Goal: Task Accomplishment & Management: Complete application form

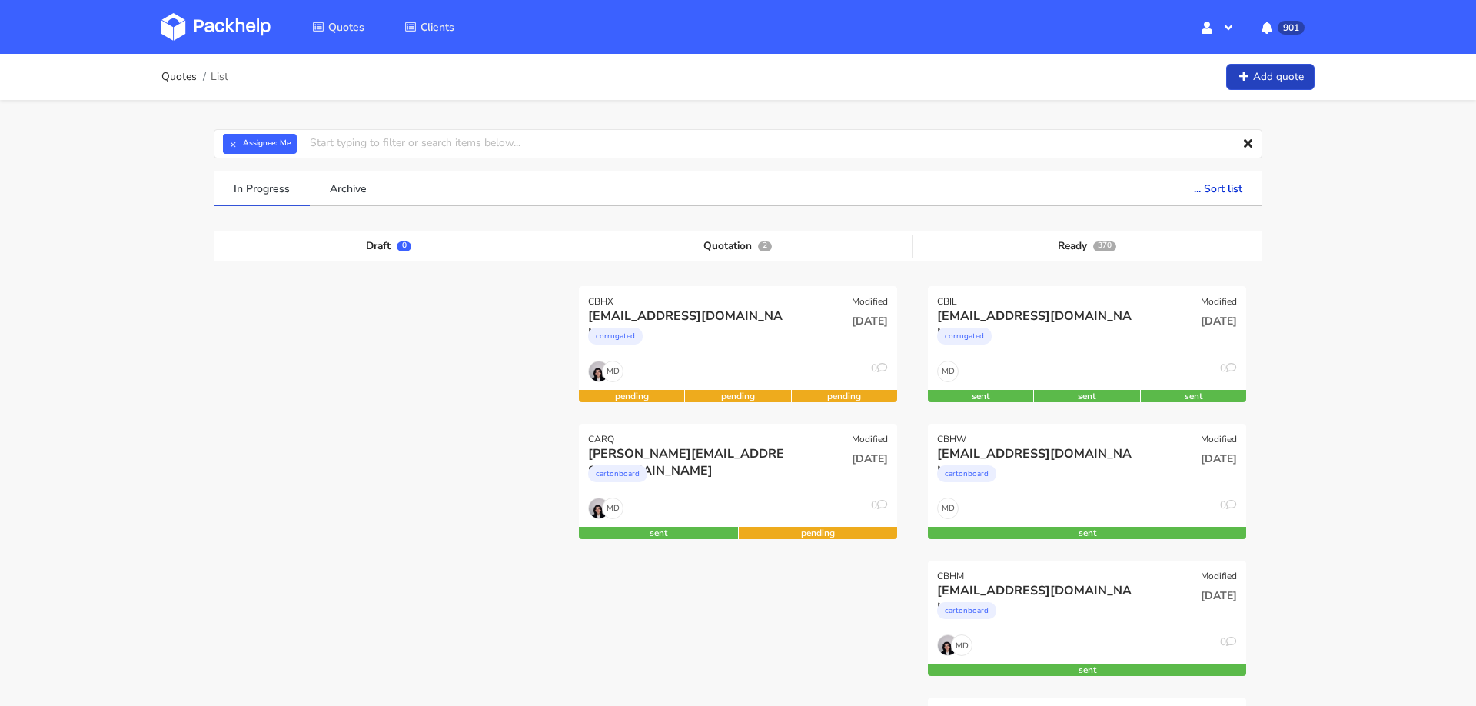
click at [1261, 85] on link "Add quote" at bounding box center [1270, 77] width 88 height 27
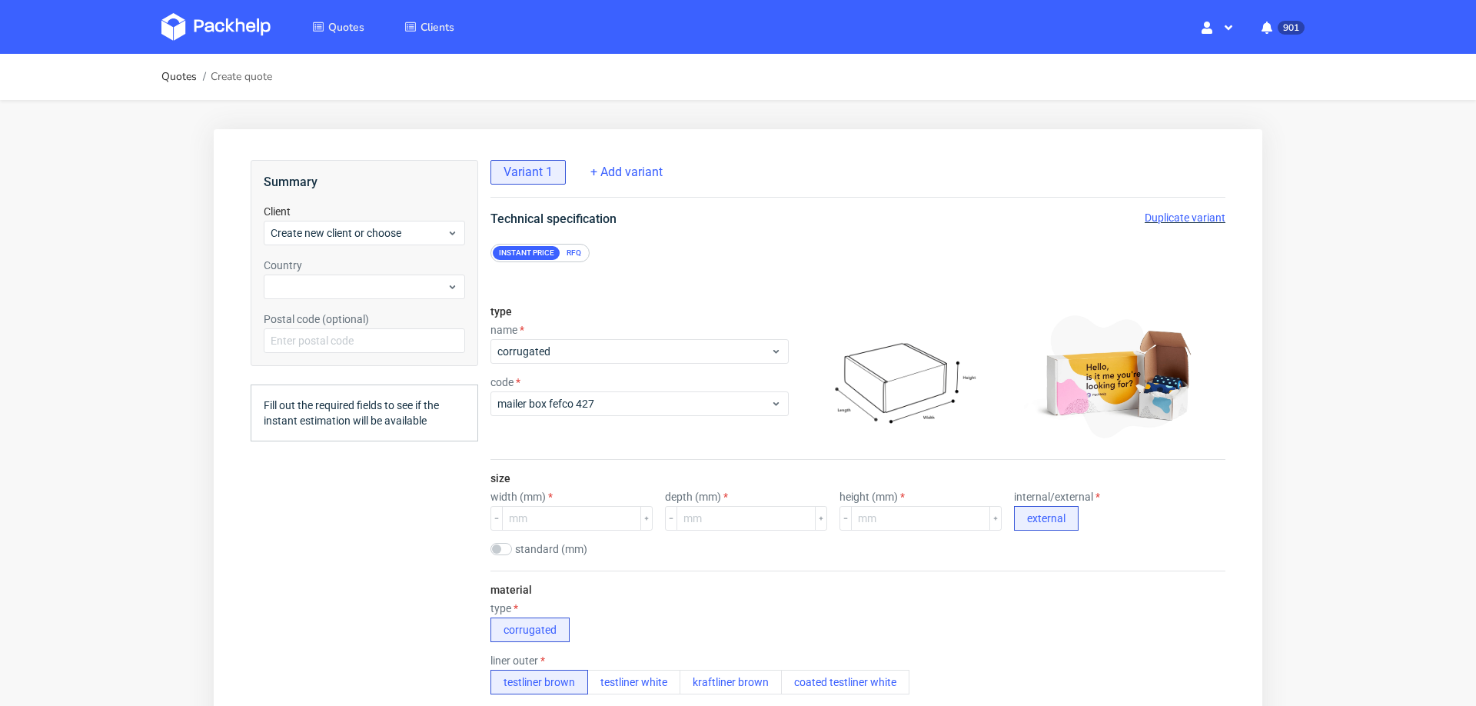
scroll to position [5, 0]
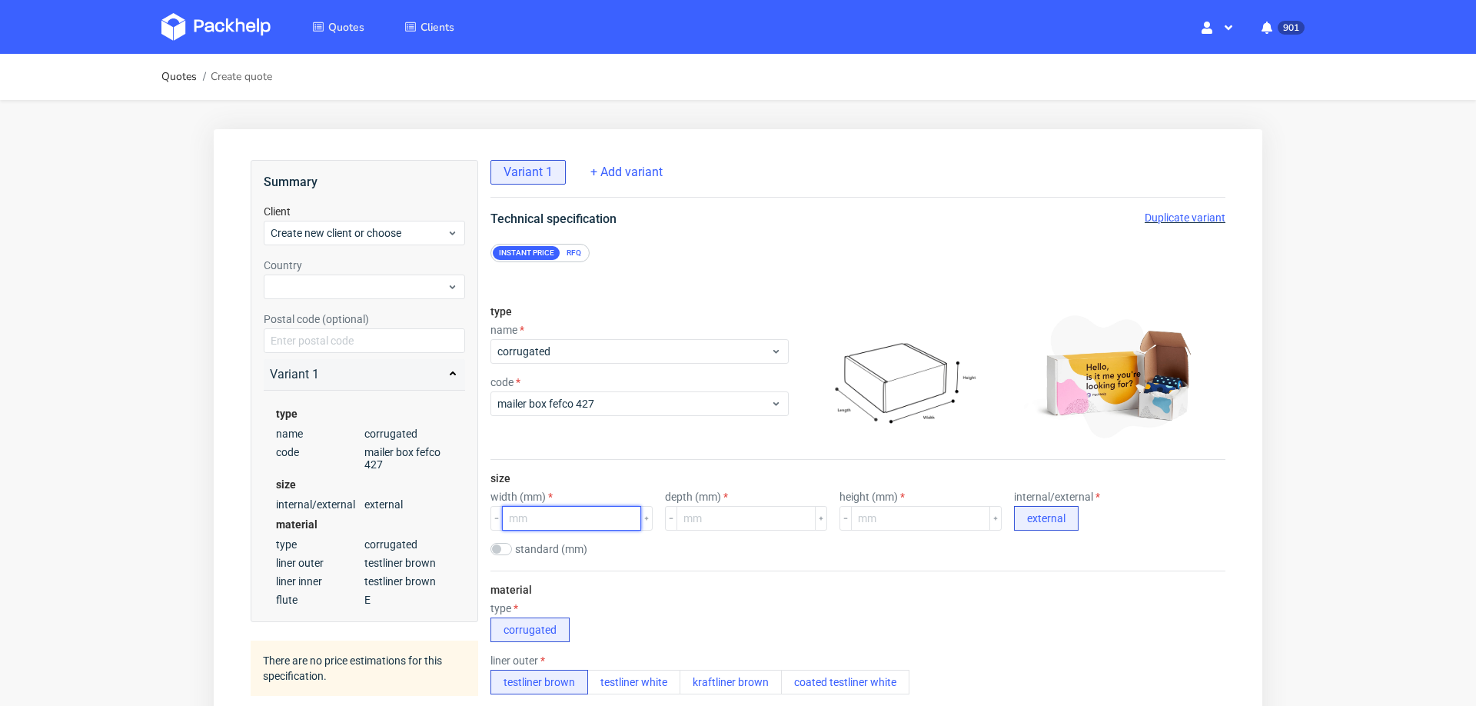
click at [561, 514] on input "number" at bounding box center [571, 518] width 139 height 25
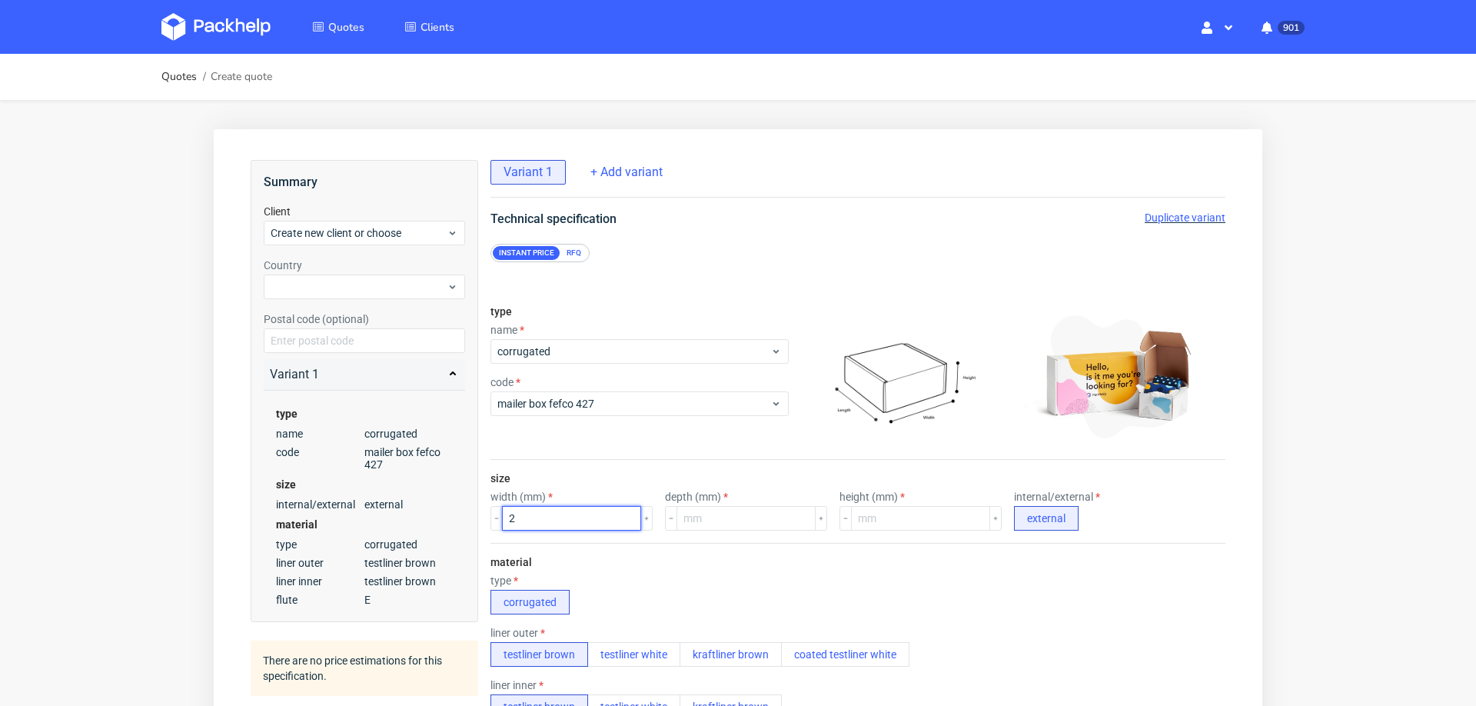
scroll to position [0, 0]
type input "210"
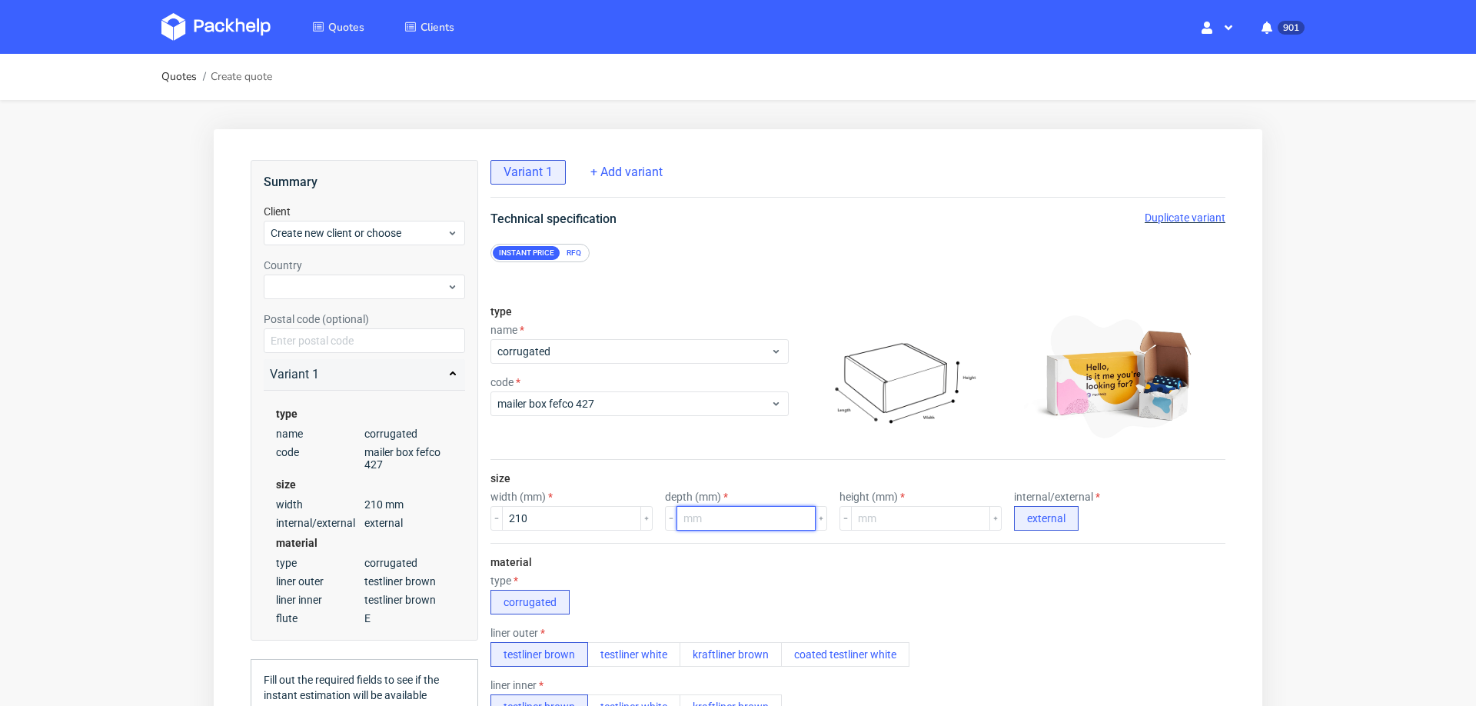
click at [759, 523] on input "number" at bounding box center [746, 518] width 139 height 25
type input "150"
click at [864, 521] on input "number" at bounding box center [920, 518] width 139 height 25
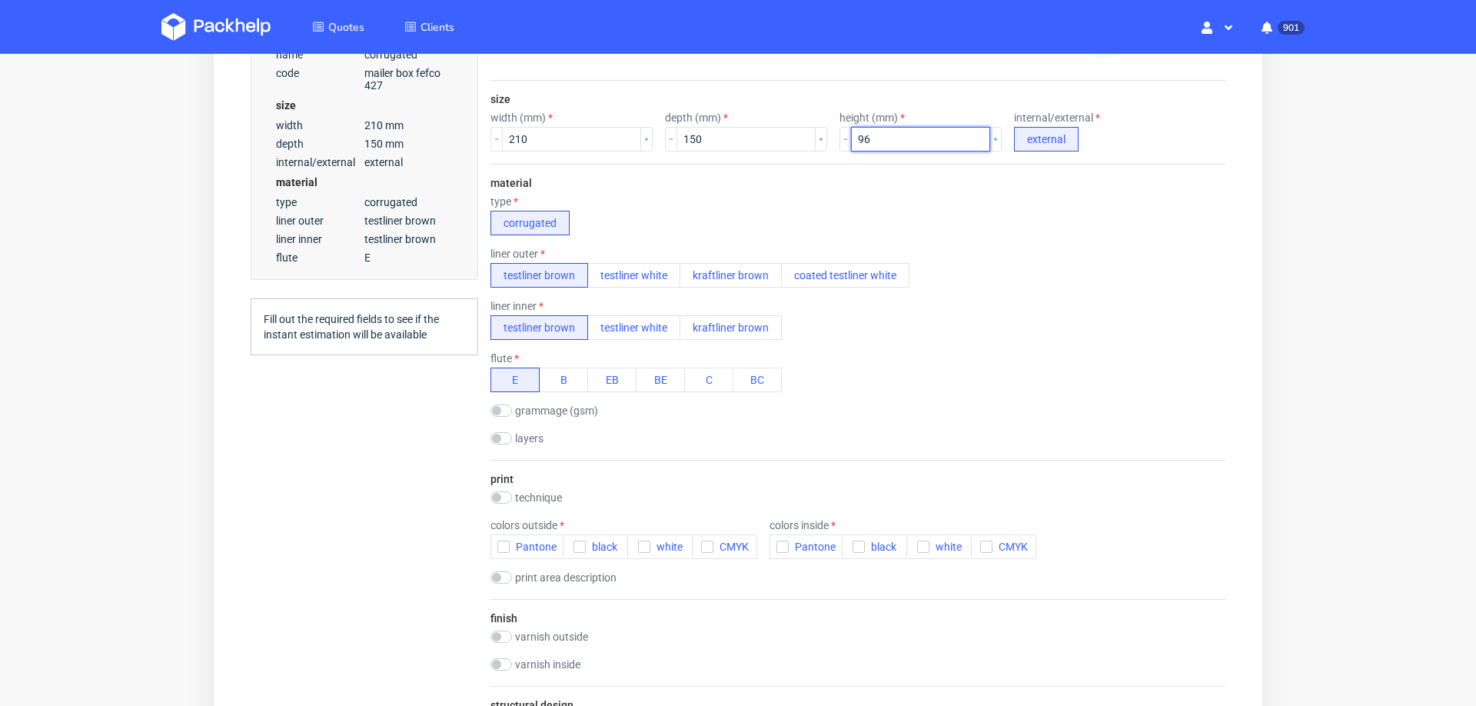
scroll to position [388, 0]
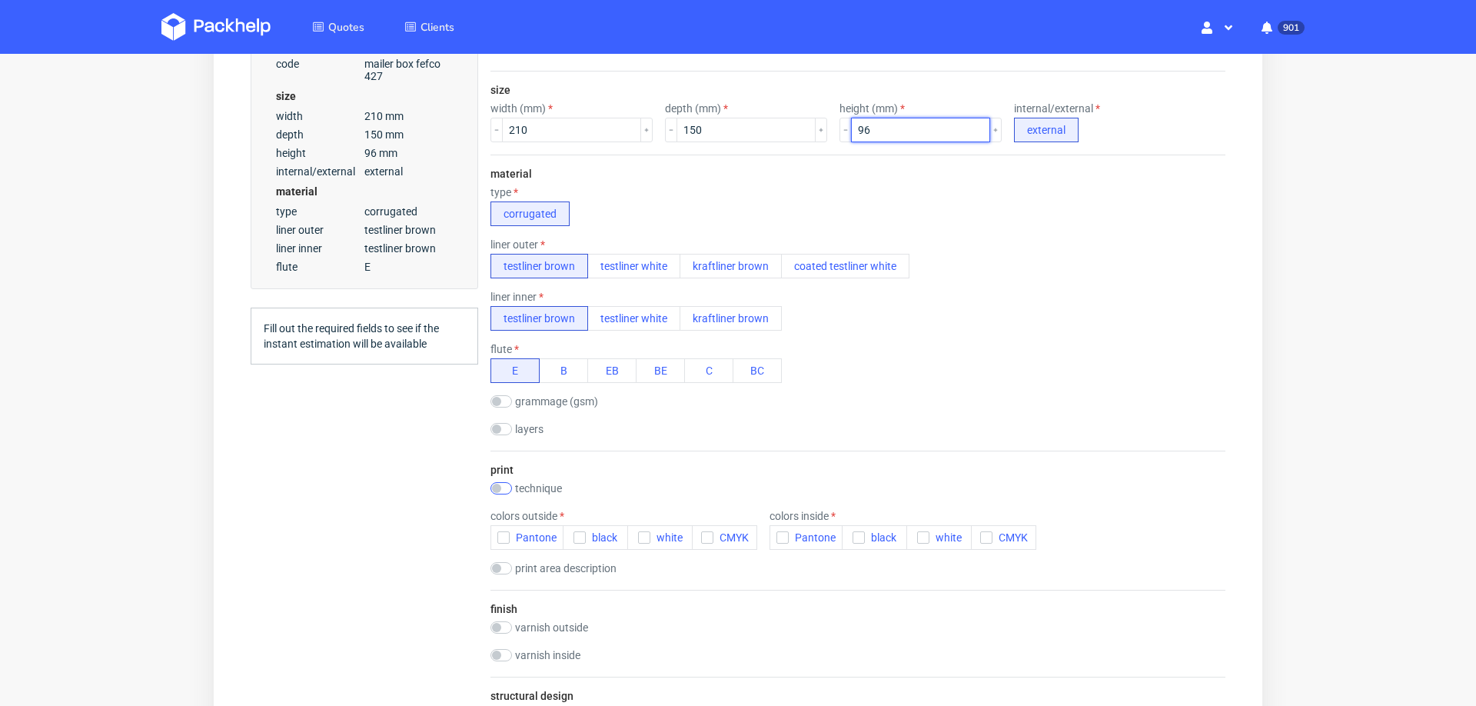
type input "96"
click at [507, 482] on input "checkbox" at bounding box center [502, 488] width 22 height 12
checkbox input "true"
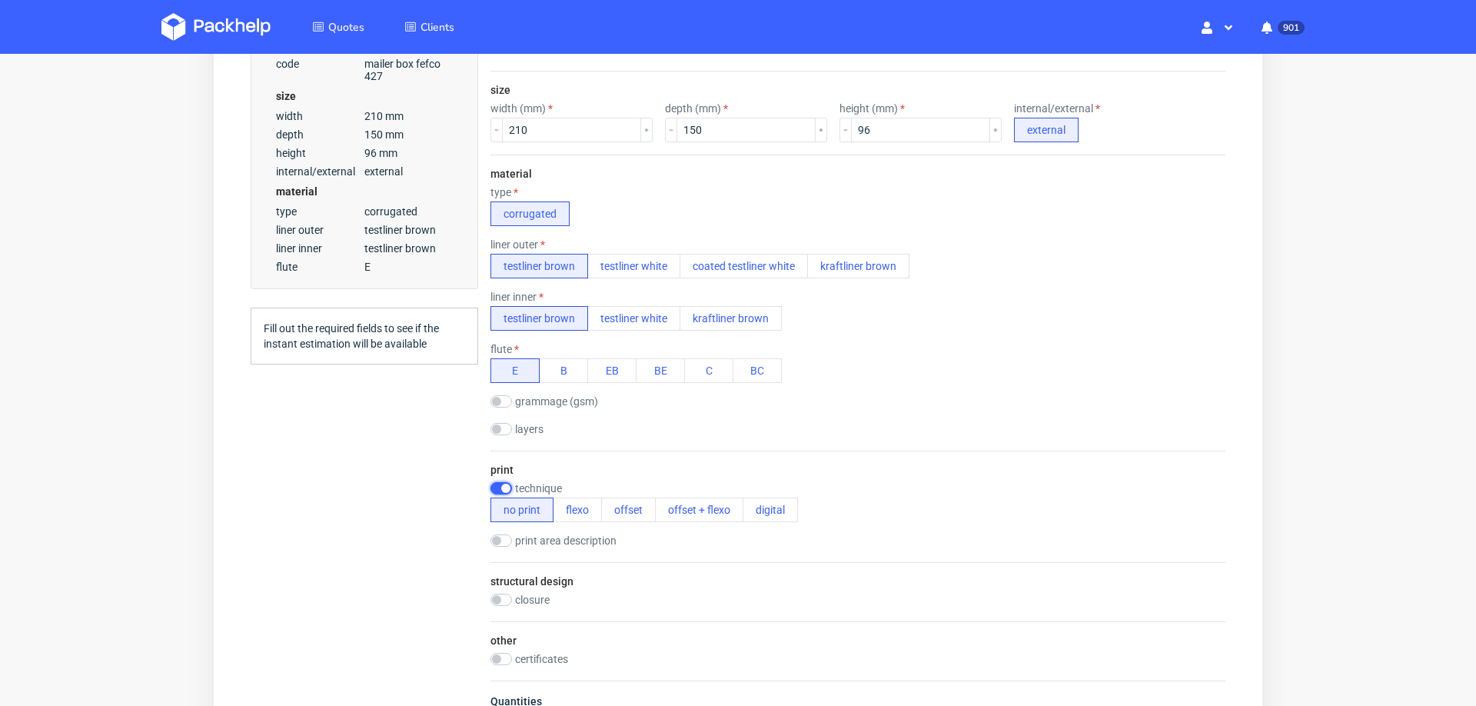
scroll to position [0, 0]
click at [612, 497] on button "offset" at bounding box center [628, 509] width 55 height 25
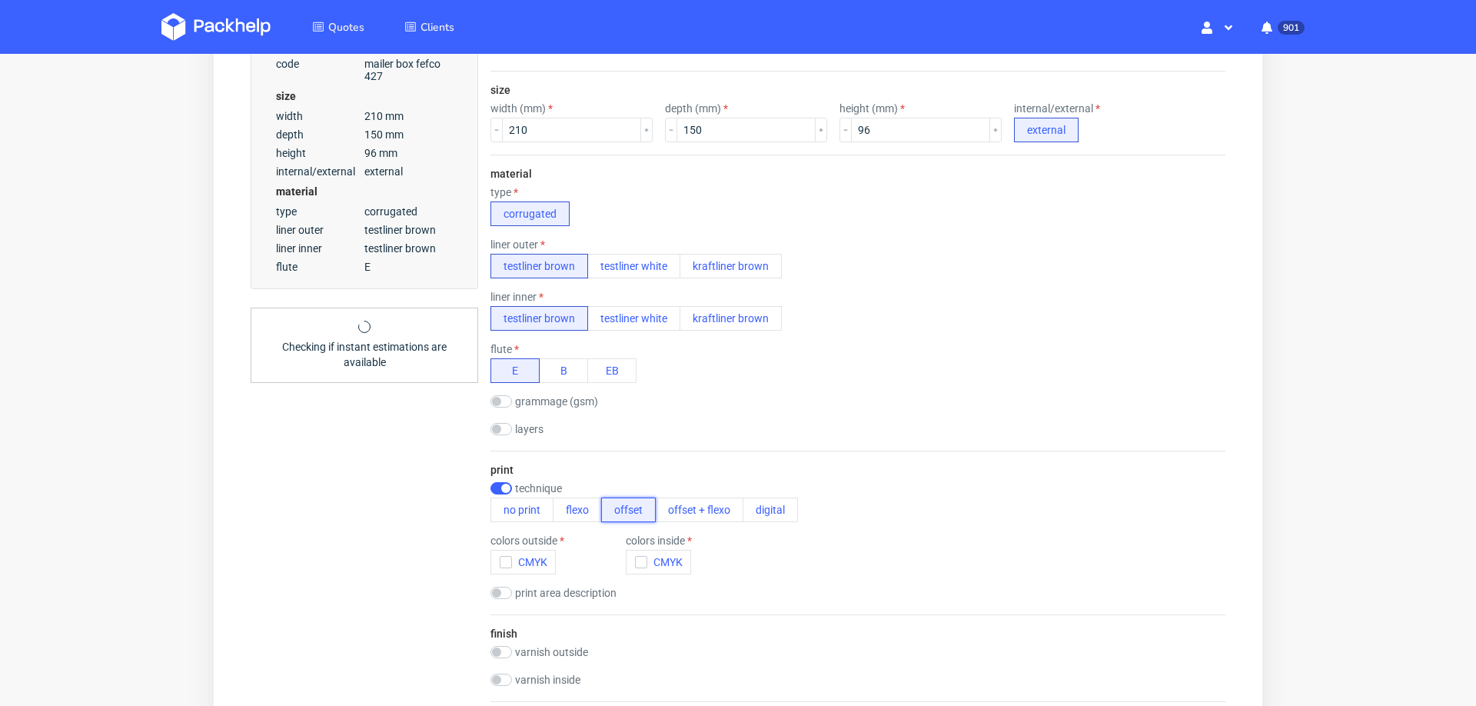
scroll to position [5, 0]
click at [505, 557] on icon "button" at bounding box center [506, 562] width 11 height 11
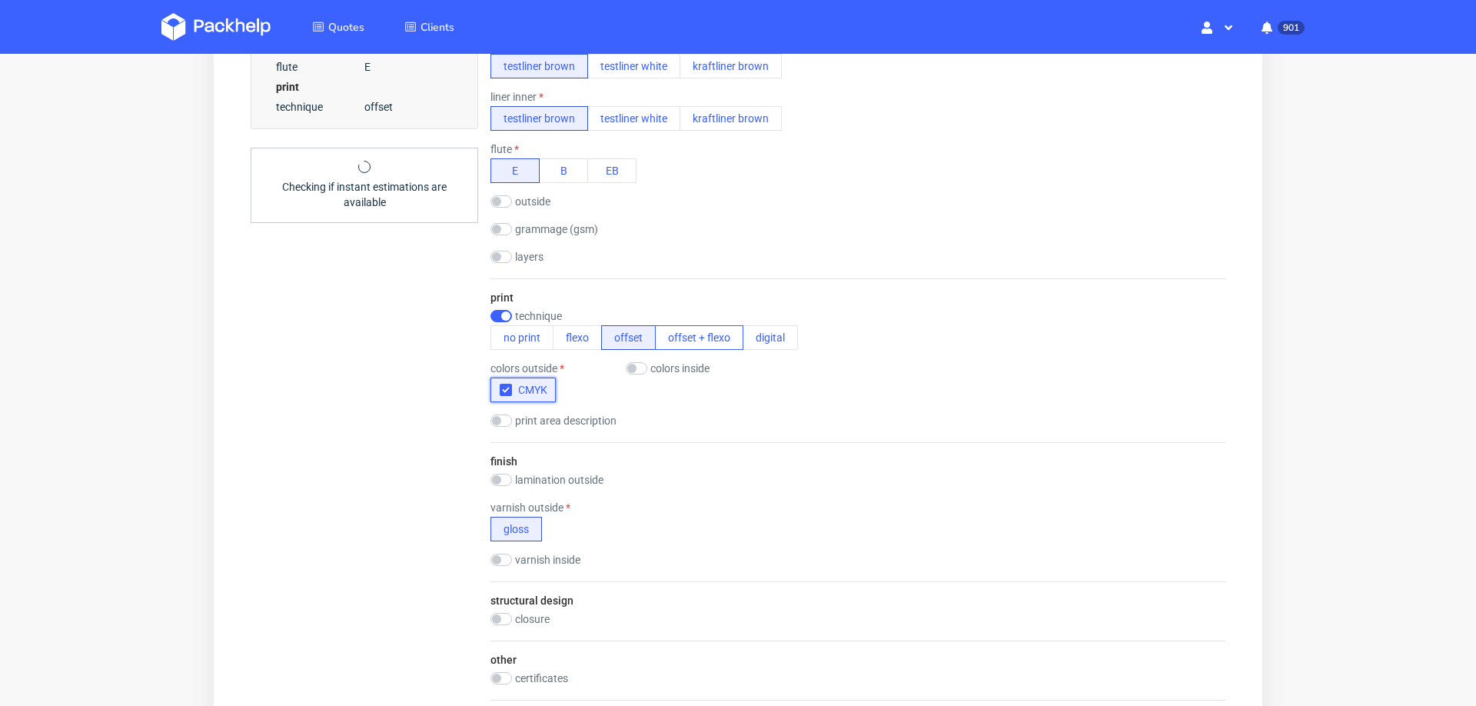
scroll to position [621, 0]
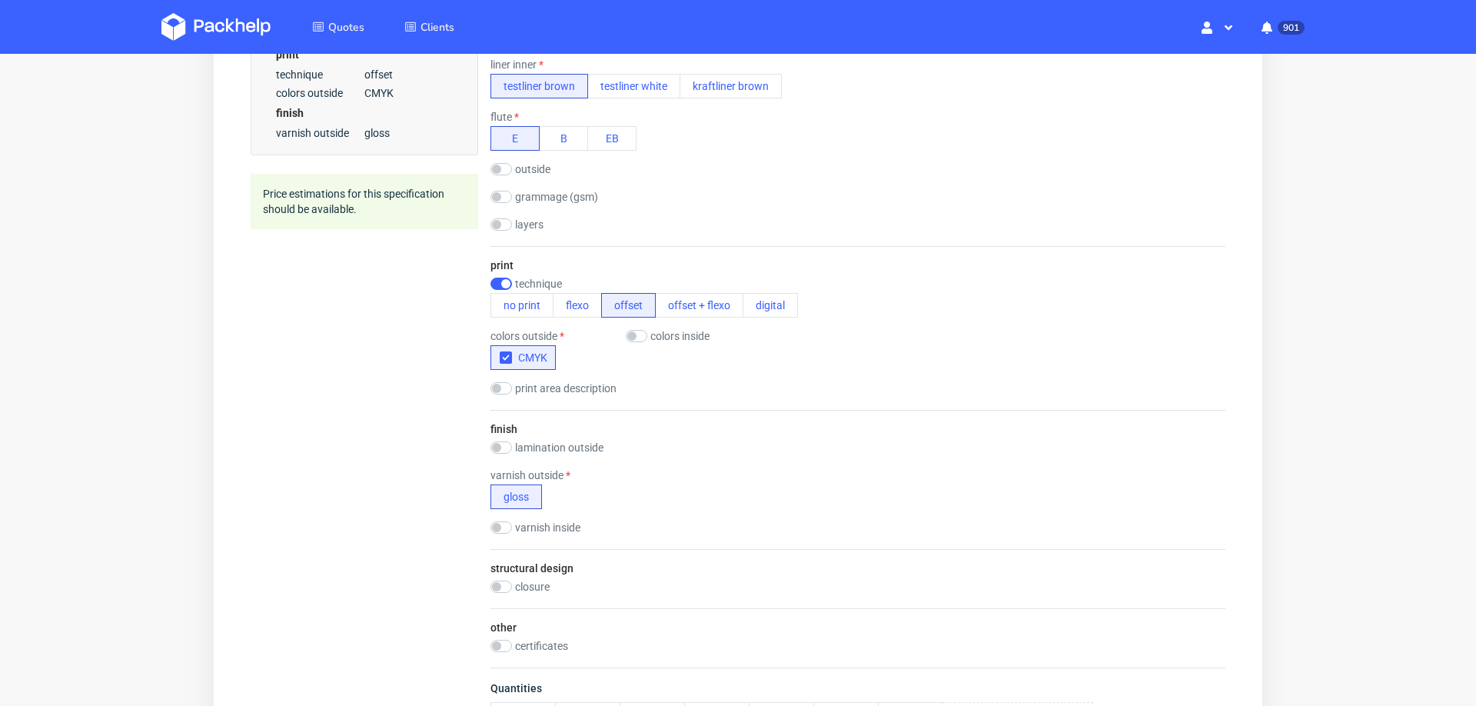
click at [502, 432] on div "finish lamination outside matt gloss varnish outside gloss varnish inside gloss" at bounding box center [858, 479] width 735 height 139
click at [504, 441] on input "checkbox" at bounding box center [502, 447] width 22 height 12
checkbox input "true"
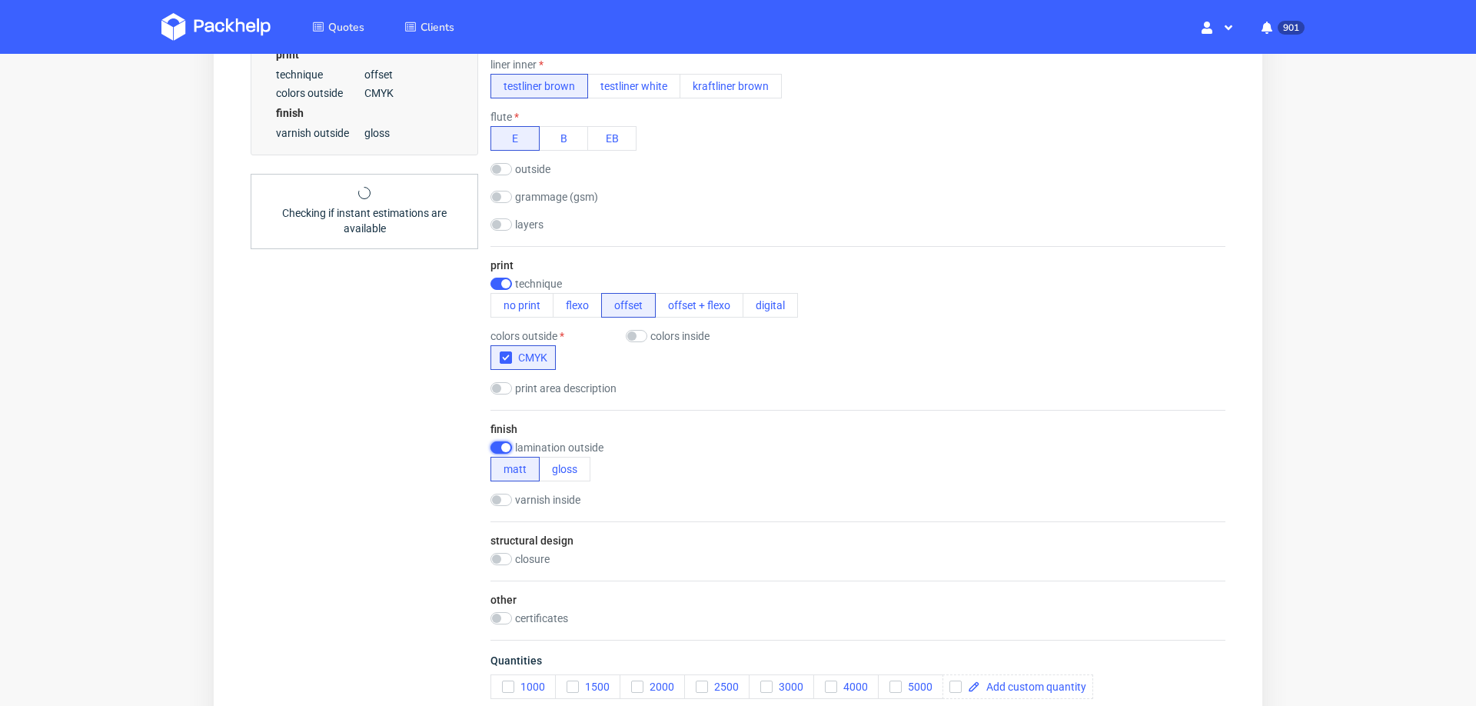
scroll to position [748, 0]
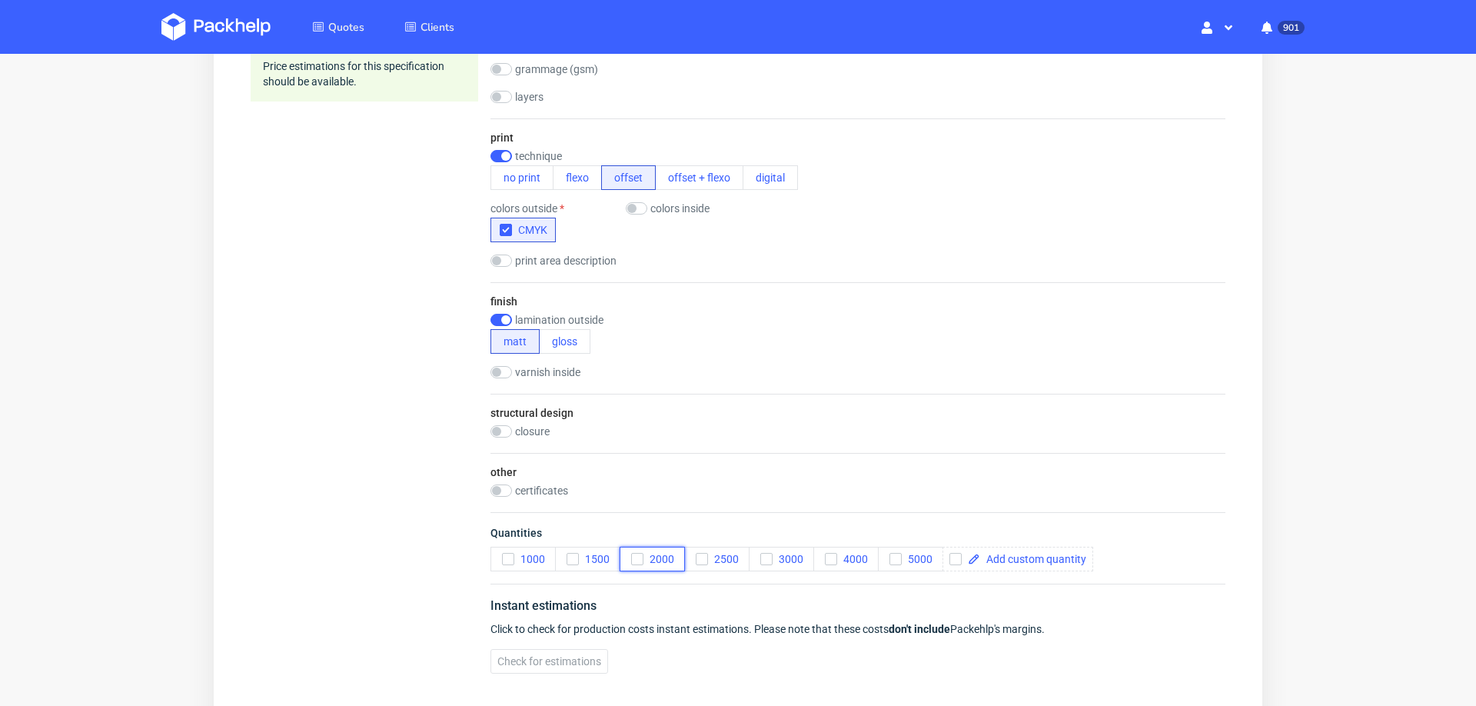
click at [637, 557] on use "button" at bounding box center [637, 559] width 7 height 5
click at [838, 553] on span "4000" at bounding box center [852, 559] width 31 height 12
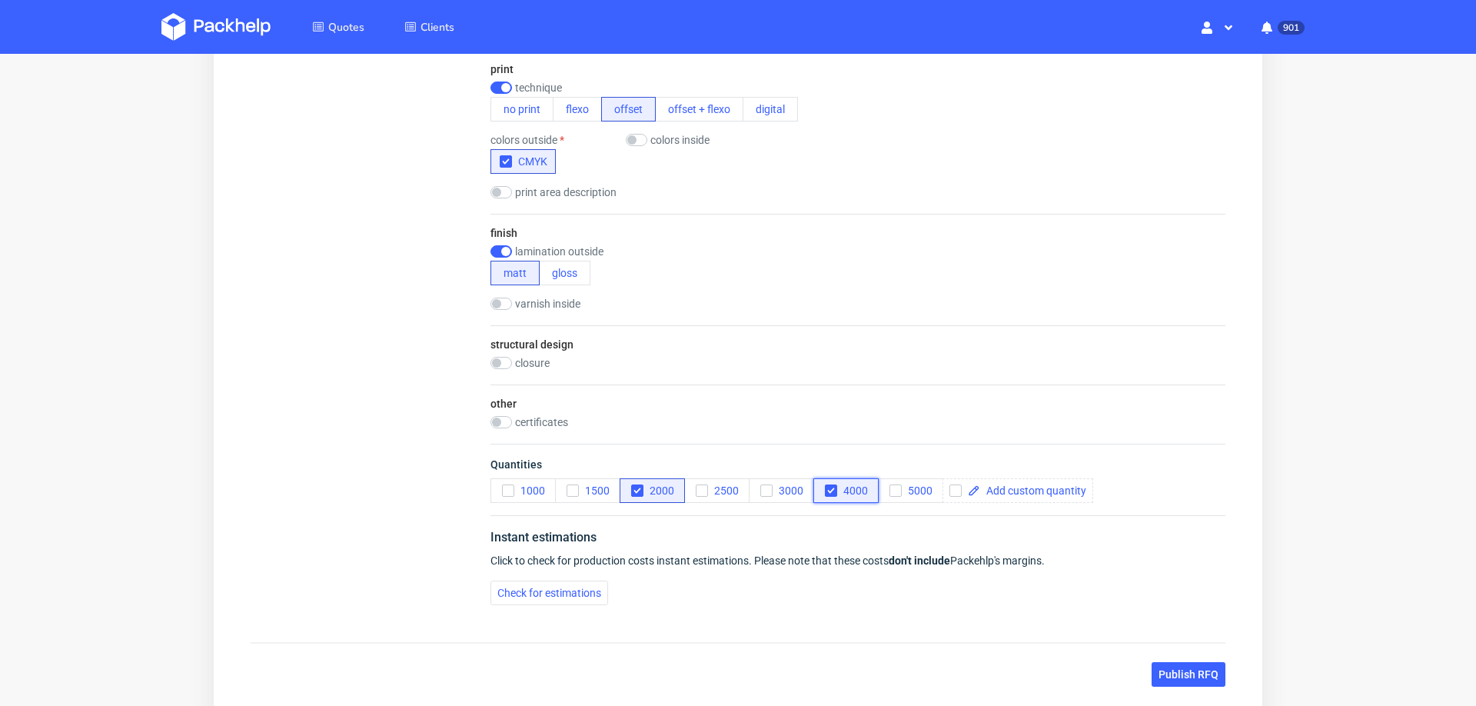
scroll to position [837, 0]
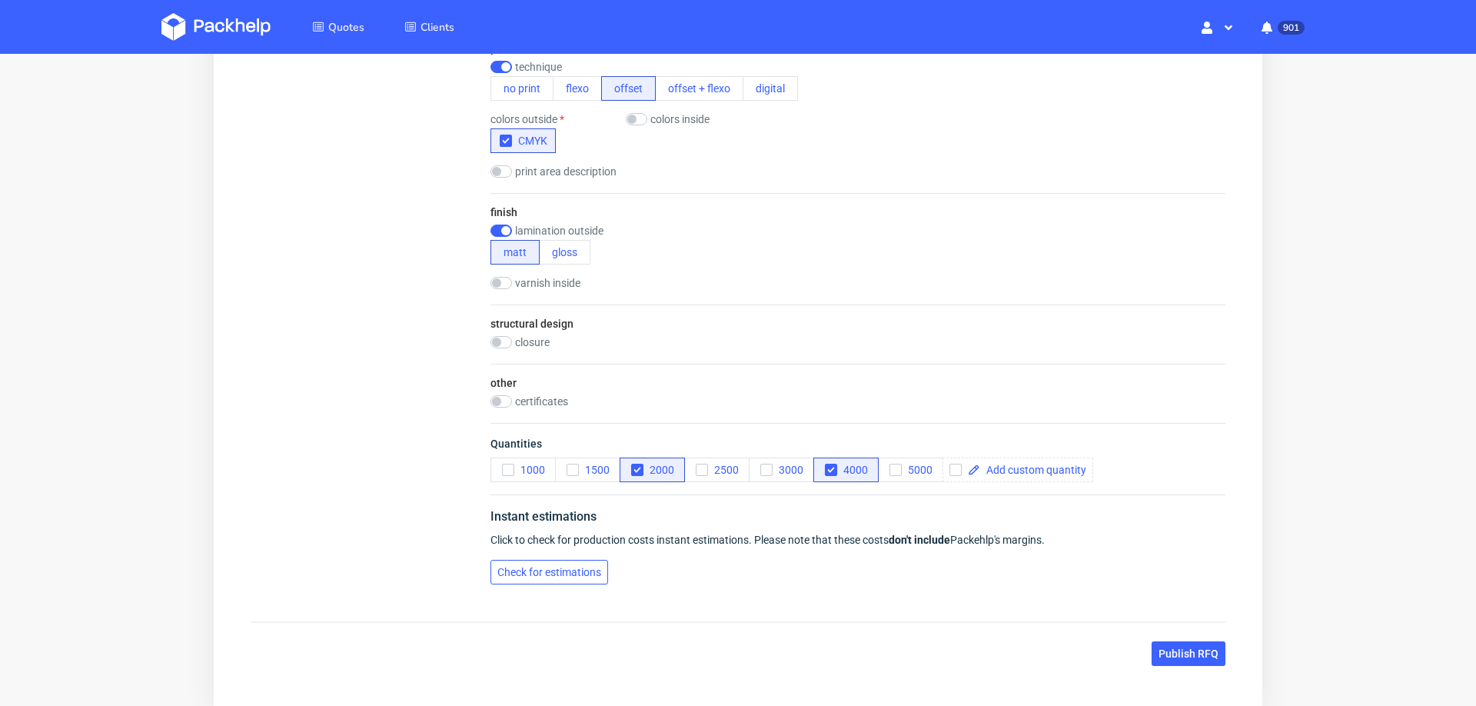
click at [584, 570] on button "Check for estimations" at bounding box center [550, 572] width 118 height 25
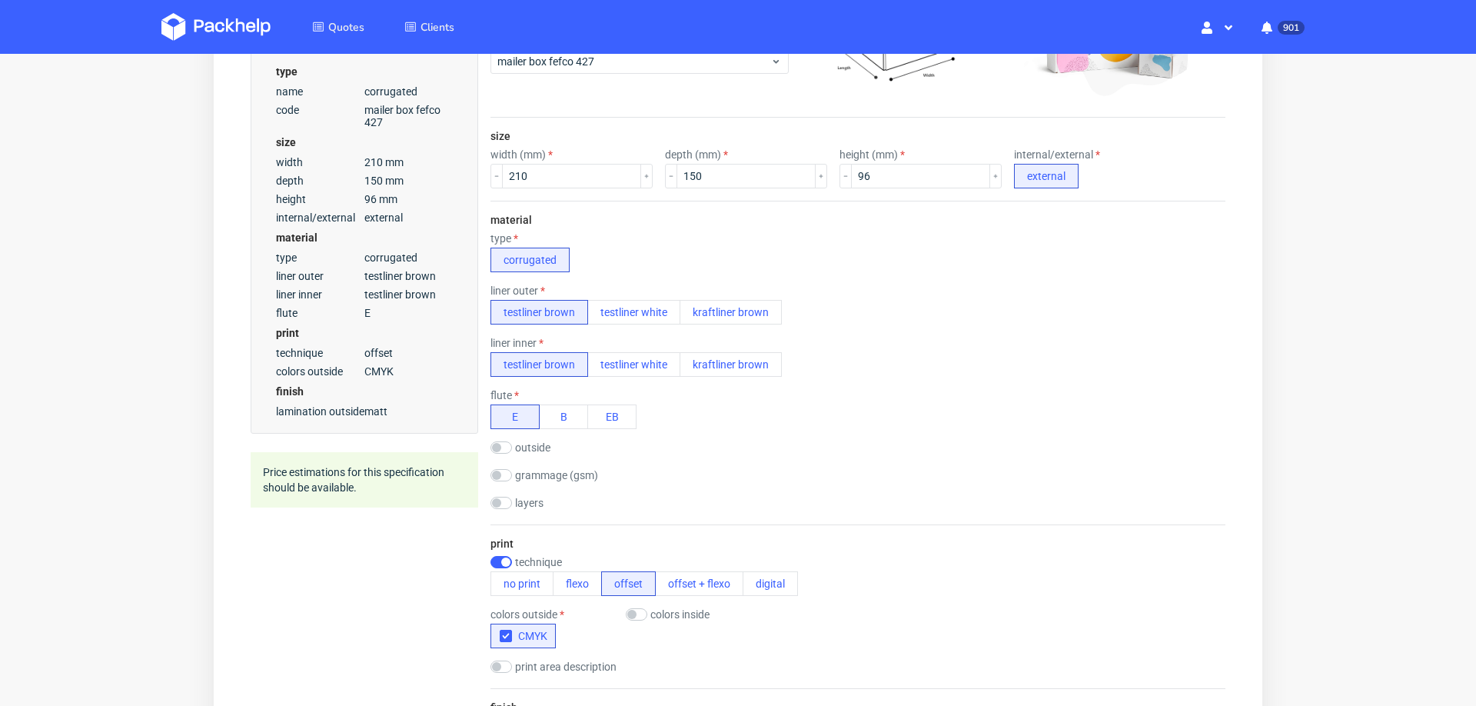
scroll to position [0, 0]
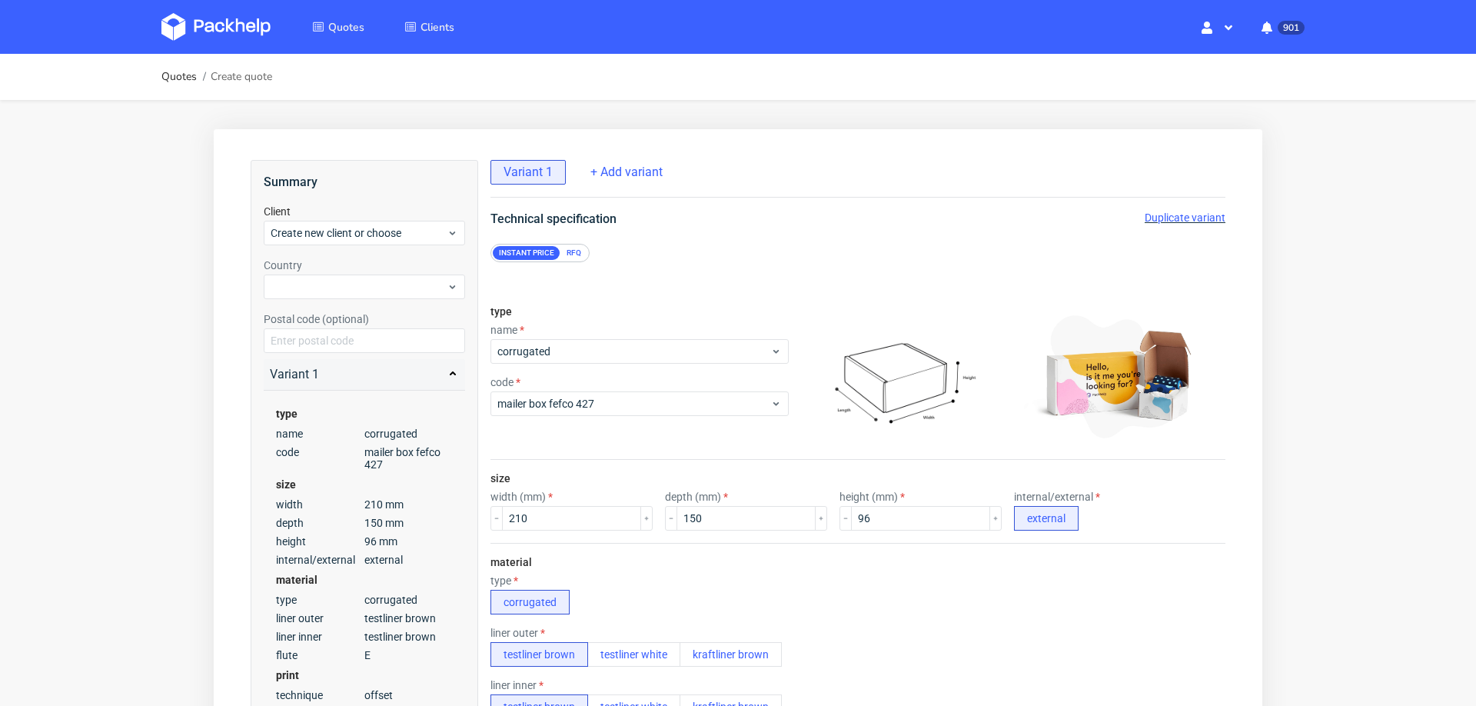
click at [311, 301] on div "Country Postal code (optional)" at bounding box center [364, 305] width 201 height 95
click at [371, 233] on span "Create new client or choose" at bounding box center [359, 232] width 176 height 15
click at [381, 281] on div "Add new client" at bounding box center [365, 269] width 190 height 28
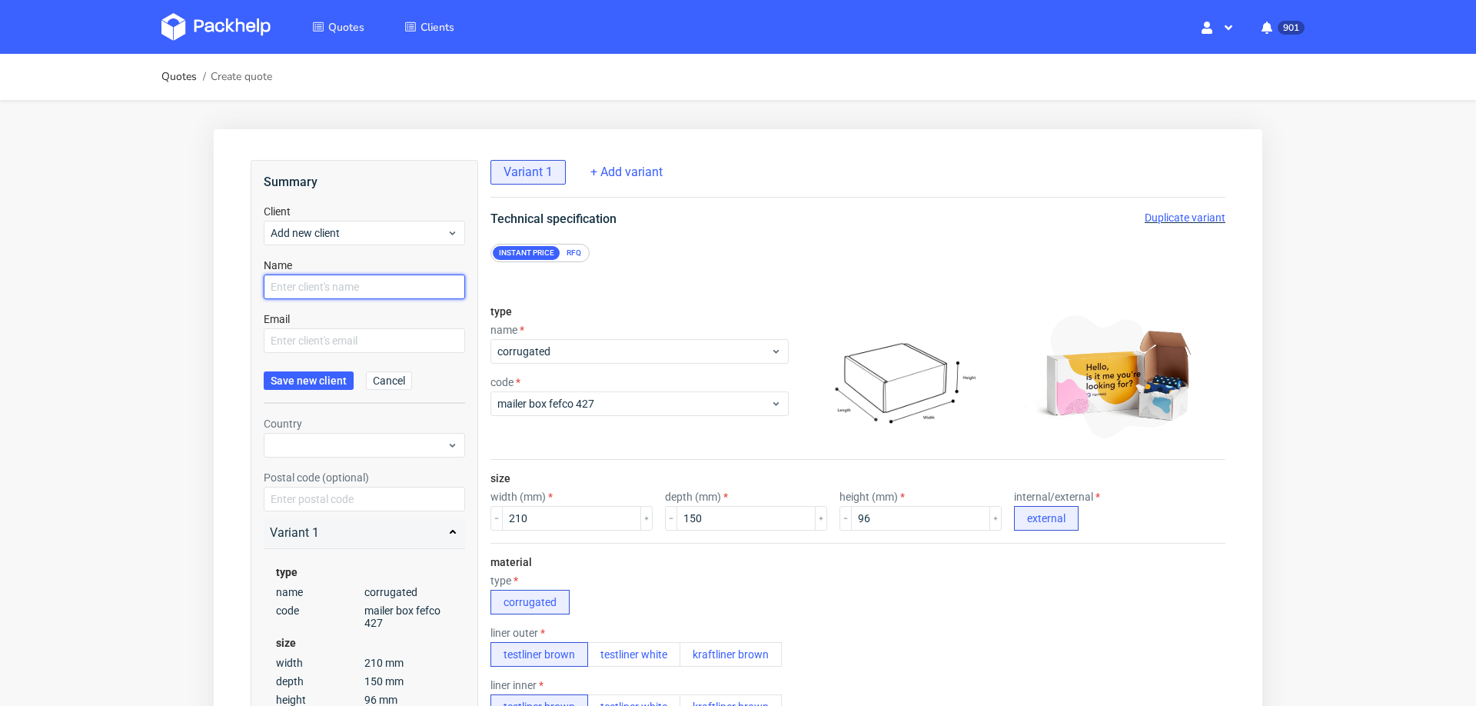
click at [395, 290] on input "text" at bounding box center [364, 287] width 201 height 25
paste input "[EMAIL_ADDRESS][DOMAIN_NAME]"
type input "[EMAIL_ADDRESS][DOMAIN_NAME]"
click at [380, 348] on input "text" at bounding box center [364, 340] width 201 height 25
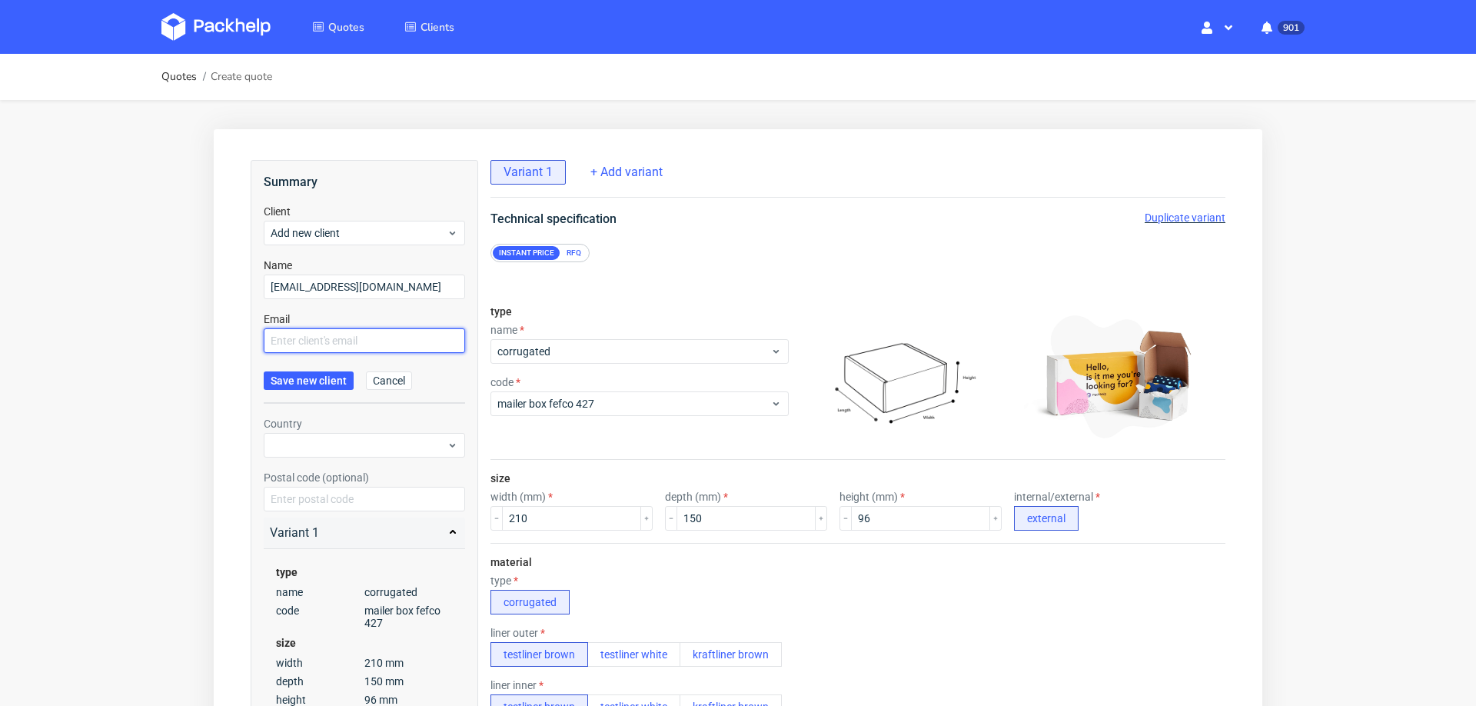
paste input "[EMAIL_ADDRESS][DOMAIN_NAME]"
type input "[EMAIL_ADDRESS][DOMAIN_NAME]"
click at [352, 448] on div at bounding box center [364, 445] width 201 height 25
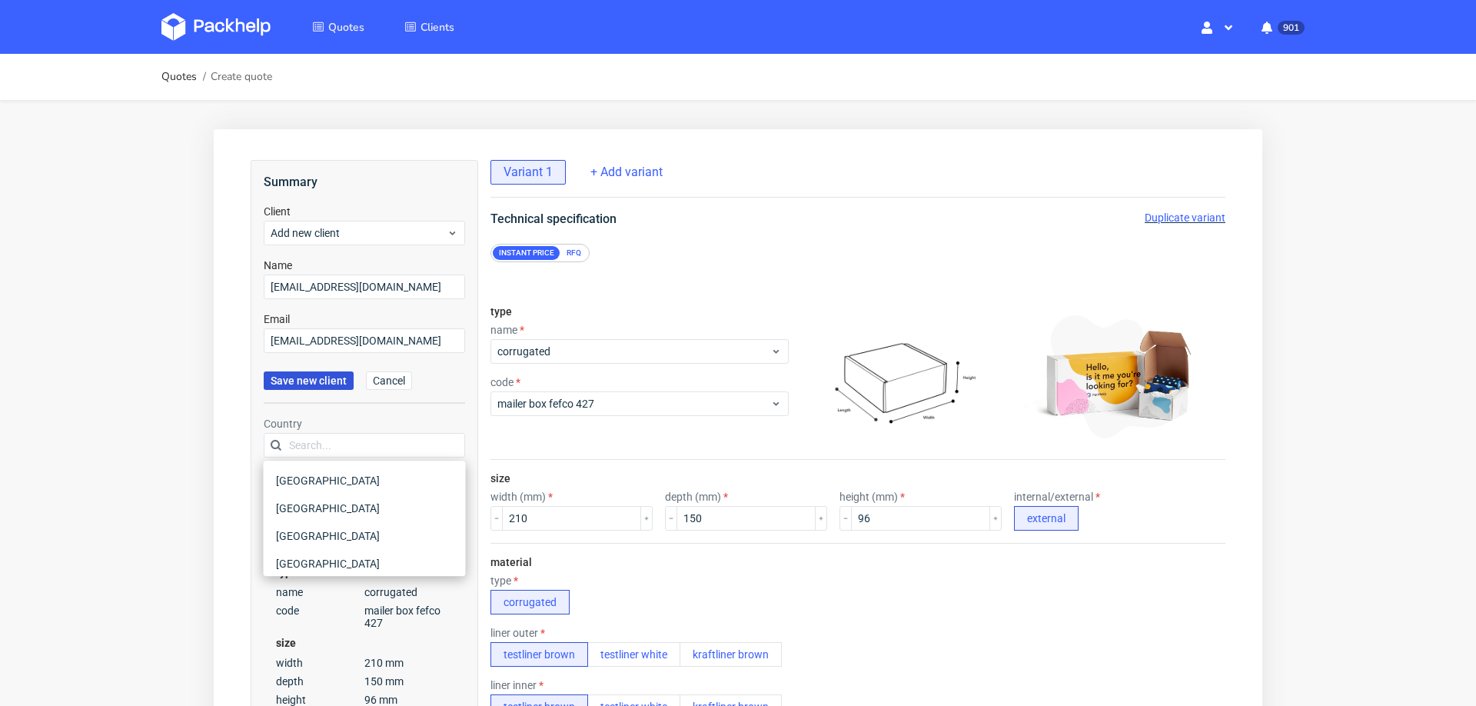
click at [323, 381] on span "Save new client" at bounding box center [309, 380] width 76 height 11
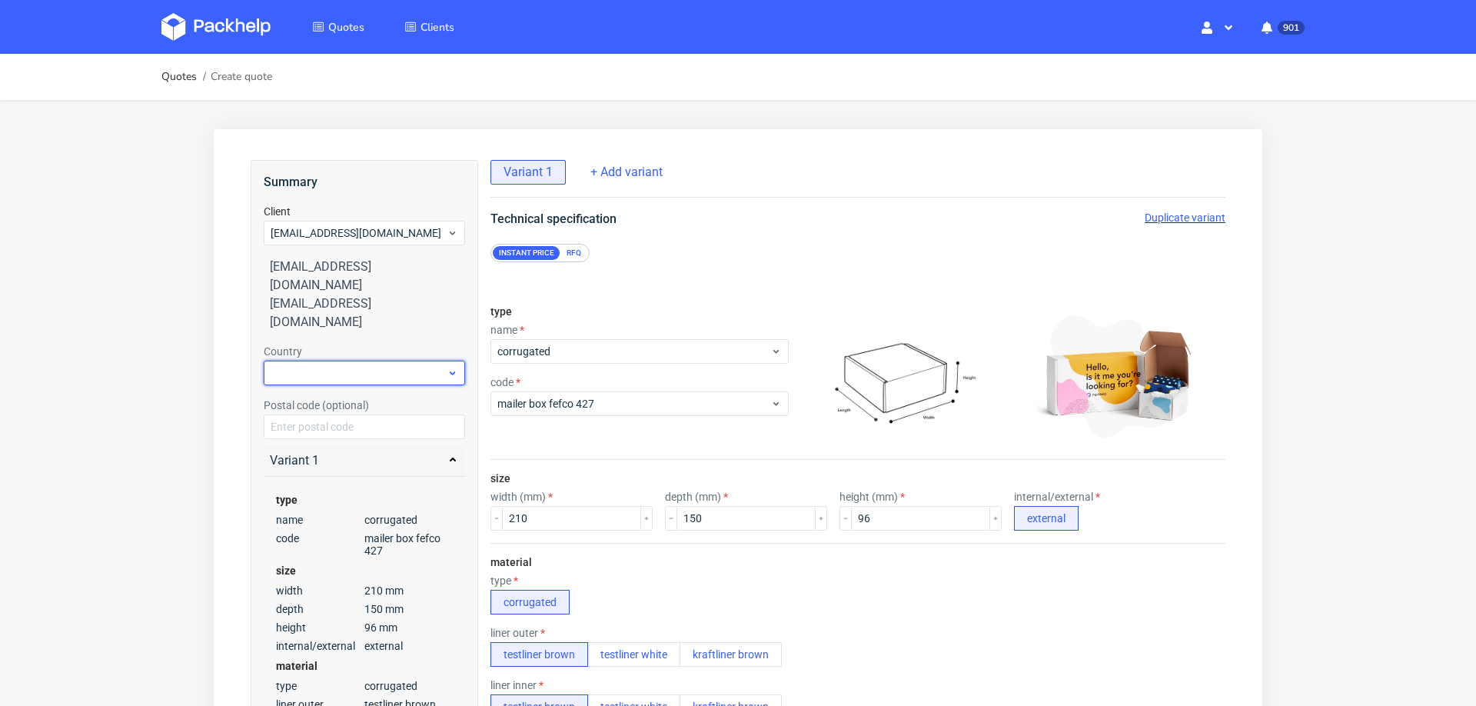
click at [358, 361] on div at bounding box center [364, 373] width 201 height 25
type input "ita"
click at [294, 381] on div "[GEOGRAPHIC_DATA]" at bounding box center [365, 372] width 190 height 28
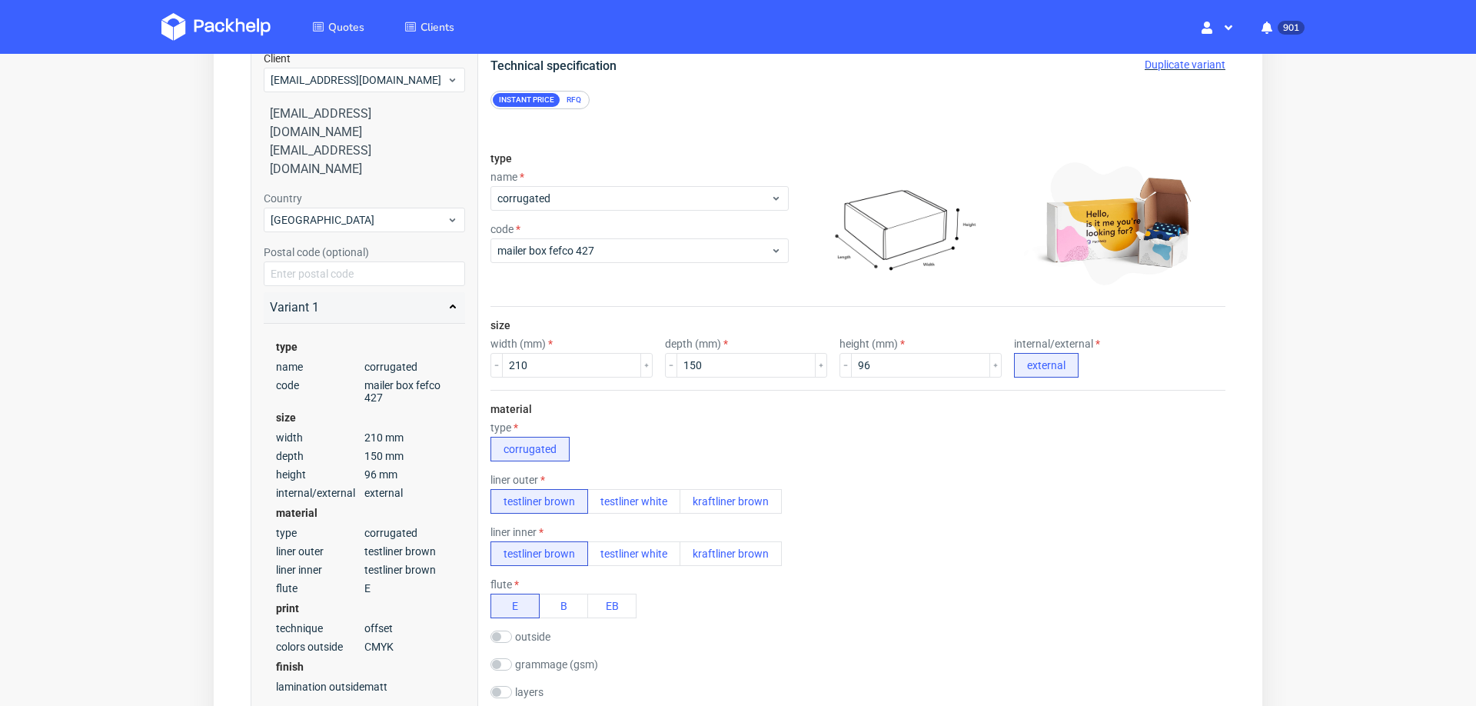
scroll to position [918, 0]
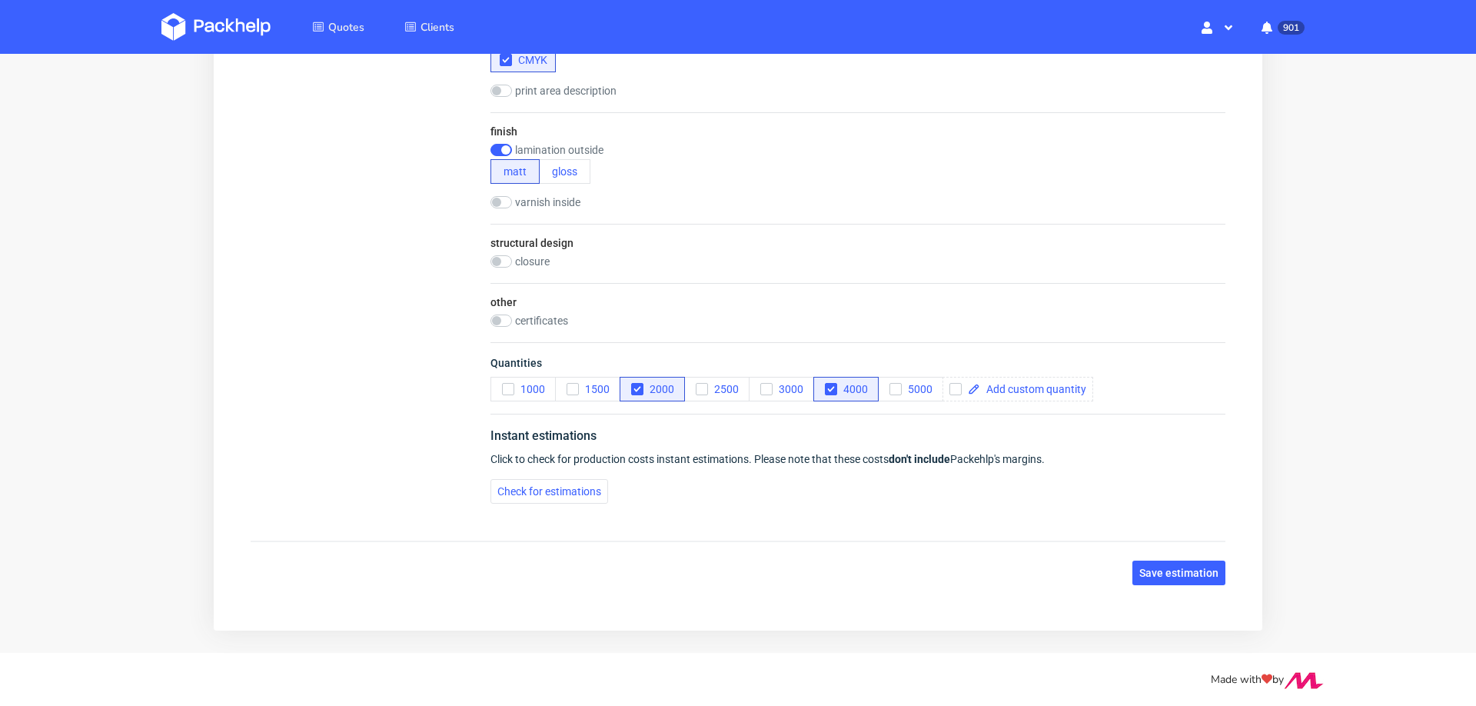
click at [530, 464] on div "Instant estimations Click to check for production costs instant estimations. Pl…" at bounding box center [858, 465] width 735 height 102
click at [546, 487] on span "Check for estimations" at bounding box center [549, 491] width 104 height 11
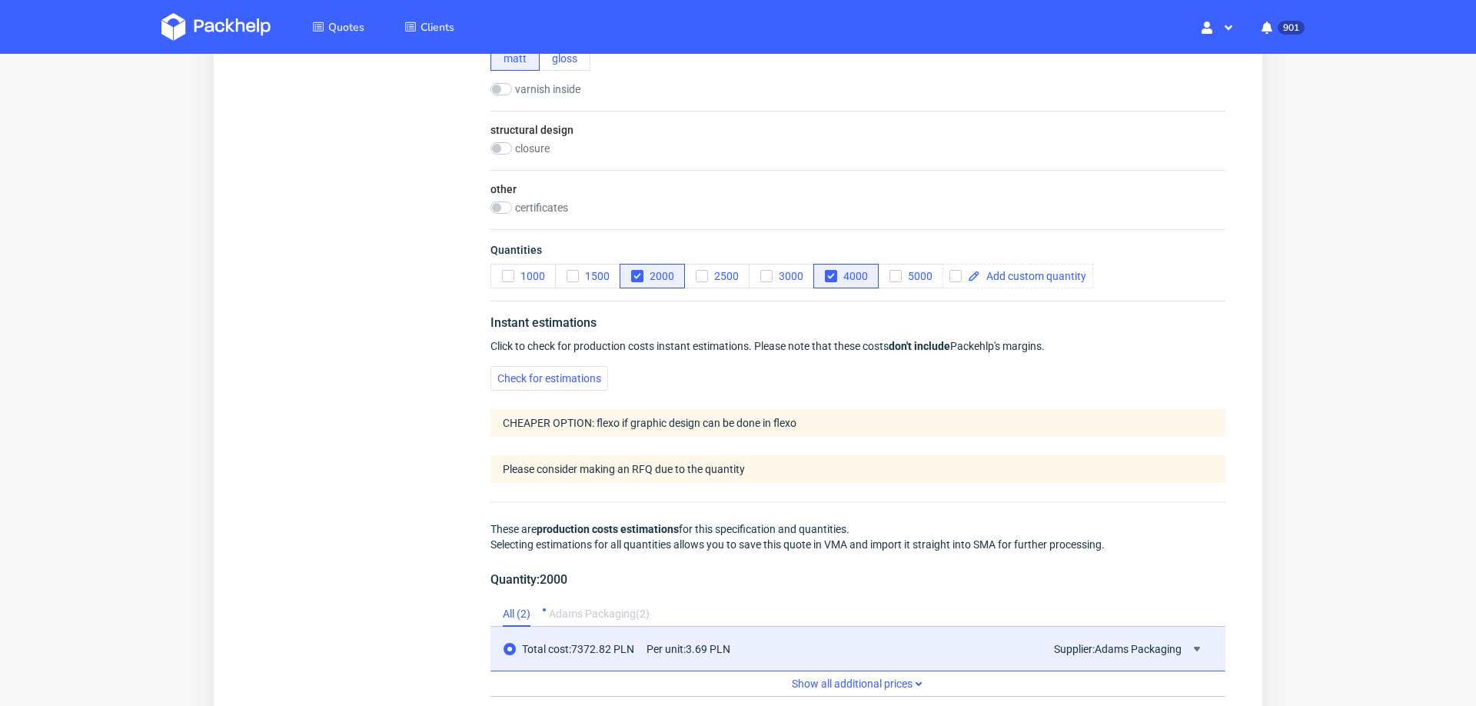
scroll to position [1617, 0]
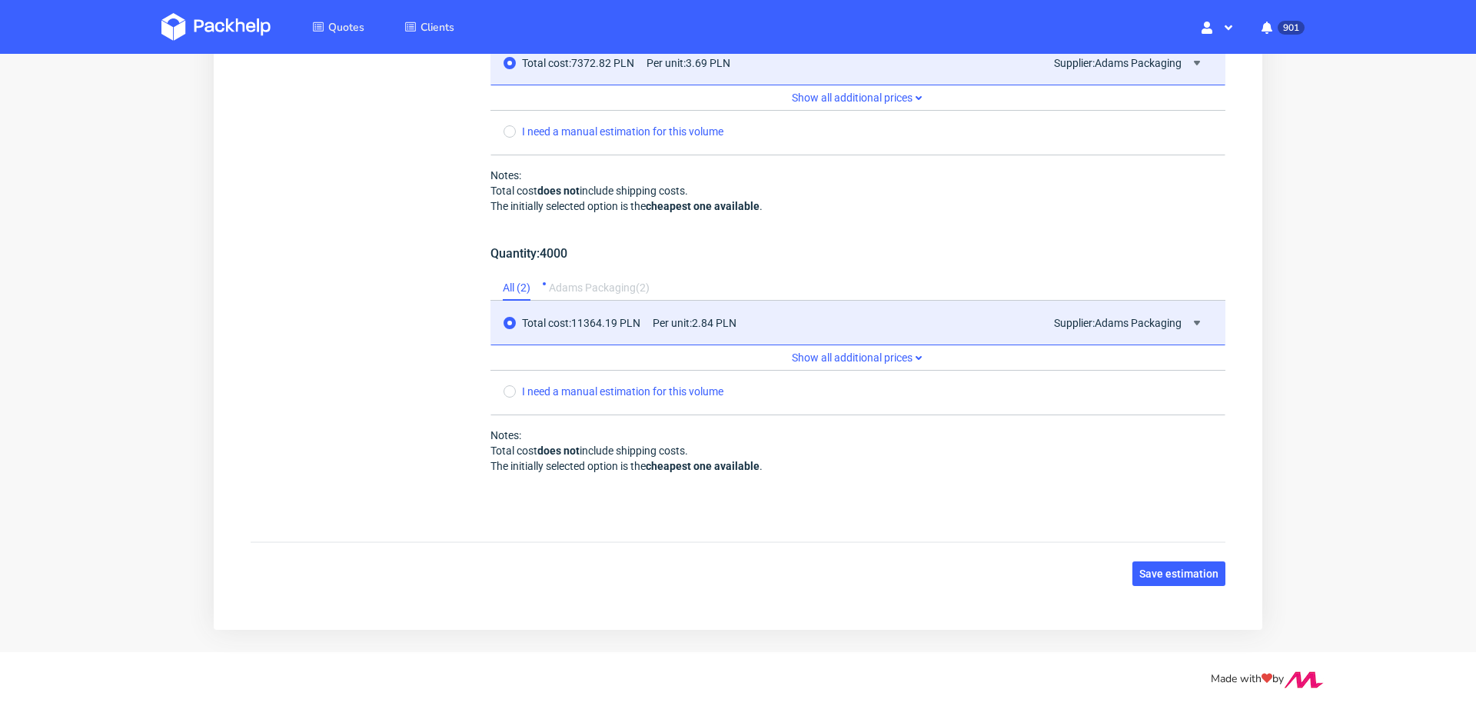
click at [1184, 568] on span "Save estimation" at bounding box center [1179, 573] width 79 height 11
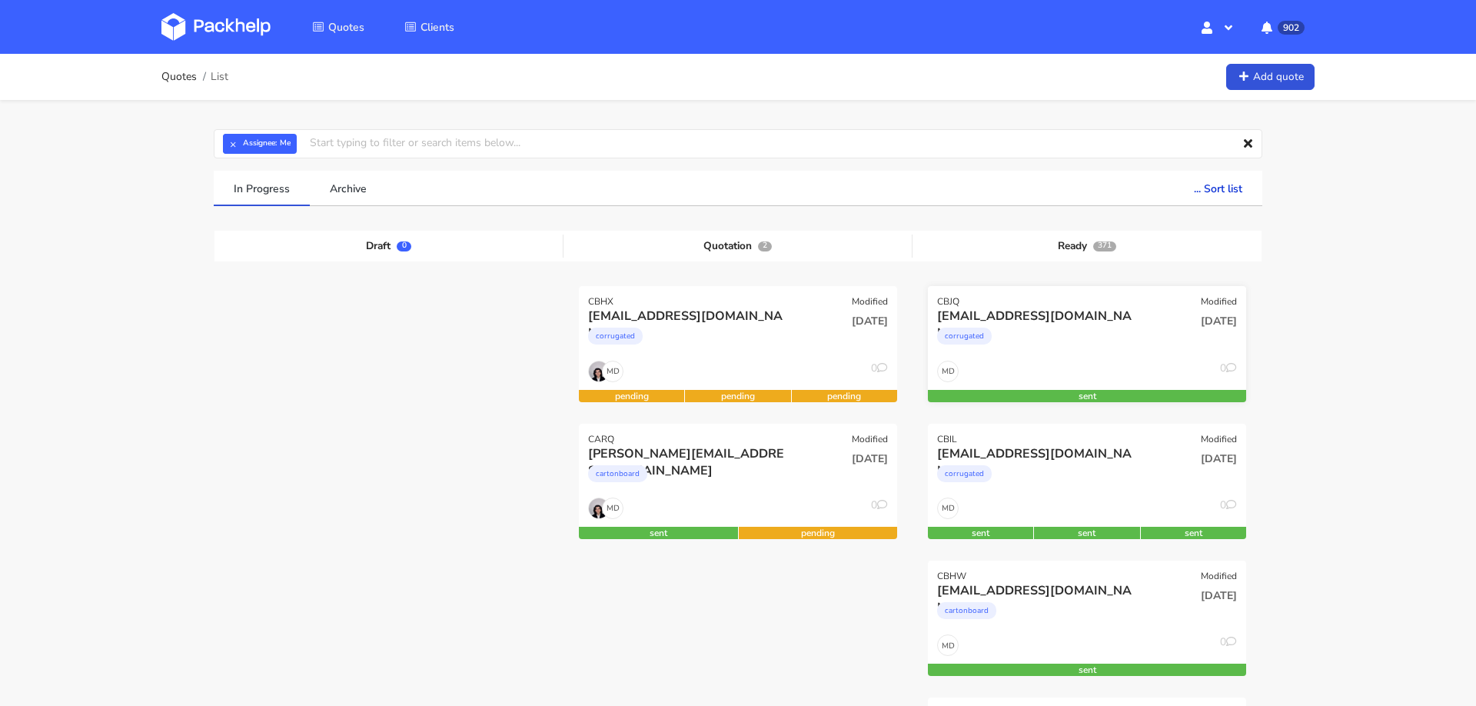
click at [1124, 337] on div "corrugated" at bounding box center [1039, 339] width 204 height 31
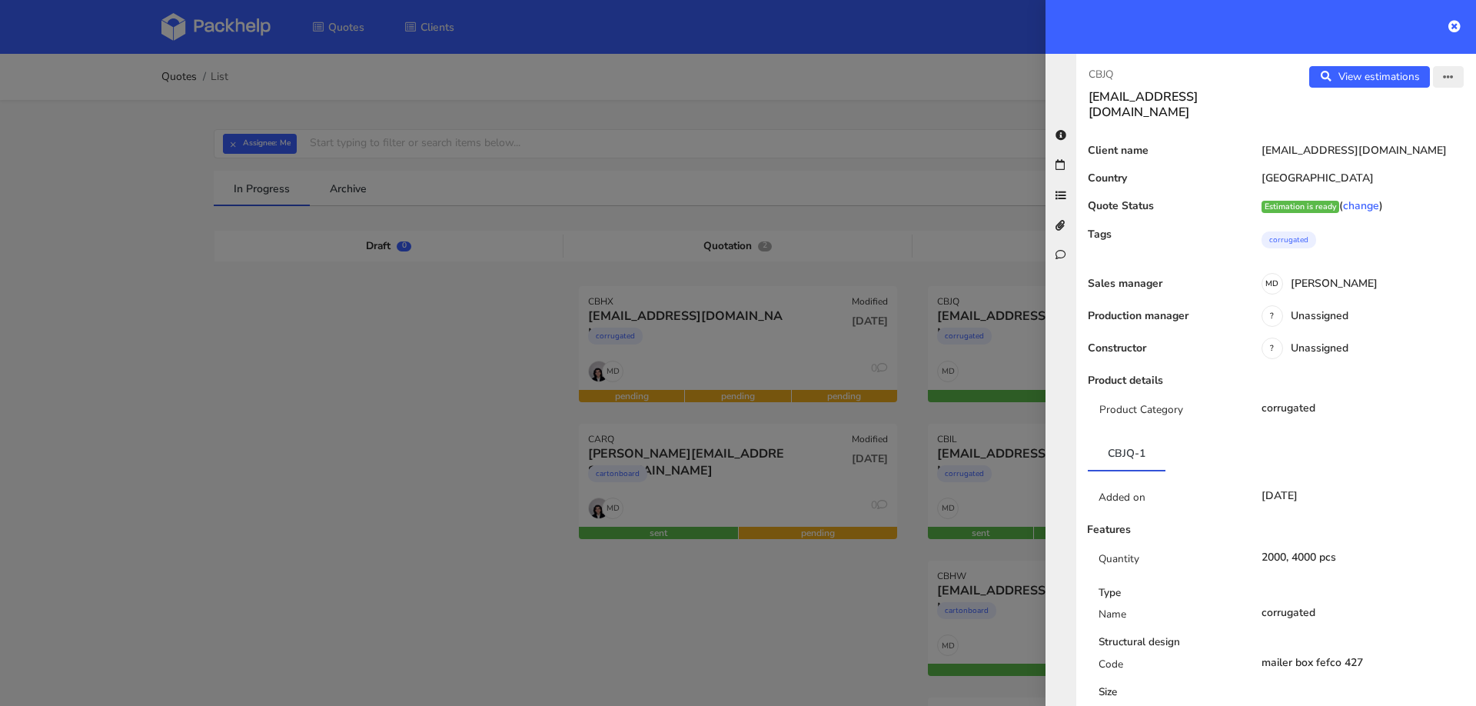
click at [1453, 72] on icon "button" at bounding box center [1448, 77] width 11 height 11
click at [1402, 136] on link "Edit quote" at bounding box center [1397, 136] width 135 height 25
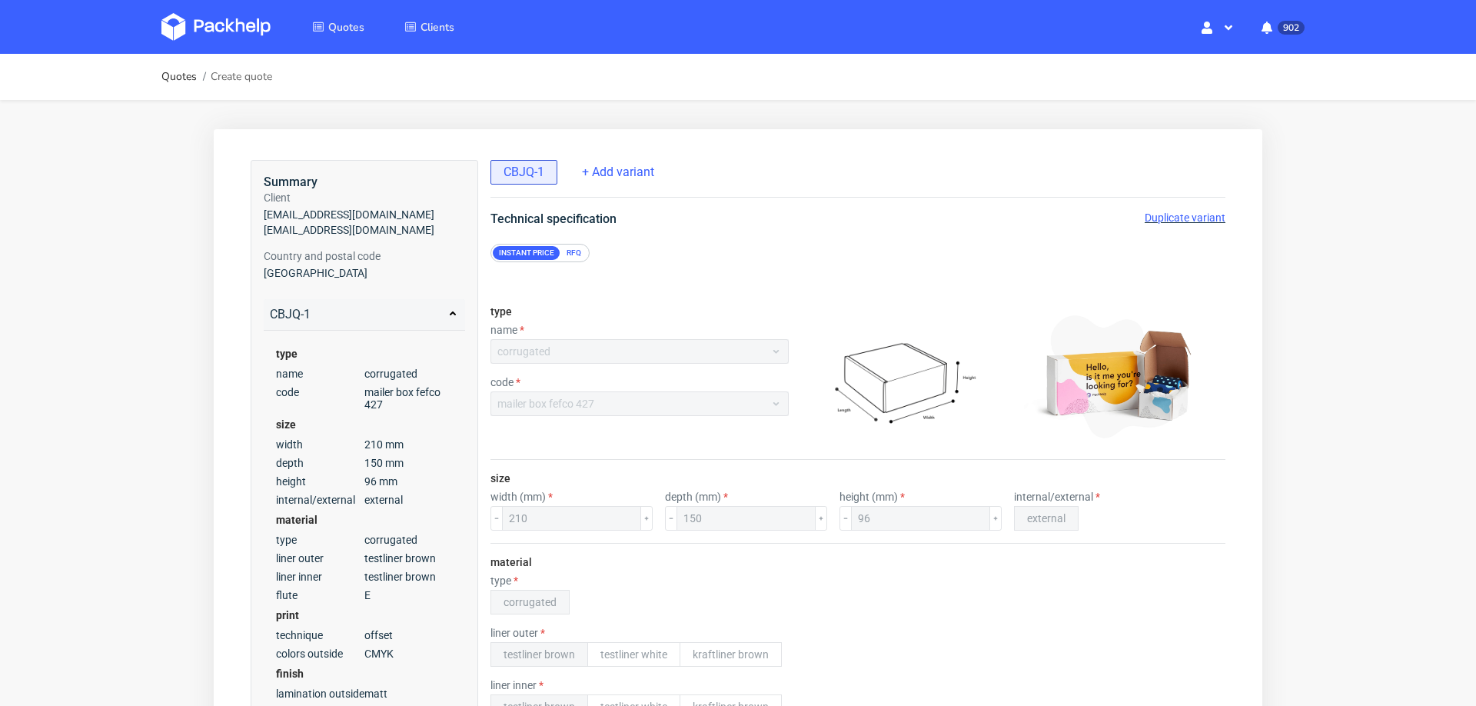
click at [1183, 215] on span "Duplicate variant" at bounding box center [1185, 217] width 81 height 12
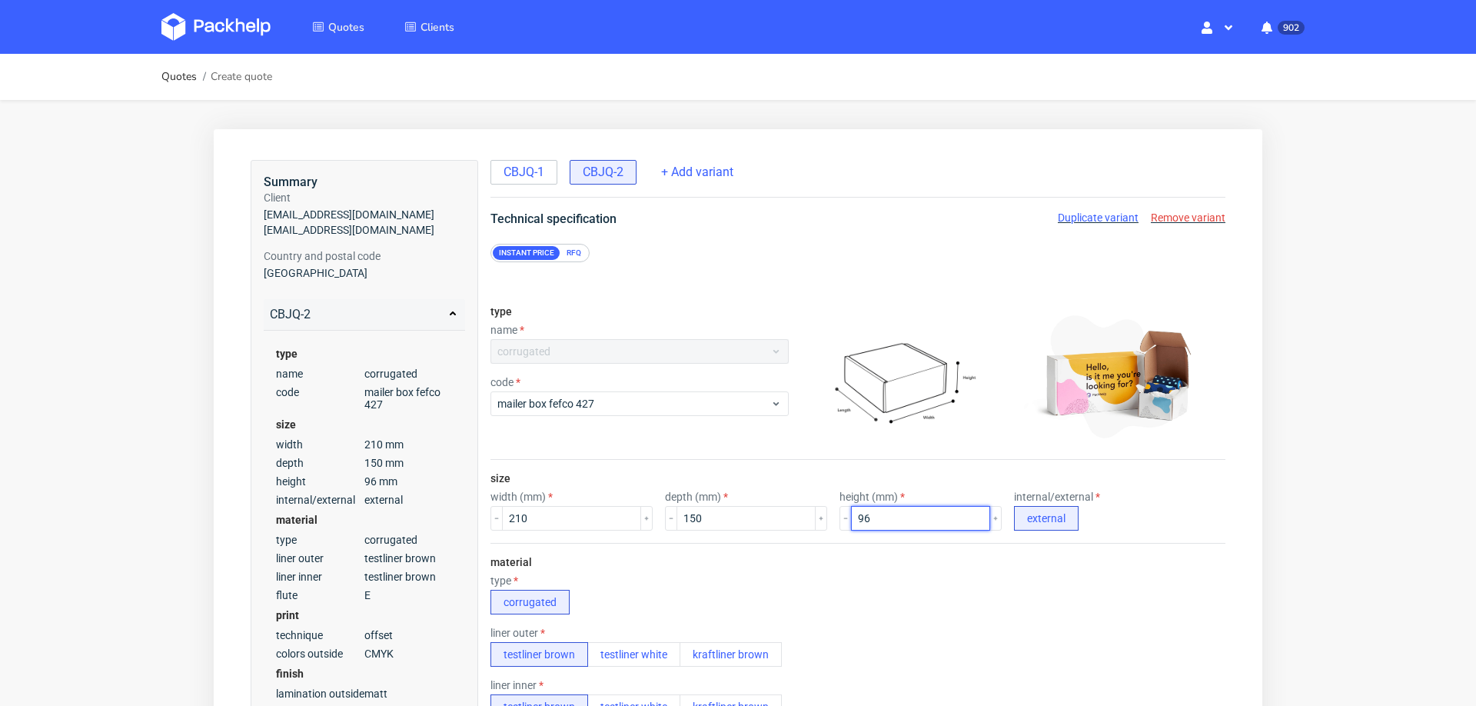
click at [860, 518] on input "96" at bounding box center [920, 518] width 139 height 25
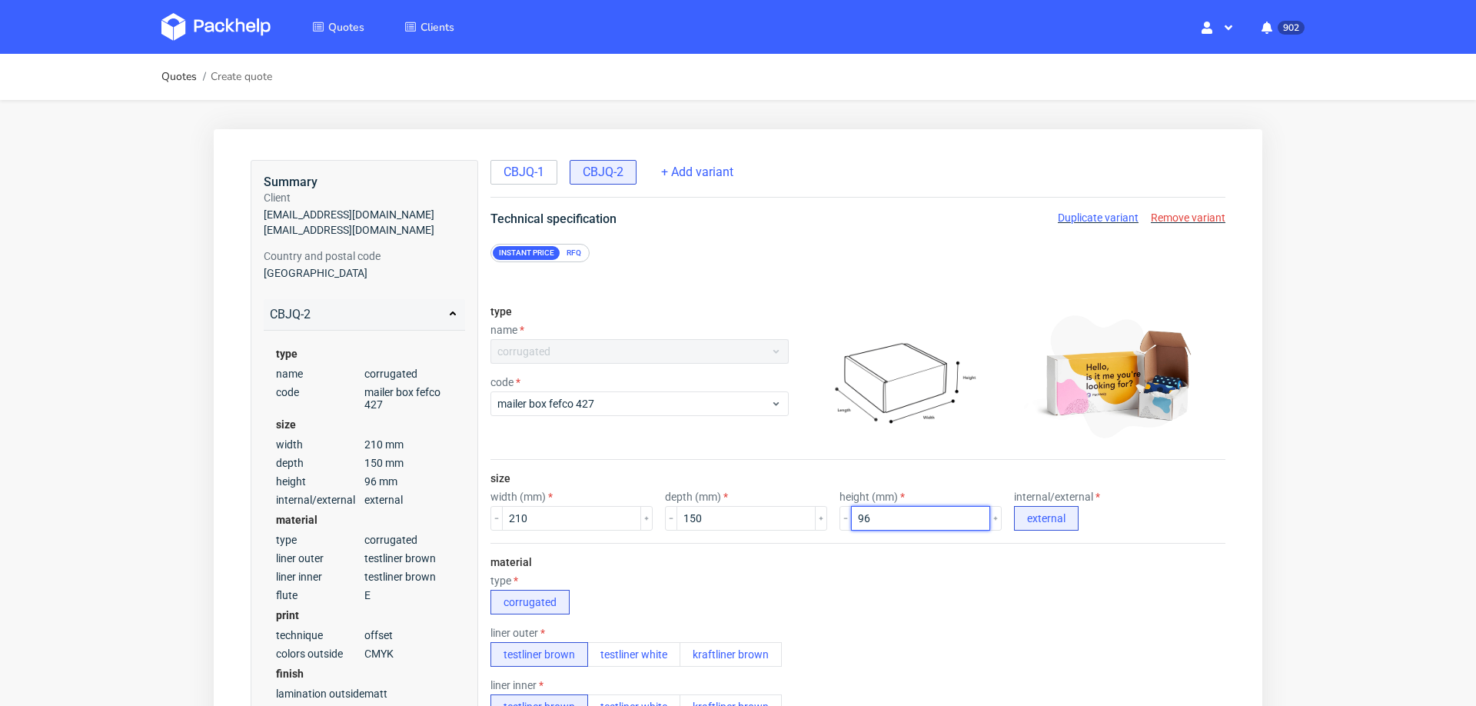
click at [860, 518] on input "96" at bounding box center [920, 518] width 139 height 25
type input "100"
click at [1169, 493] on div "width (mm) 210 depth (mm) 150 height (mm) 100 internal/external external" at bounding box center [858, 511] width 735 height 40
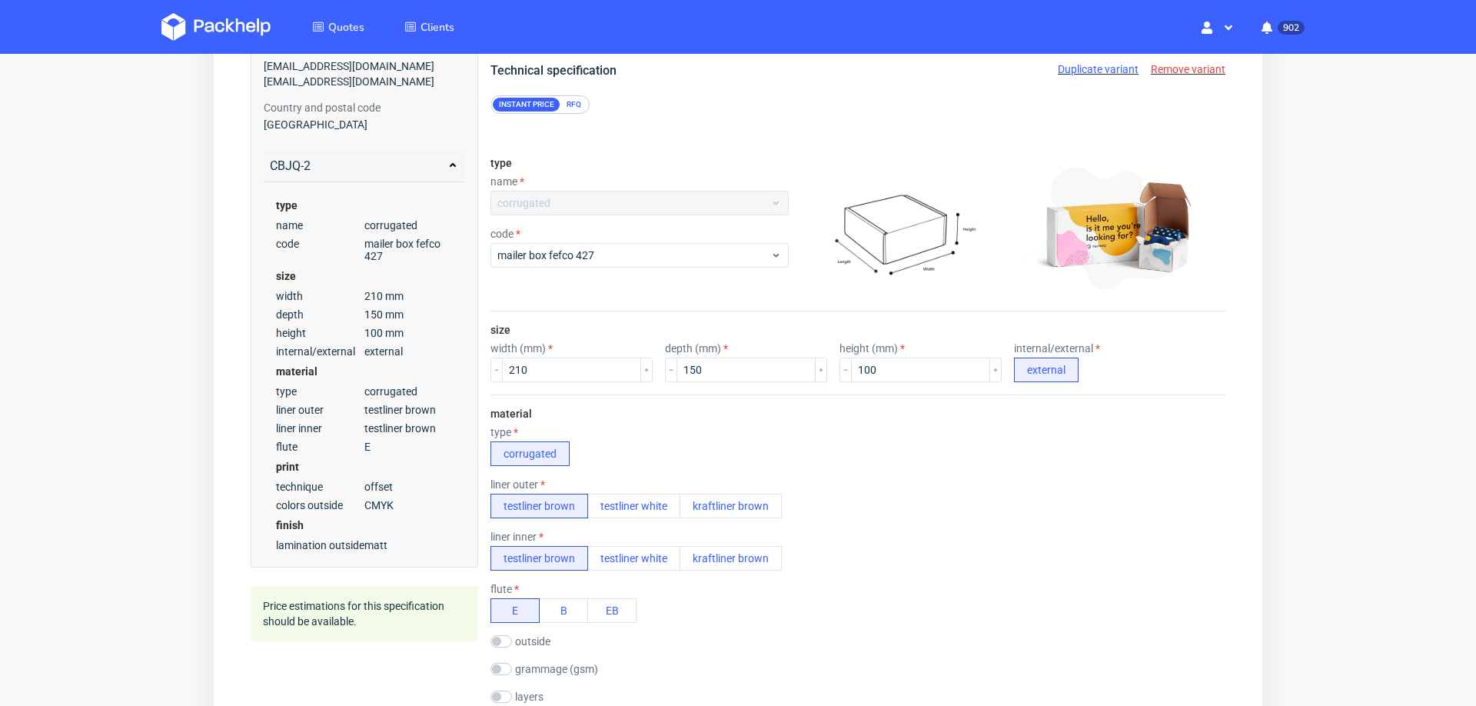
scroll to position [918, 0]
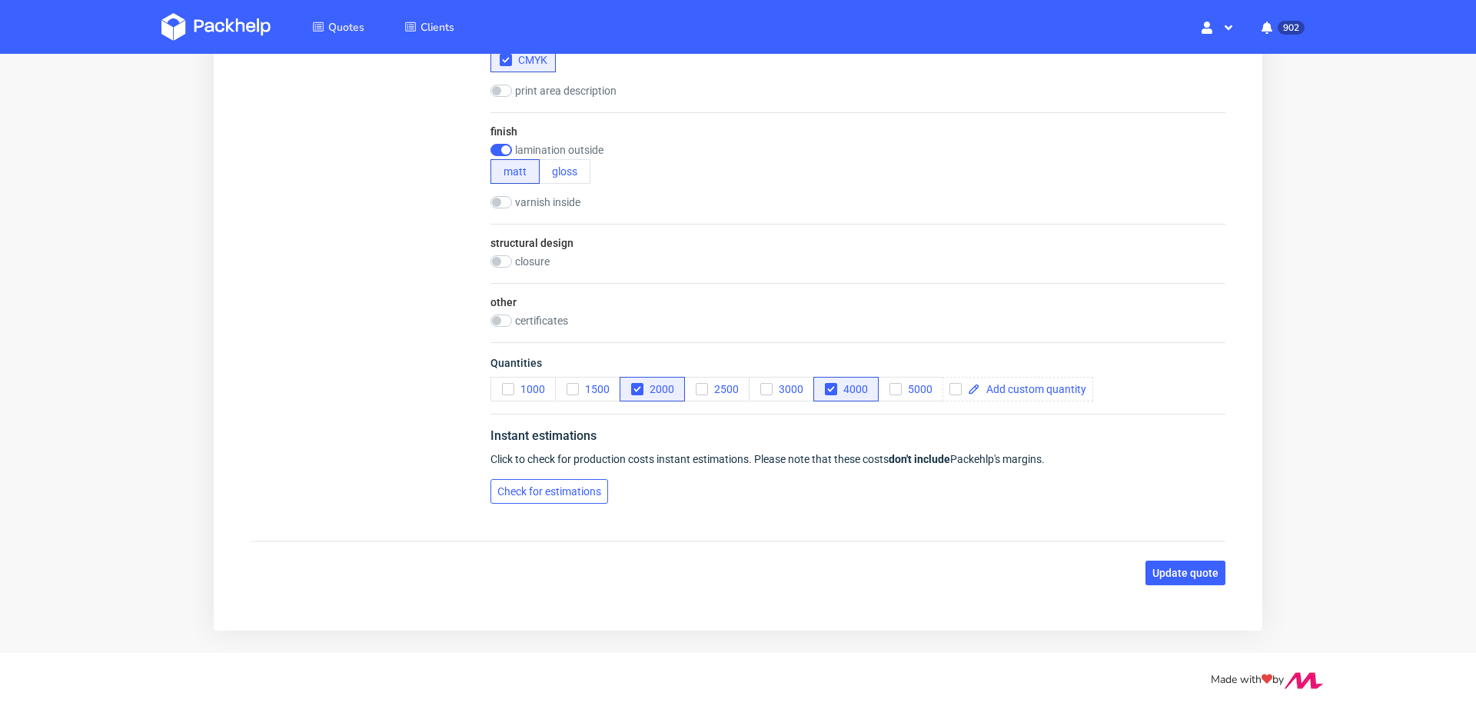
click at [571, 479] on button "Check for estimations" at bounding box center [550, 491] width 118 height 25
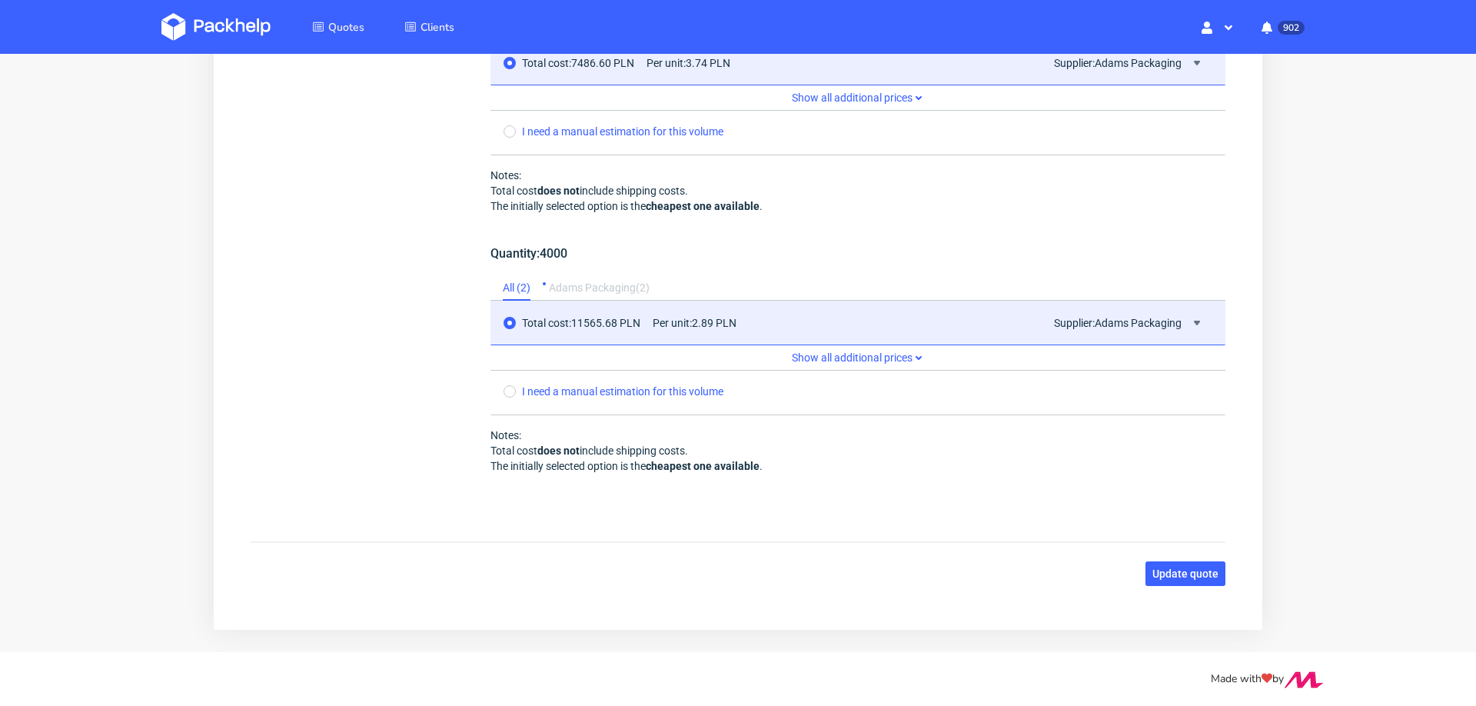
scroll to position [1587, 0]
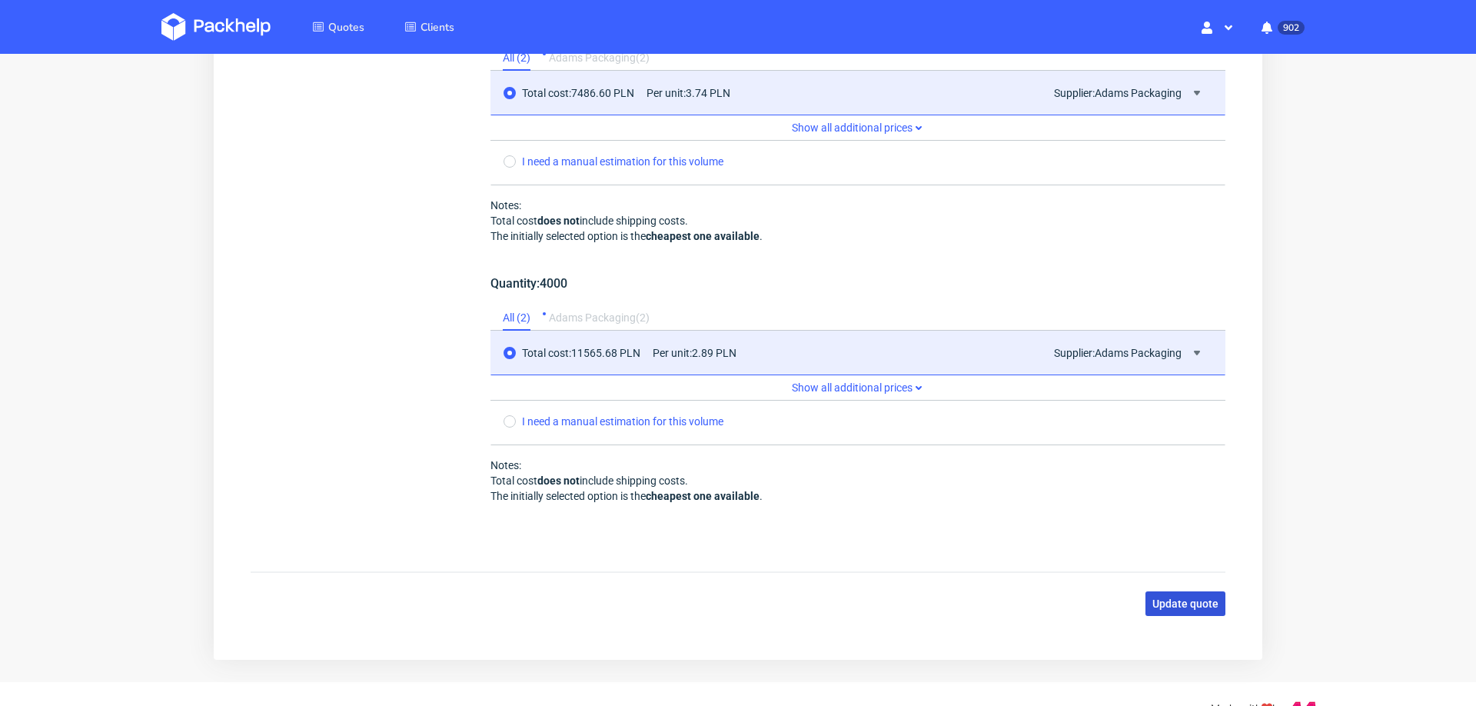
click at [1191, 598] on span "Update quote" at bounding box center [1186, 603] width 66 height 11
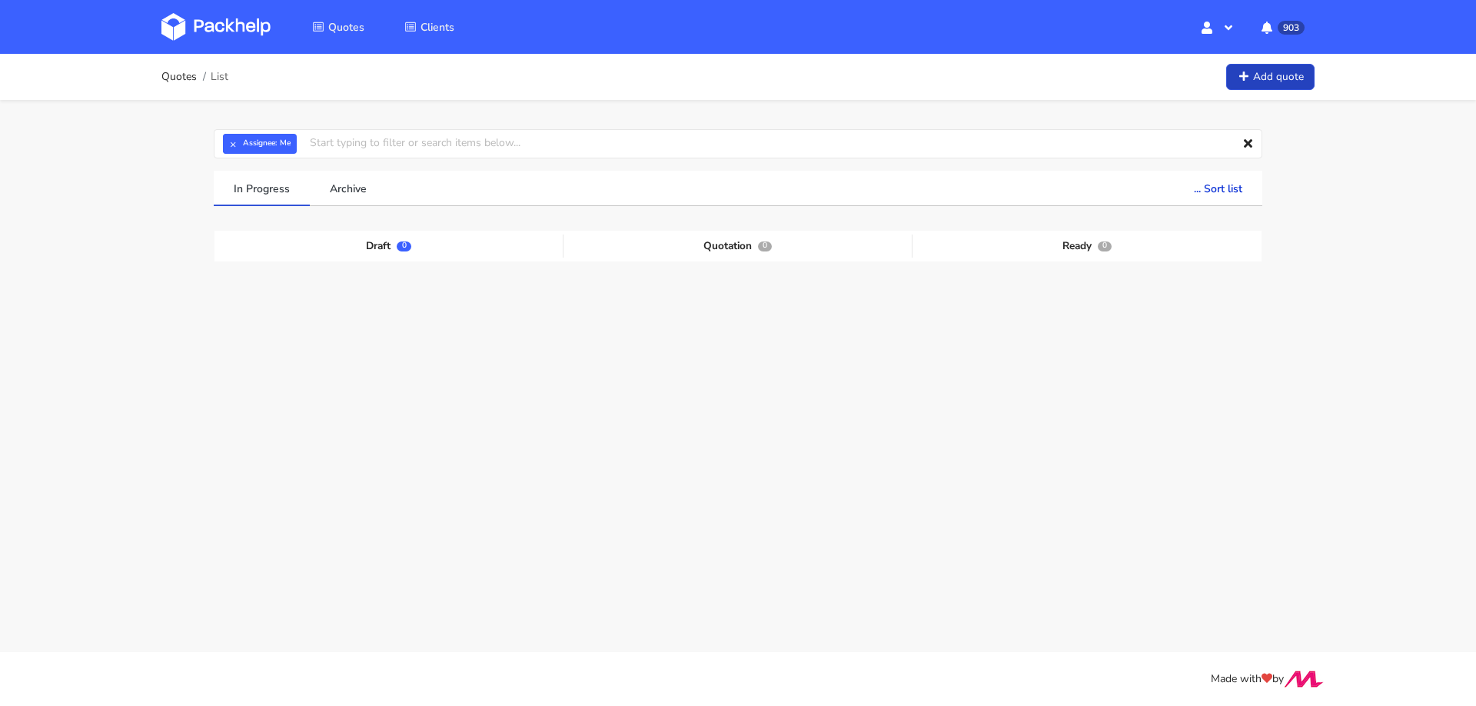
click at [1245, 81] on icon at bounding box center [1243, 77] width 13 height 11
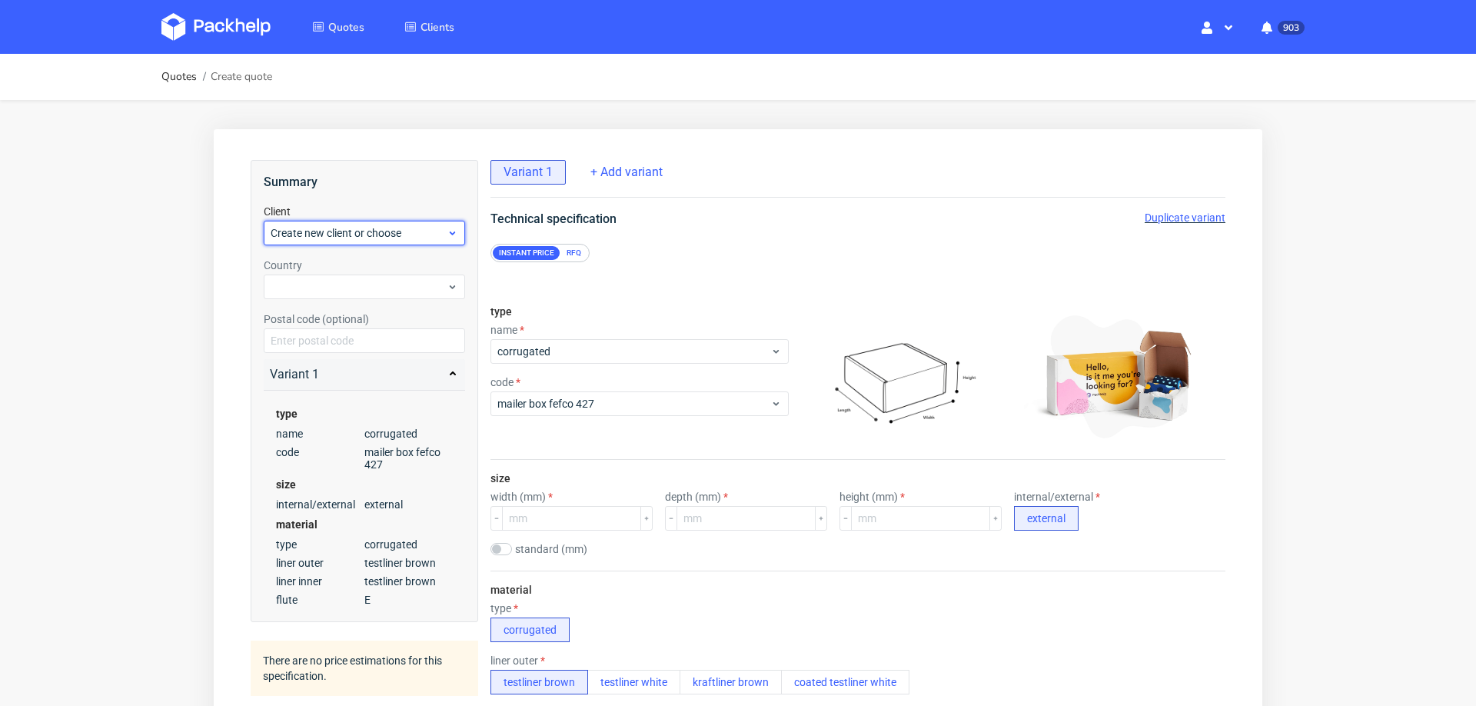
click at [315, 231] on span "Create new client or choose" at bounding box center [359, 232] width 176 height 15
type input "[PERSON_NAME][EMAIL_ADDRESS][DOMAIN_NAME]"
click at [308, 270] on div "Add new client" at bounding box center [365, 269] width 190 height 28
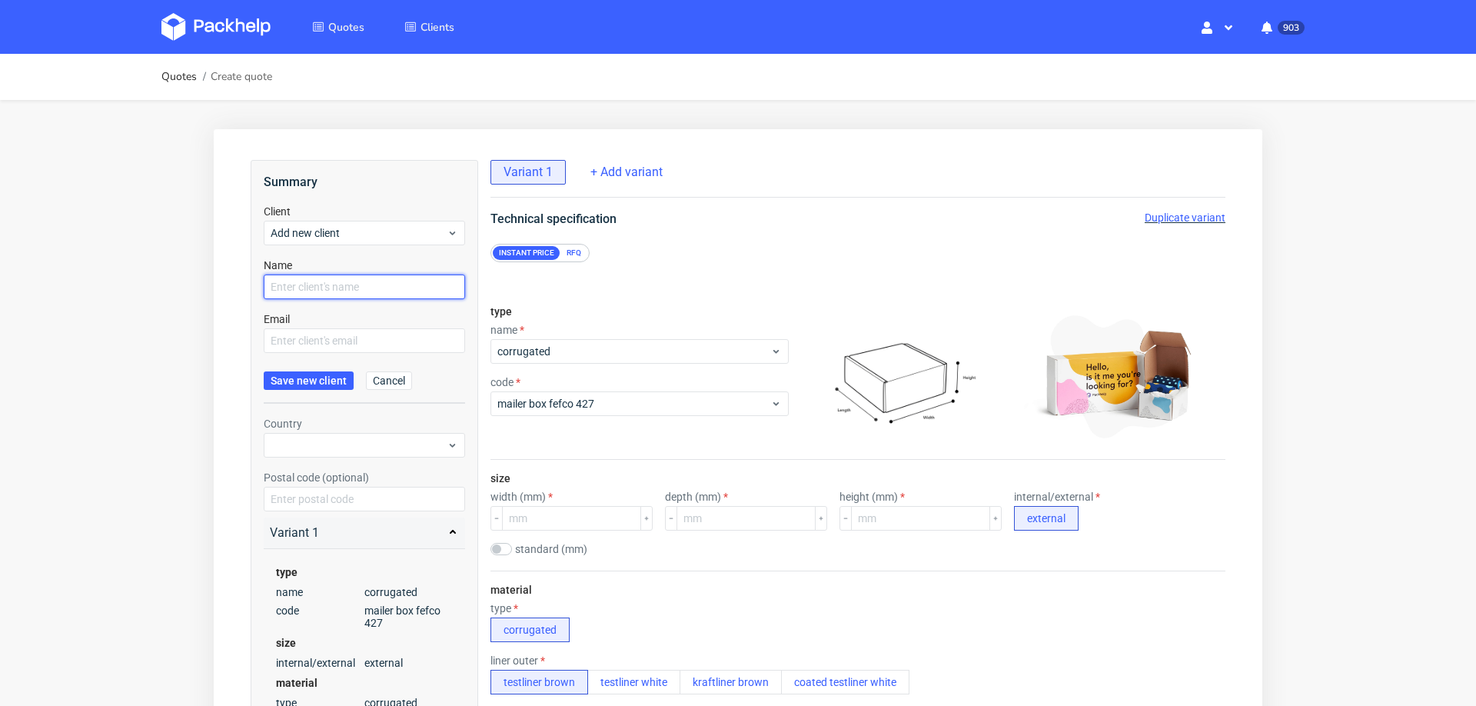
click at [310, 288] on input "text" at bounding box center [364, 287] width 201 height 25
paste input "[PERSON_NAME][EMAIL_ADDRESS][DOMAIN_NAME]"
type input "[PERSON_NAME][EMAIL_ADDRESS][DOMAIN_NAME]"
click at [317, 355] on form "Client Add new client Name [PERSON_NAME][EMAIL_ADDRESS][DOMAIN_NAME] Email Save…" at bounding box center [364, 304] width 201 height 200
click at [320, 345] on input "text" at bounding box center [364, 340] width 201 height 25
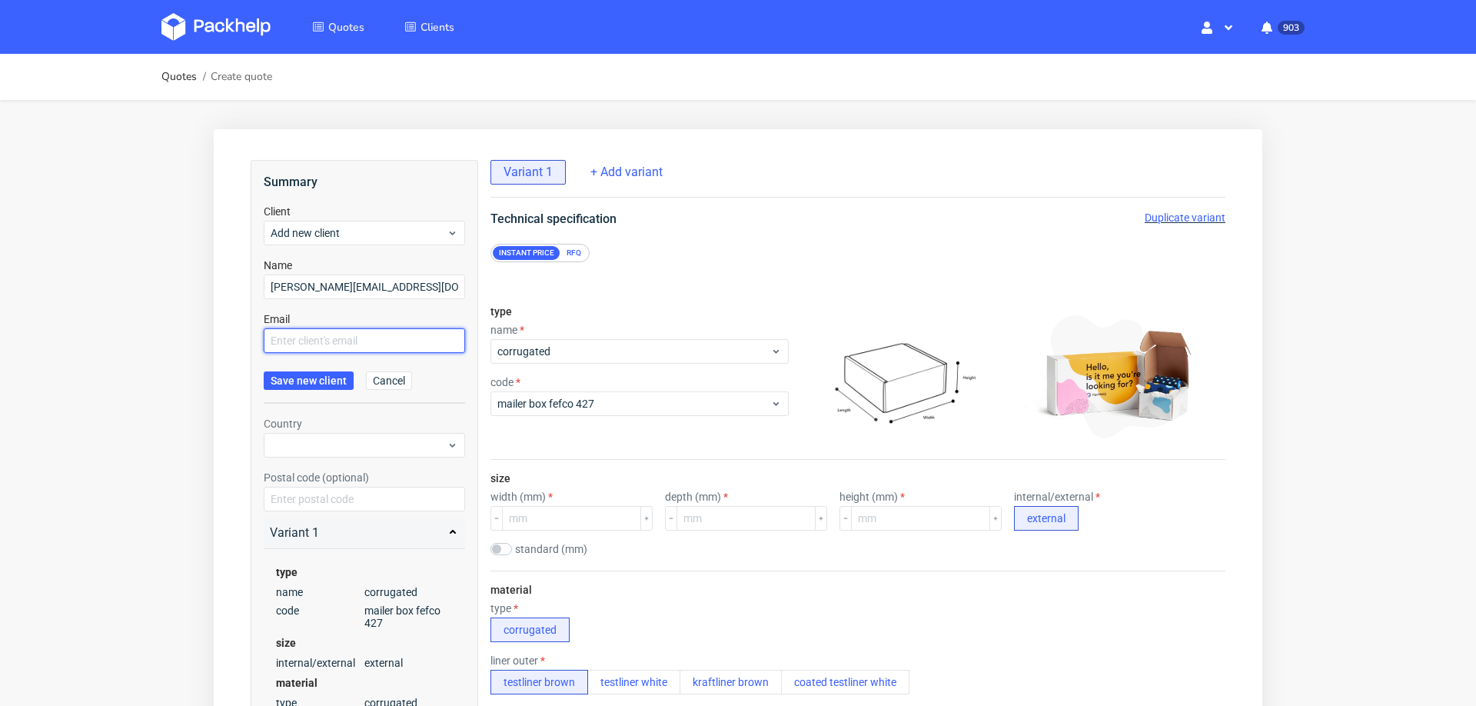
paste input "[PERSON_NAME][EMAIL_ADDRESS][DOMAIN_NAME]"
type input "[PERSON_NAME][EMAIL_ADDRESS][DOMAIN_NAME]"
click at [318, 371] on button "Save new client" at bounding box center [309, 380] width 90 height 18
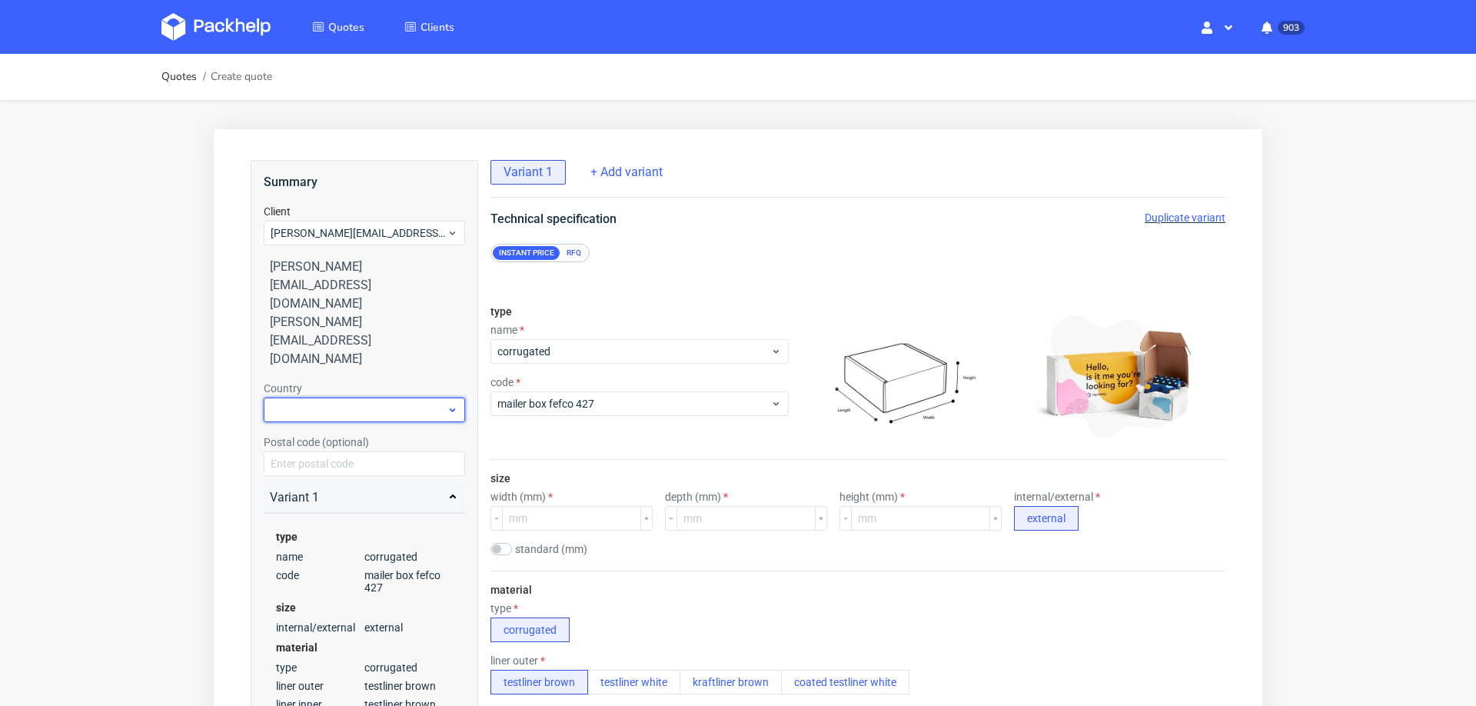
click at [376, 398] on div at bounding box center [364, 410] width 201 height 25
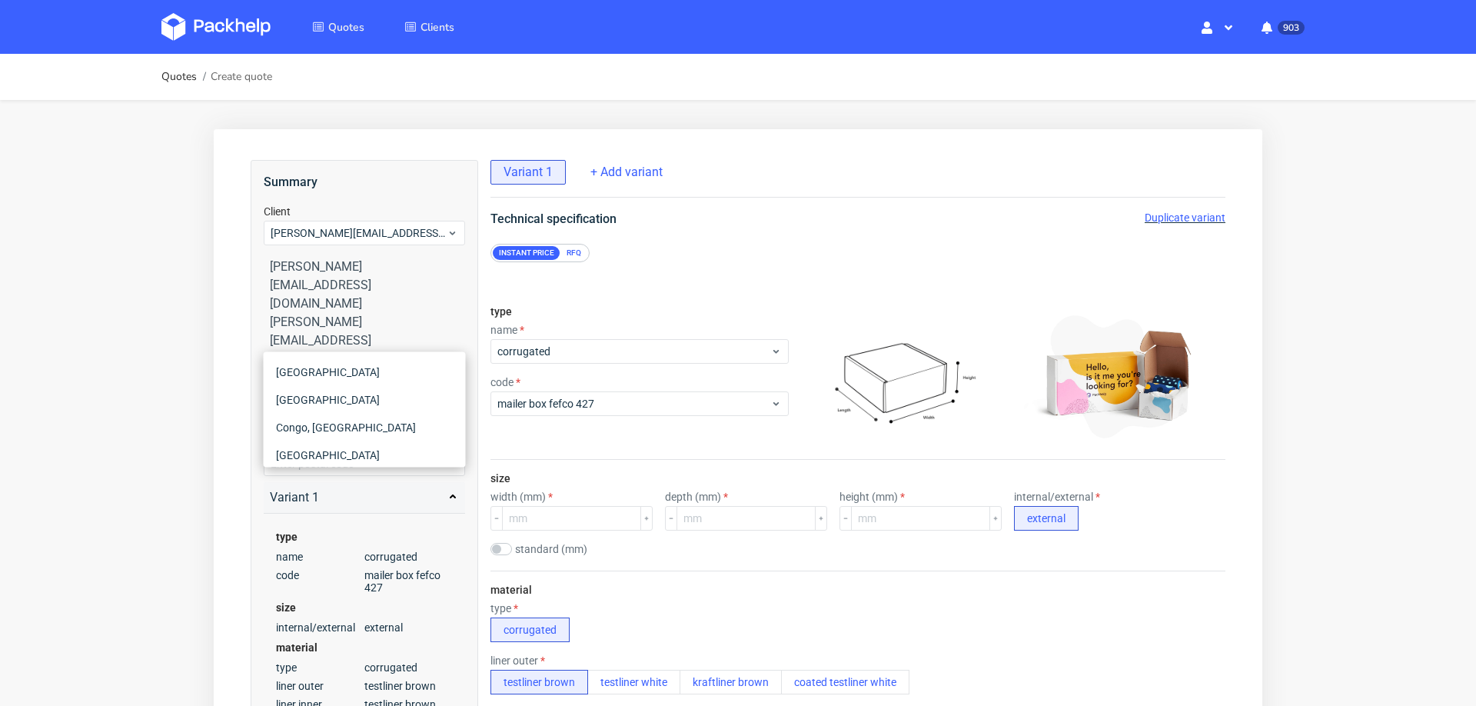
type input "d"
type input "ger"
click at [335, 405] on div "[GEOGRAPHIC_DATA]" at bounding box center [365, 400] width 190 height 28
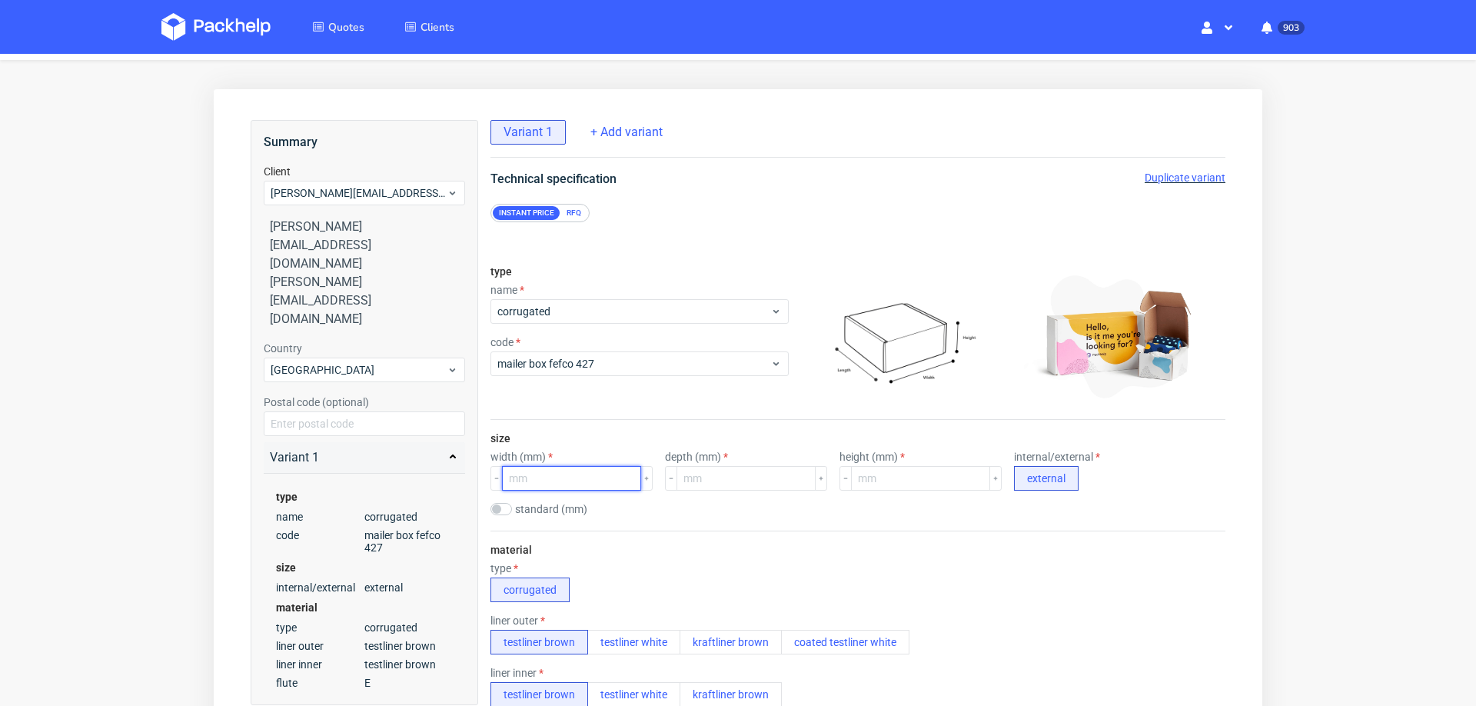
click at [575, 486] on input "number" at bounding box center [571, 478] width 139 height 25
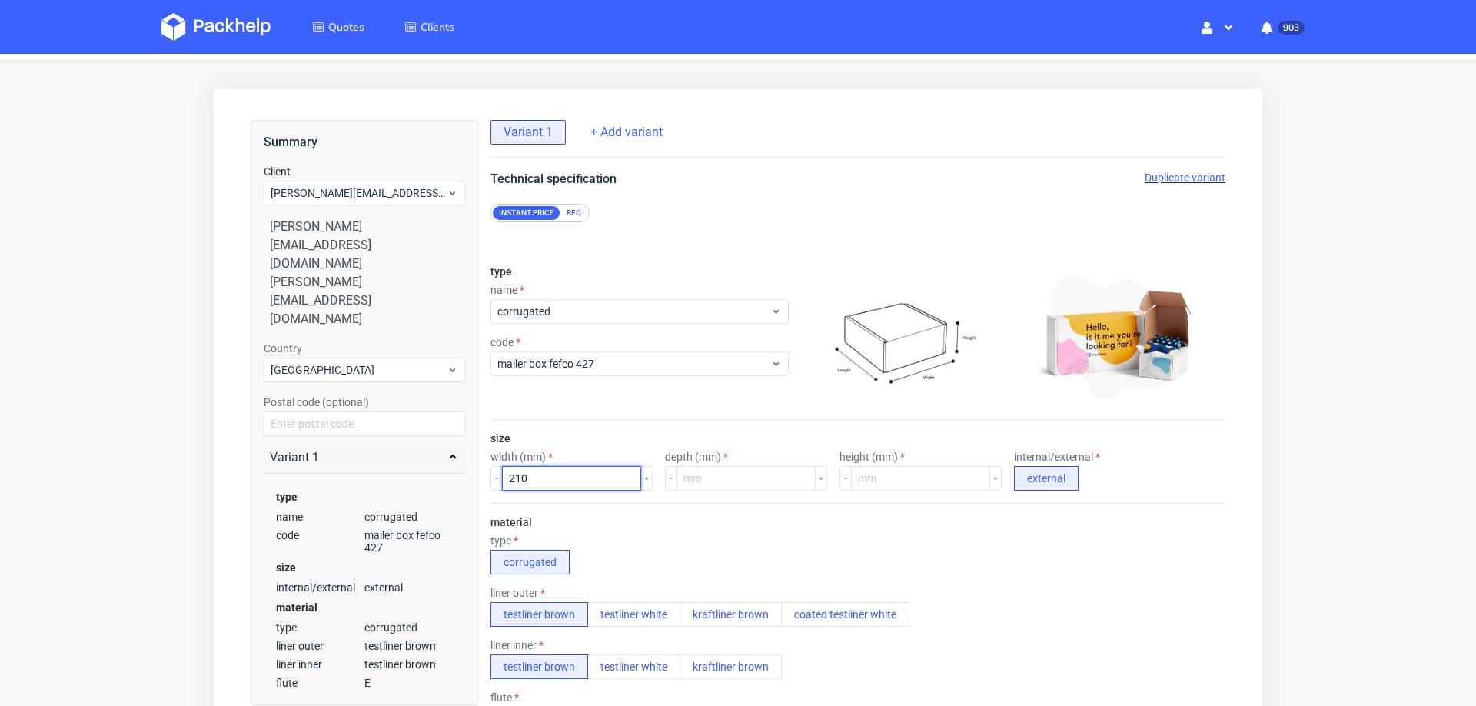
type input "210"
type input "150"
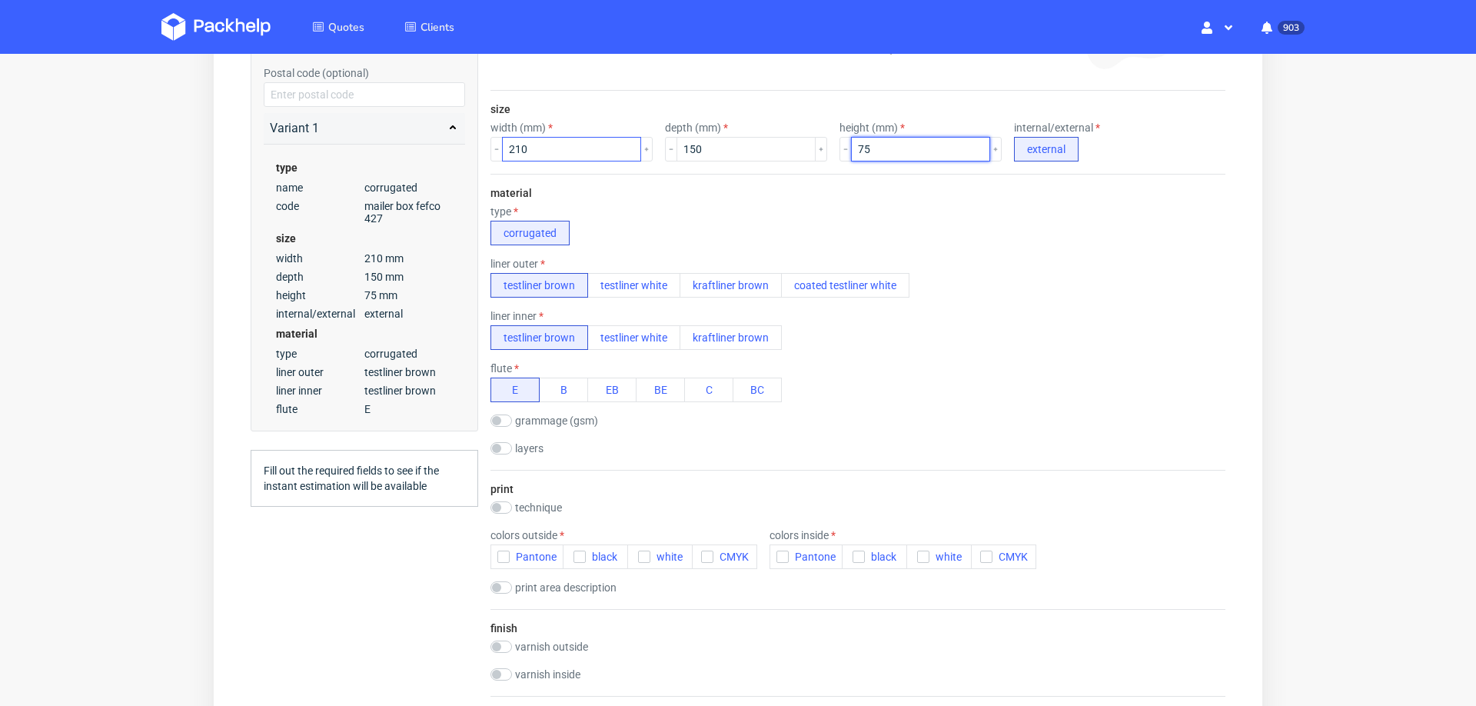
scroll to position [376, 0]
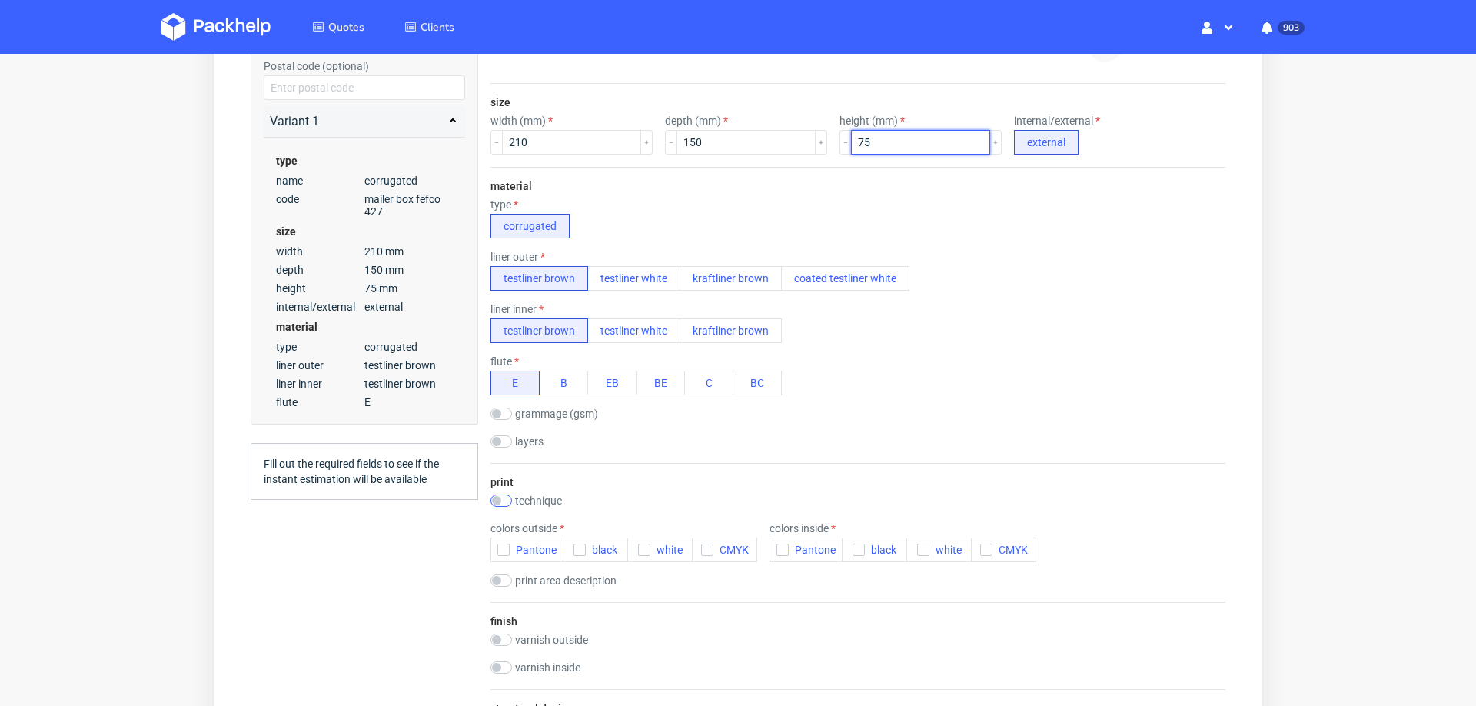
type input "75"
click at [507, 495] on input "checkbox" at bounding box center [502, 500] width 22 height 12
checkbox input "true"
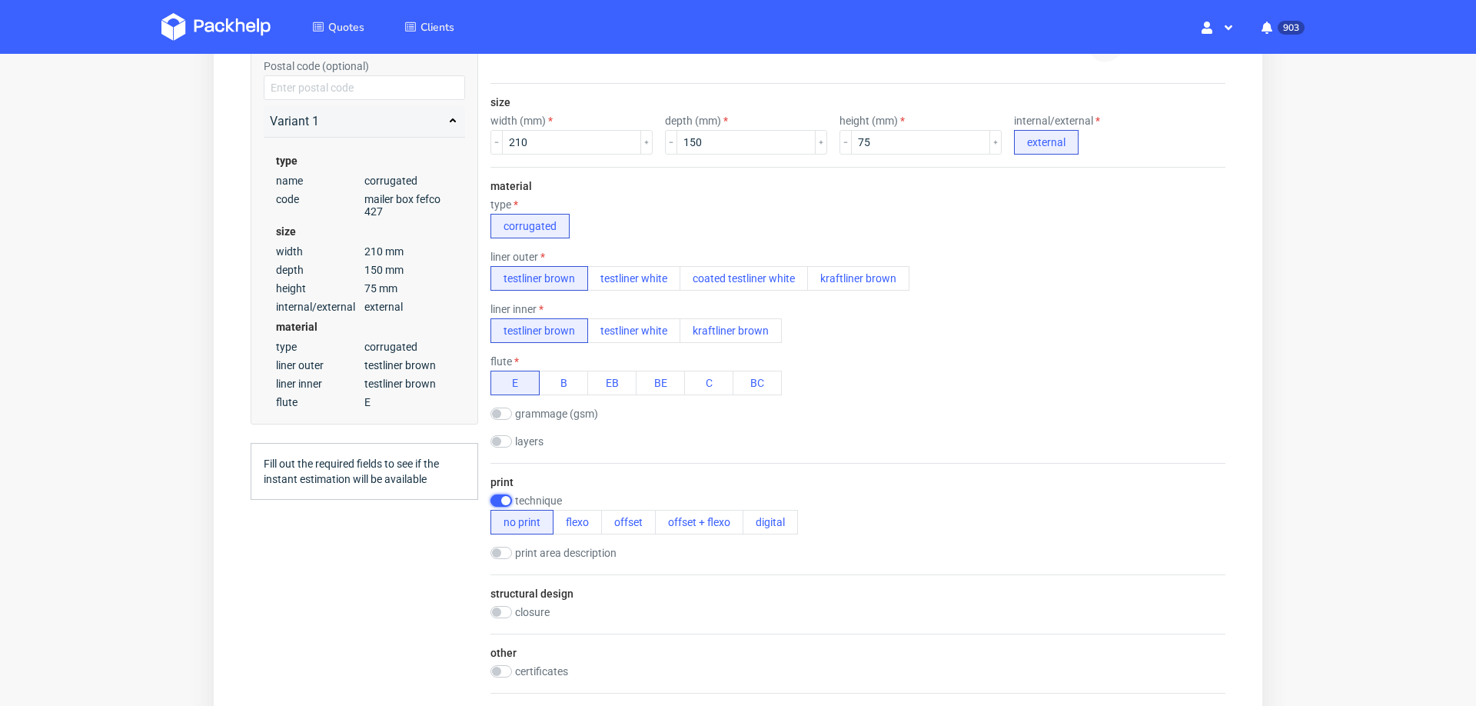
scroll to position [0, 0]
click at [564, 510] on button "flexo" at bounding box center [577, 522] width 49 height 25
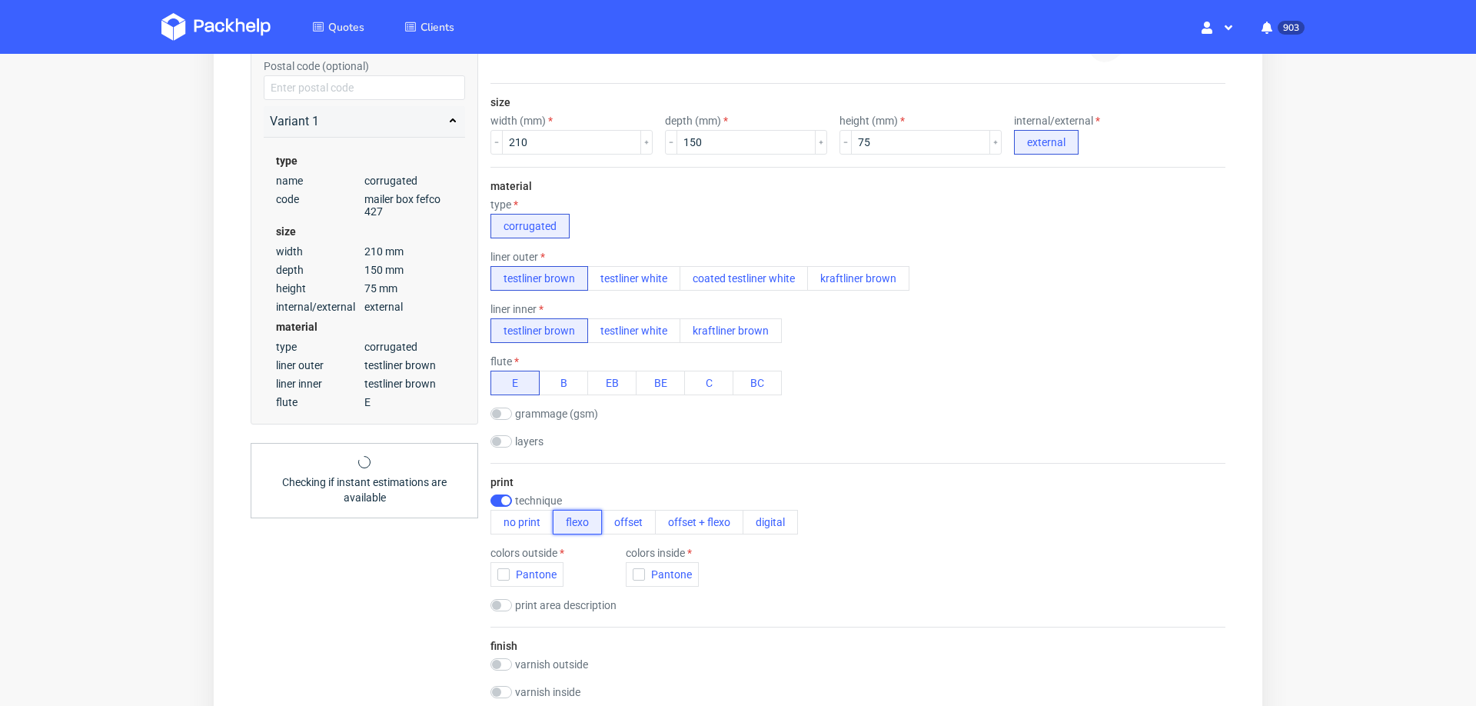
scroll to position [5, 0]
click at [498, 569] on icon "button" at bounding box center [503, 574] width 11 height 11
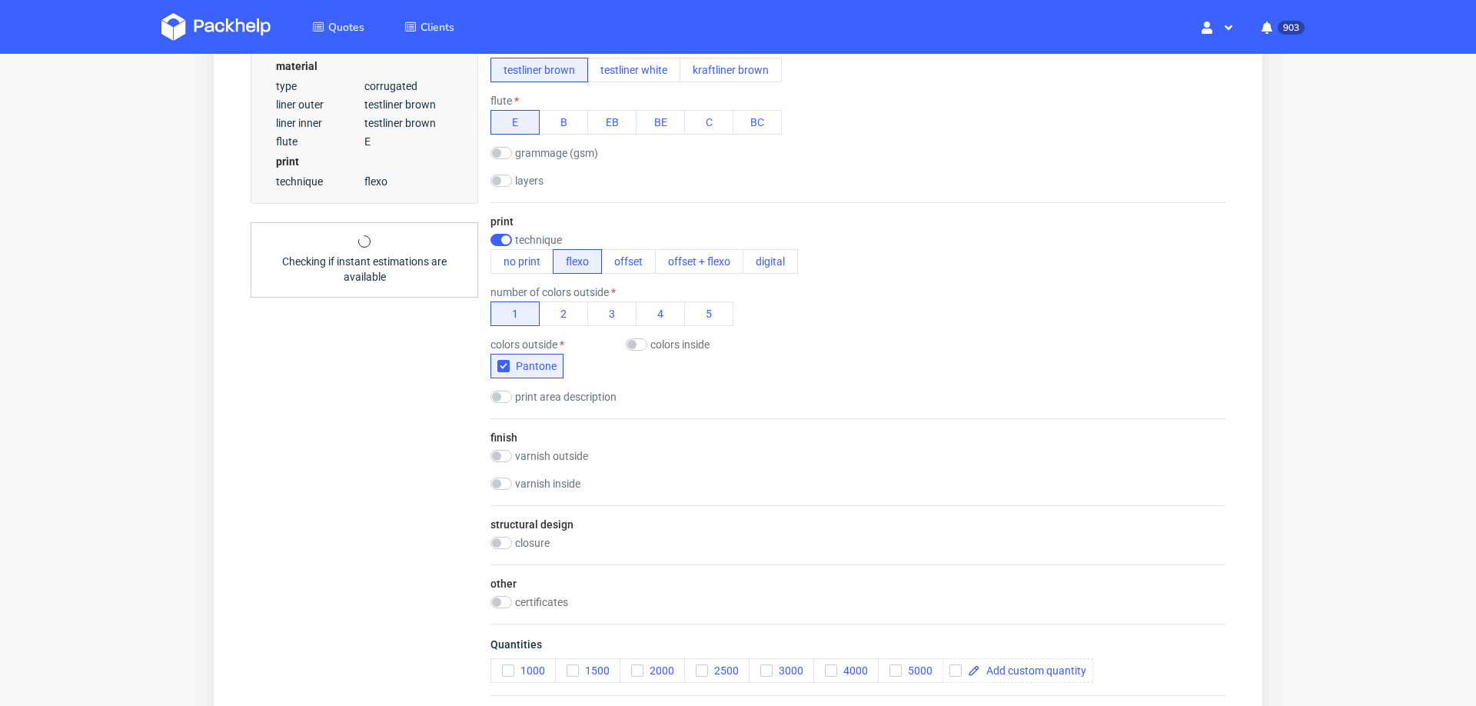
scroll to position [640, 0]
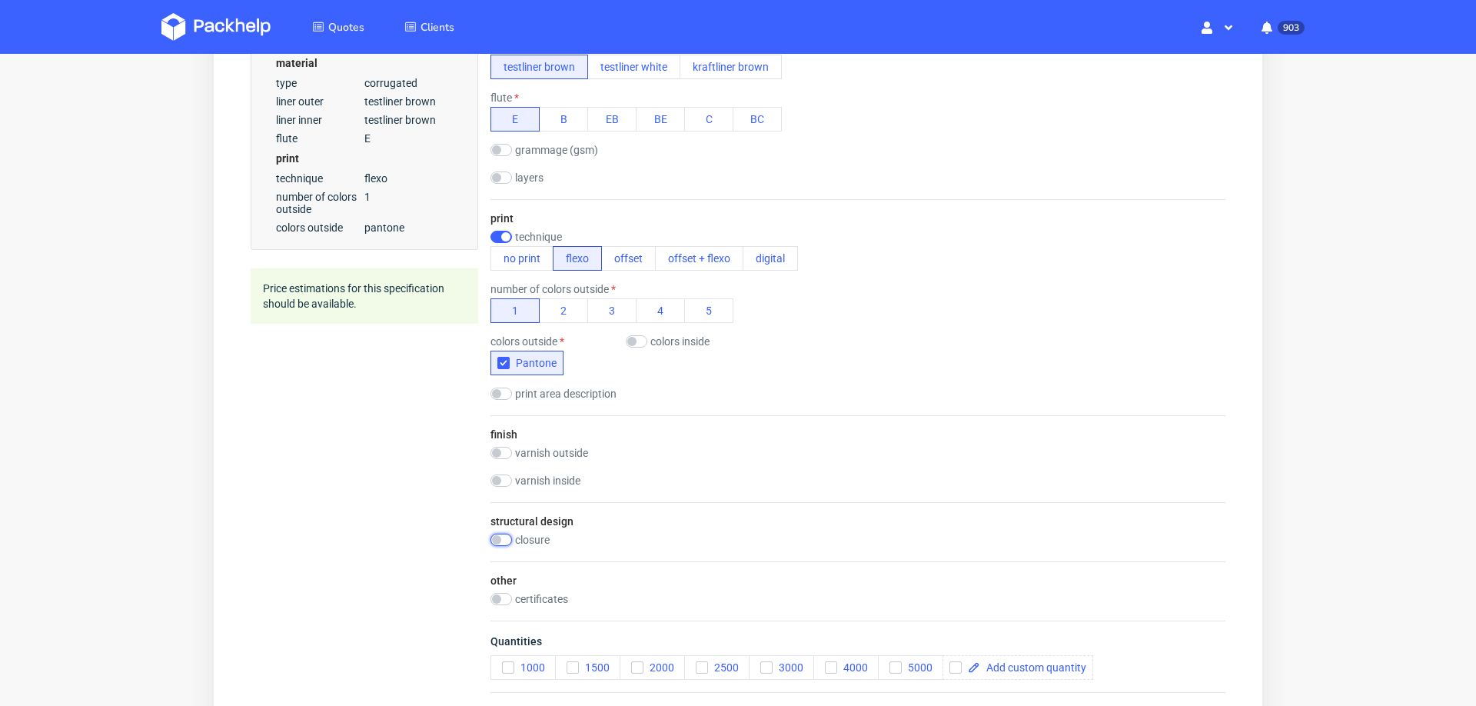
click at [503, 534] on input "checkbox" at bounding box center [502, 540] width 22 height 12
checkbox input "true"
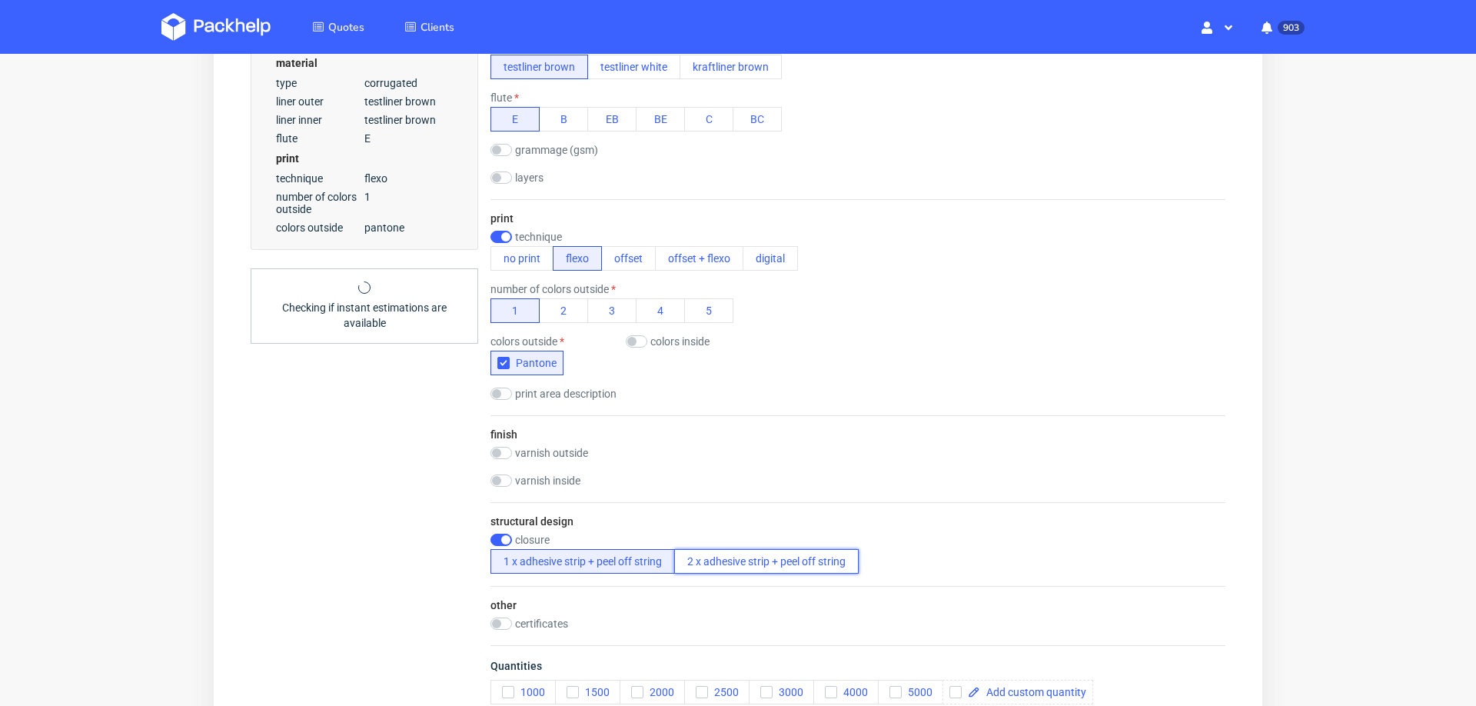
click at [745, 557] on button "2 x adhesive strip + peel off string" at bounding box center [766, 561] width 185 height 25
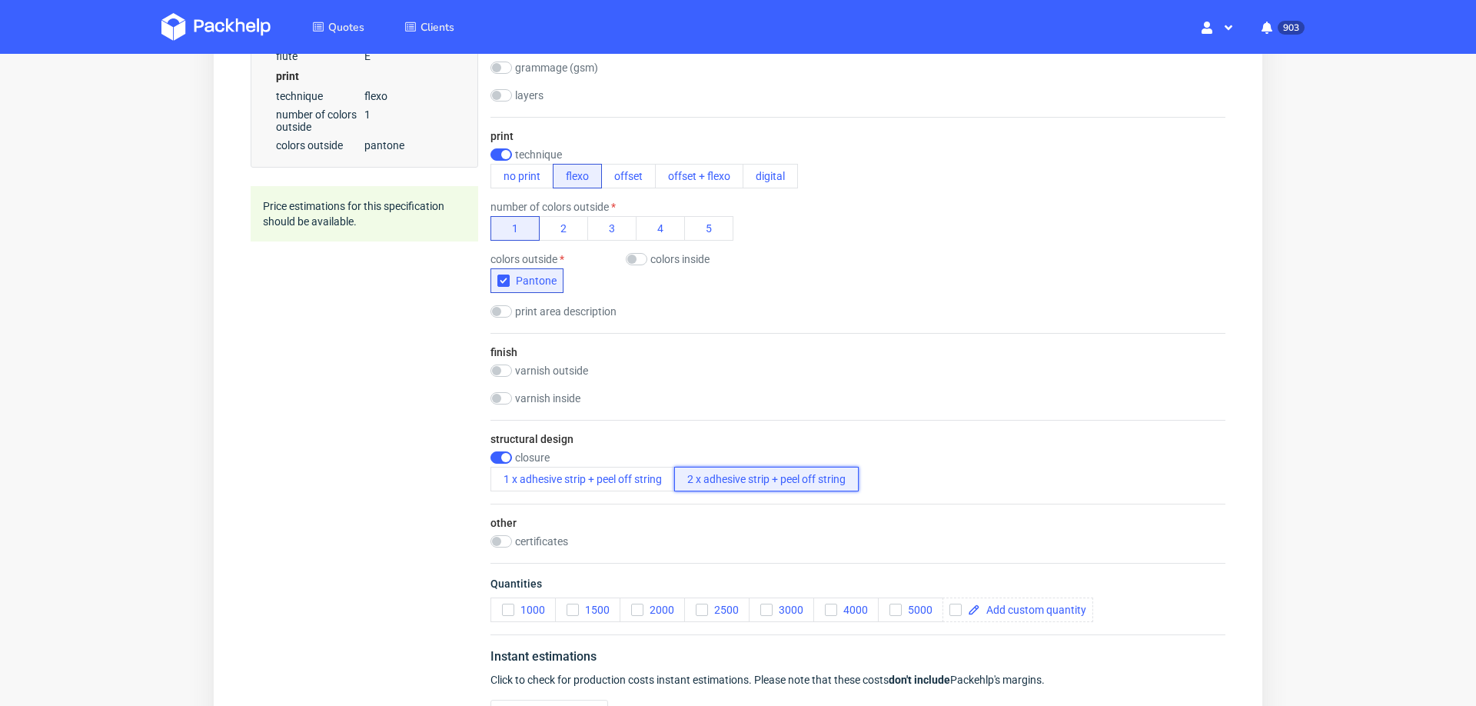
scroll to position [725, 0]
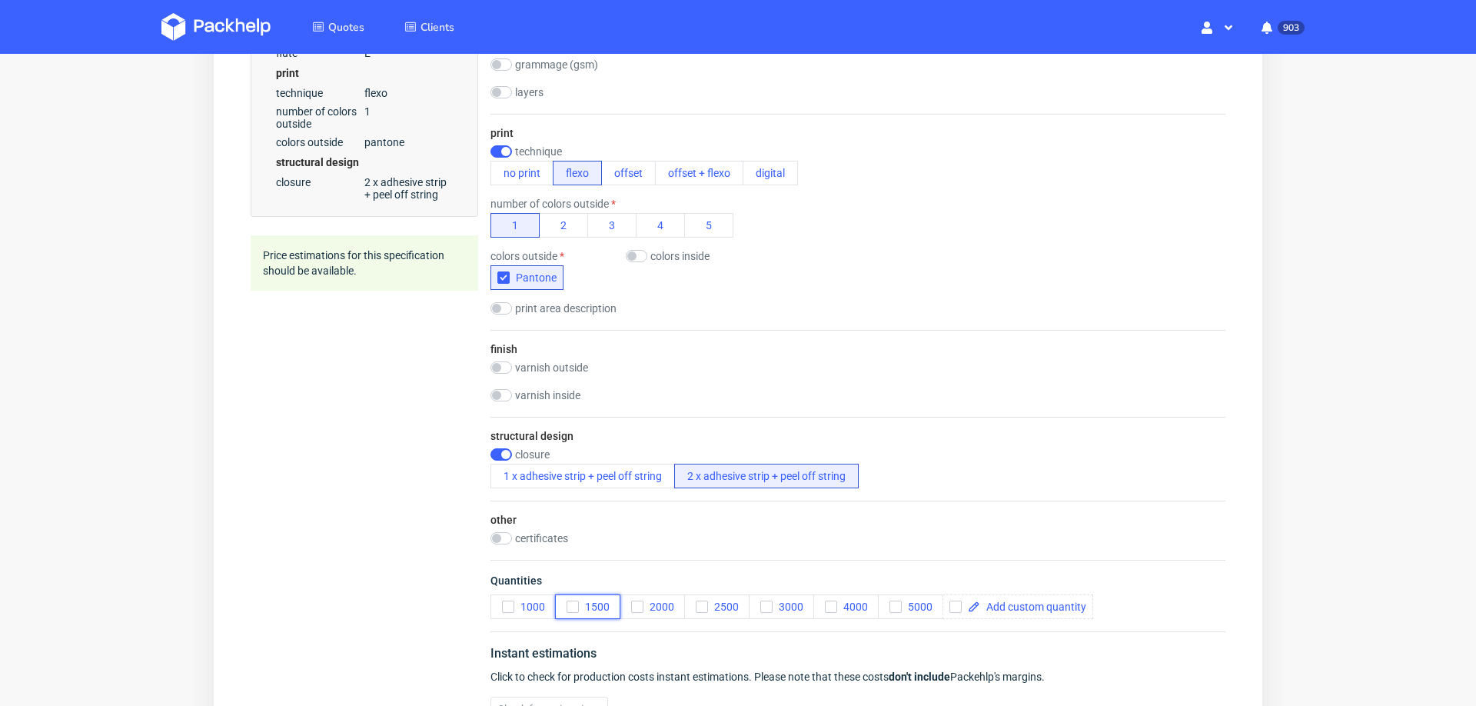
click at [571, 601] on icon "button" at bounding box center [572, 606] width 11 height 11
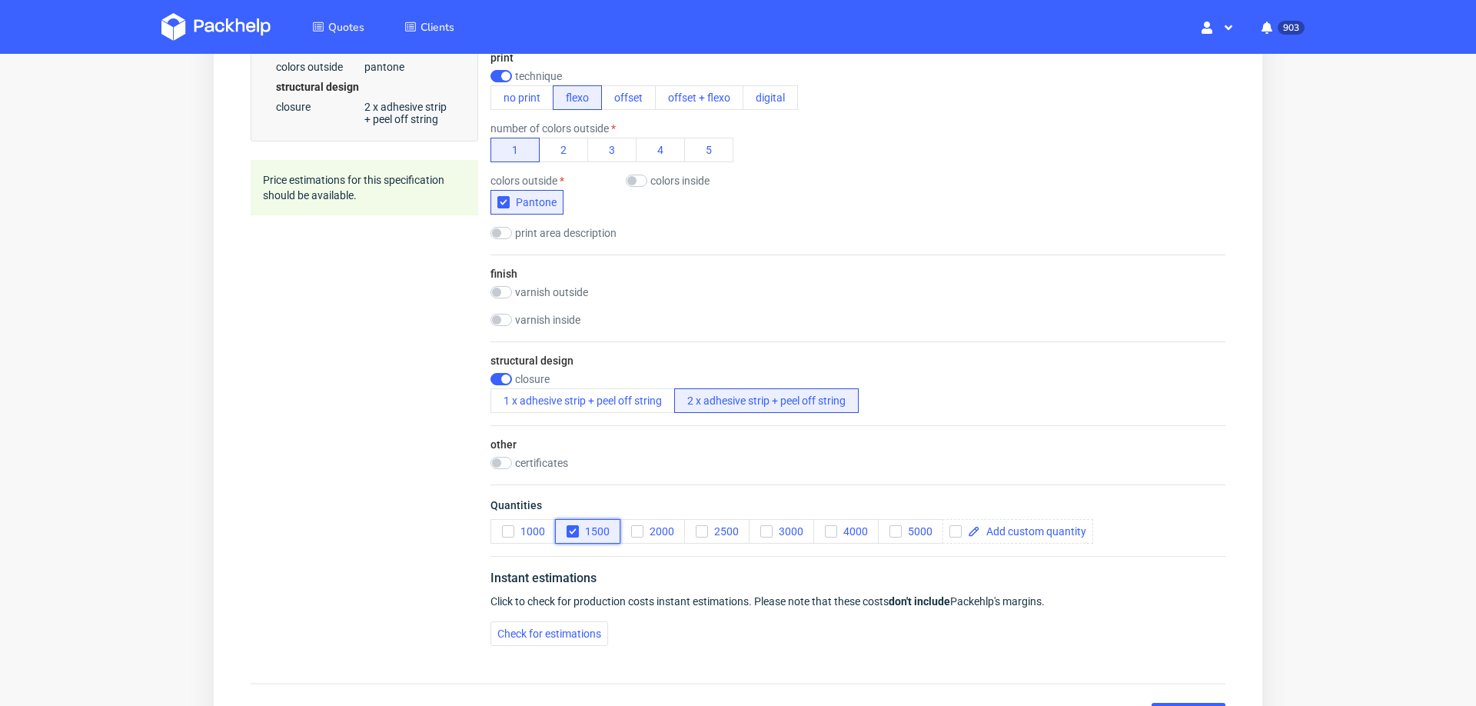
scroll to position [821, 0]
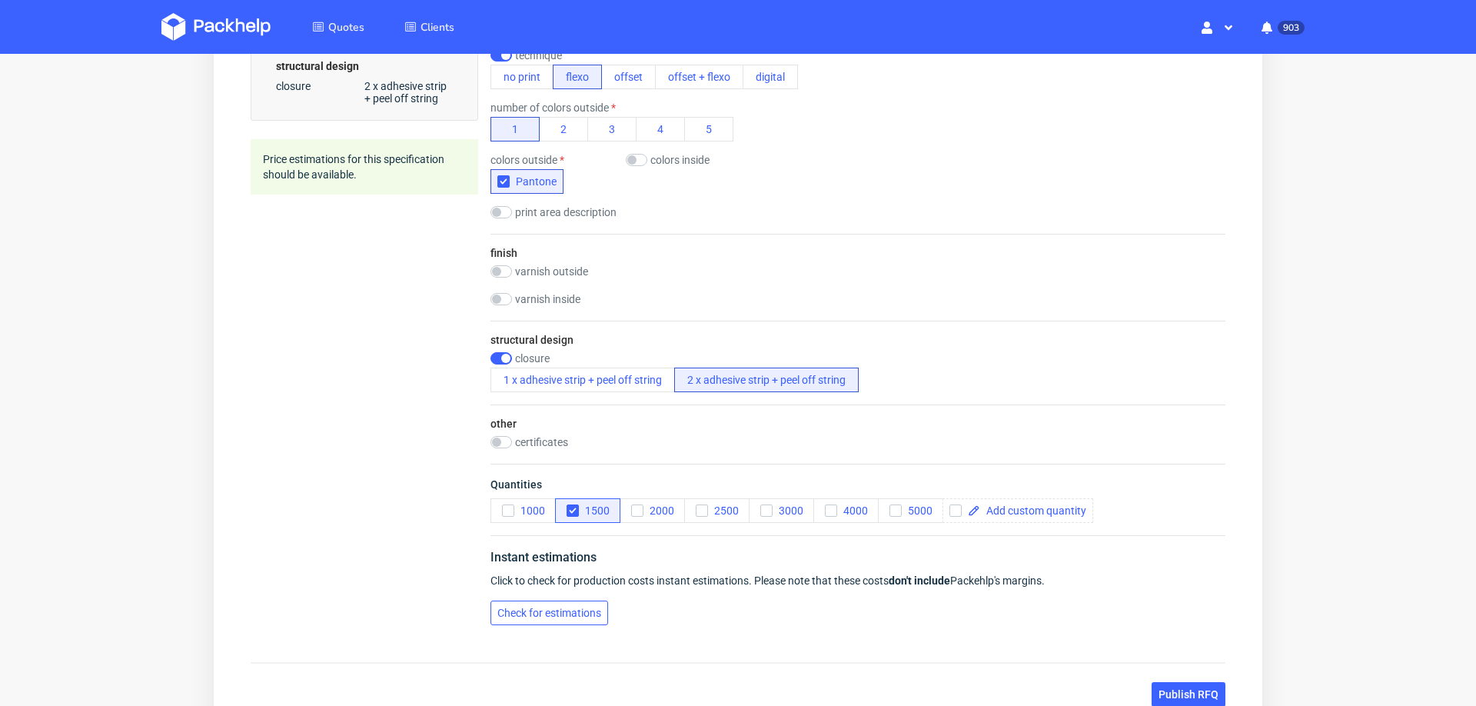
click at [571, 601] on button "Check for estimations" at bounding box center [550, 613] width 118 height 25
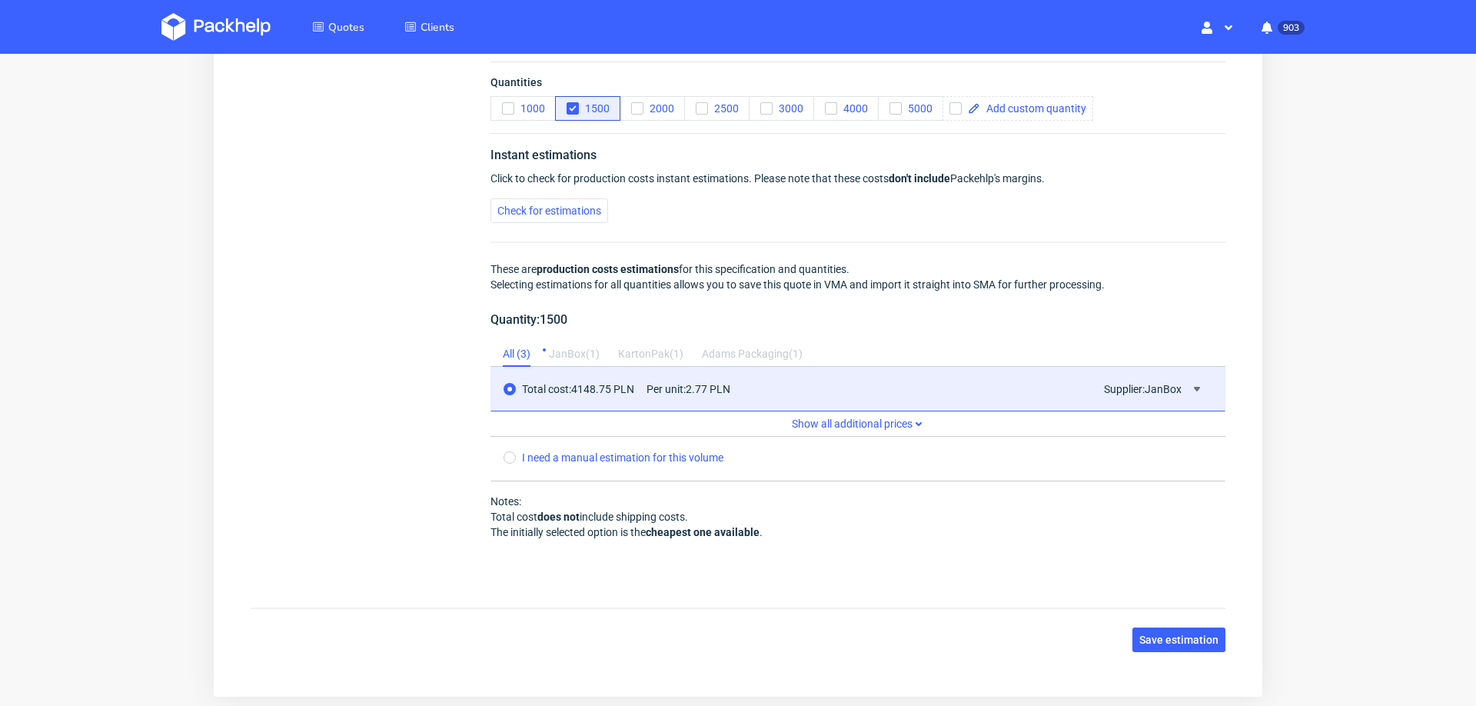
scroll to position [1233, 0]
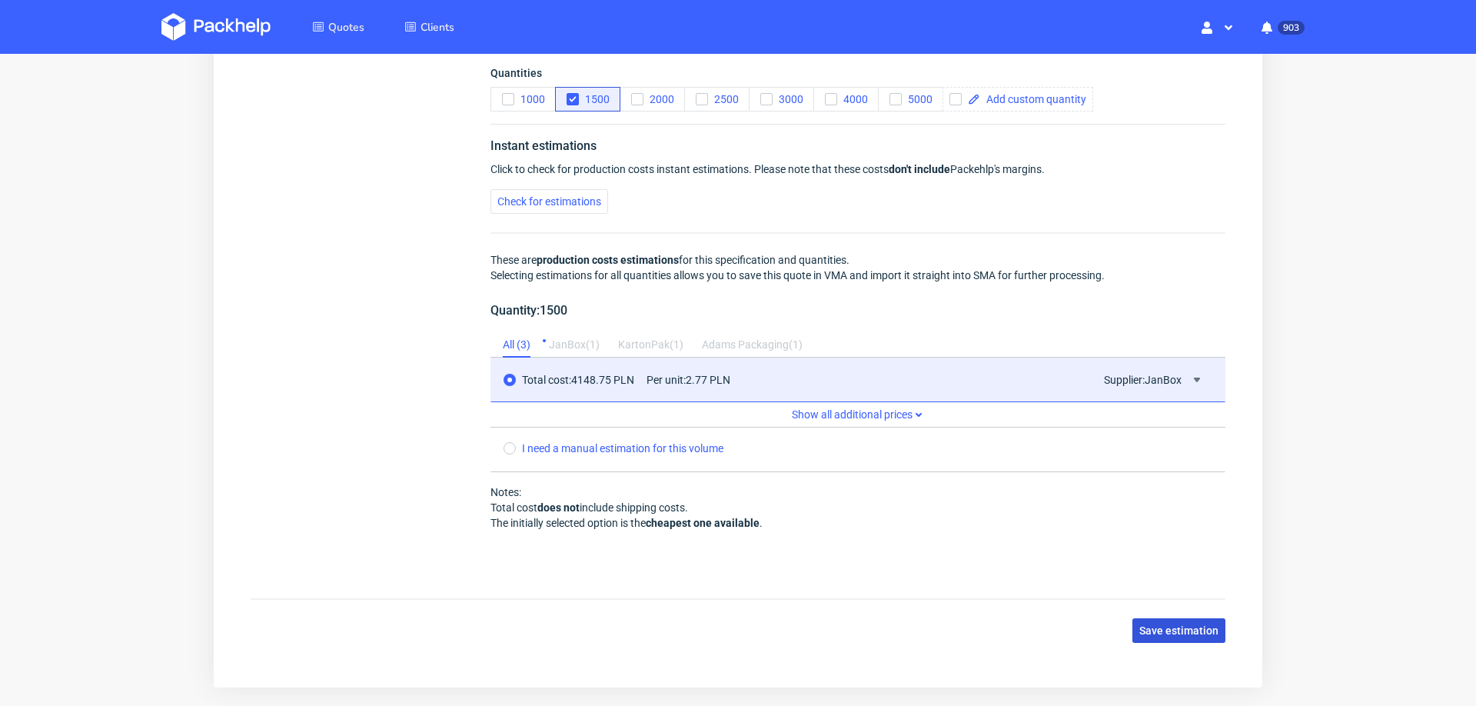
click at [1186, 627] on button "Save estimation" at bounding box center [1179, 630] width 93 height 25
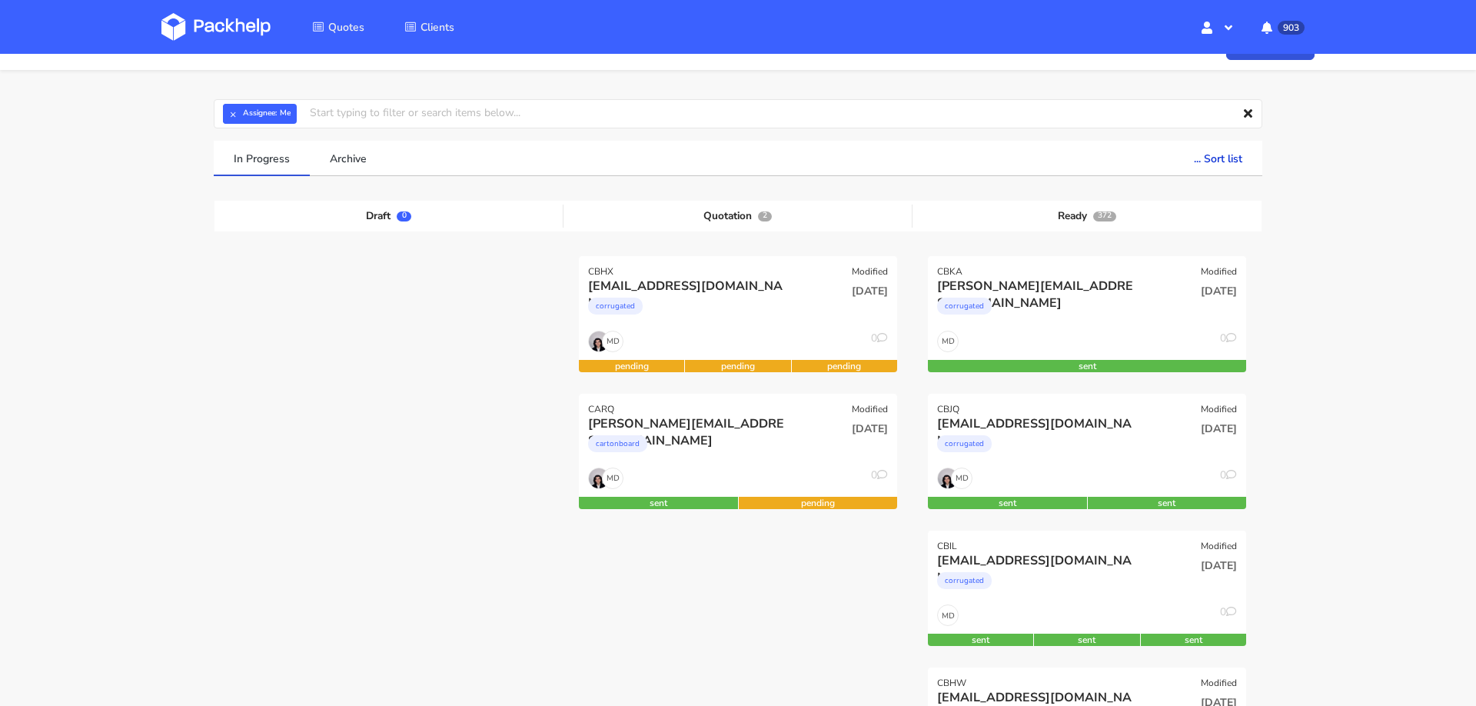
scroll to position [48, 0]
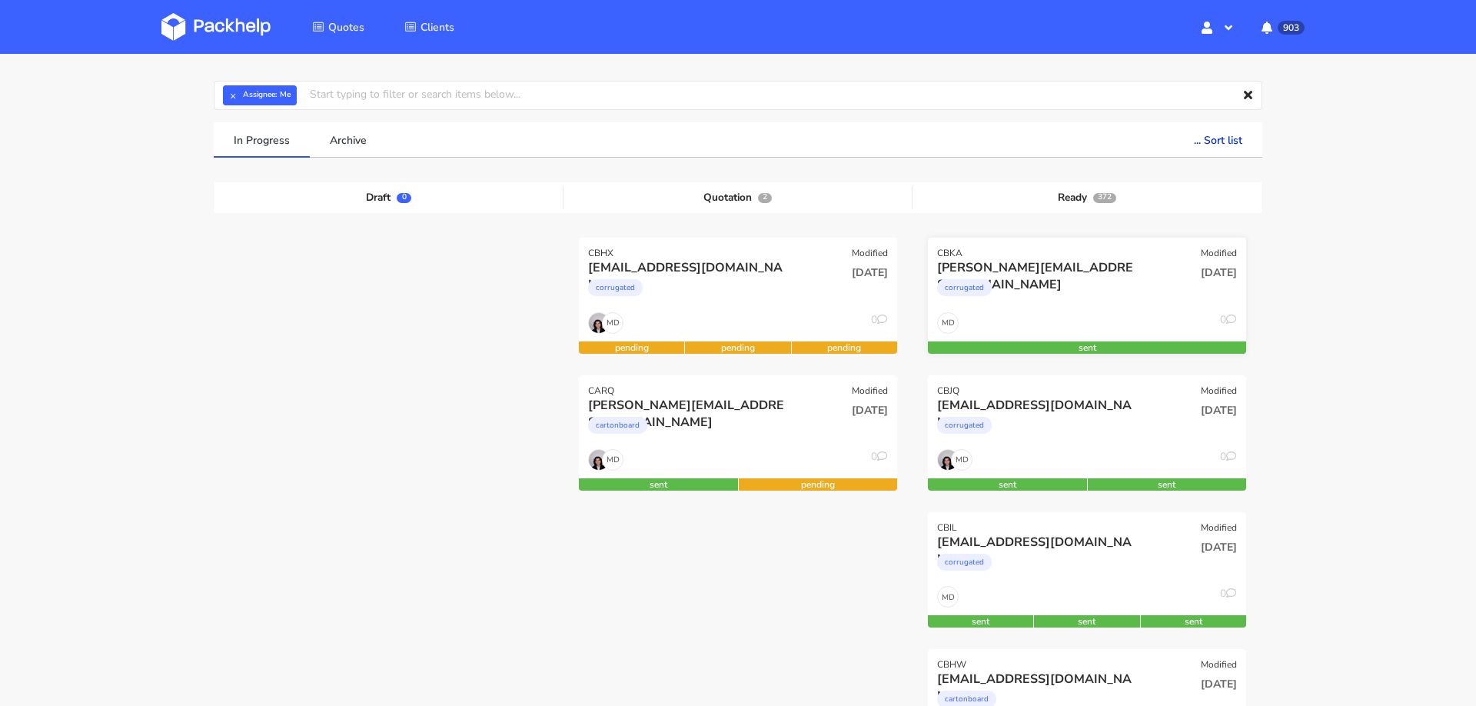
click at [1083, 296] on div "corrugated" at bounding box center [1039, 291] width 204 height 31
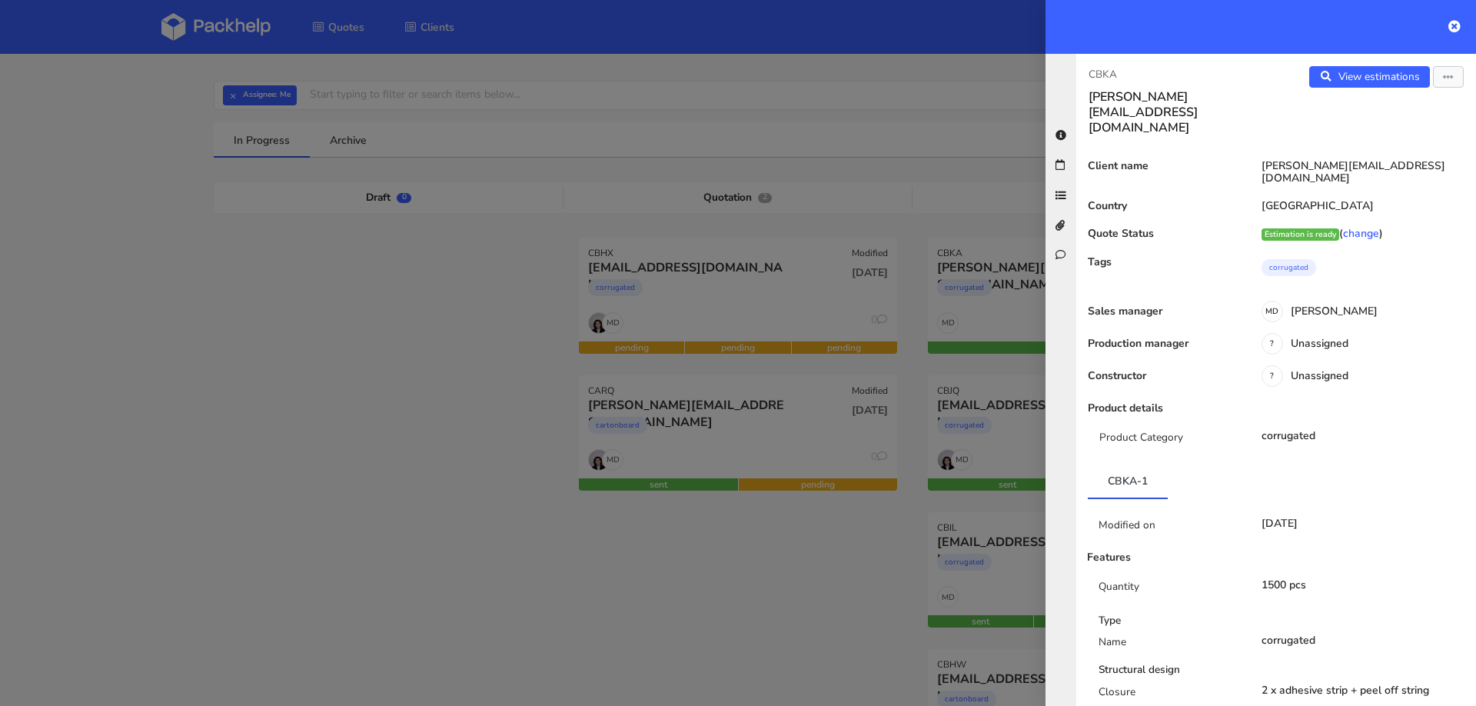
drag, startPoint x: 1347, startPoint y: 83, endPoint x: 918, endPoint y: 630, distance: 695.0
drag, startPoint x: 948, startPoint y: 79, endPoint x: 990, endPoint y: 58, distance: 46.4
click at [948, 79] on div at bounding box center [738, 353] width 1476 height 706
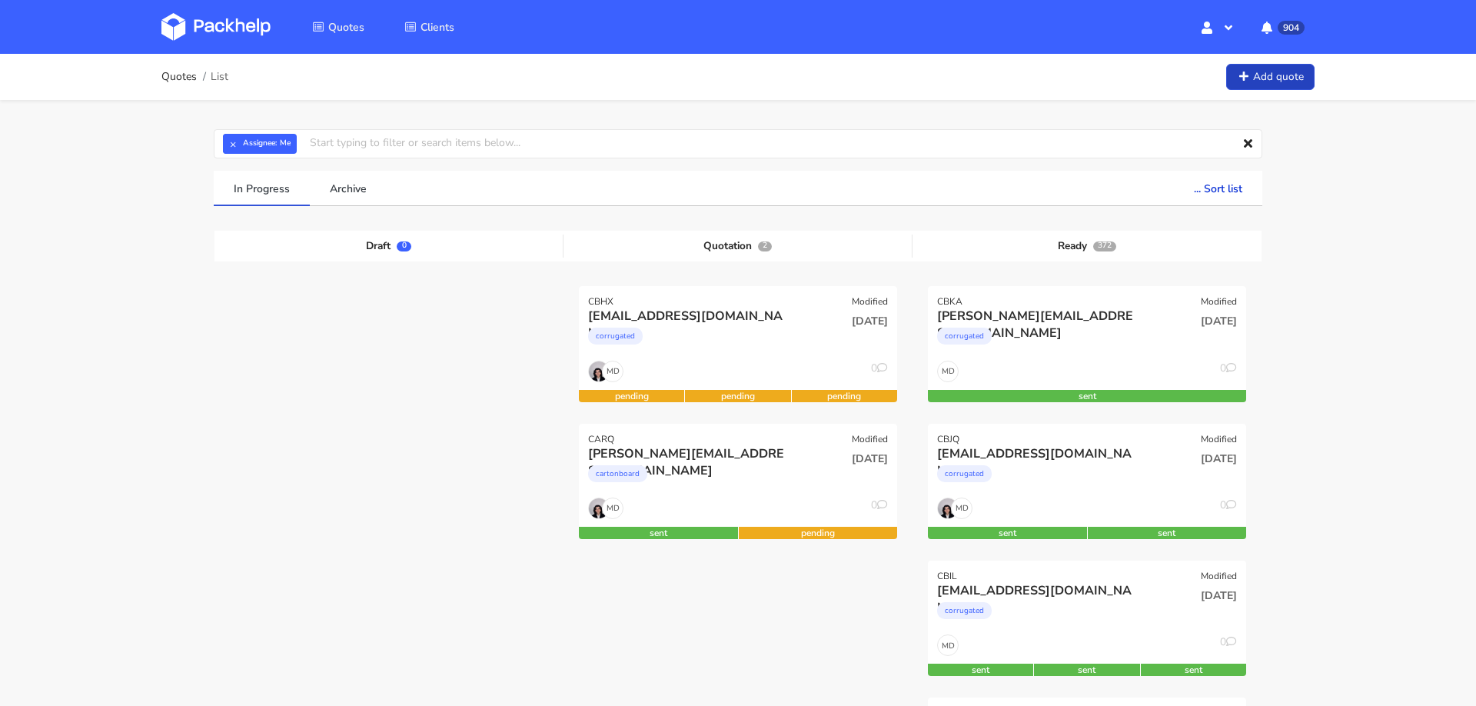
click at [1254, 84] on link "Add quote" at bounding box center [1270, 77] width 88 height 27
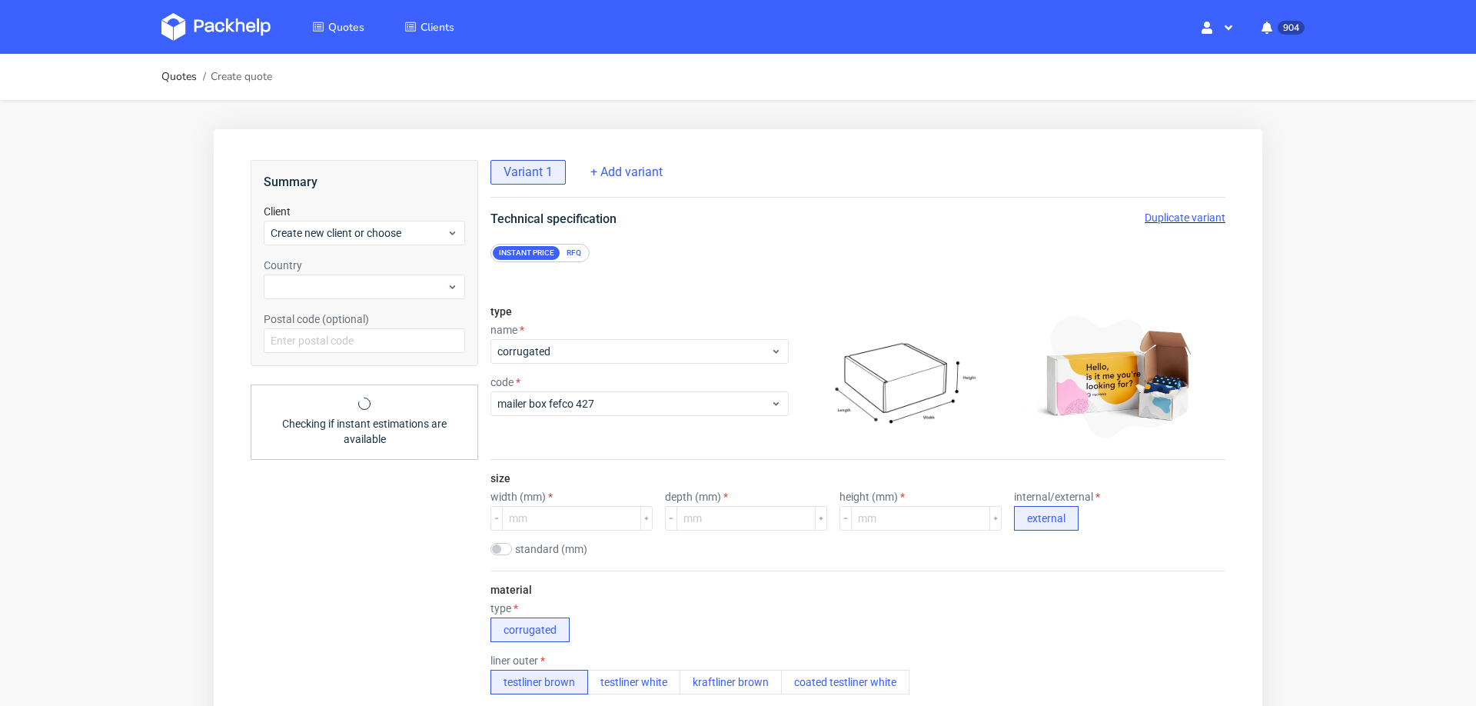
scroll to position [5, 0]
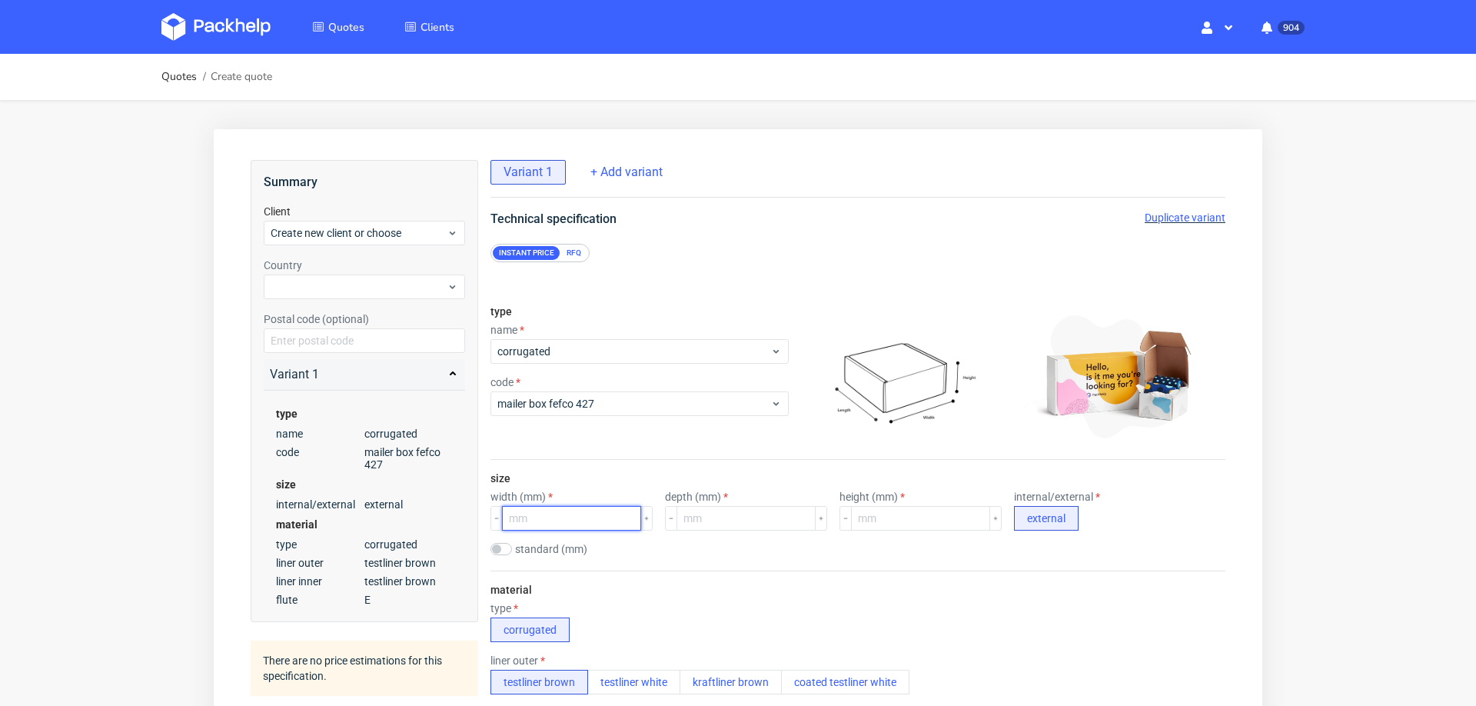
click at [607, 510] on input "number" at bounding box center [571, 518] width 139 height 25
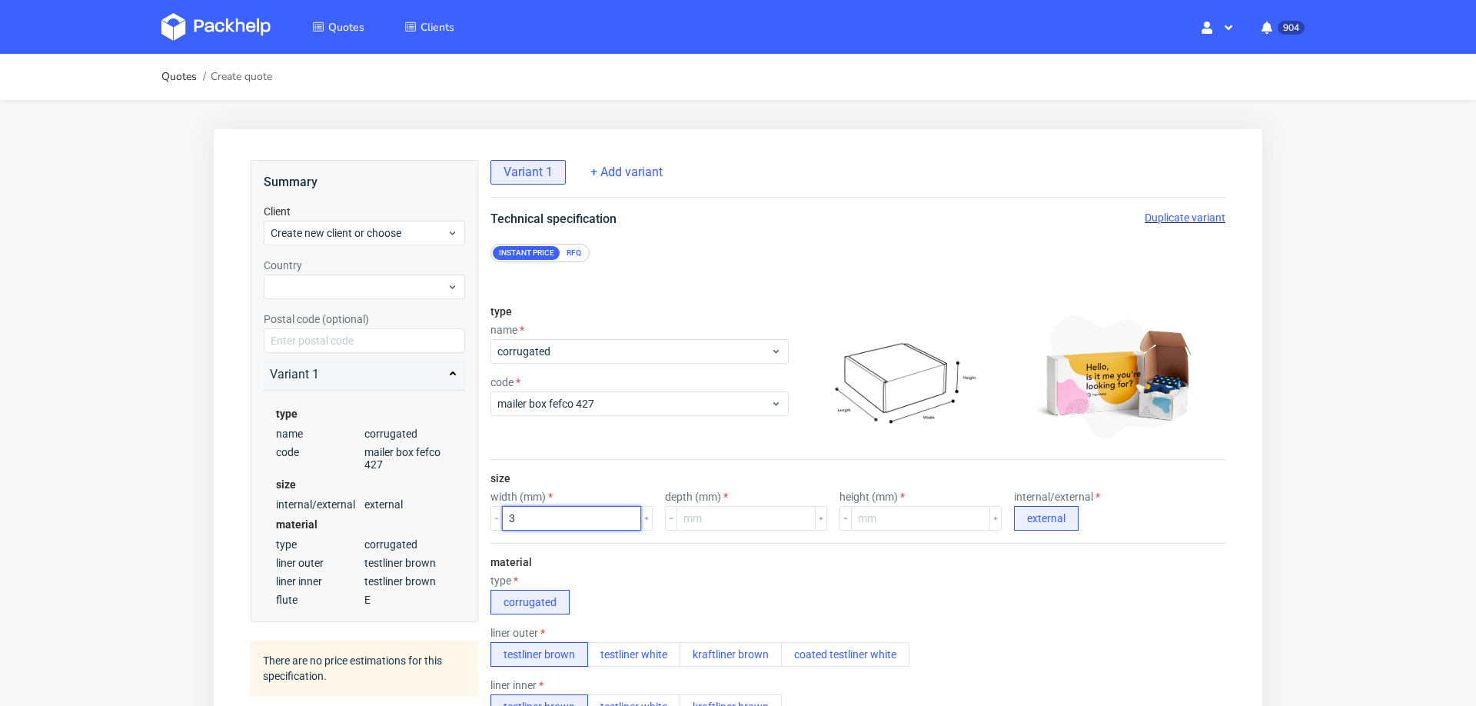
scroll to position [0, 0]
type input "364"
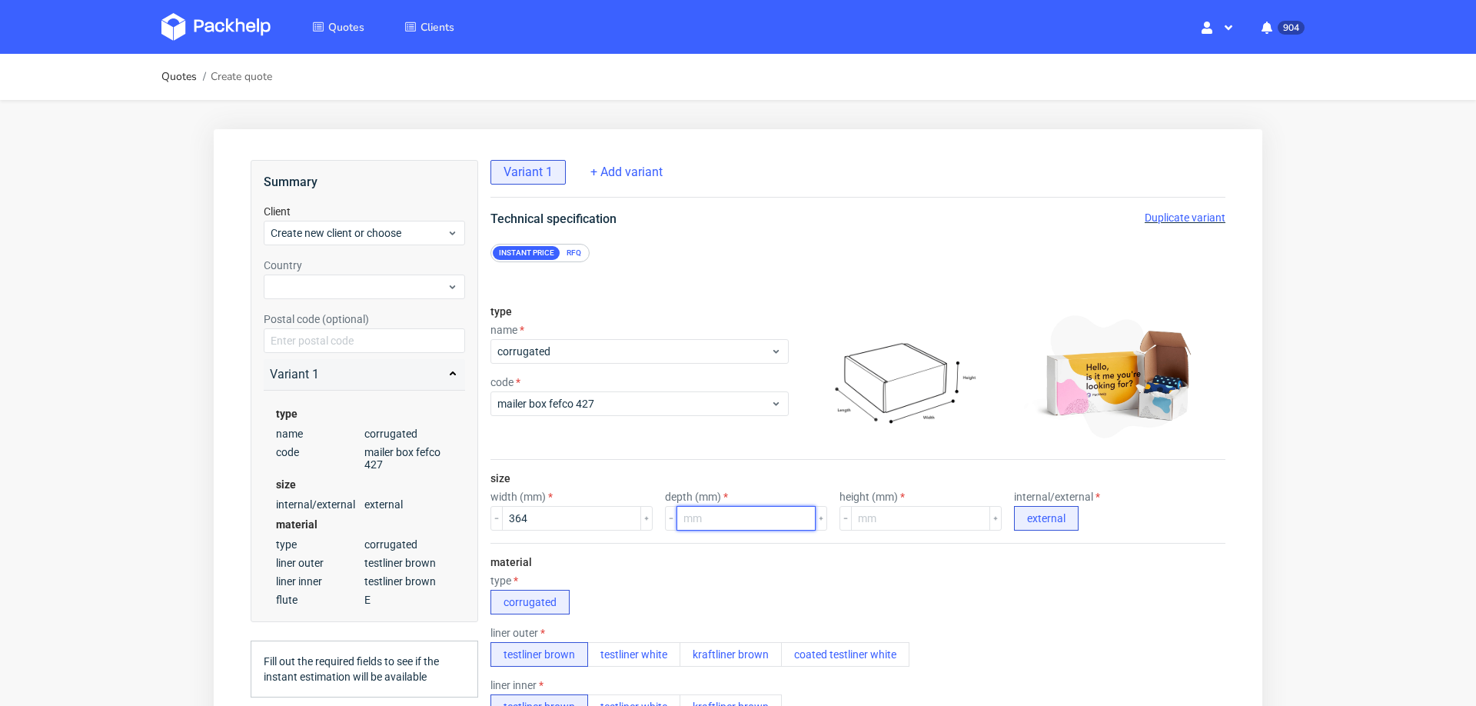
click at [690, 521] on input "number" at bounding box center [746, 518] width 139 height 25
type input "314"
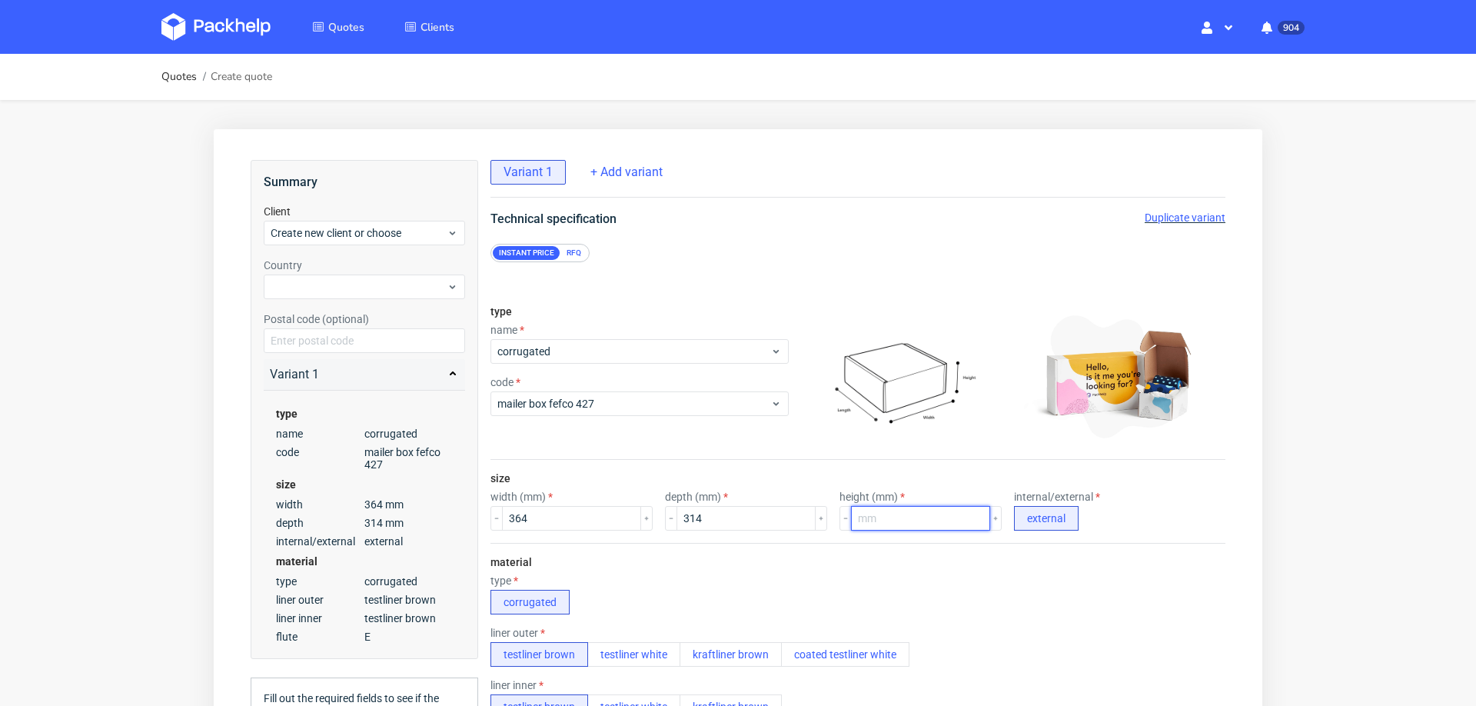
click at [857, 514] on input "number" at bounding box center [920, 518] width 139 height 25
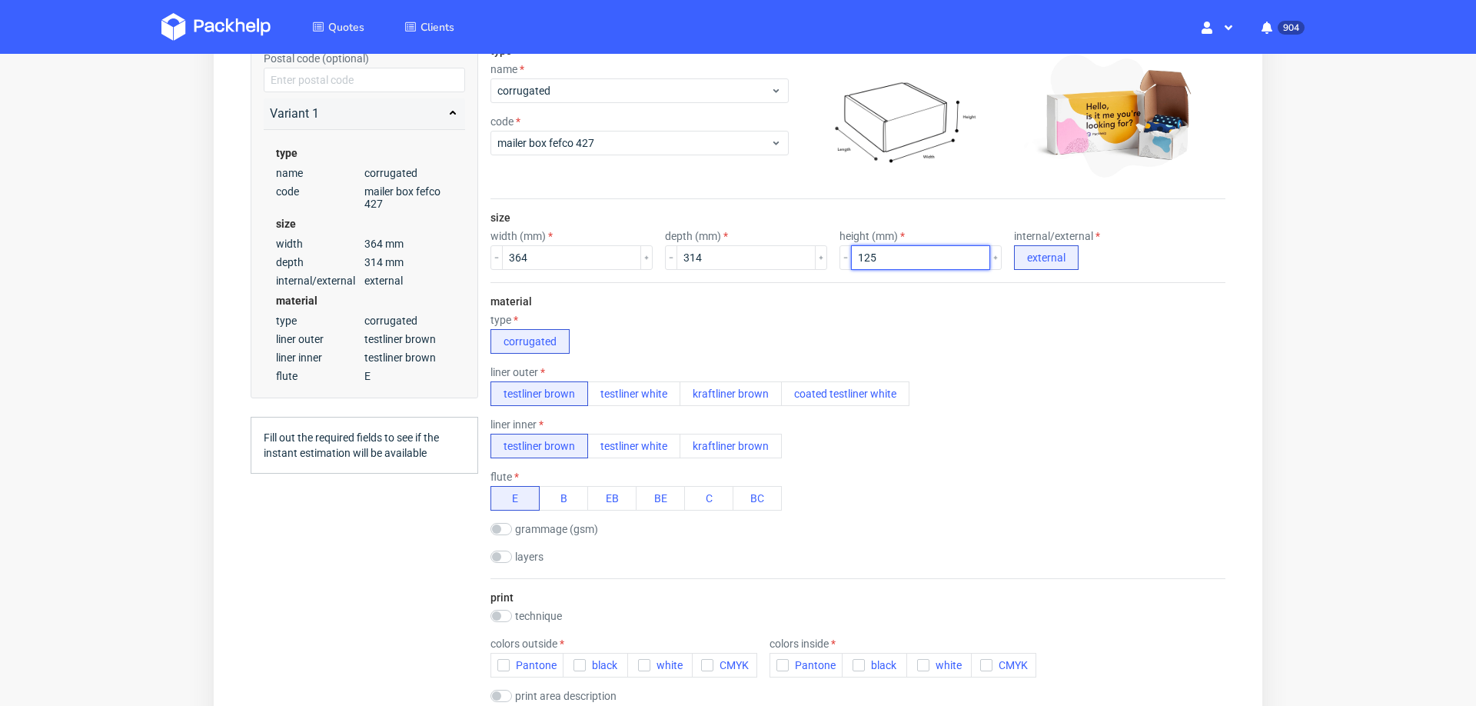
scroll to position [273, 0]
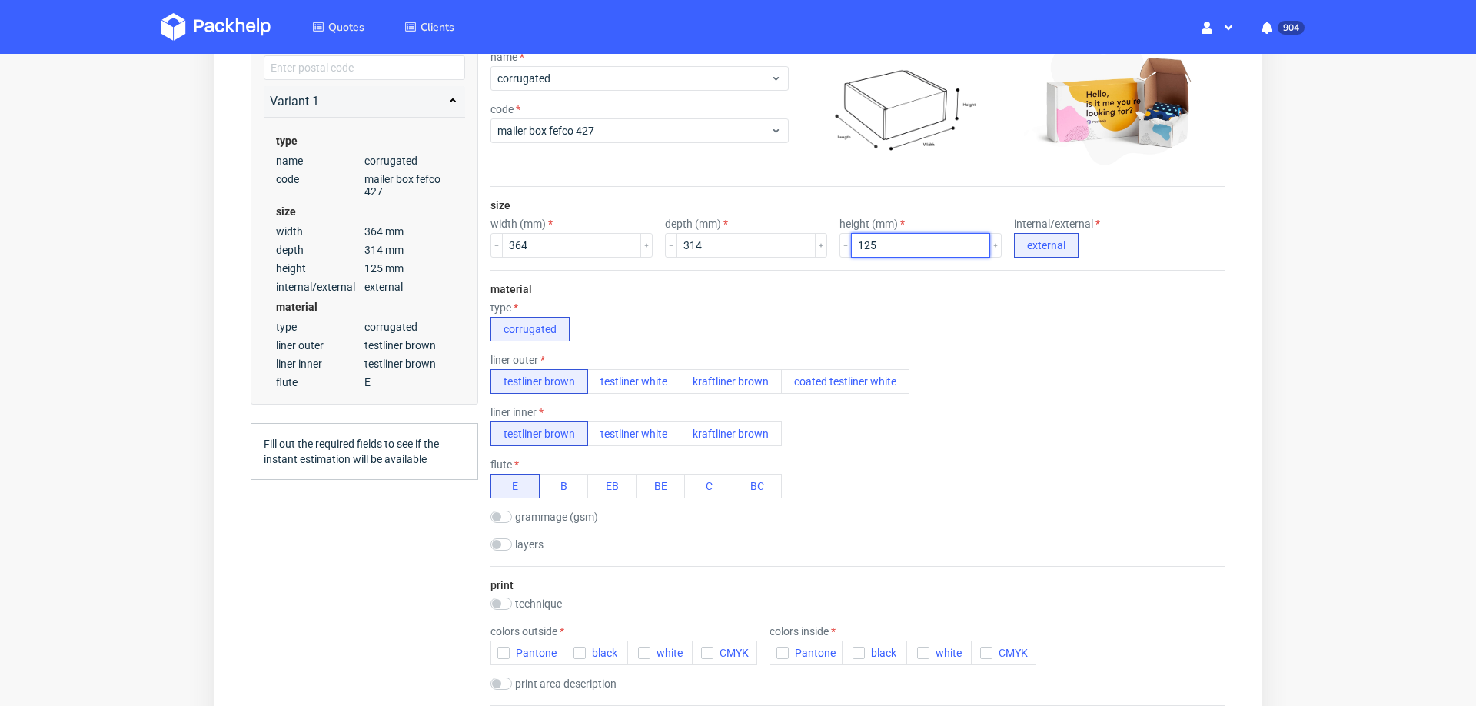
type input "125"
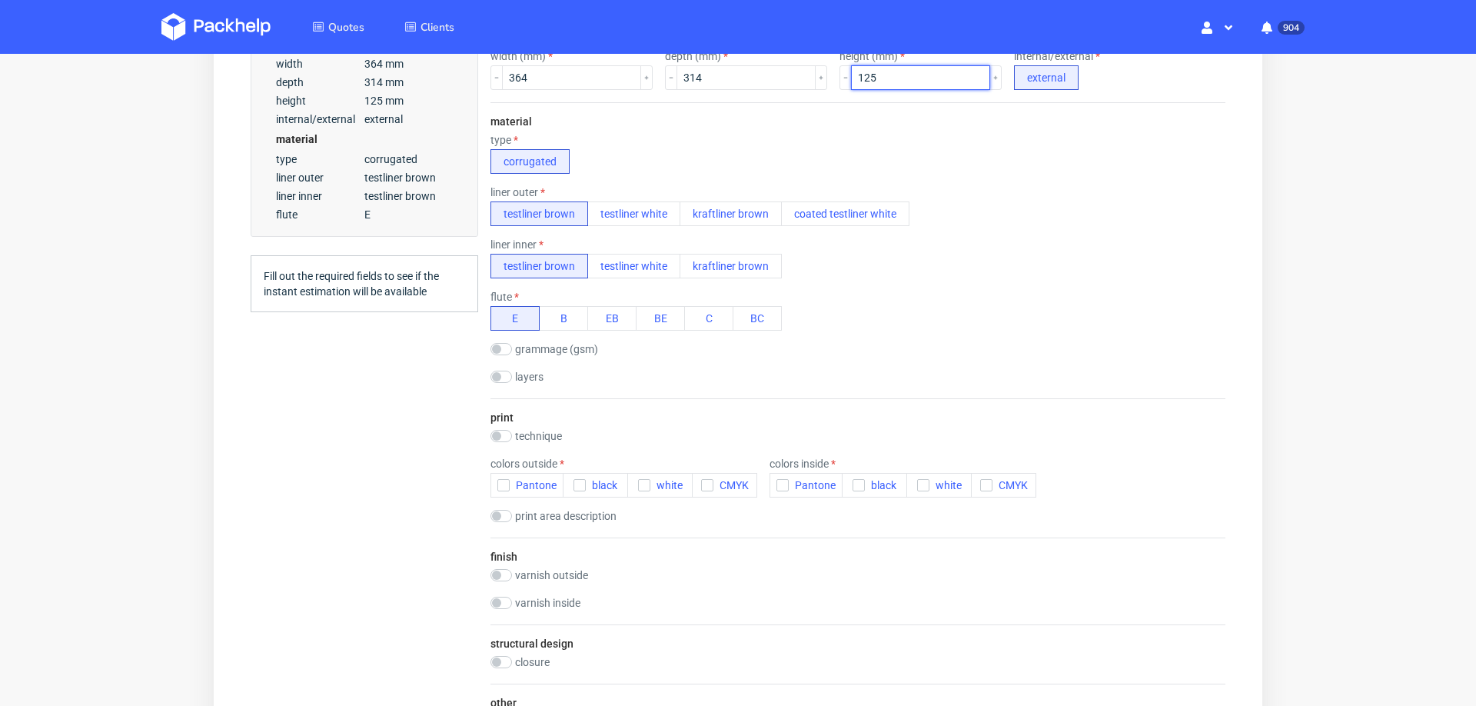
scroll to position [441, 0]
click at [503, 429] on input "checkbox" at bounding box center [502, 435] width 22 height 12
checkbox input "true"
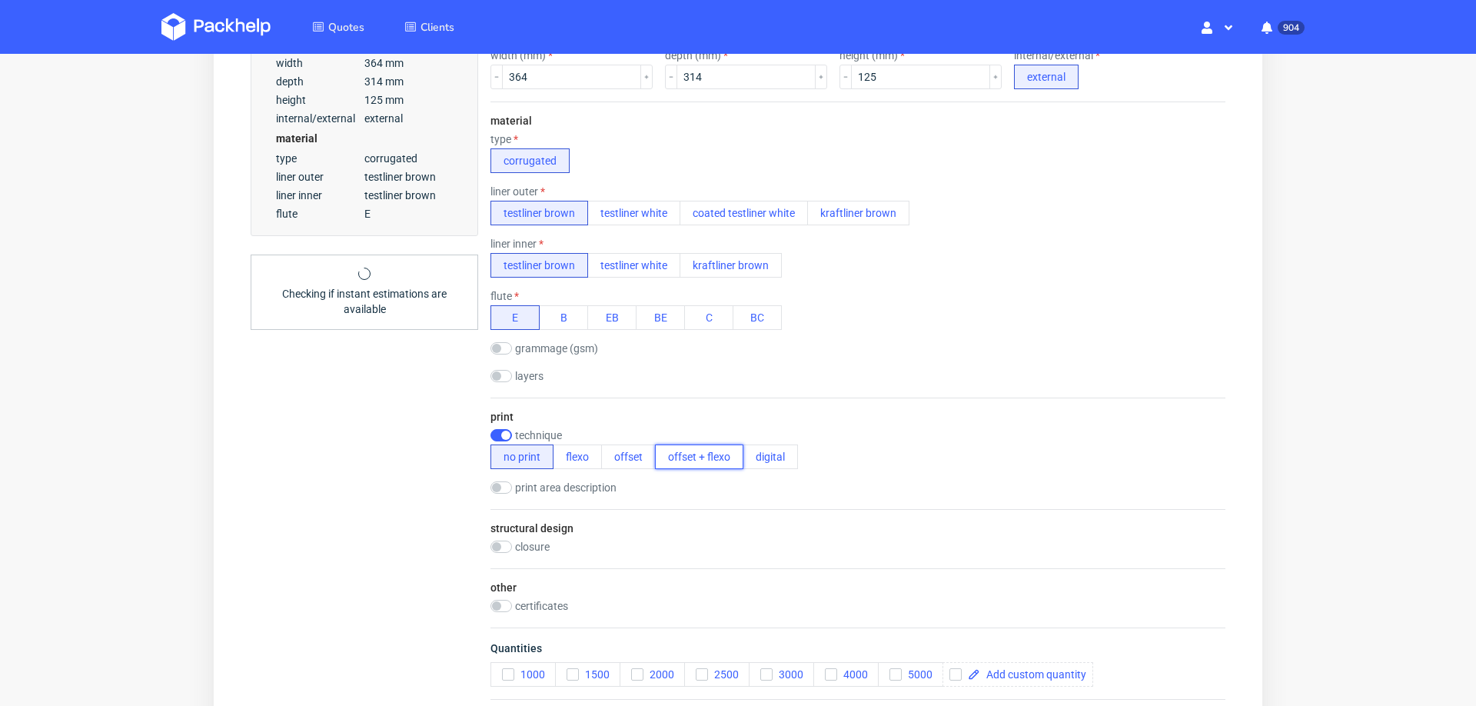
click at [657, 460] on button "offset + flexo" at bounding box center [699, 456] width 88 height 25
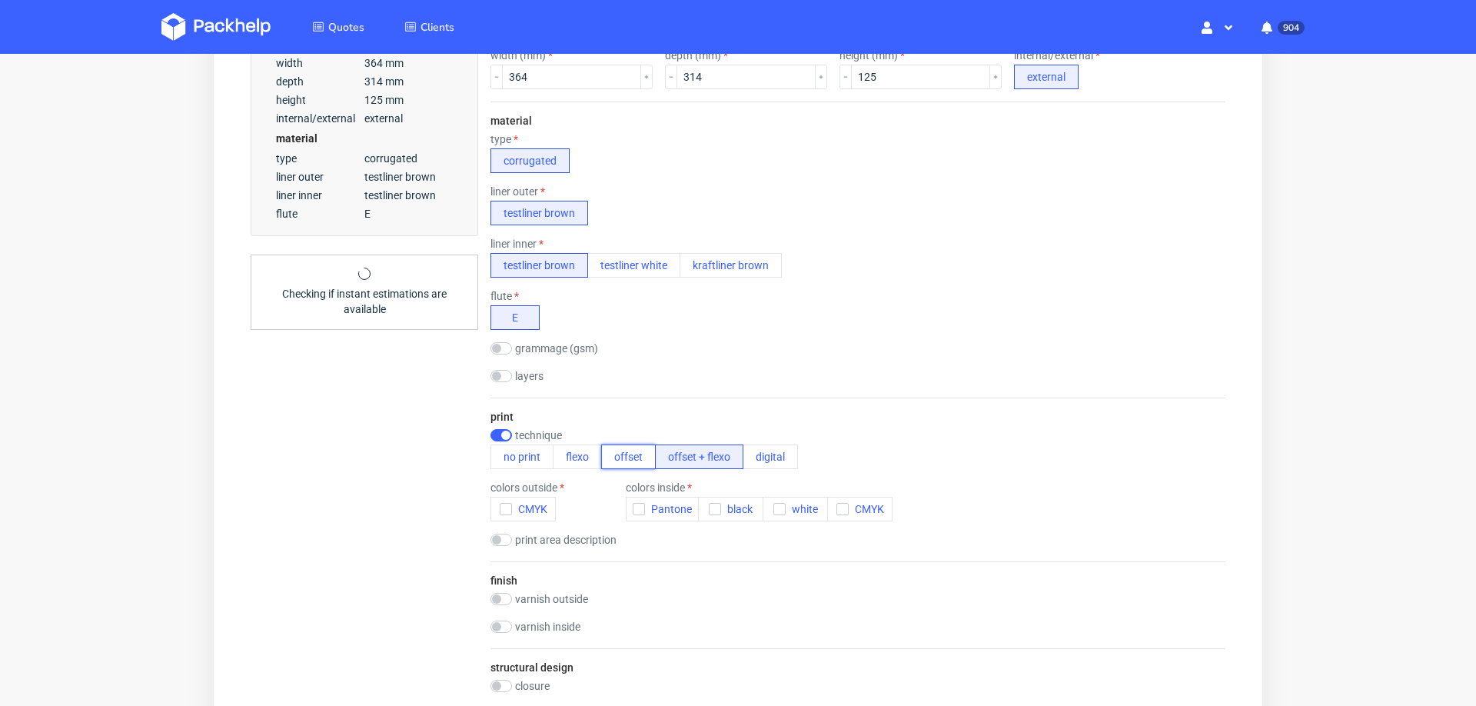
click at [631, 459] on button "offset" at bounding box center [628, 456] width 55 height 25
click at [506, 509] on icon "button" at bounding box center [506, 509] width 11 height 11
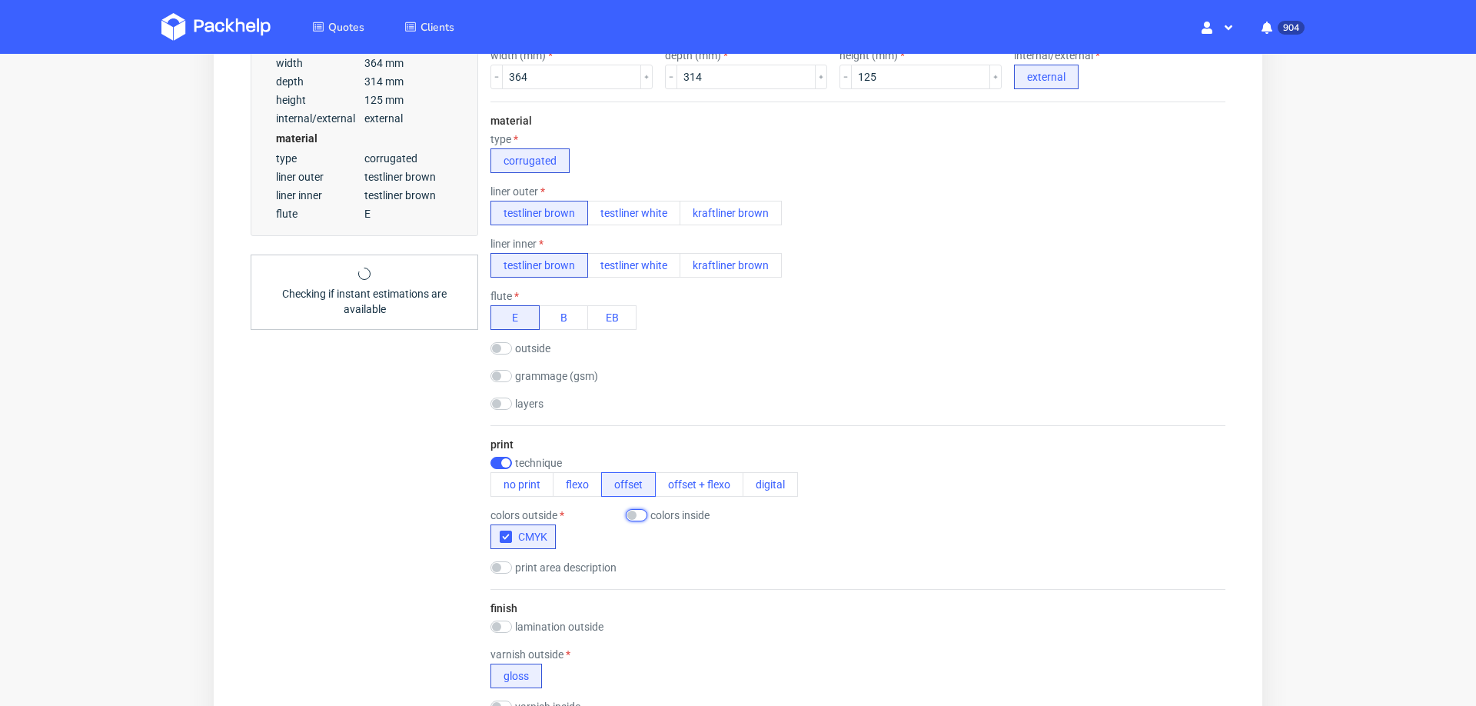
click at [644, 513] on input "checkbox" at bounding box center [637, 515] width 22 height 12
checkbox input "true"
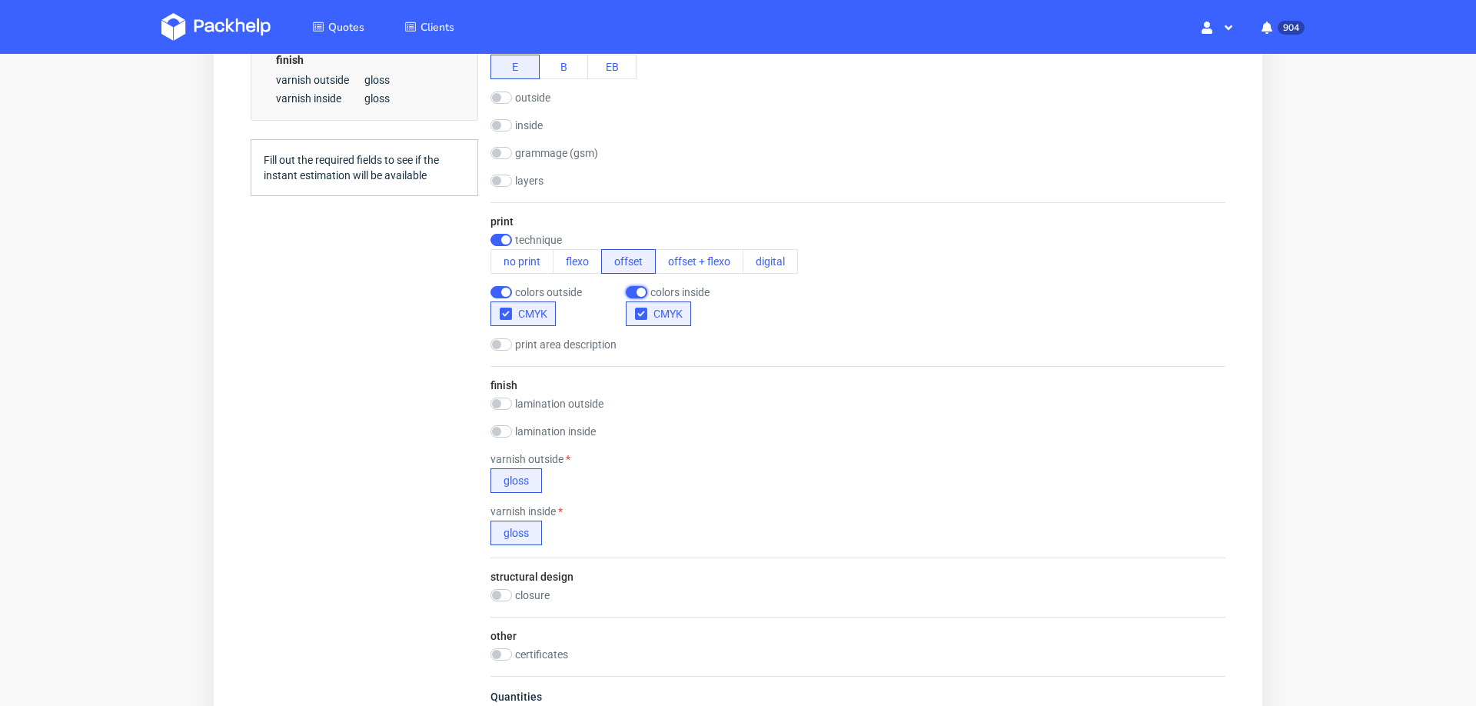
scroll to position [699, 0]
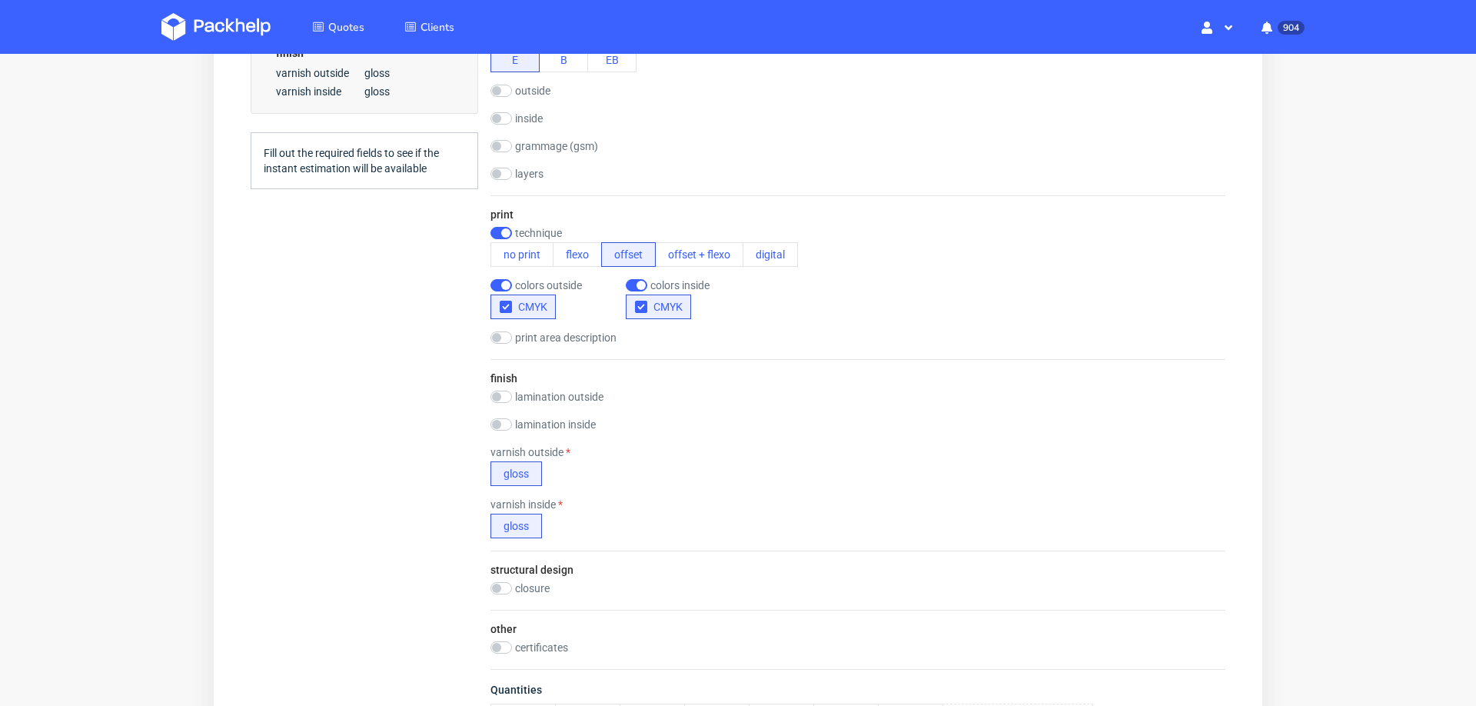
click at [1100, 498] on div "varnish inside gloss" at bounding box center [858, 518] width 735 height 40
click at [502, 391] on input "checkbox" at bounding box center [502, 397] width 22 height 12
checkbox input "true"
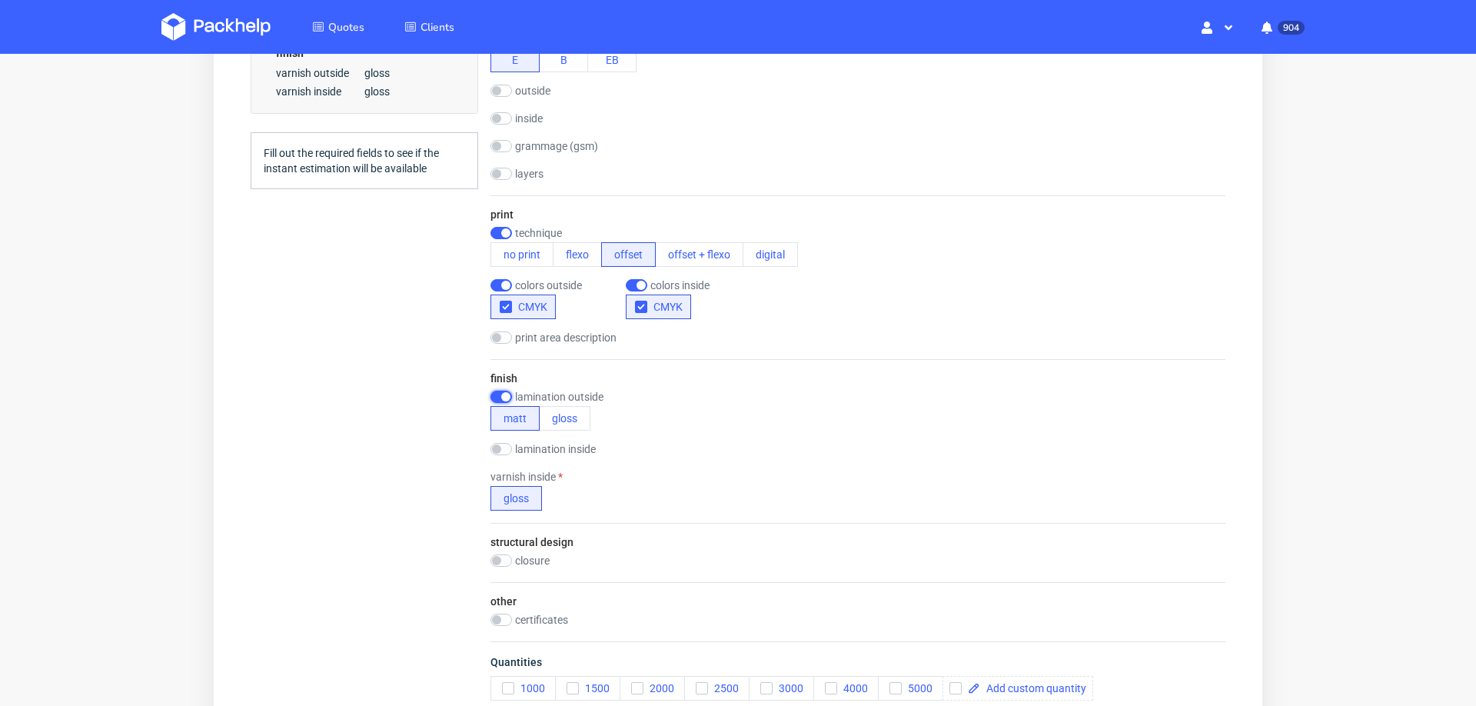
scroll to position [0, 0]
click at [507, 444] on input "checkbox" at bounding box center [502, 449] width 22 height 12
checkbox input "true"
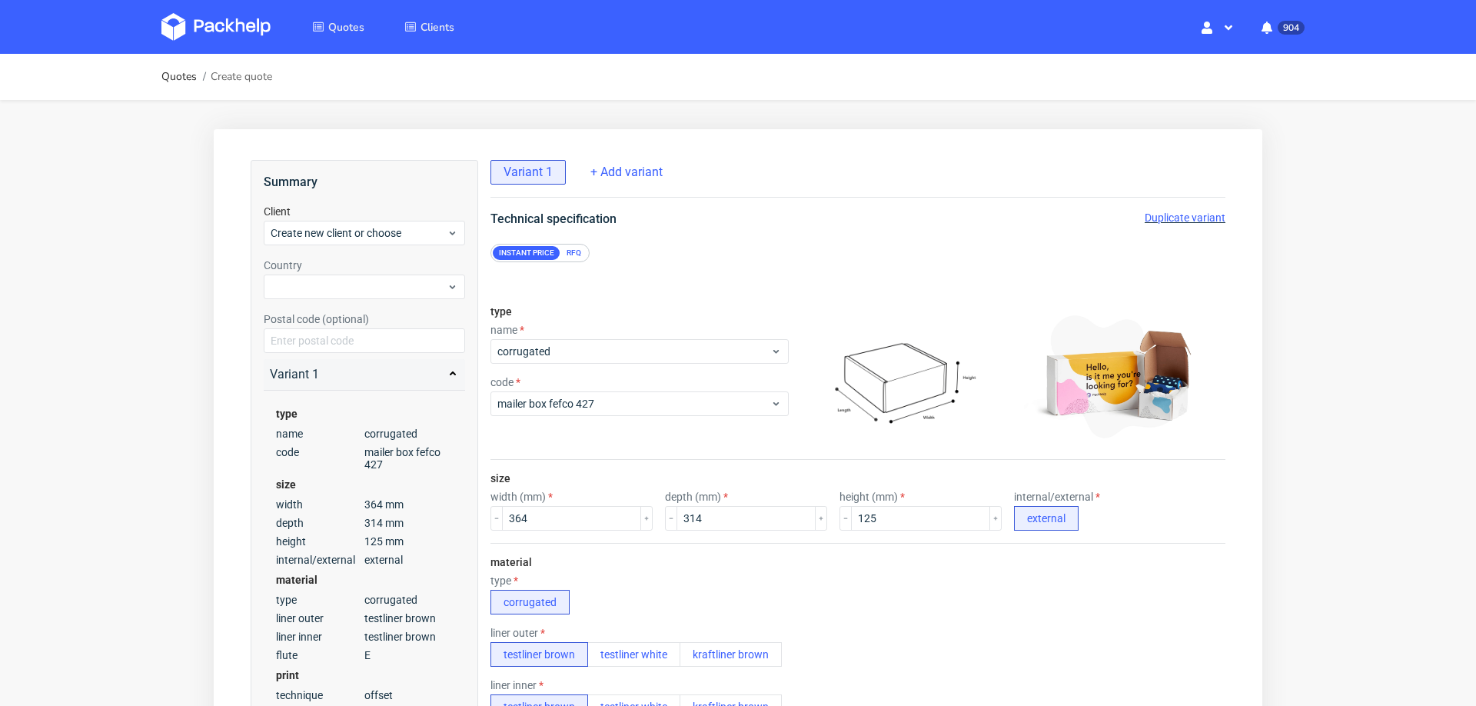
click at [567, 248] on div "RFQ" at bounding box center [574, 253] width 27 height 14
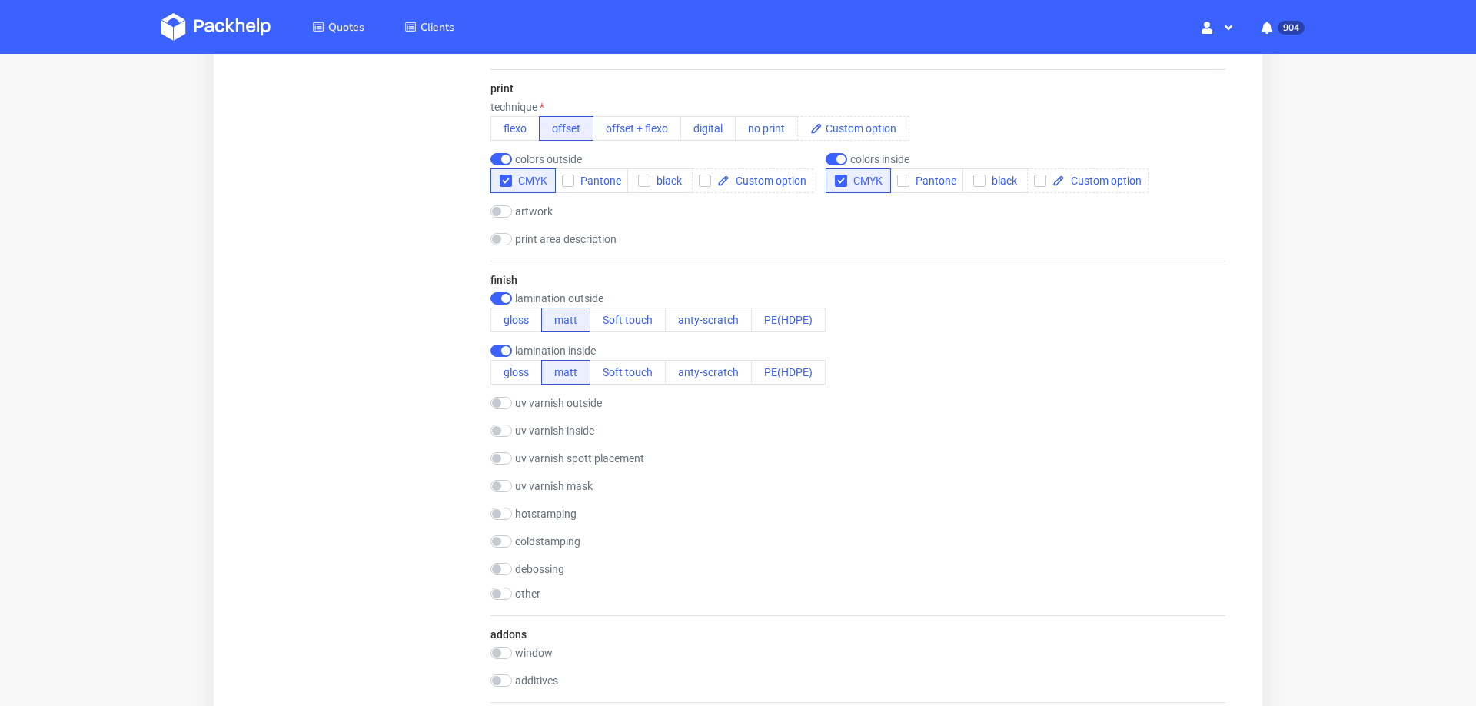
scroll to position [1064, 0]
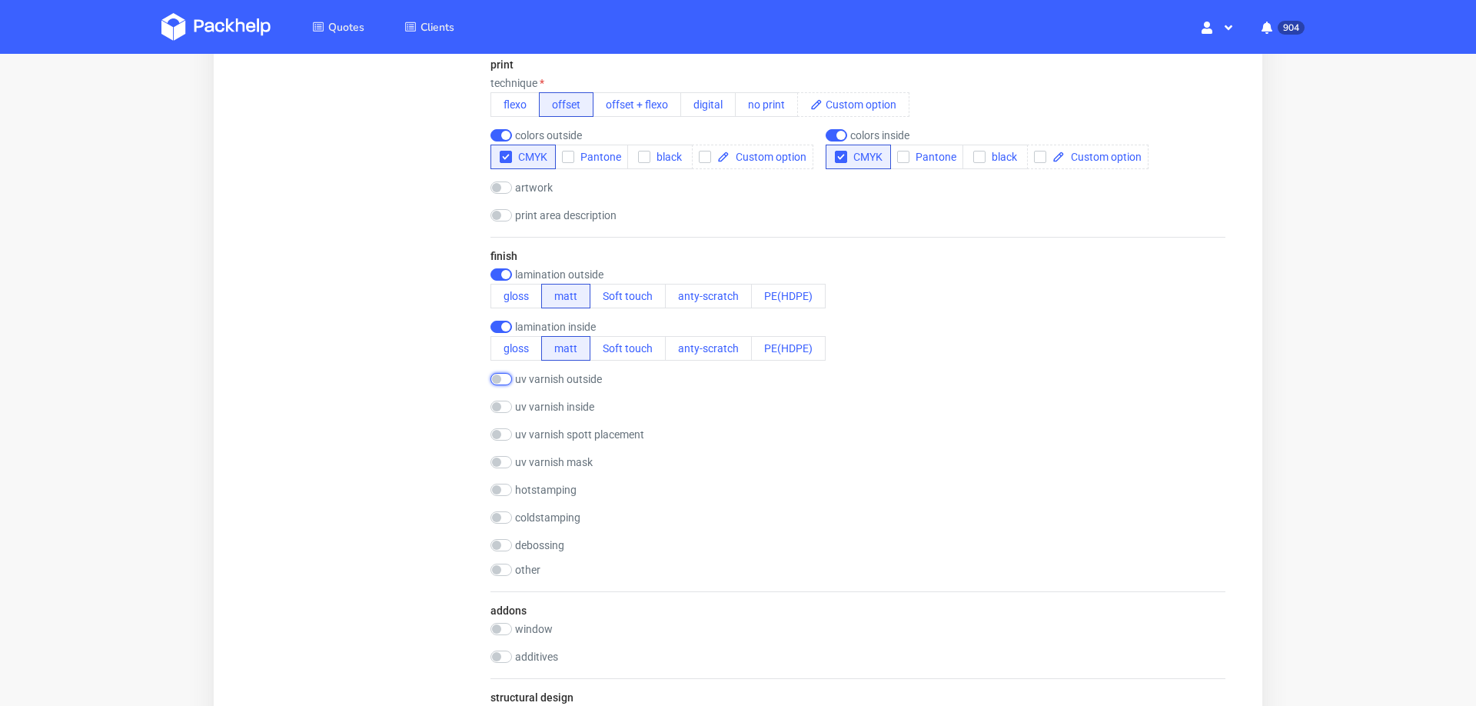
click at [504, 373] on input "checkbox" at bounding box center [502, 379] width 22 height 12
checkbox input "true"
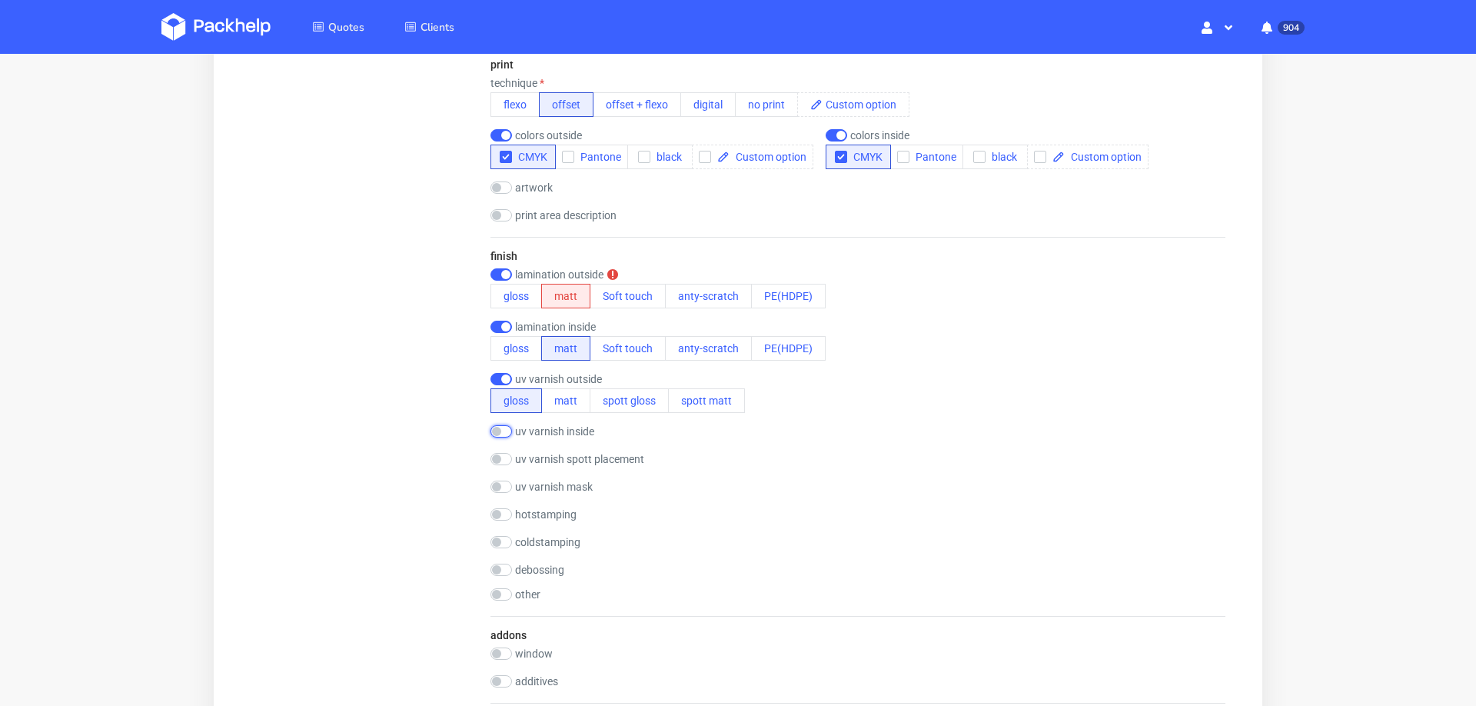
click at [505, 428] on input "checkbox" at bounding box center [502, 431] width 22 height 12
checkbox input "true"
click at [562, 442] on button "matt" at bounding box center [565, 453] width 49 height 25
click at [564, 388] on button "matt" at bounding box center [565, 400] width 49 height 25
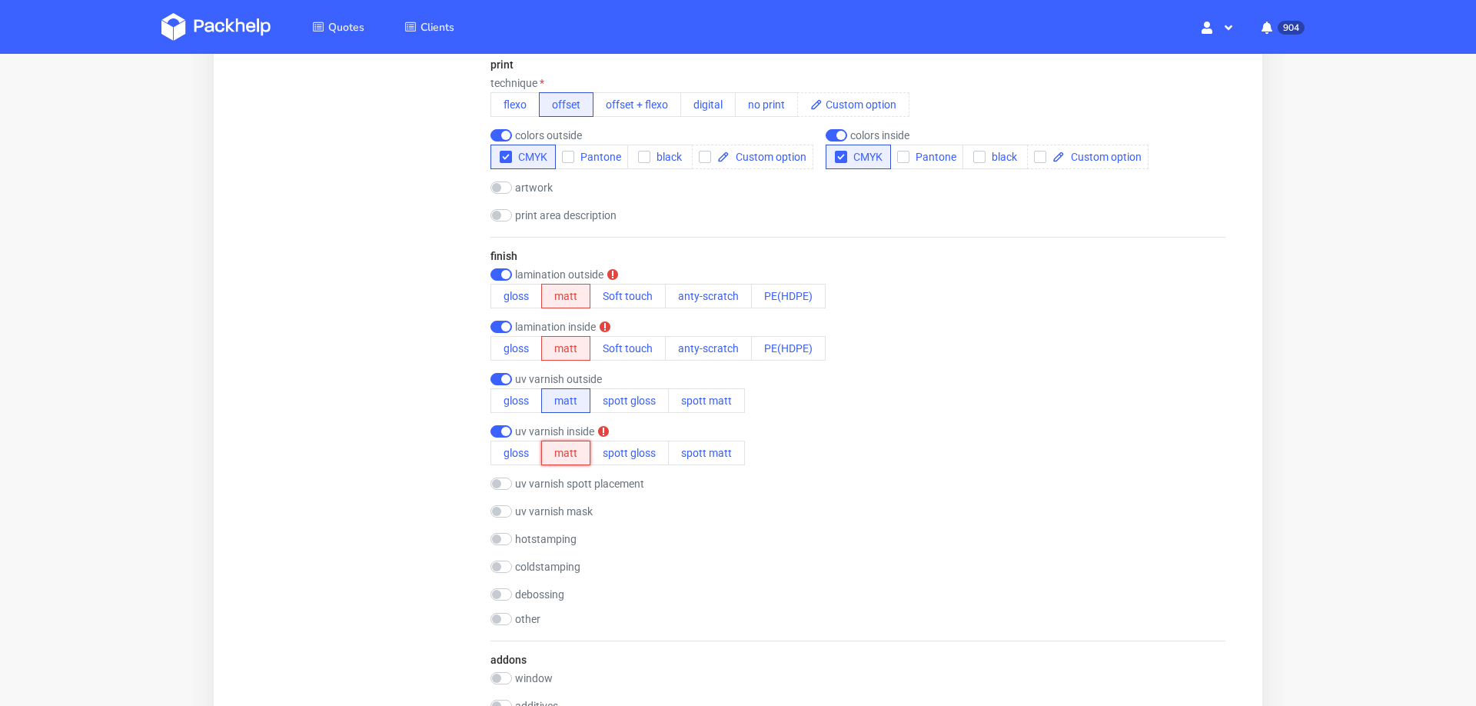
click at [549, 441] on button "matt" at bounding box center [565, 453] width 49 height 25
click at [624, 429] on div "uv varnish inside" at bounding box center [618, 431] width 255 height 12
click at [624, 441] on button "spott gloss" at bounding box center [629, 453] width 79 height 25
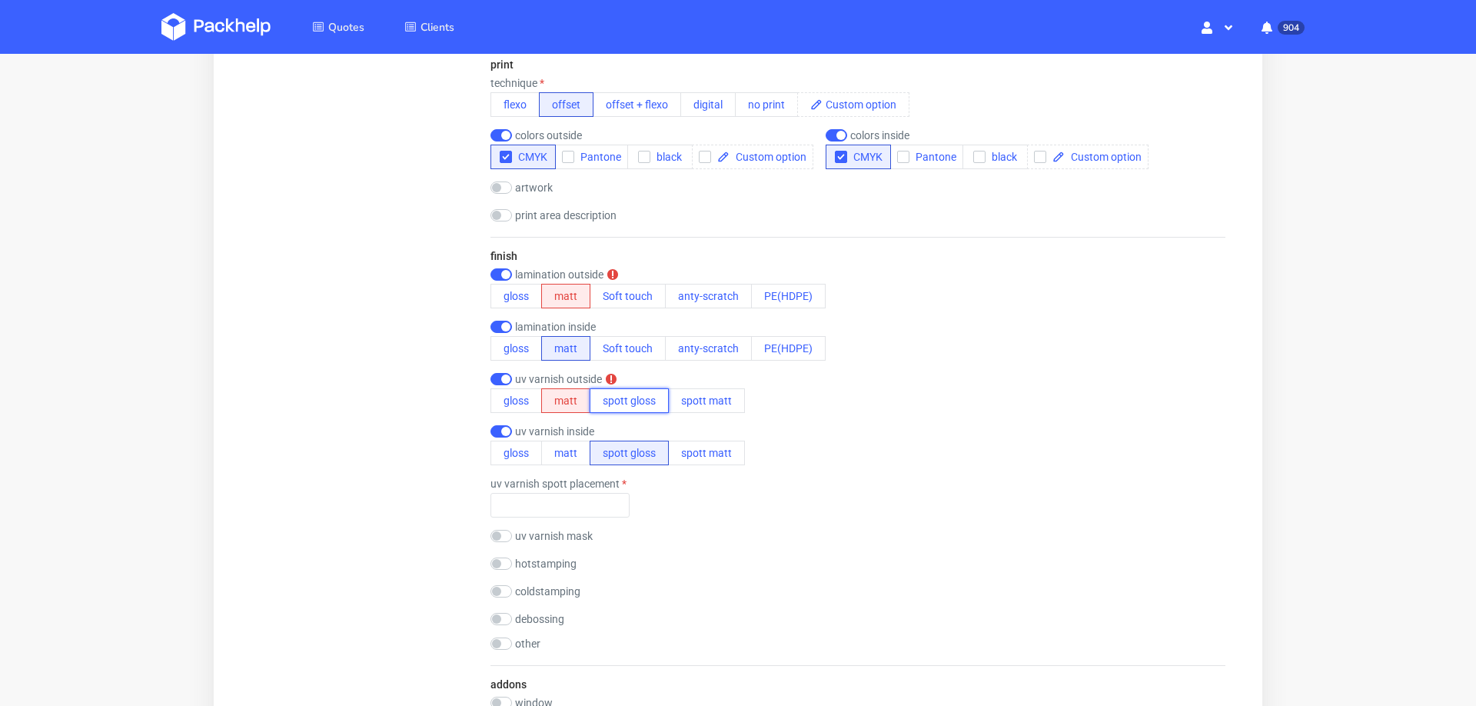
click at [627, 399] on button "spott gloss" at bounding box center [629, 400] width 79 height 25
click at [594, 493] on input "text" at bounding box center [560, 505] width 139 height 25
type input "on the flap"
click at [1199, 237] on div "finish lamination outside gloss matt Soft touch anty-scratch PE(HDPE) laminatio…" at bounding box center [858, 451] width 735 height 428
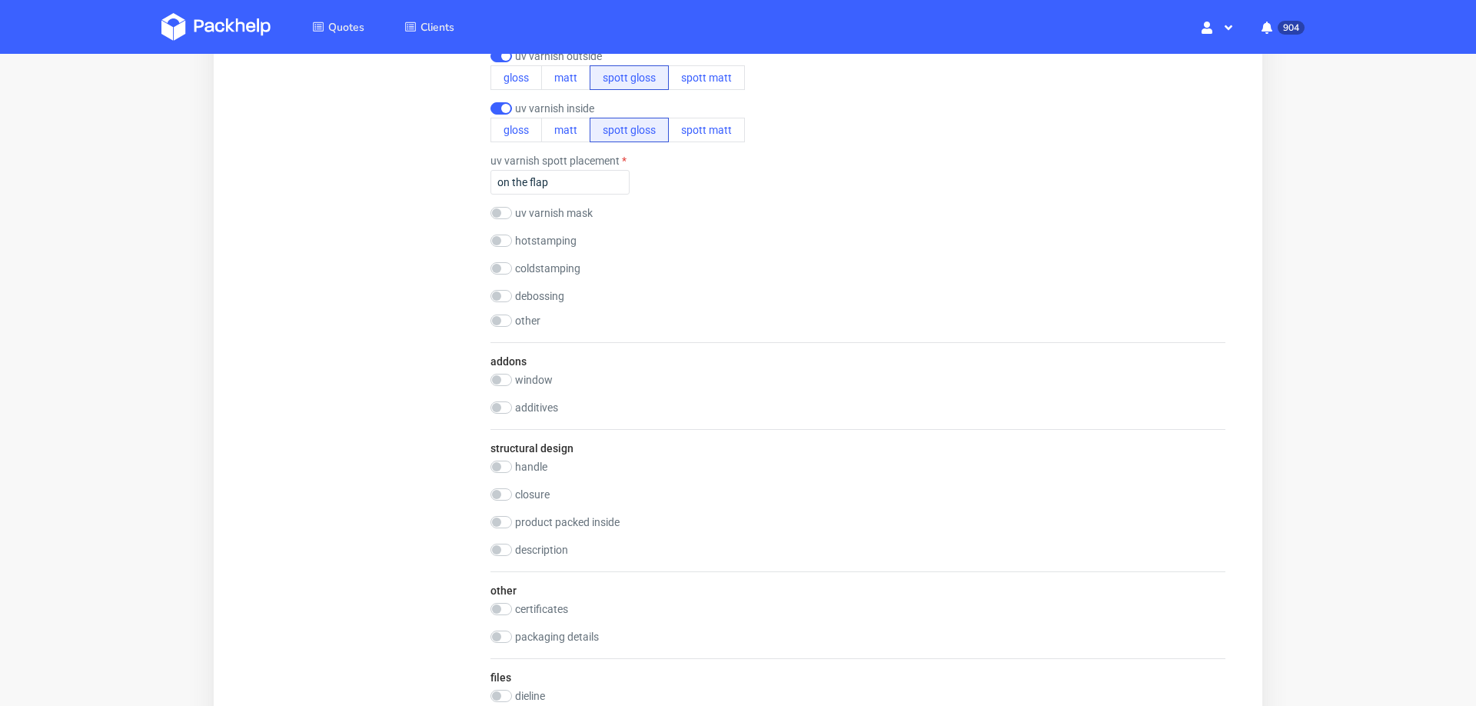
scroll to position [1687, 0]
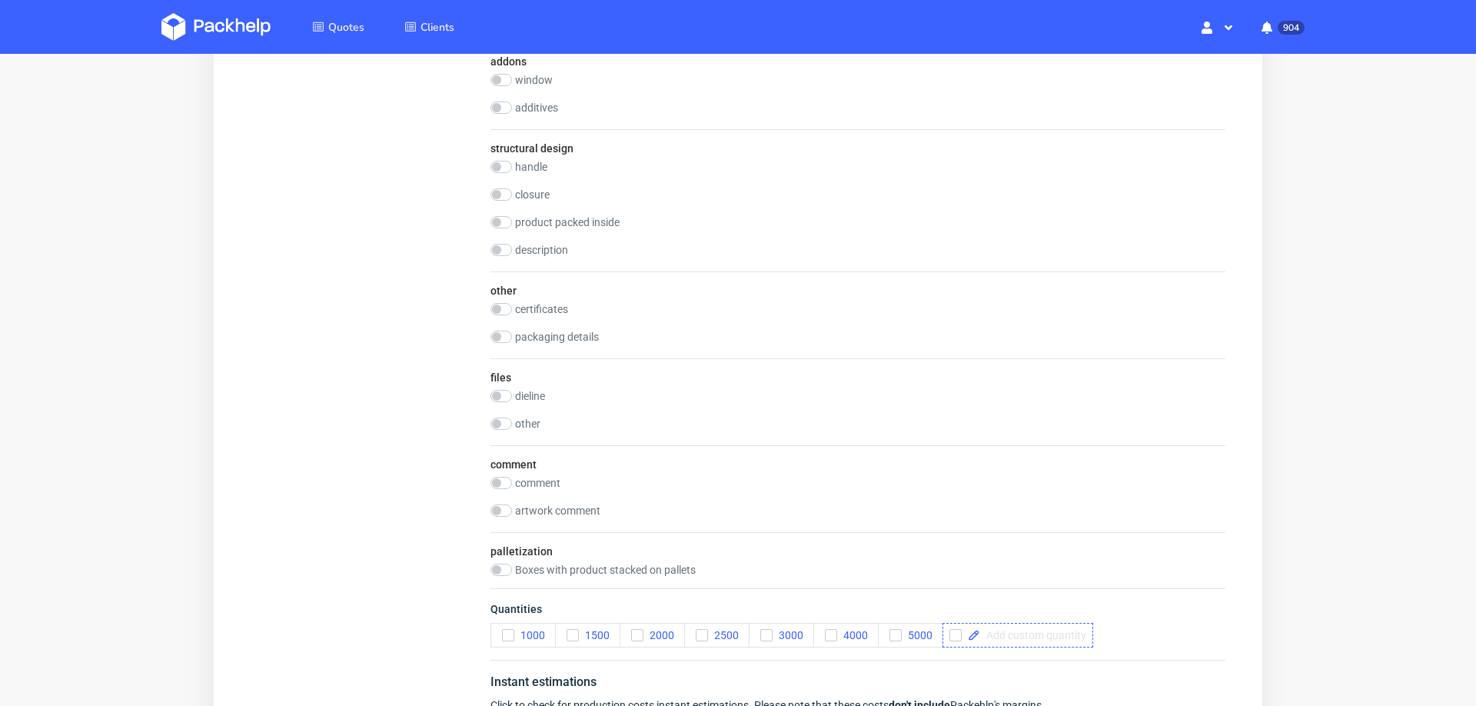
click at [1072, 630] on span at bounding box center [1033, 635] width 106 height 11
checkbox input "true"
click at [1100, 618] on div "Quantities 1000 1500 2000 2500 3000 4000 5000 10000" at bounding box center [858, 624] width 735 height 72
click at [1081, 564] on div "Boxes with product stacked on pallets" at bounding box center [858, 570] width 735 height 12
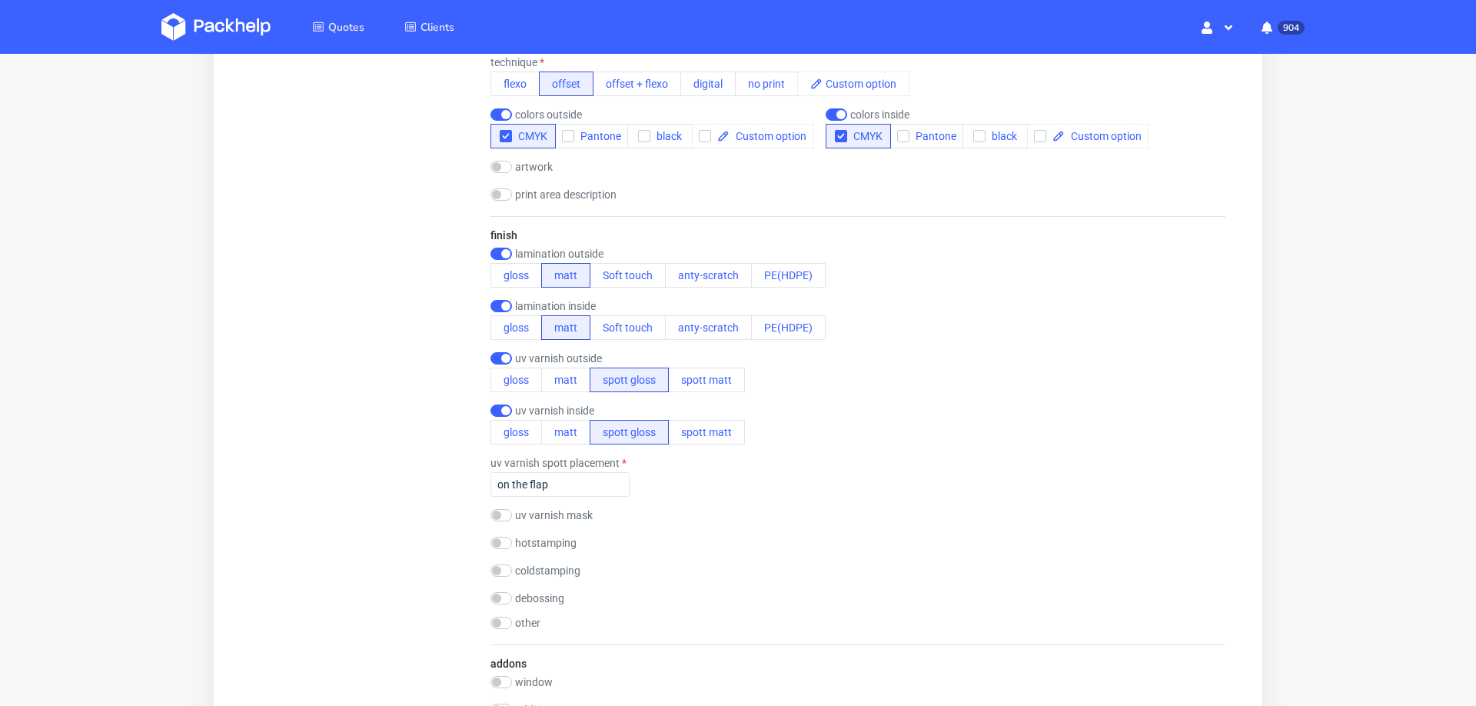
scroll to position [1086, 0]
click at [598, 483] on input "on the flap" at bounding box center [560, 483] width 139 height 25
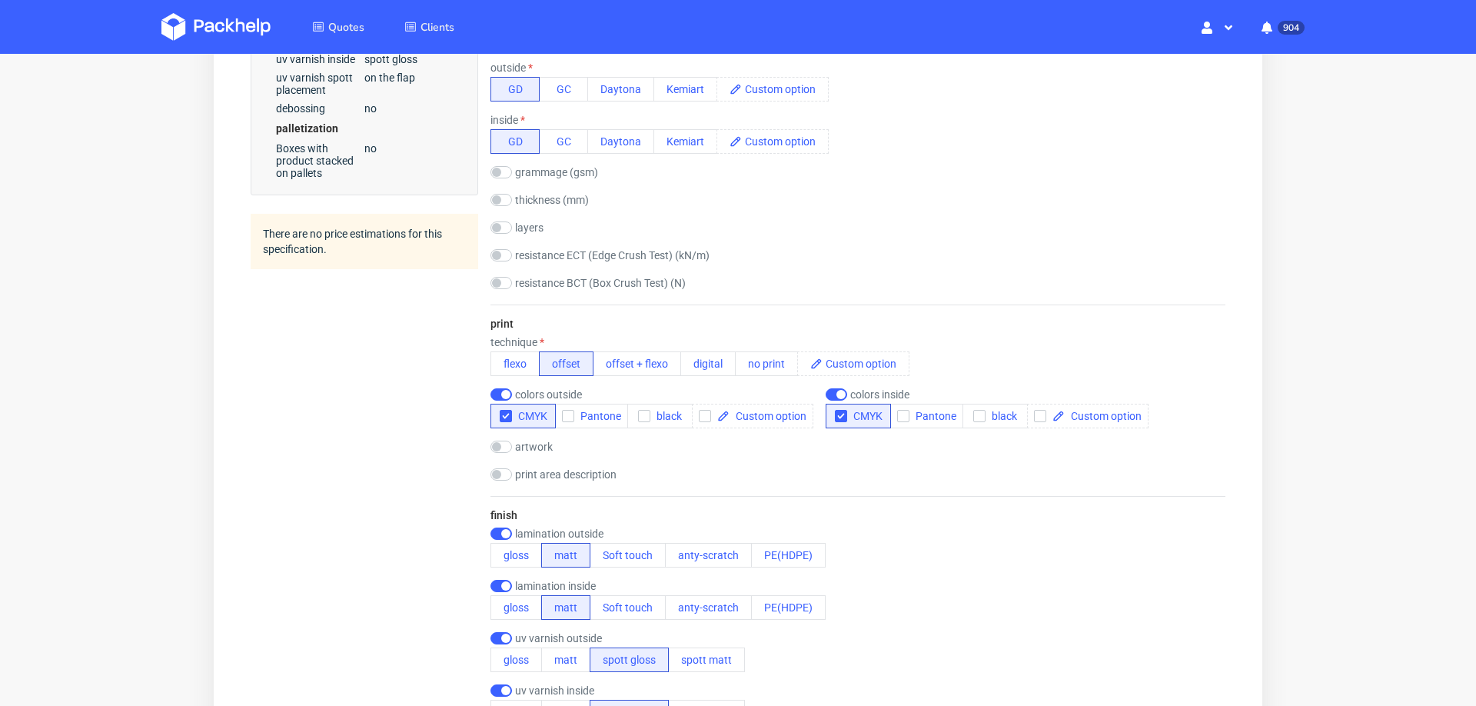
scroll to position [808, 0]
click at [504, 438] on input "checkbox" at bounding box center [502, 444] width 22 height 12
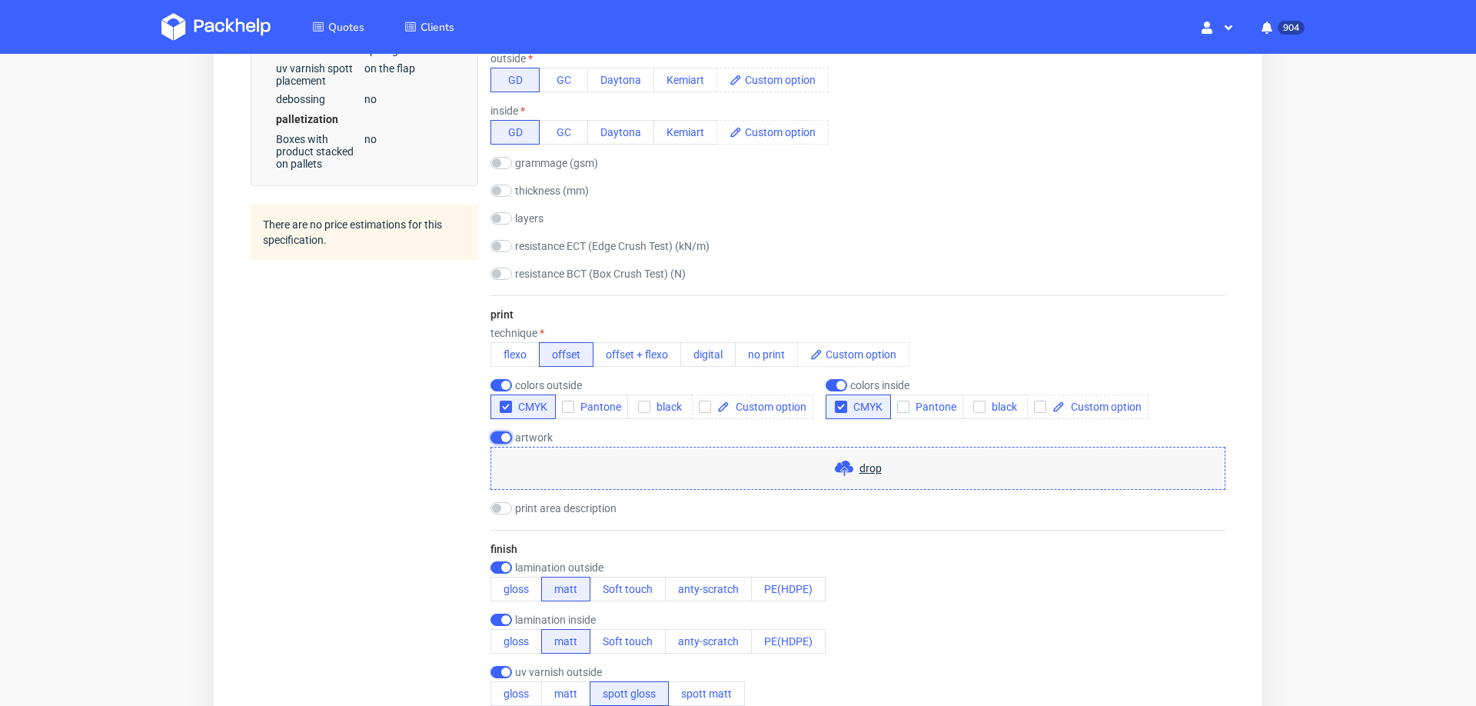
click at [504, 436] on input "checkbox" at bounding box center [502, 437] width 22 height 12
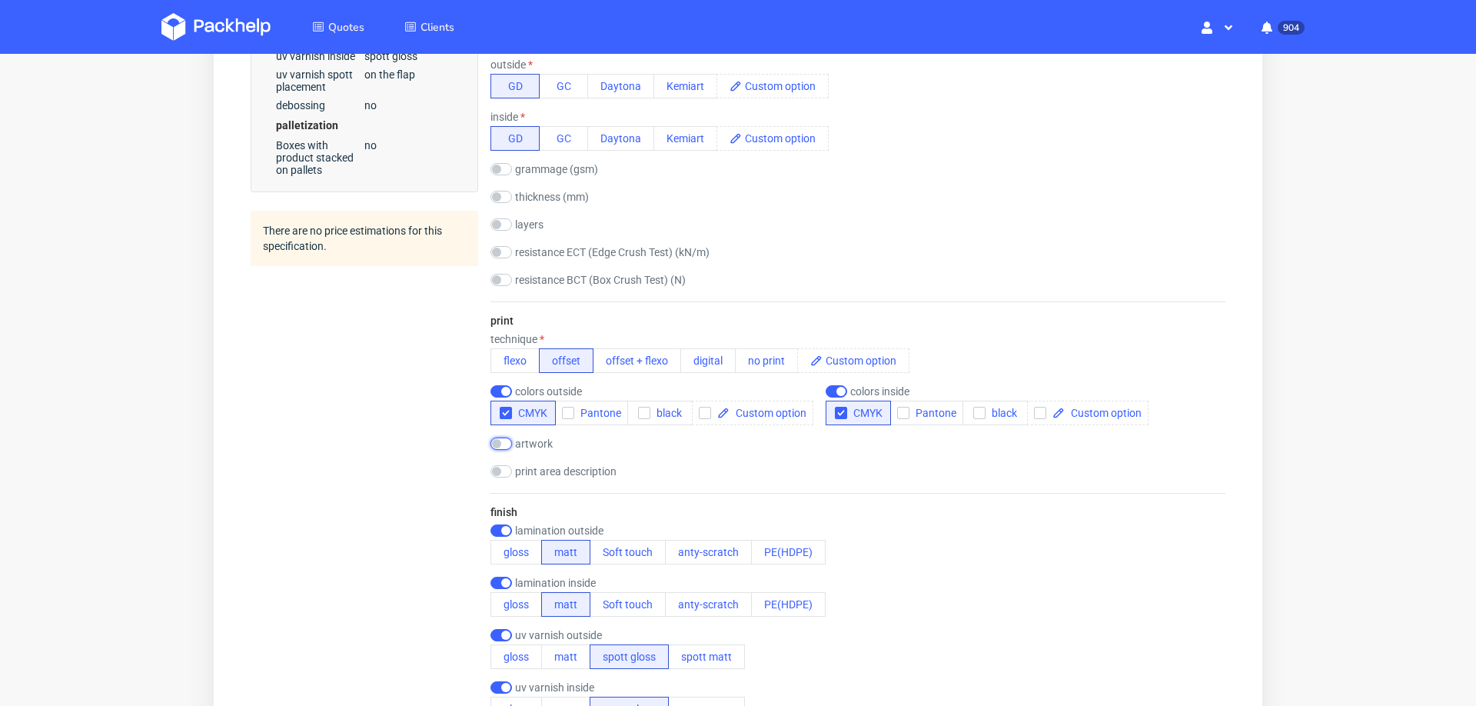
scroll to position [0, 0]
click at [504, 438] on input "checkbox" at bounding box center [502, 444] width 22 height 12
checkbox input "true"
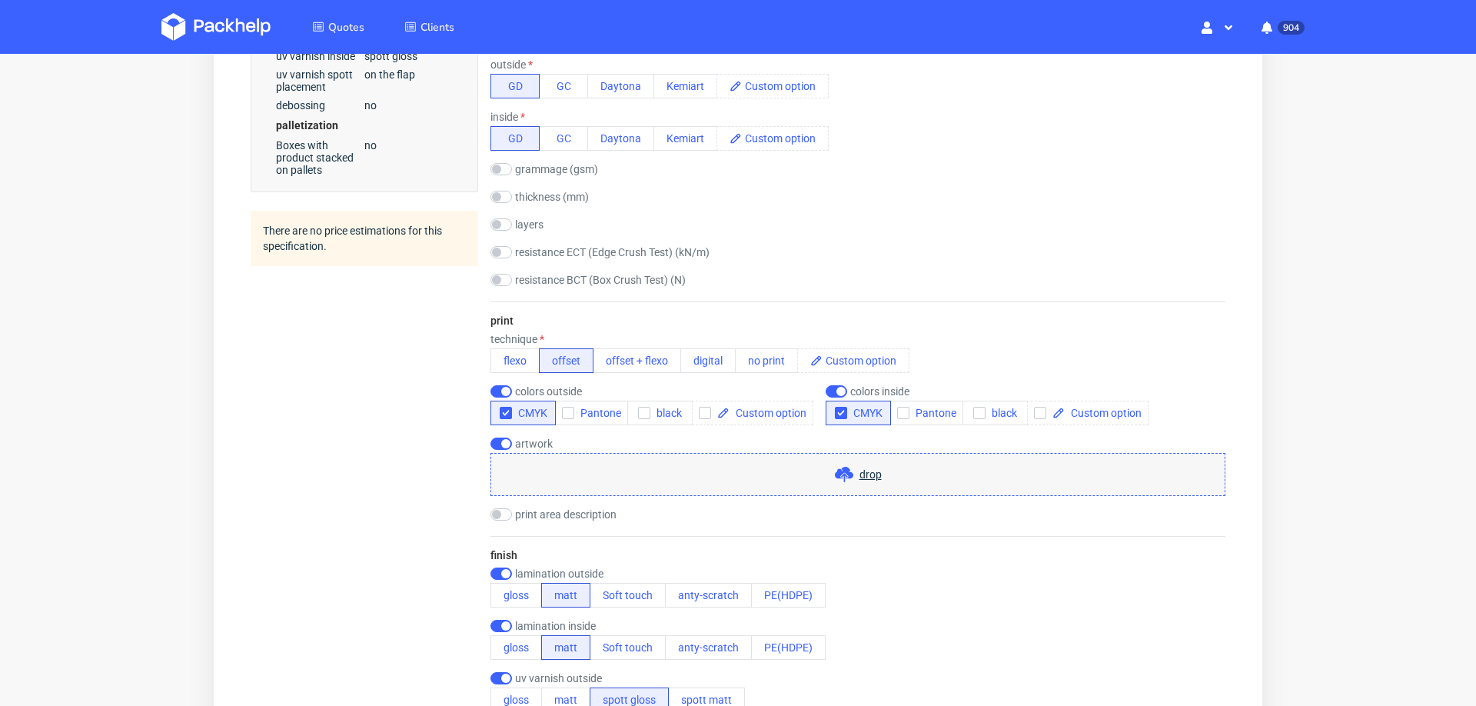
click at [872, 471] on div "drop" at bounding box center [858, 474] width 735 height 43
click at [860, 467] on span "drop" at bounding box center [871, 474] width 22 height 15
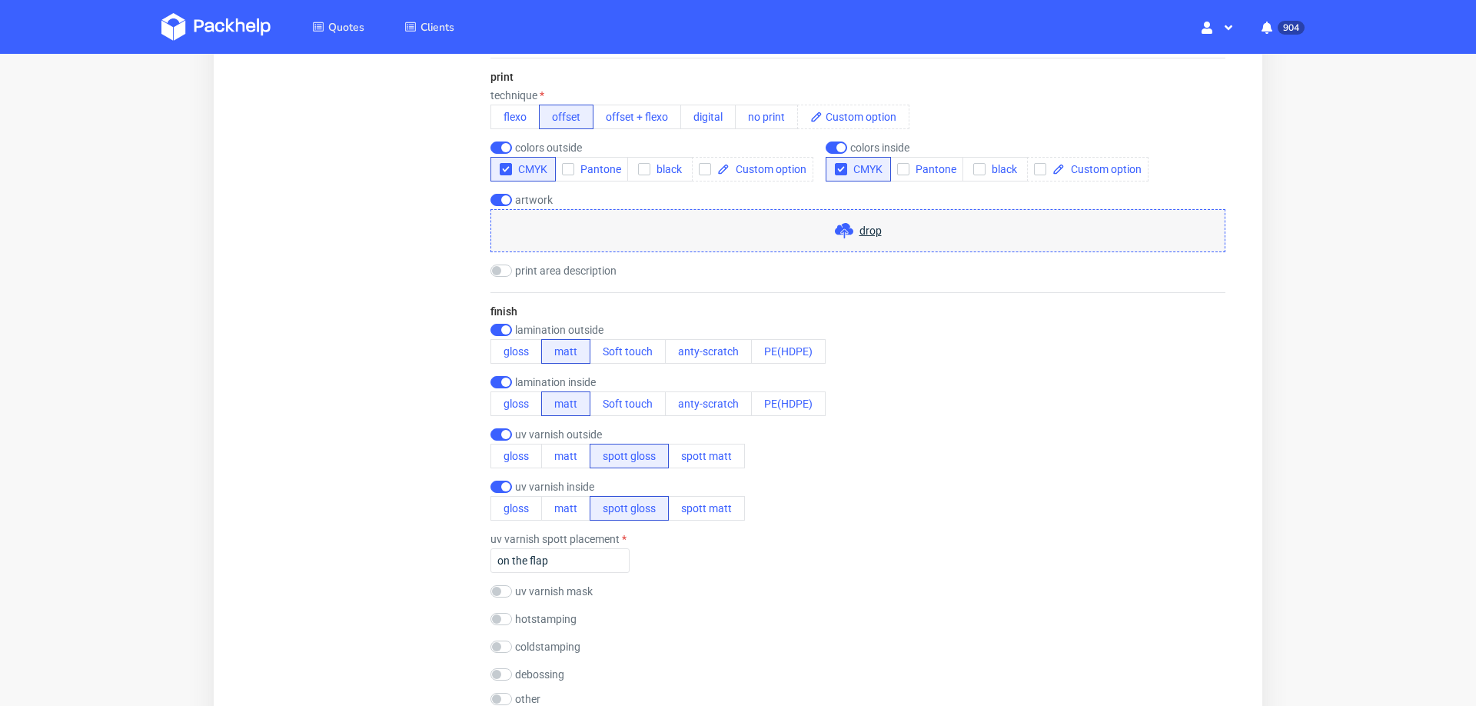
scroll to position [1059, 0]
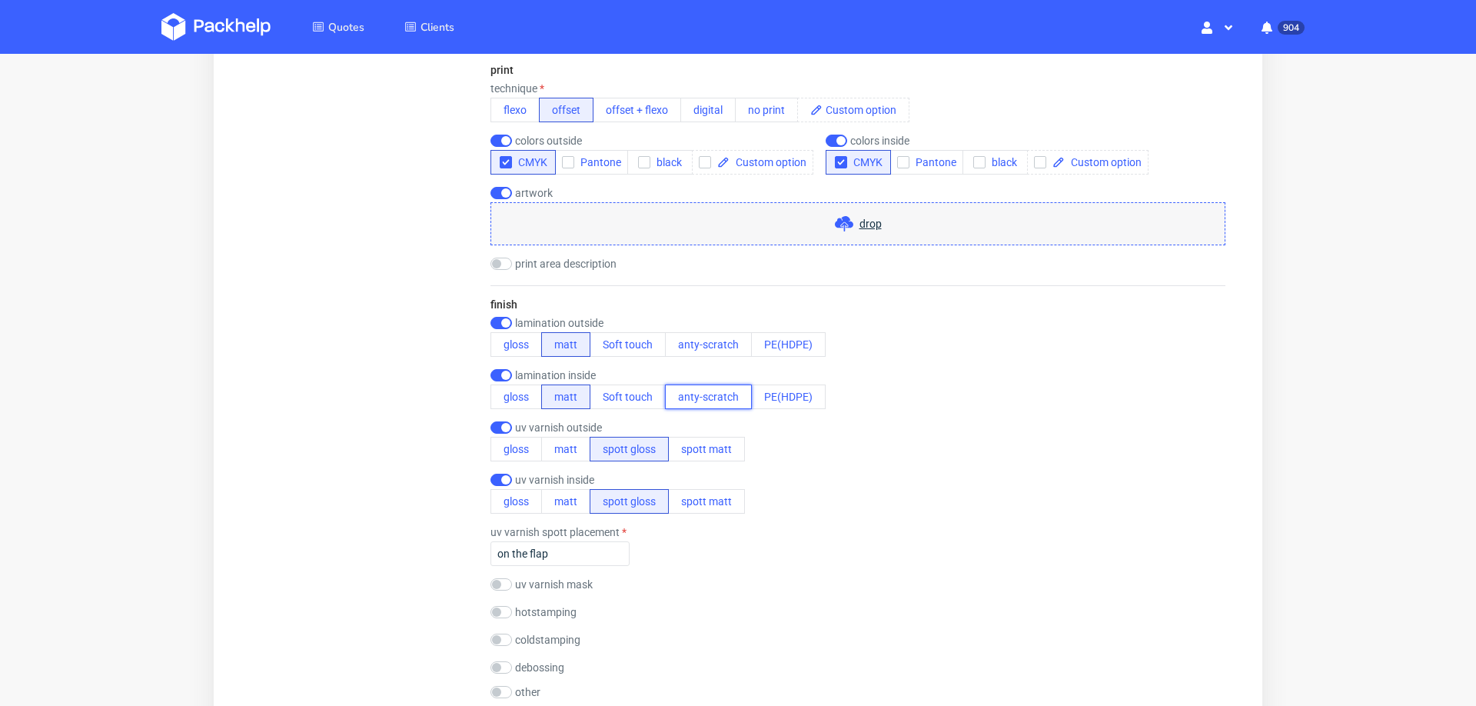
click at [689, 396] on button "anty-scratch" at bounding box center [708, 396] width 87 height 25
click at [697, 332] on button "anty-scratch" at bounding box center [708, 344] width 87 height 25
click at [494, 422] on input "checkbox" at bounding box center [502, 427] width 22 height 12
checkbox input "false"
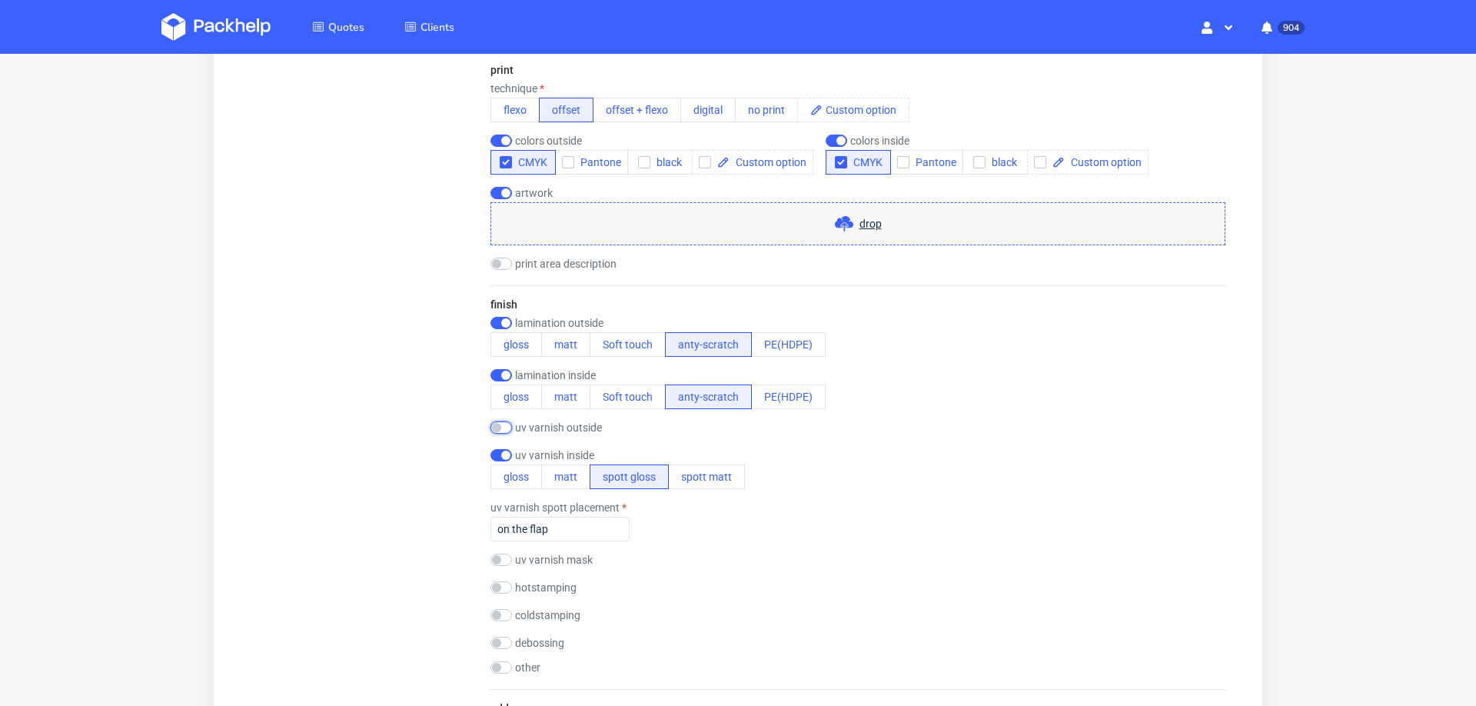
scroll to position [0, 0]
click at [493, 452] on input "checkbox" at bounding box center [502, 455] width 22 height 12
checkbox input "false"
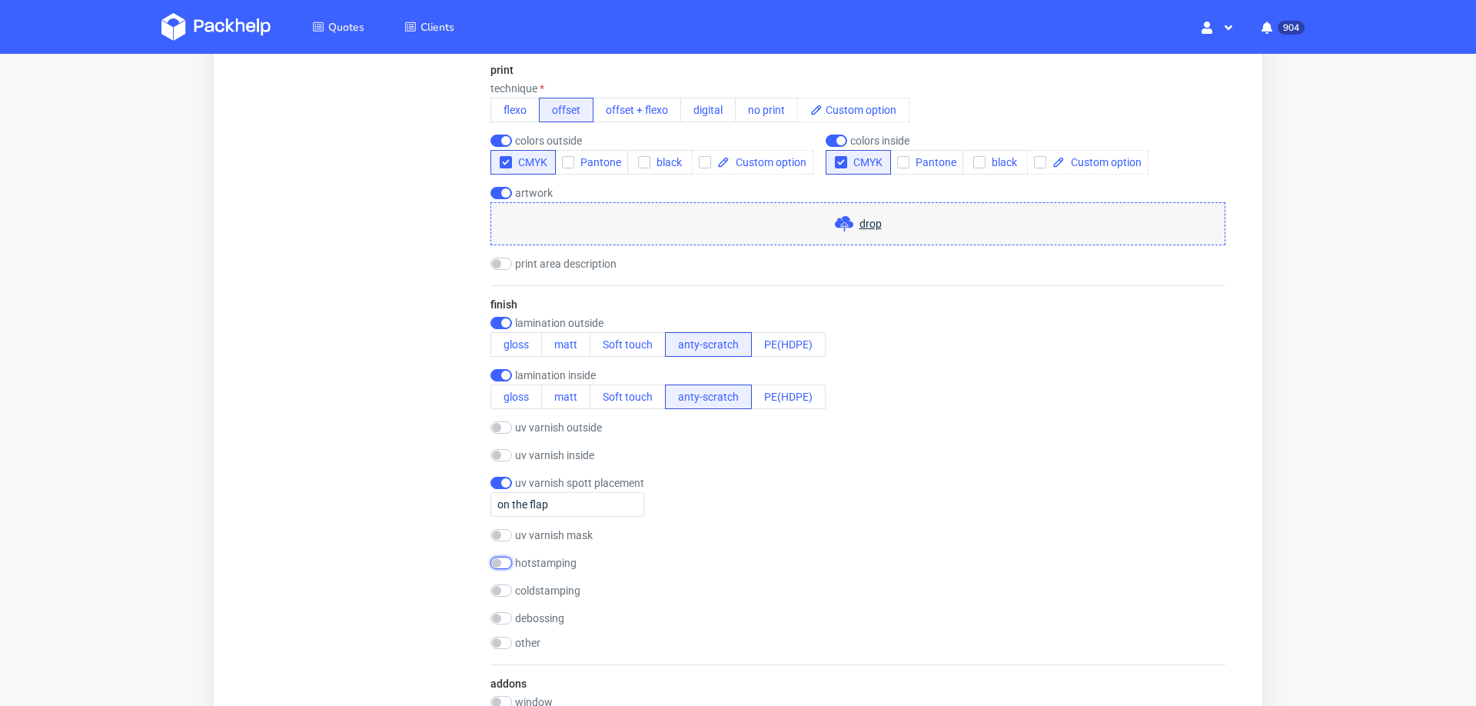
click at [497, 557] on input "checkbox" at bounding box center [502, 563] width 22 height 12
checkbox input "true"
click at [500, 477] on input "checkbox" at bounding box center [502, 483] width 22 height 12
checkbox input "false"
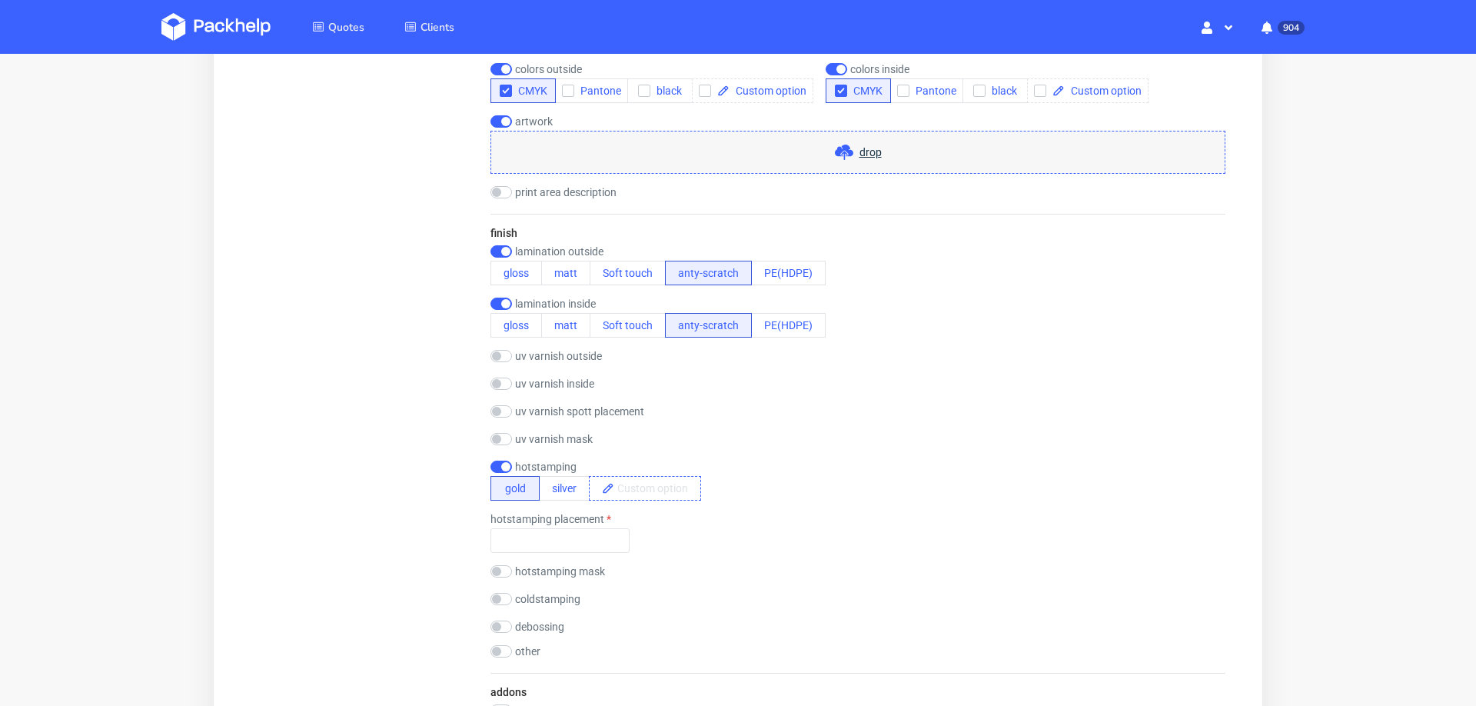
click at [670, 477] on span at bounding box center [657, 488] width 86 height 23
click at [744, 484] on div "hotstamping gold silver black" at bounding box center [858, 481] width 735 height 40
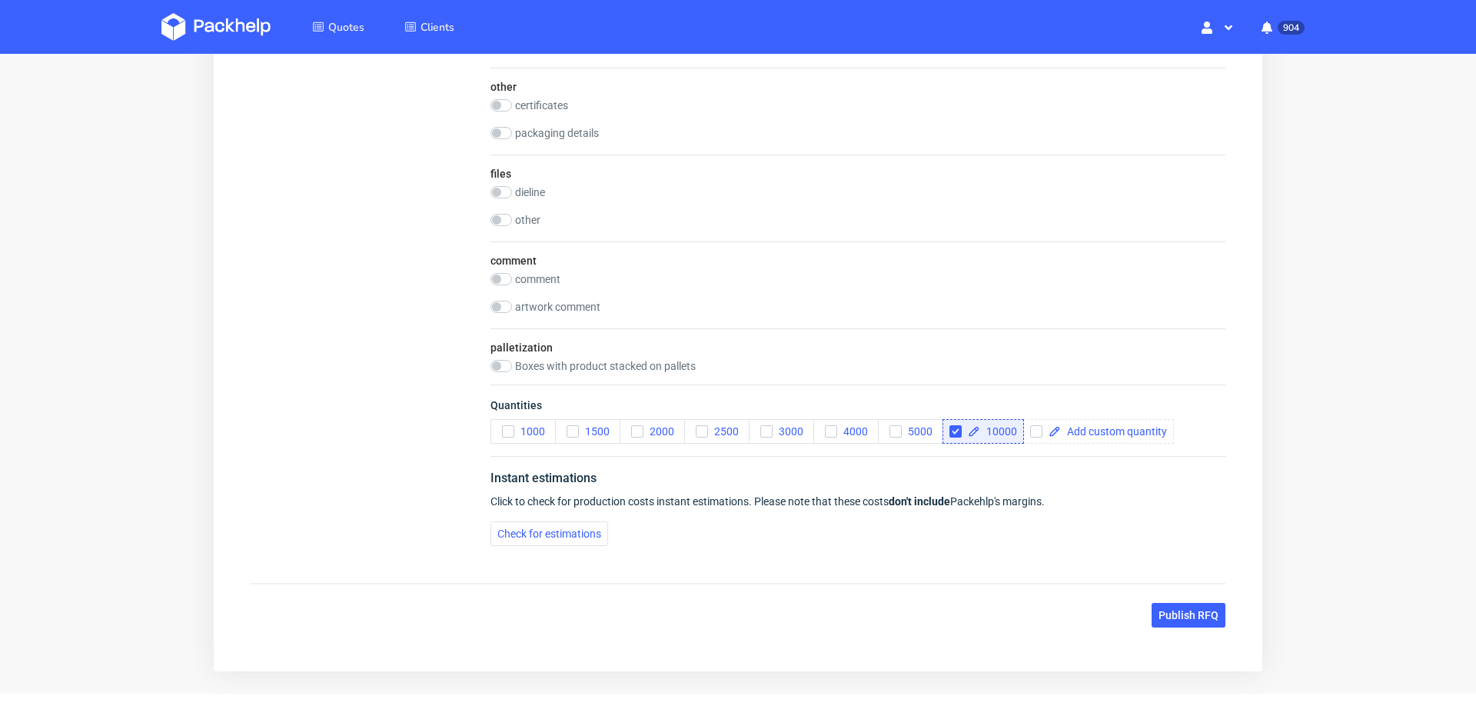
scroll to position [6, 0]
click at [573, 528] on span "Check for estimations" at bounding box center [549, 533] width 104 height 11
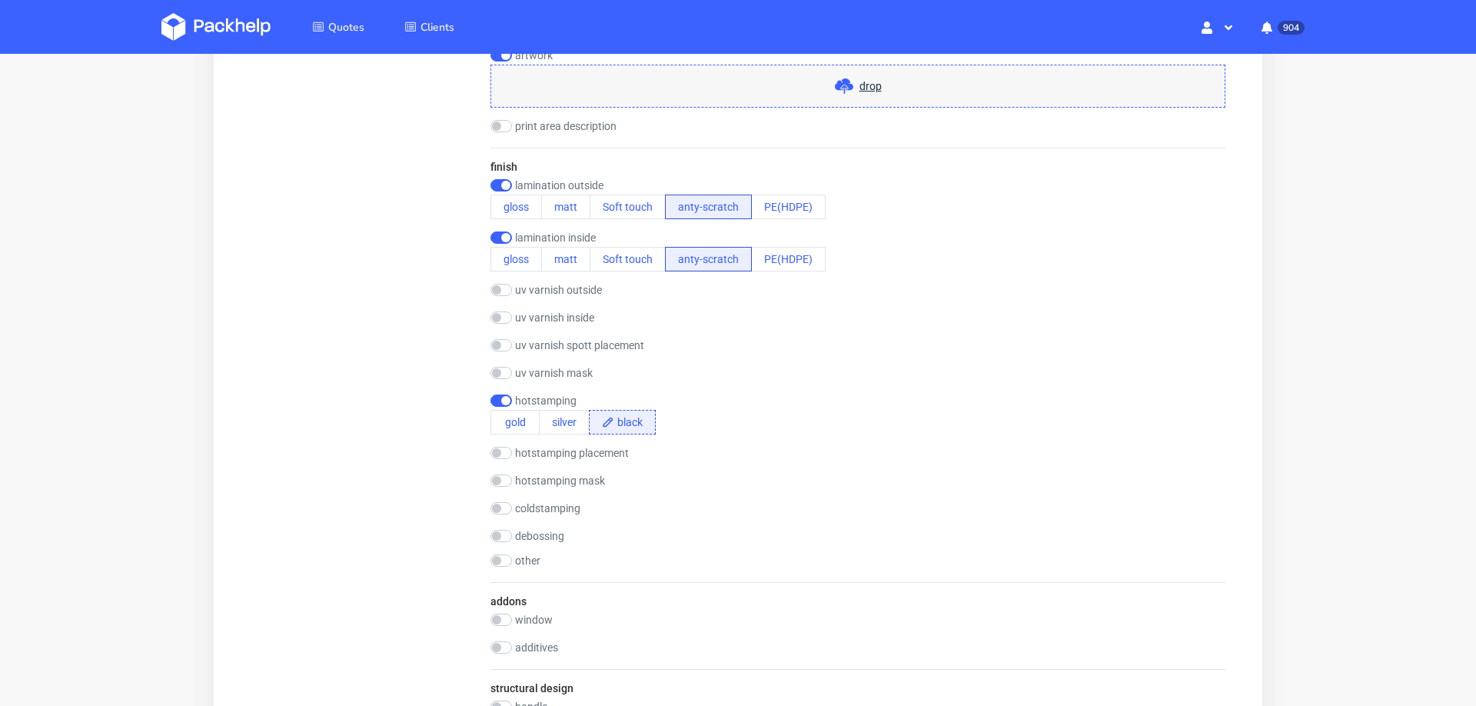
scroll to position [1197, 0]
click at [505, 446] on input "checkbox" at bounding box center [502, 452] width 22 height 12
checkbox input "true"
click at [592, 470] on input "text" at bounding box center [560, 473] width 139 height 25
type input "napisy na zew i w srodku"
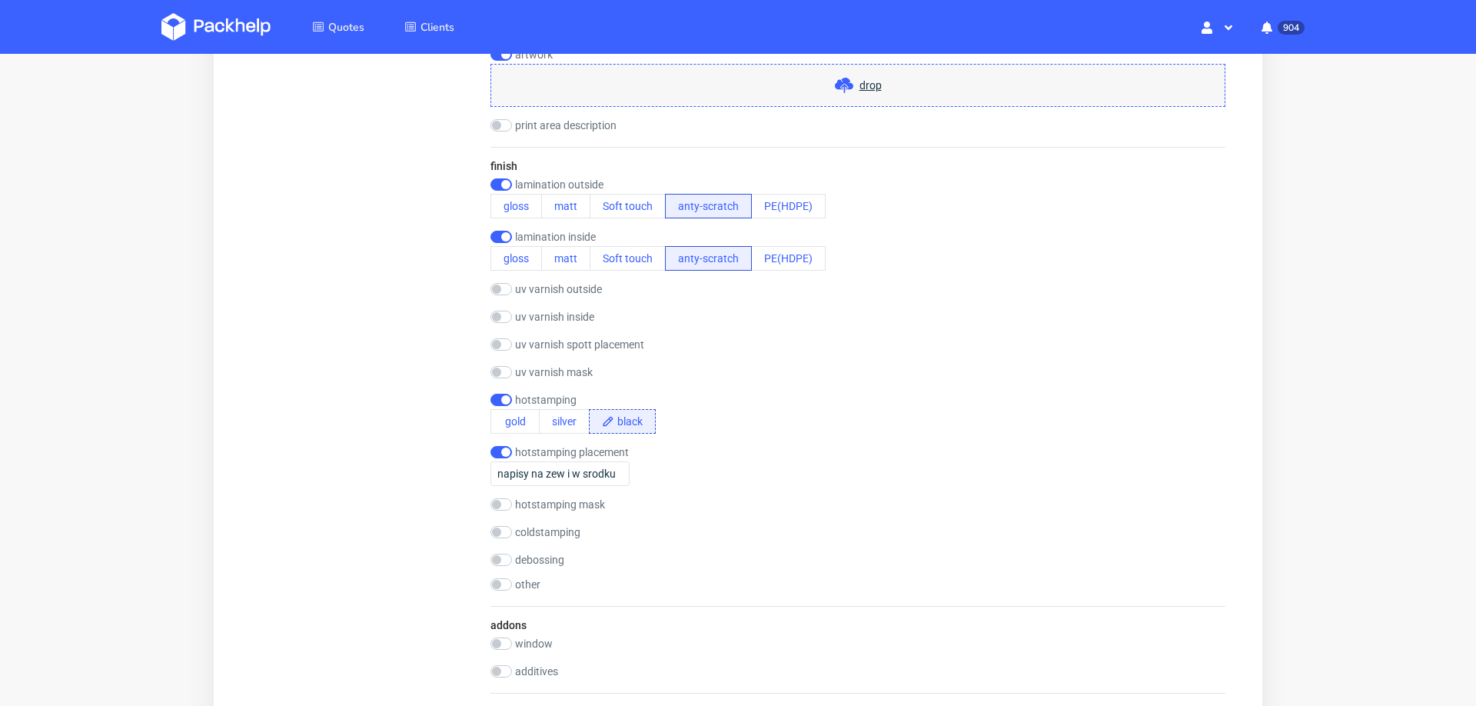
click at [824, 476] on div "hotstamping placement napisy na zew i w srodku" at bounding box center [858, 466] width 735 height 40
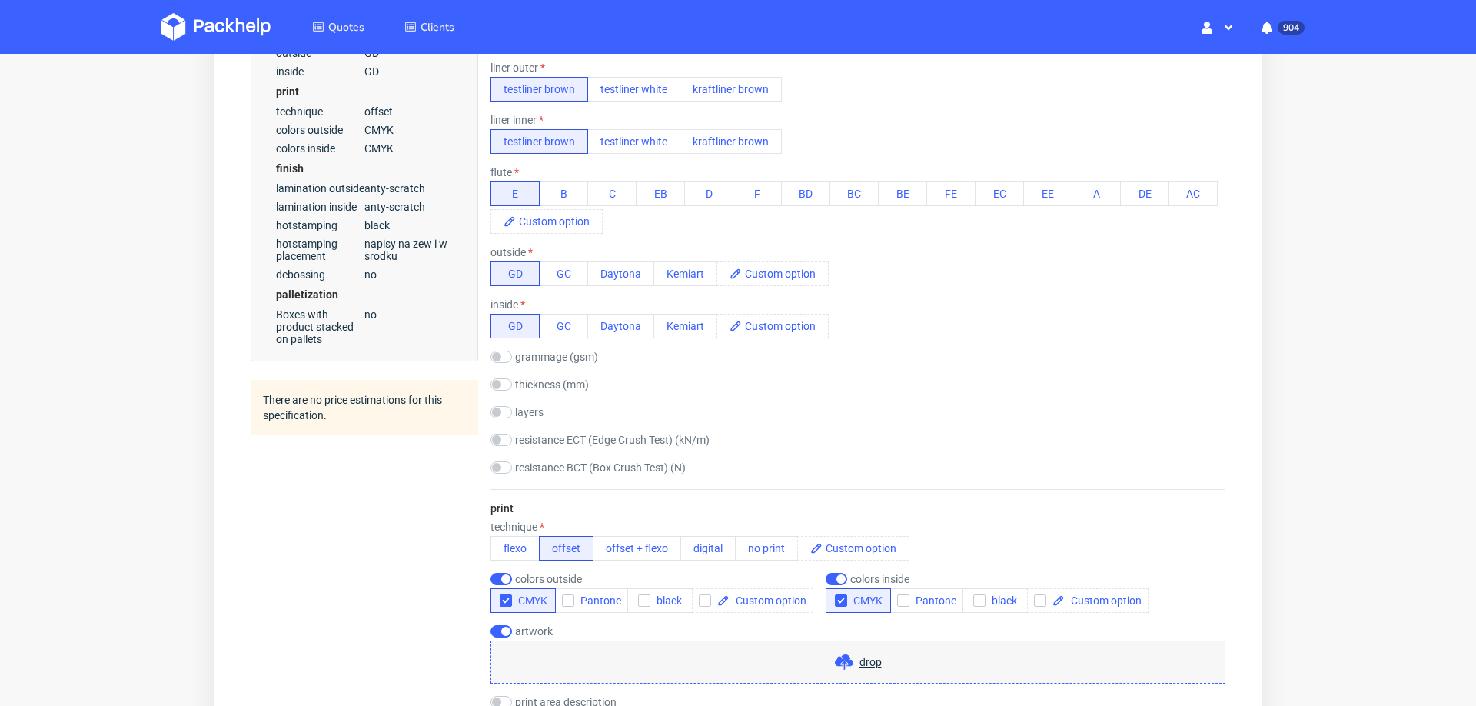
scroll to position [0, 0]
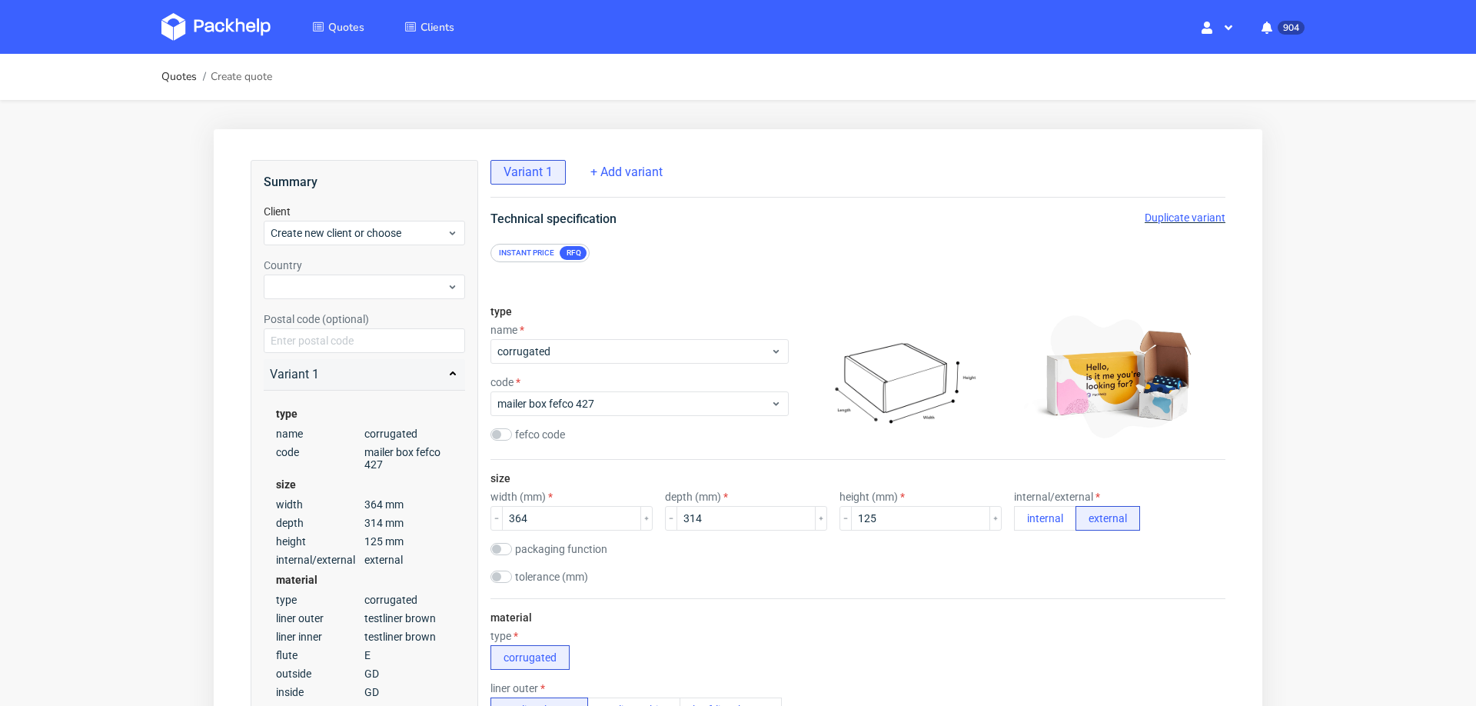
click at [1163, 211] on span "Duplicate variant" at bounding box center [1185, 217] width 81 height 12
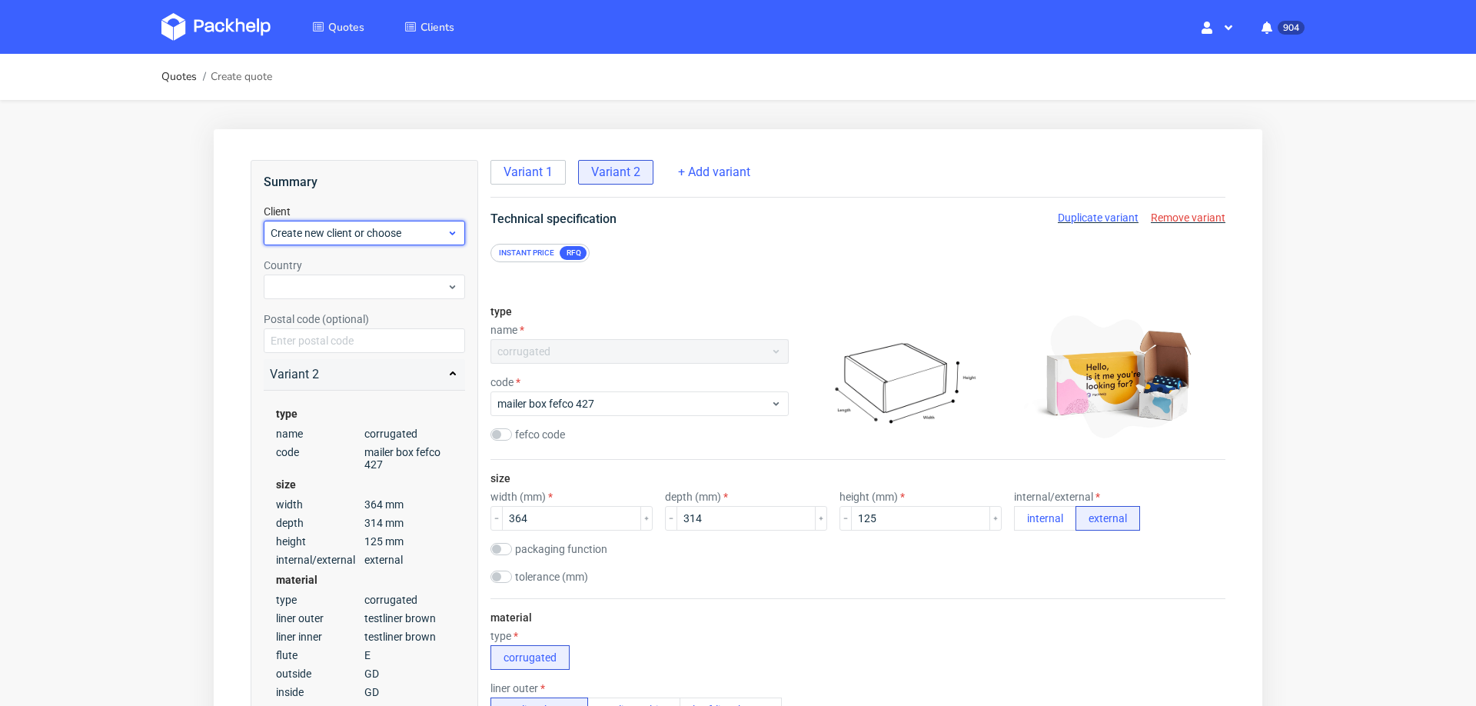
click at [370, 227] on span "Create new client or choose" at bounding box center [359, 232] width 176 height 15
type input "[PERSON_NAME][EMAIL_ADDRESS][DOMAIN_NAME]"
click at [351, 272] on div "Add new client" at bounding box center [365, 269] width 190 height 28
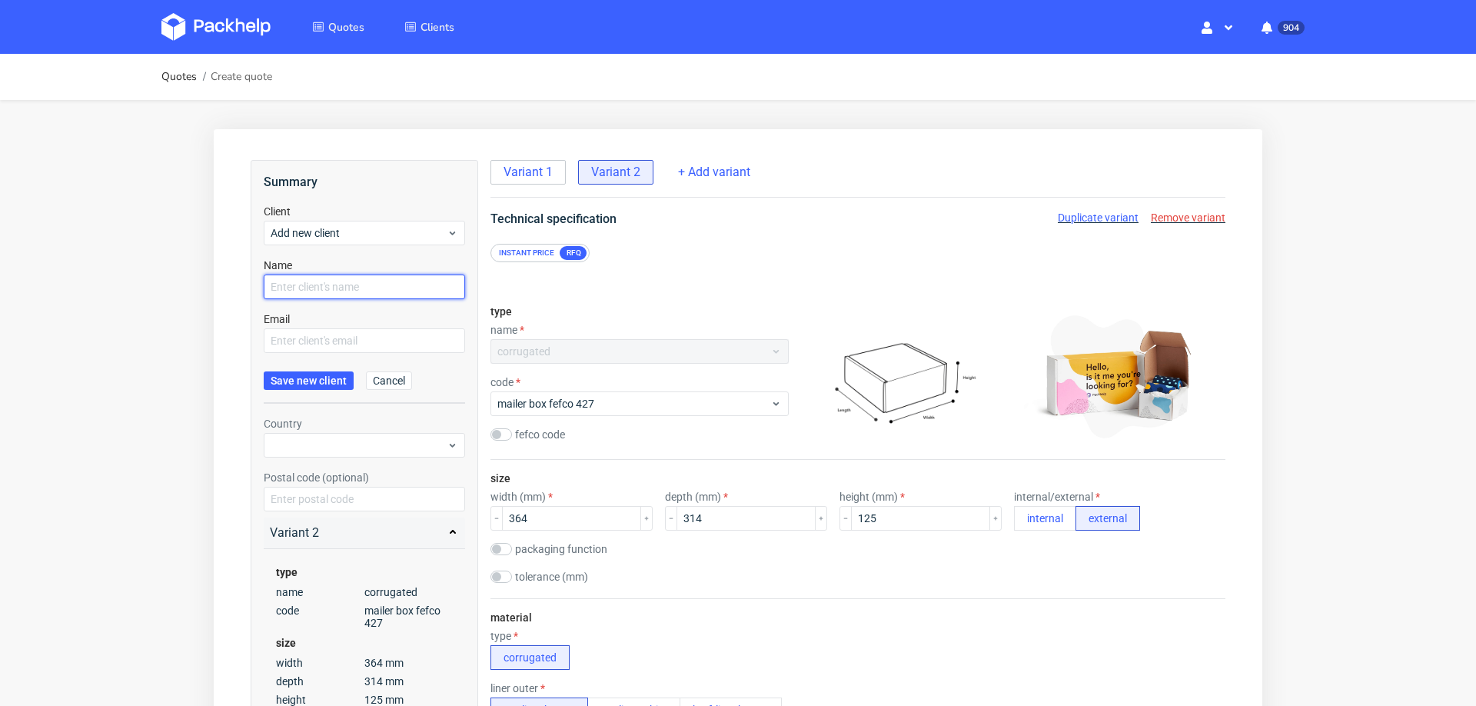
click at [353, 287] on input "text" at bounding box center [364, 287] width 201 height 25
paste input "[PERSON_NAME][EMAIL_ADDRESS][DOMAIN_NAME]"
type input "[PERSON_NAME][EMAIL_ADDRESS][DOMAIN_NAME]"
click at [315, 340] on input "text" at bounding box center [364, 340] width 201 height 25
paste input "[PERSON_NAME][EMAIL_ADDRESS][DOMAIN_NAME]"
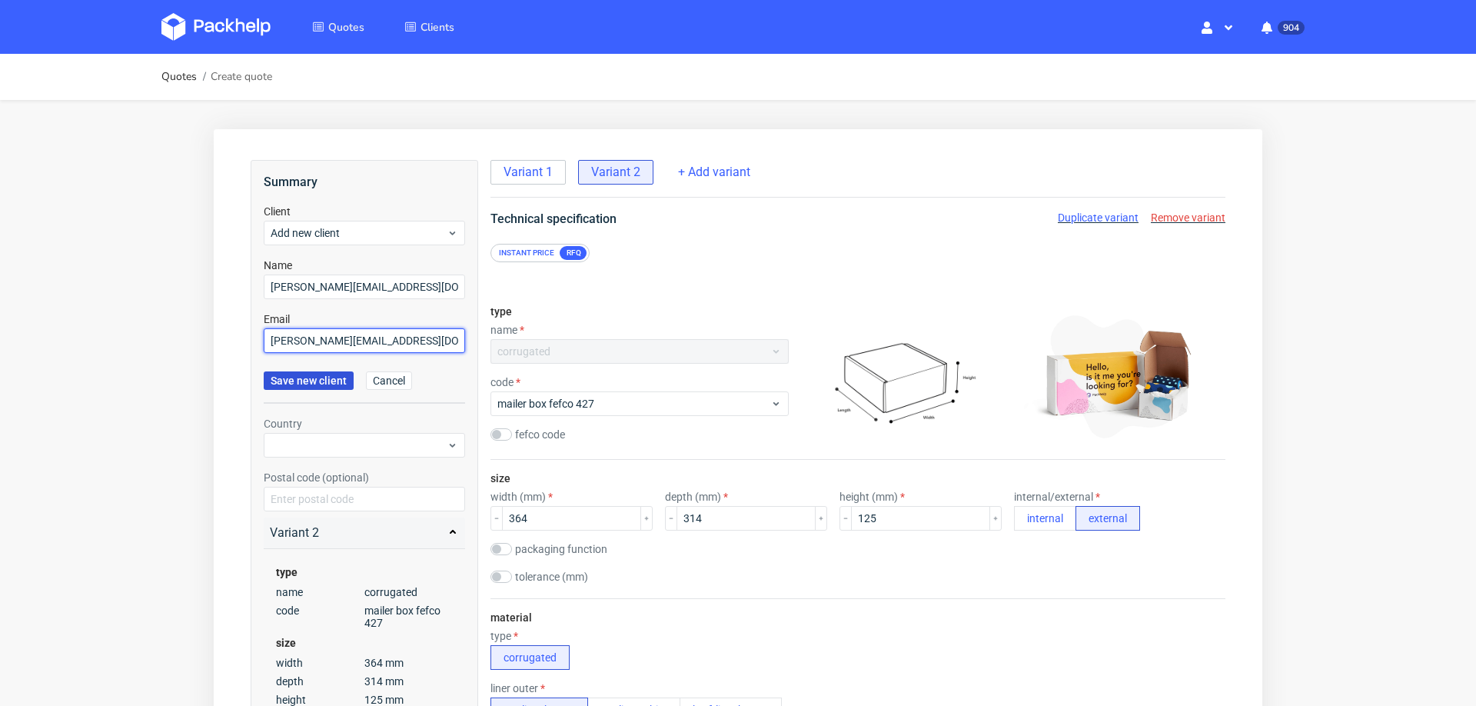
type input "[PERSON_NAME][EMAIL_ADDRESS][DOMAIN_NAME]"
click at [313, 381] on span "Save new client" at bounding box center [309, 380] width 76 height 11
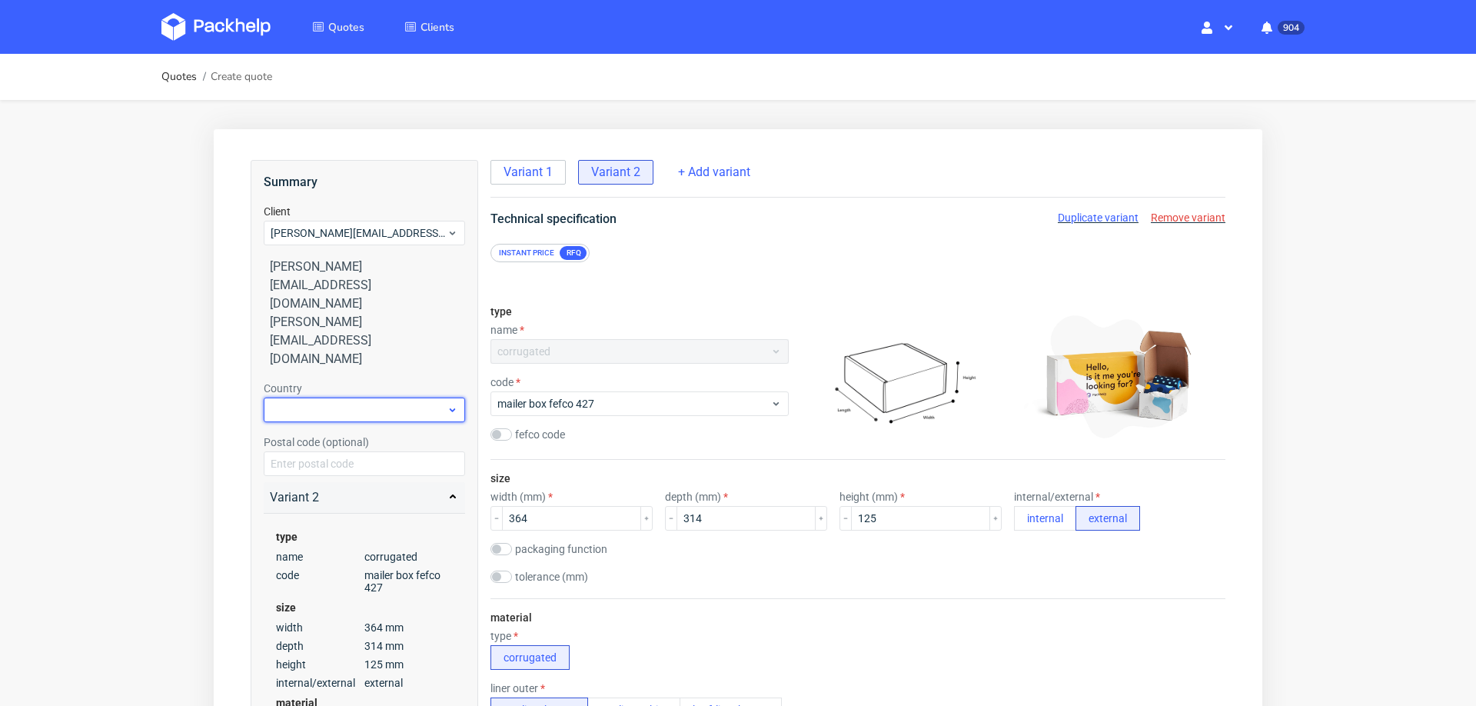
click at [342, 398] on div at bounding box center [364, 410] width 201 height 25
type input "nether"
click at [336, 374] on div "[GEOGRAPHIC_DATA]" at bounding box center [365, 372] width 190 height 28
click at [534, 173] on span "Variant 1" at bounding box center [528, 172] width 49 height 17
click at [620, 171] on span "Variant 2" at bounding box center [615, 172] width 49 height 17
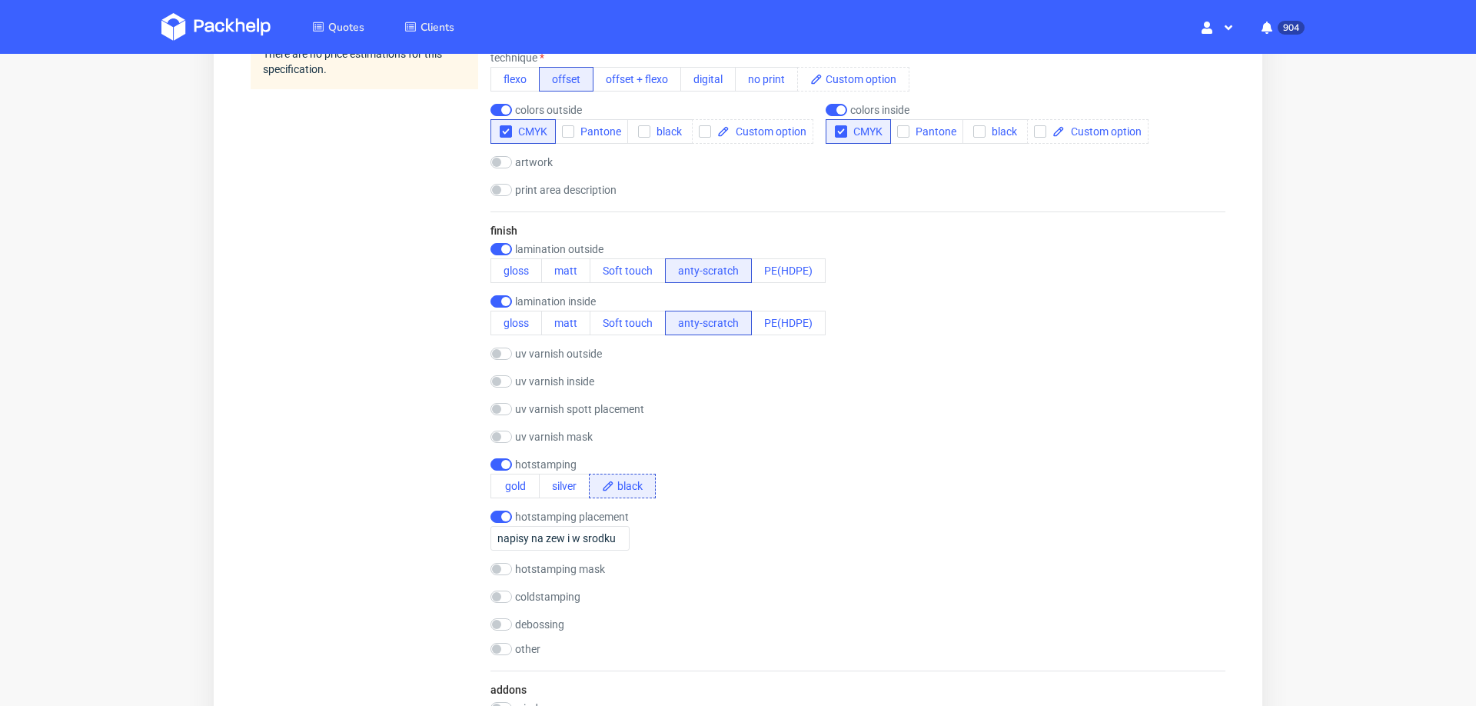
scroll to position [1156, 0]
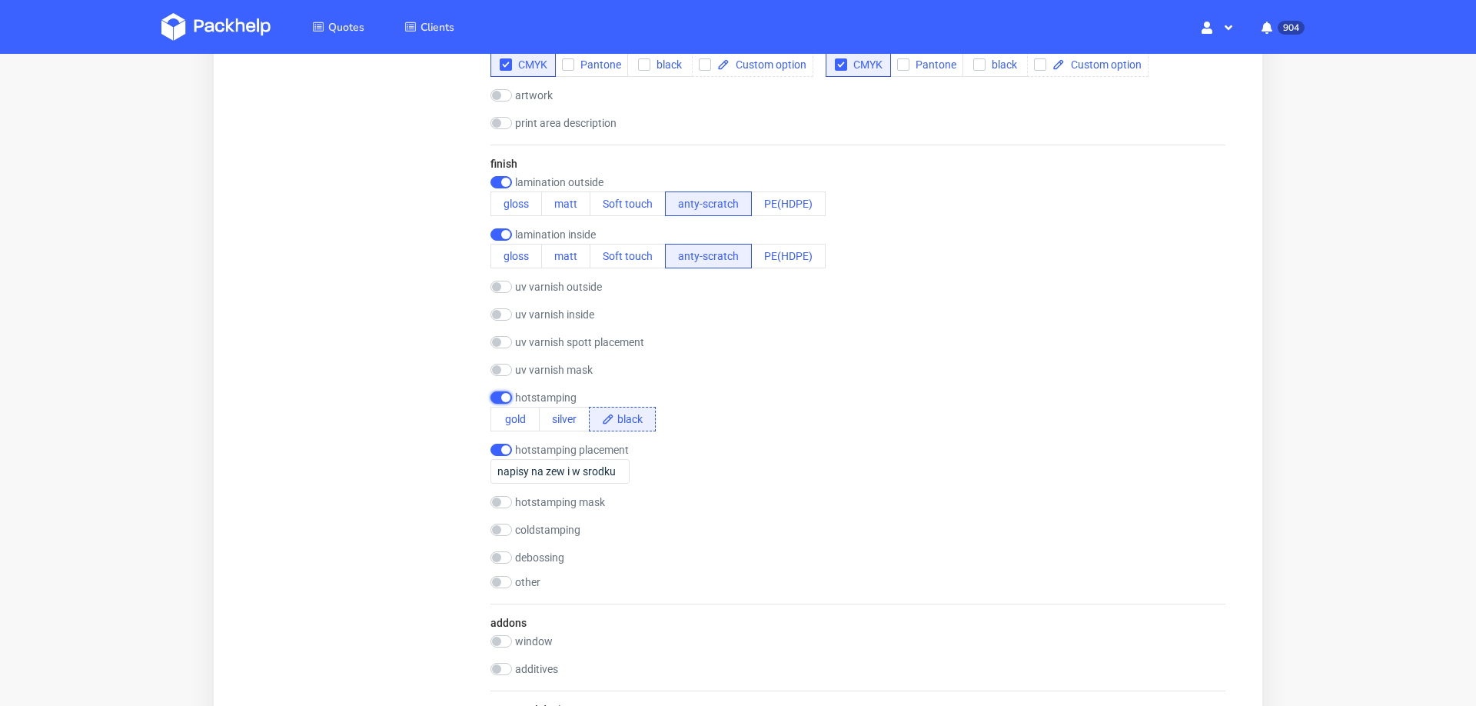
click at [497, 391] on input "checkbox" at bounding box center [502, 397] width 22 height 12
checkbox input "false"
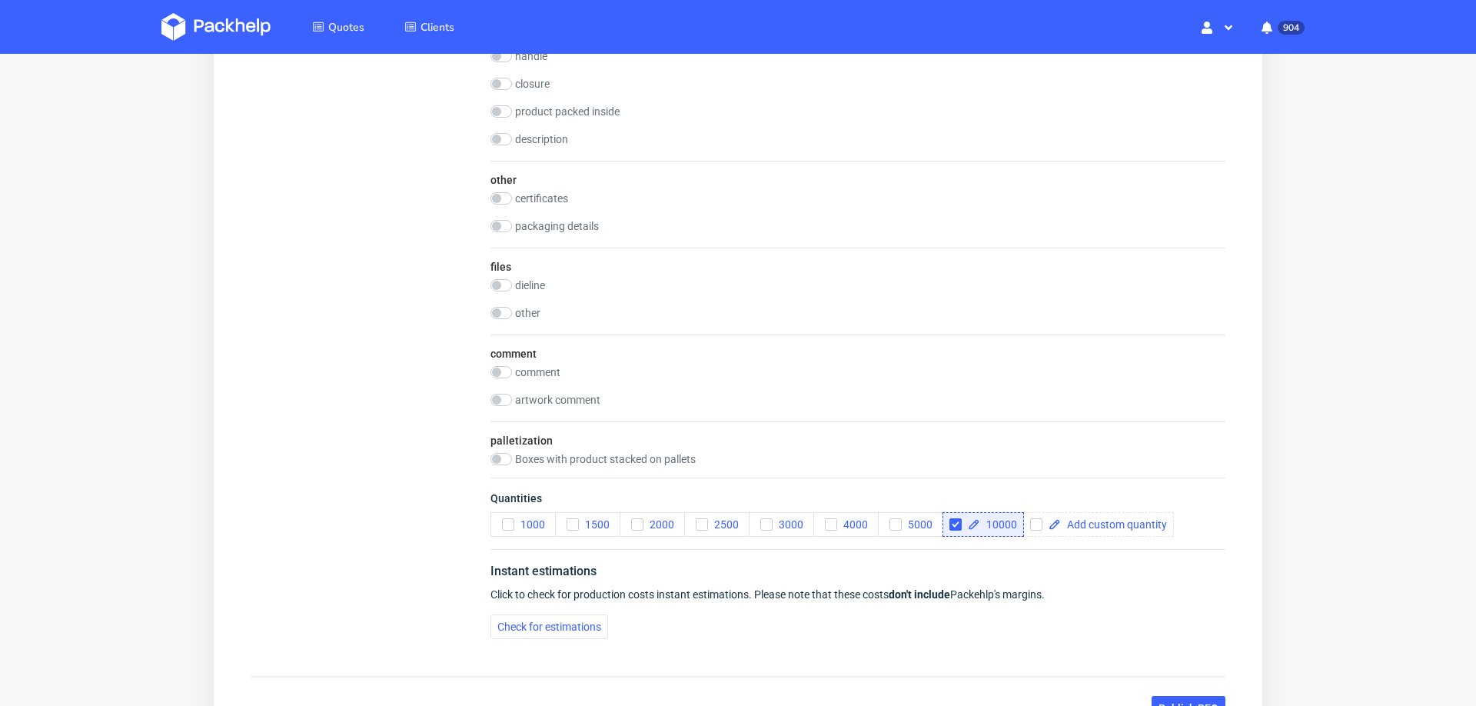
scroll to position [1788, 0]
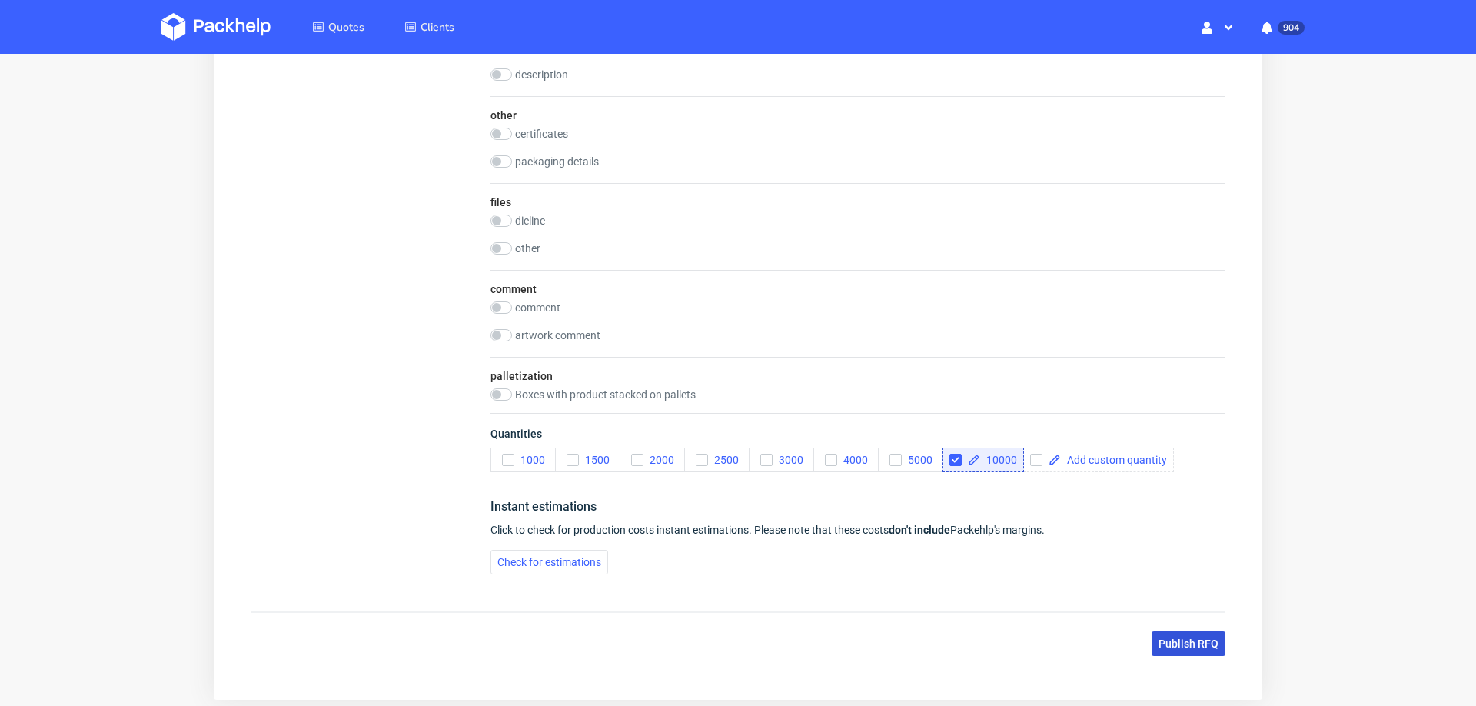
click at [1161, 638] on span "Publish RFQ" at bounding box center [1189, 643] width 60 height 11
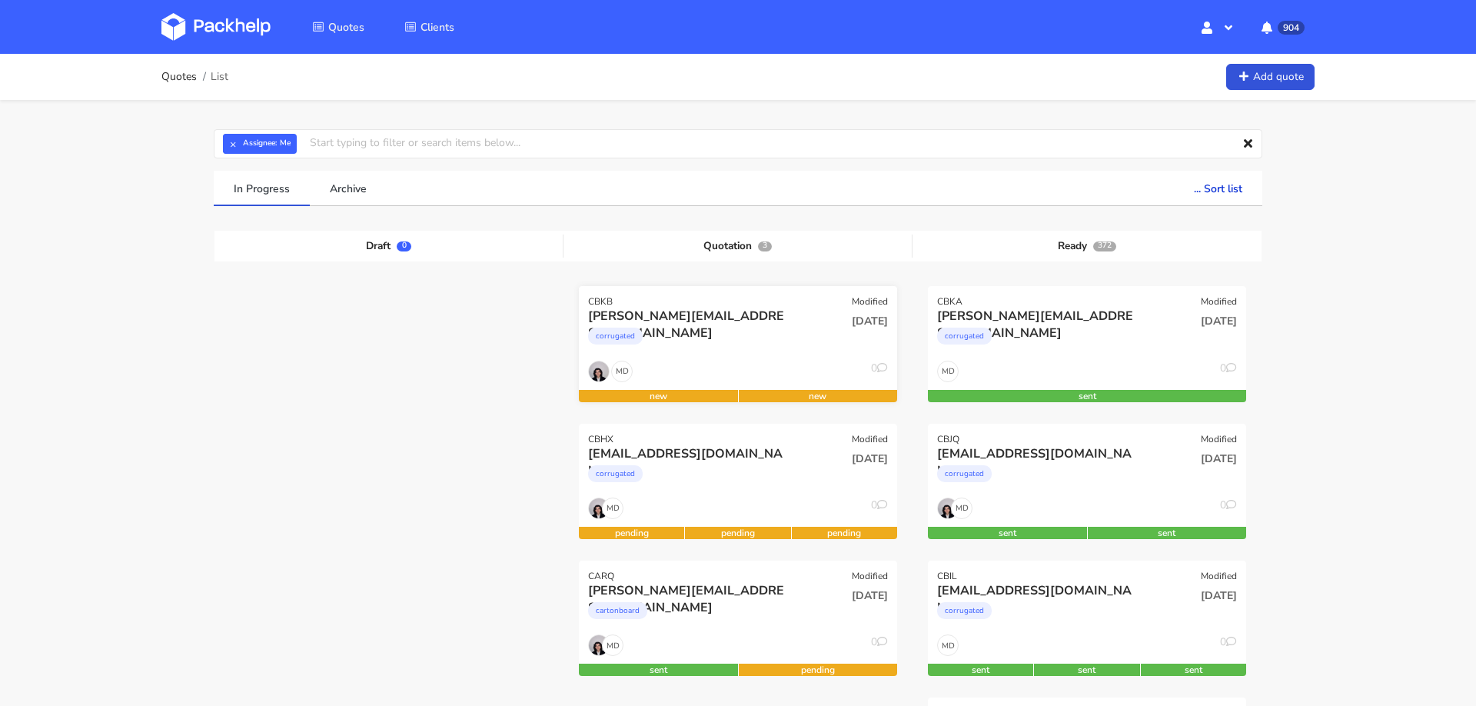
click at [737, 356] on div "[PERSON_NAME][EMAIL_ADDRESS][DOMAIN_NAME] corrugated" at bounding box center [684, 334] width 215 height 52
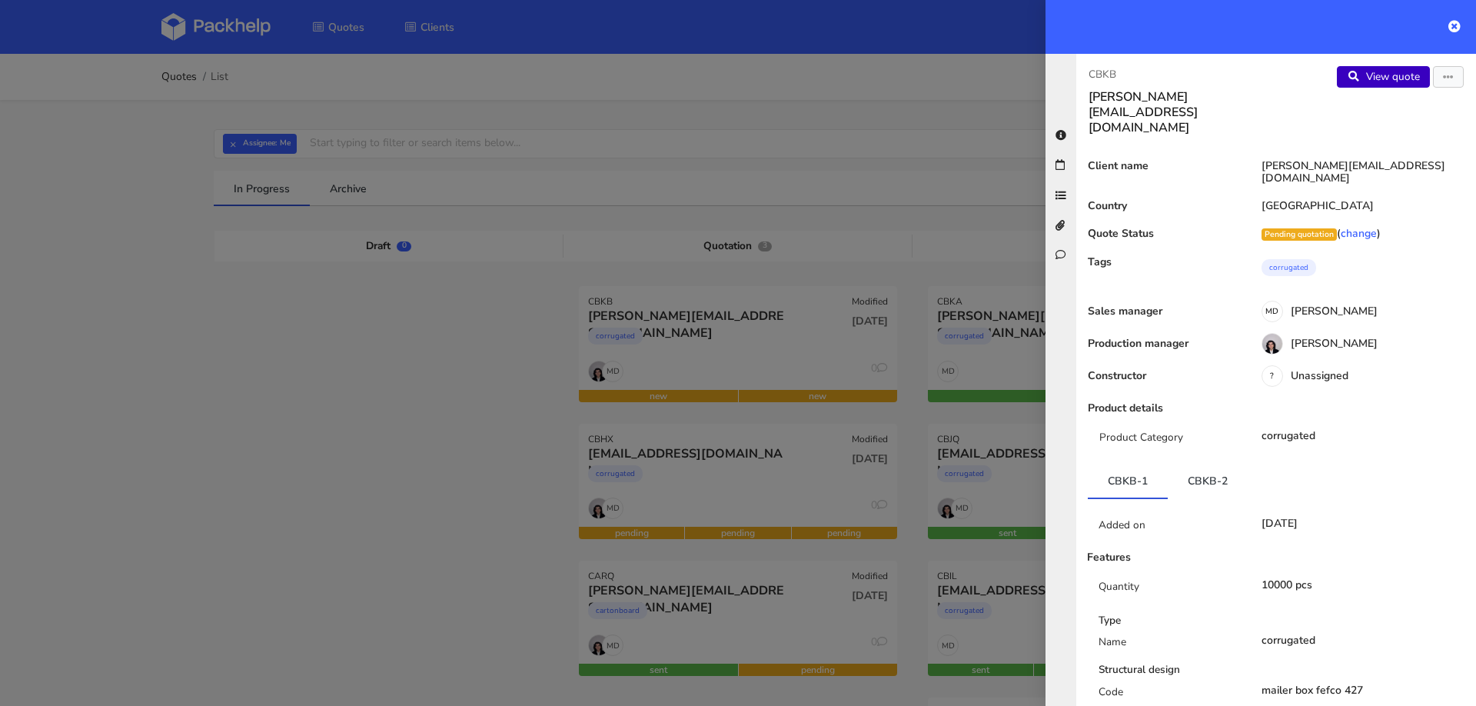
click at [1365, 77] on link "View quote" at bounding box center [1383, 77] width 93 height 22
click at [1451, 72] on icon "button" at bounding box center [1448, 77] width 11 height 11
click at [1358, 104] on link "Edit quote" at bounding box center [1397, 107] width 135 height 25
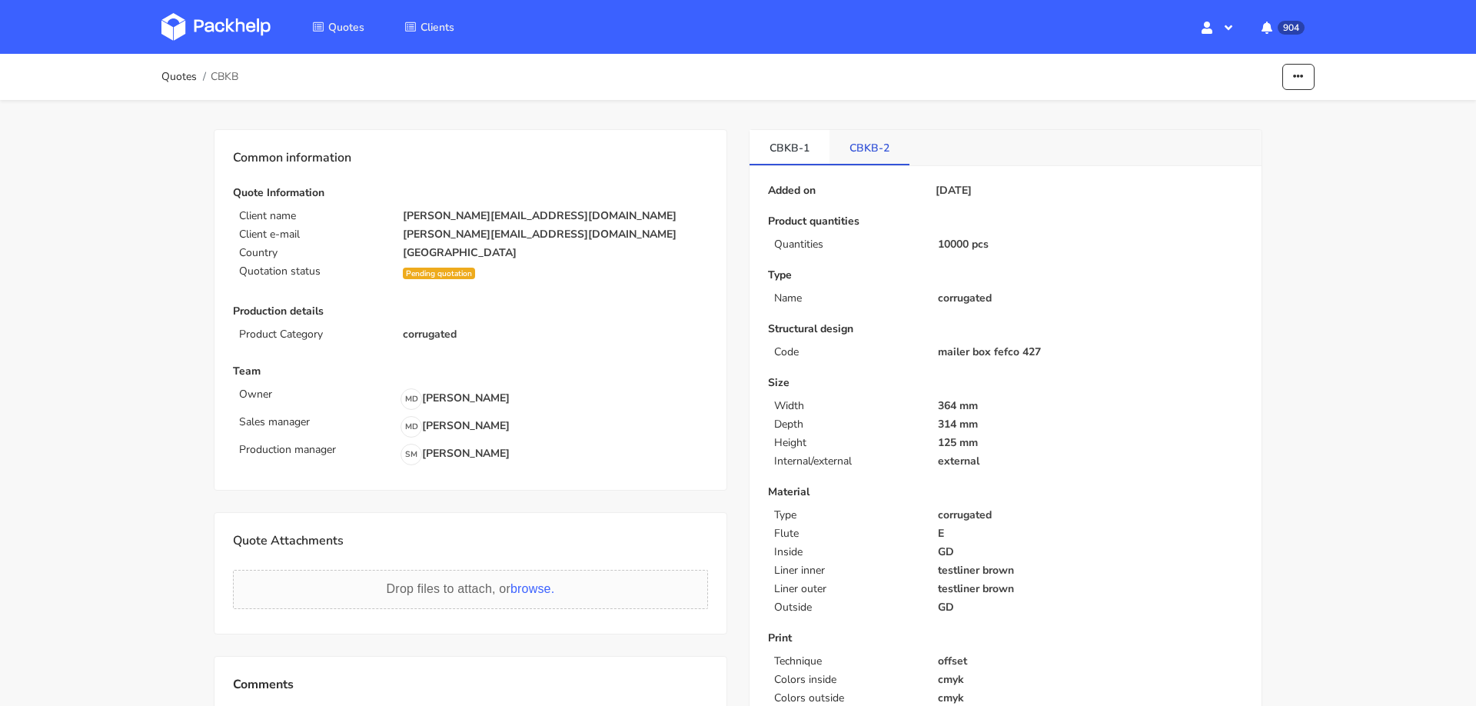
click at [890, 142] on link "CBKB-2" at bounding box center [870, 147] width 80 height 34
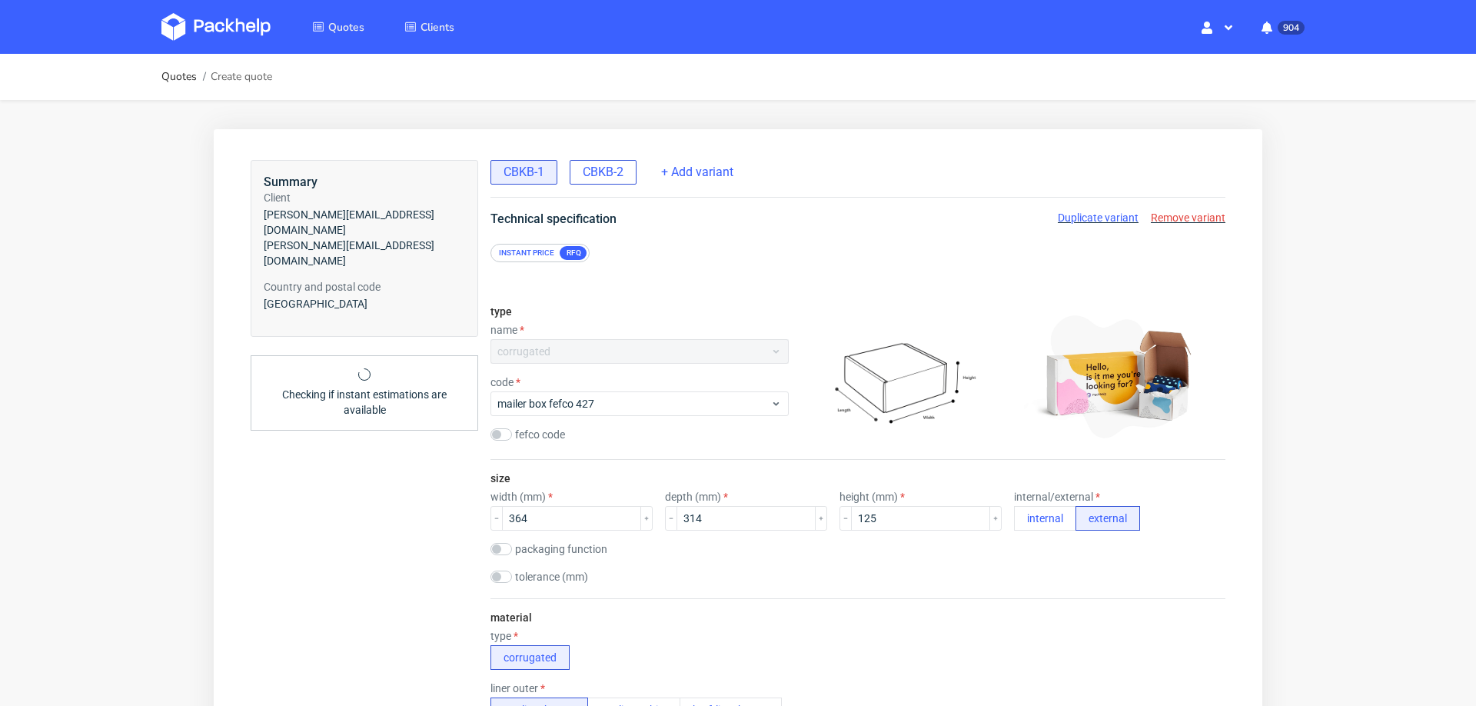
click at [604, 169] on span "CBKB-2" at bounding box center [603, 172] width 41 height 17
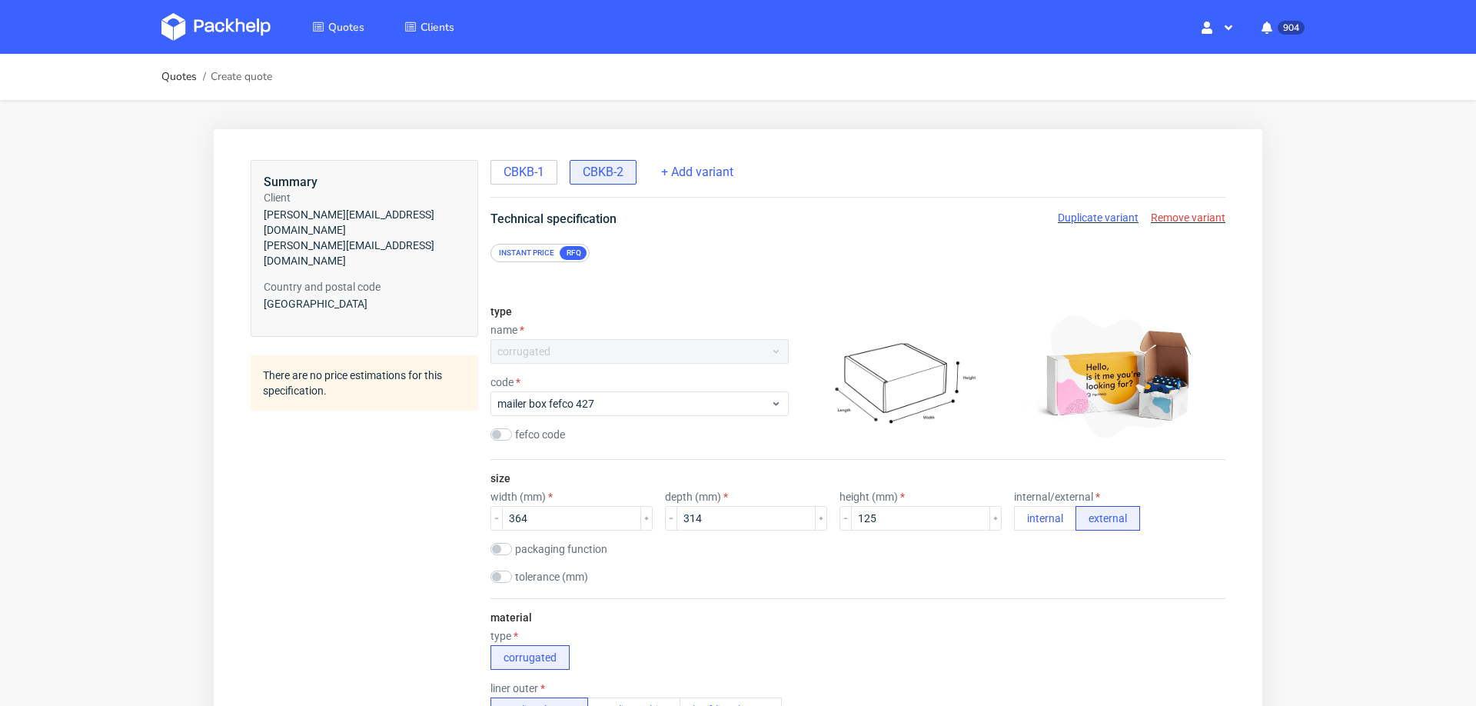
click at [1170, 211] on span "Remove variant" at bounding box center [1188, 217] width 75 height 12
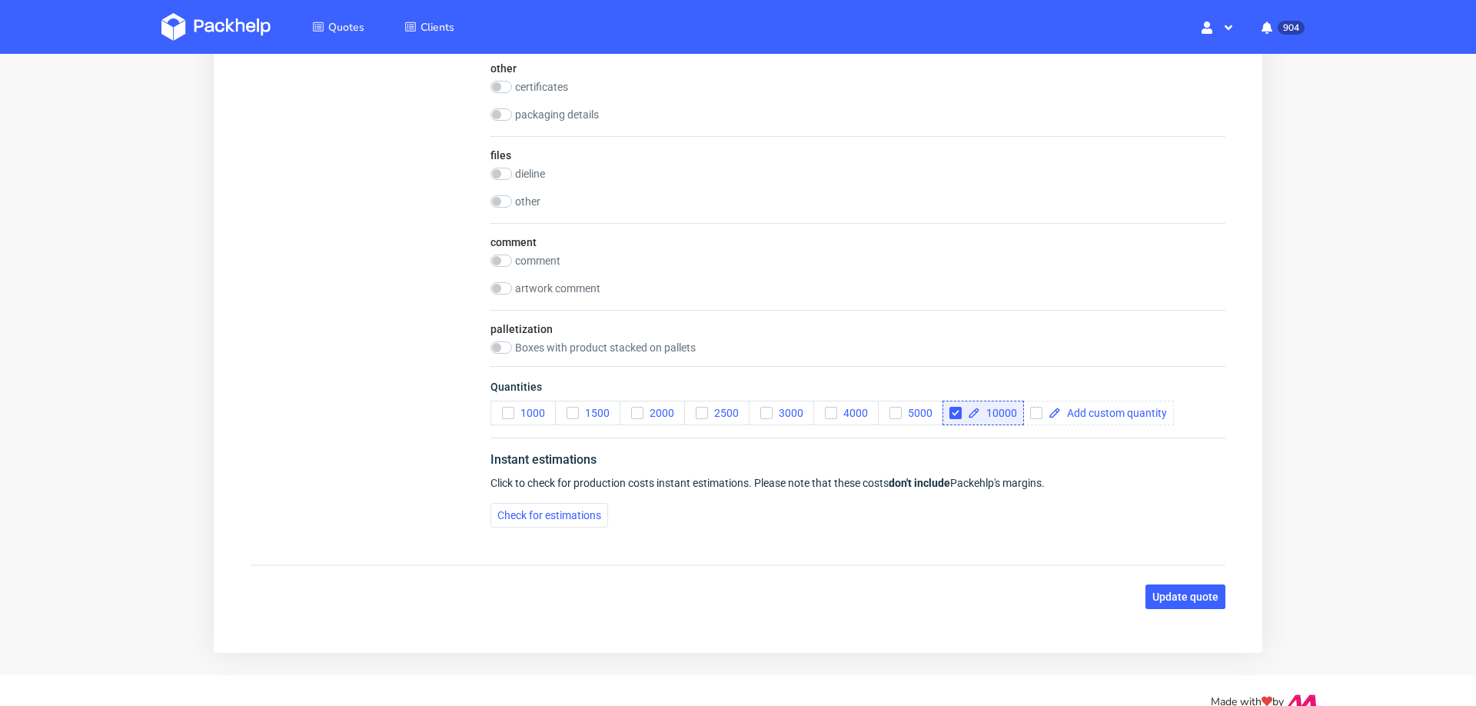
scroll to position [1963, 0]
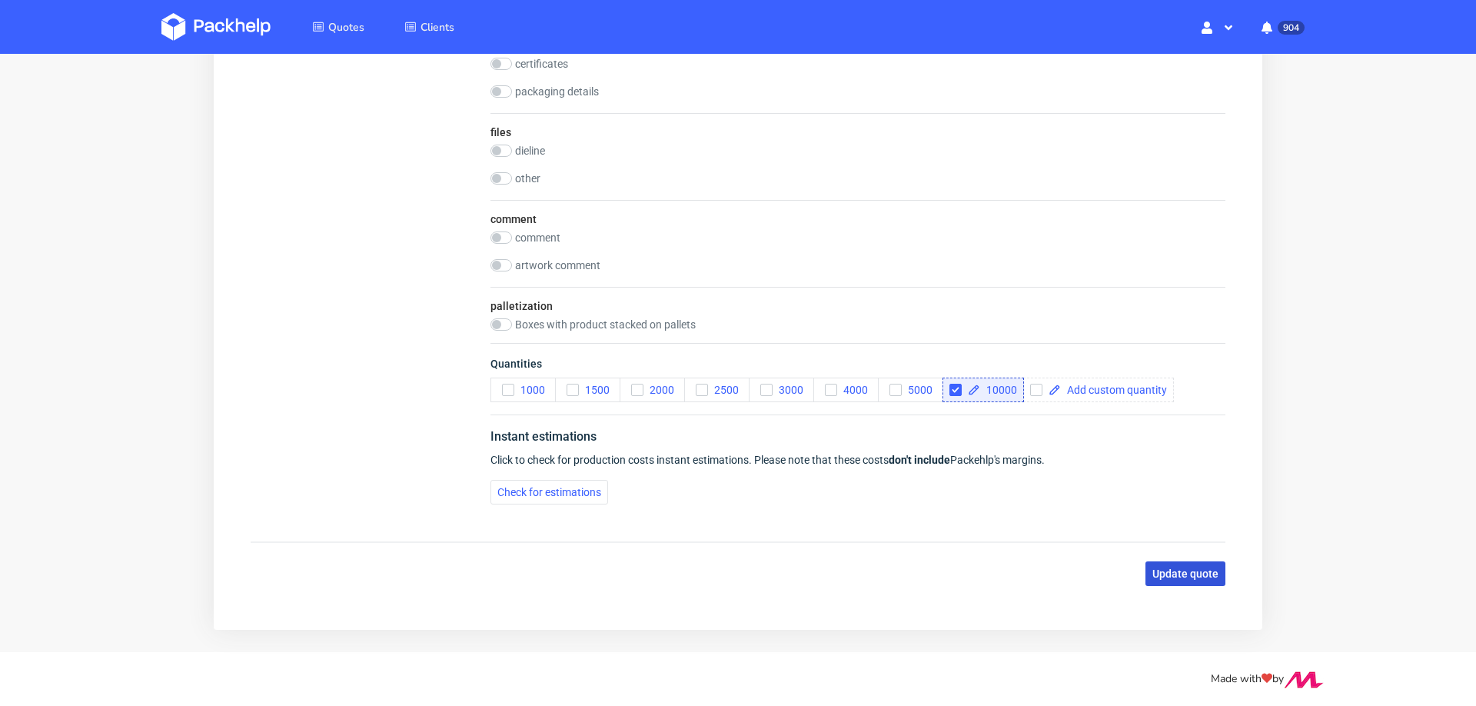
click at [1165, 561] on button "Update quote" at bounding box center [1186, 573] width 80 height 25
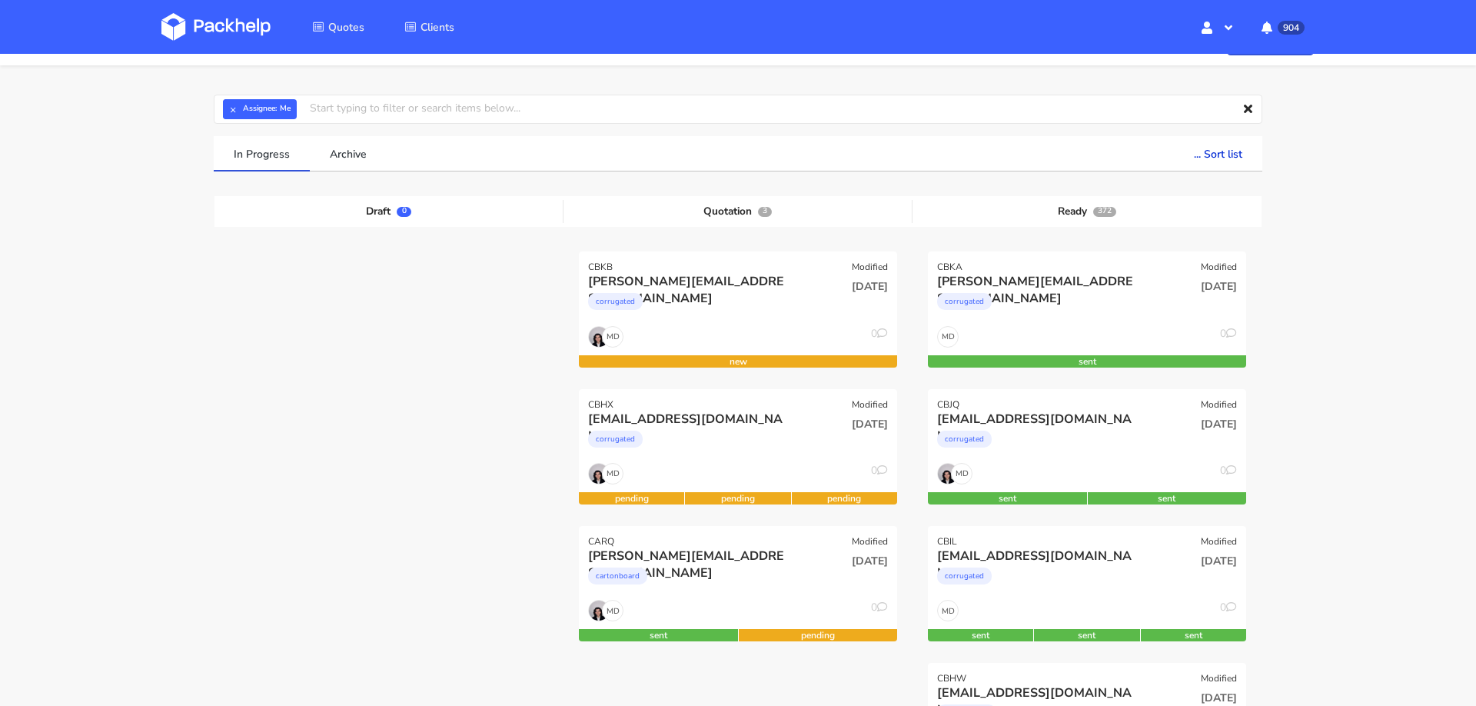
scroll to position [85, 0]
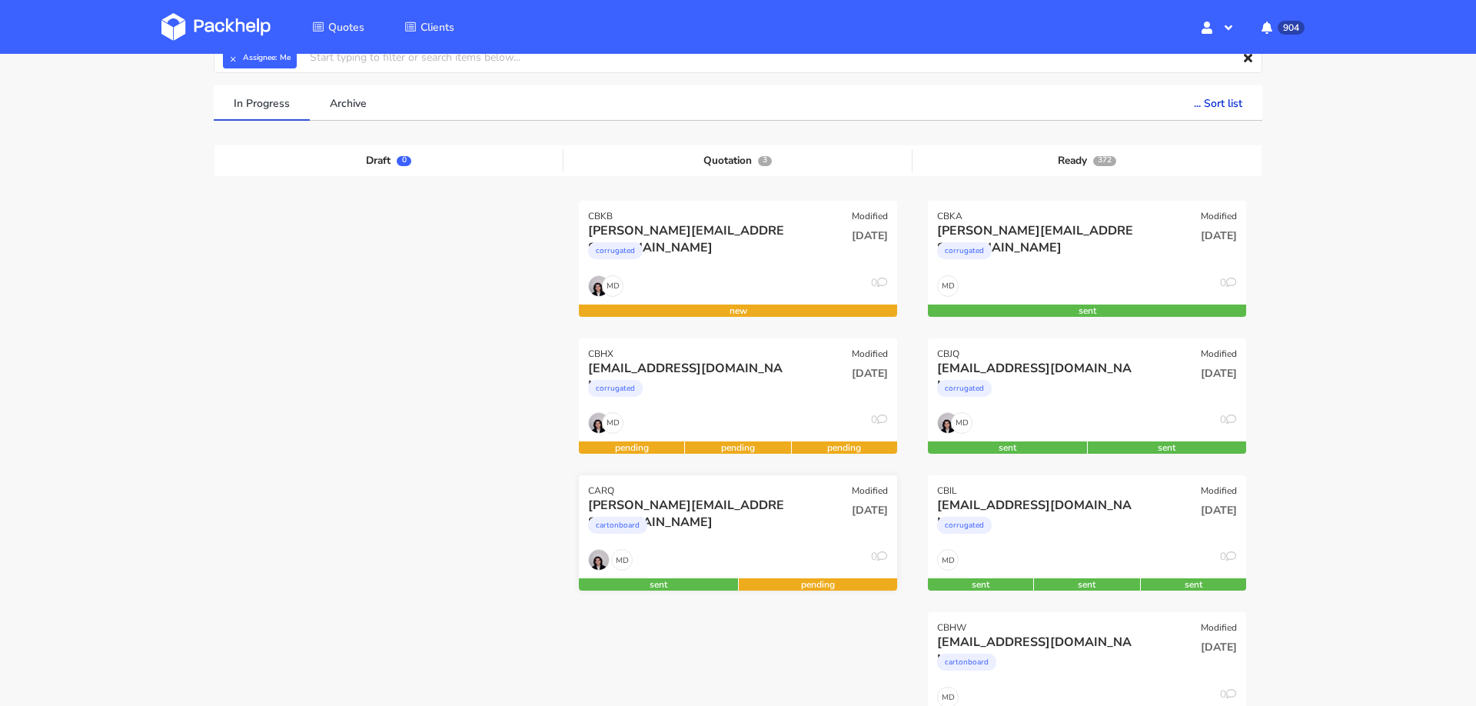
click at [691, 532] on div "cartonboard" at bounding box center [690, 529] width 204 height 31
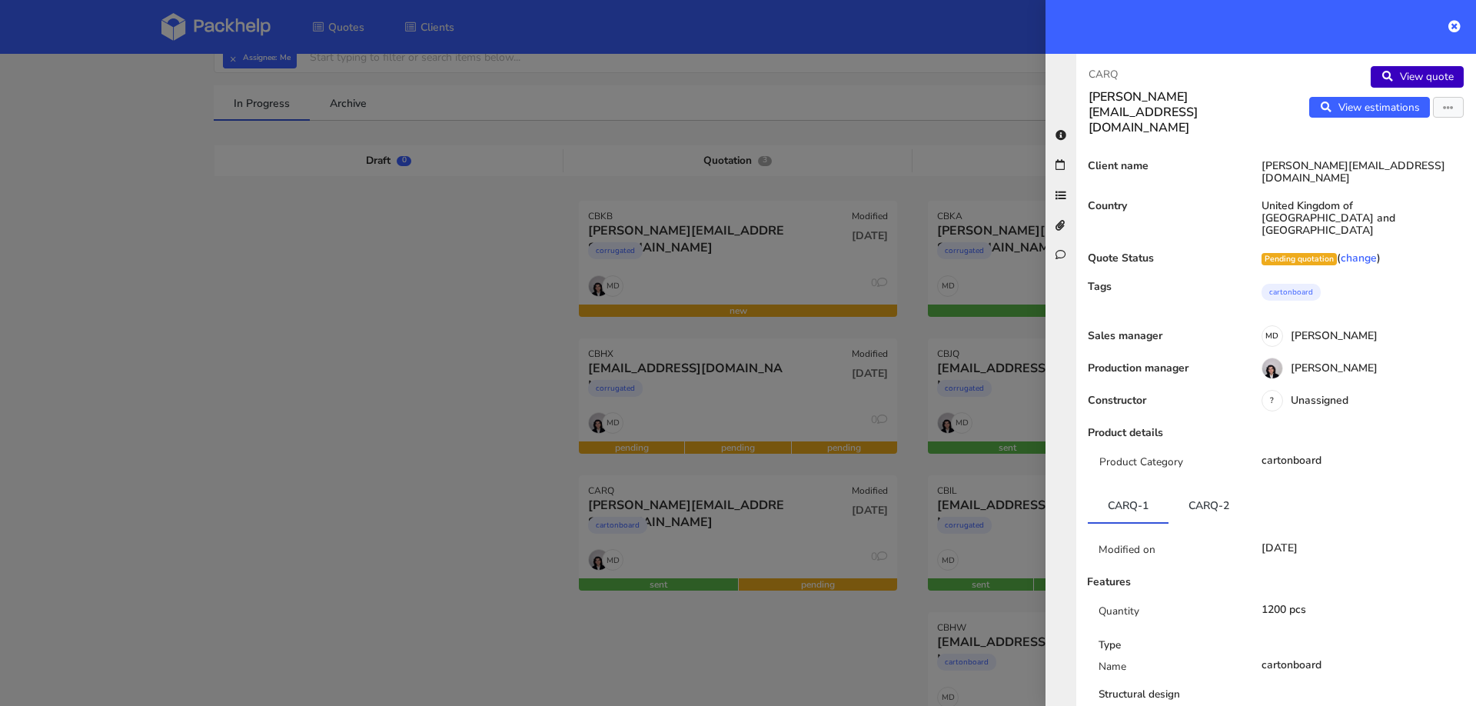
click at [1405, 78] on link "View quote" at bounding box center [1417, 77] width 93 height 22
click at [175, 497] on div at bounding box center [738, 353] width 1476 height 706
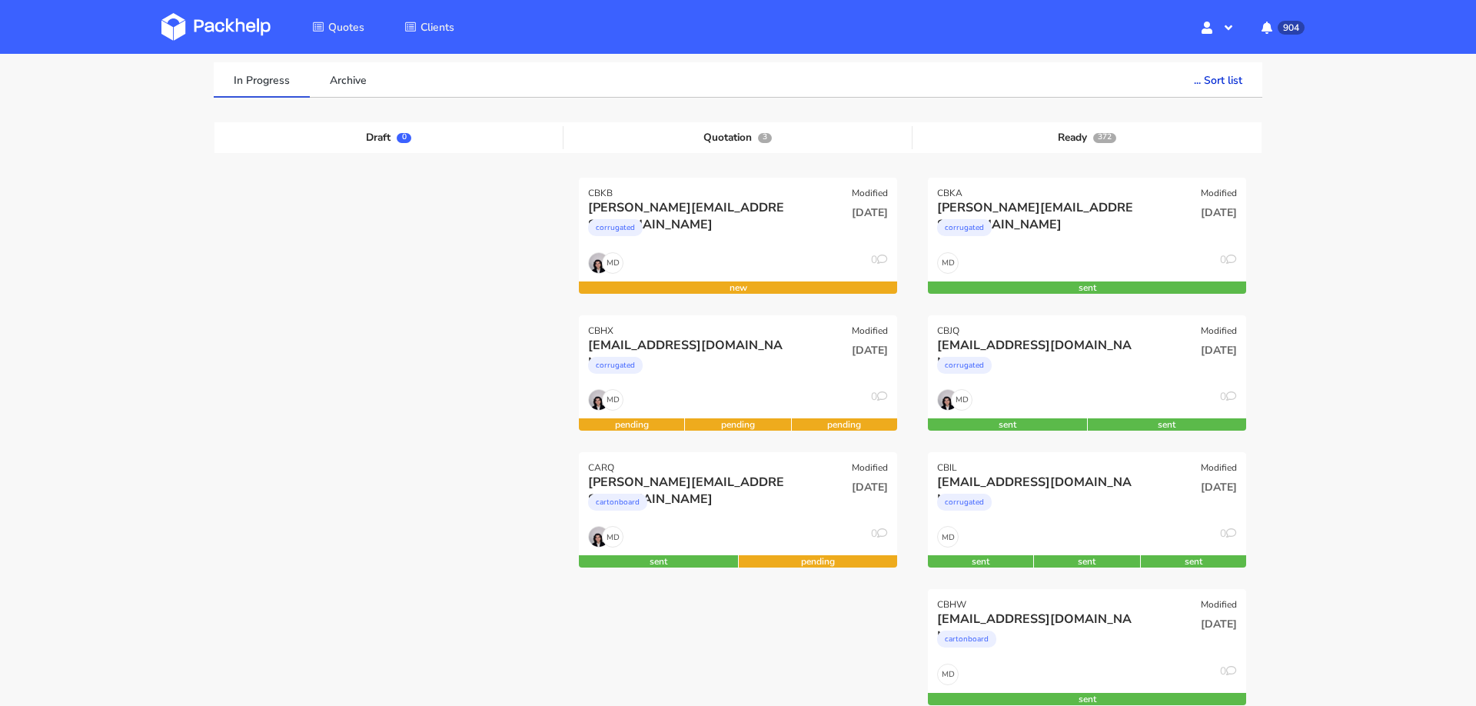
scroll to position [106, 0]
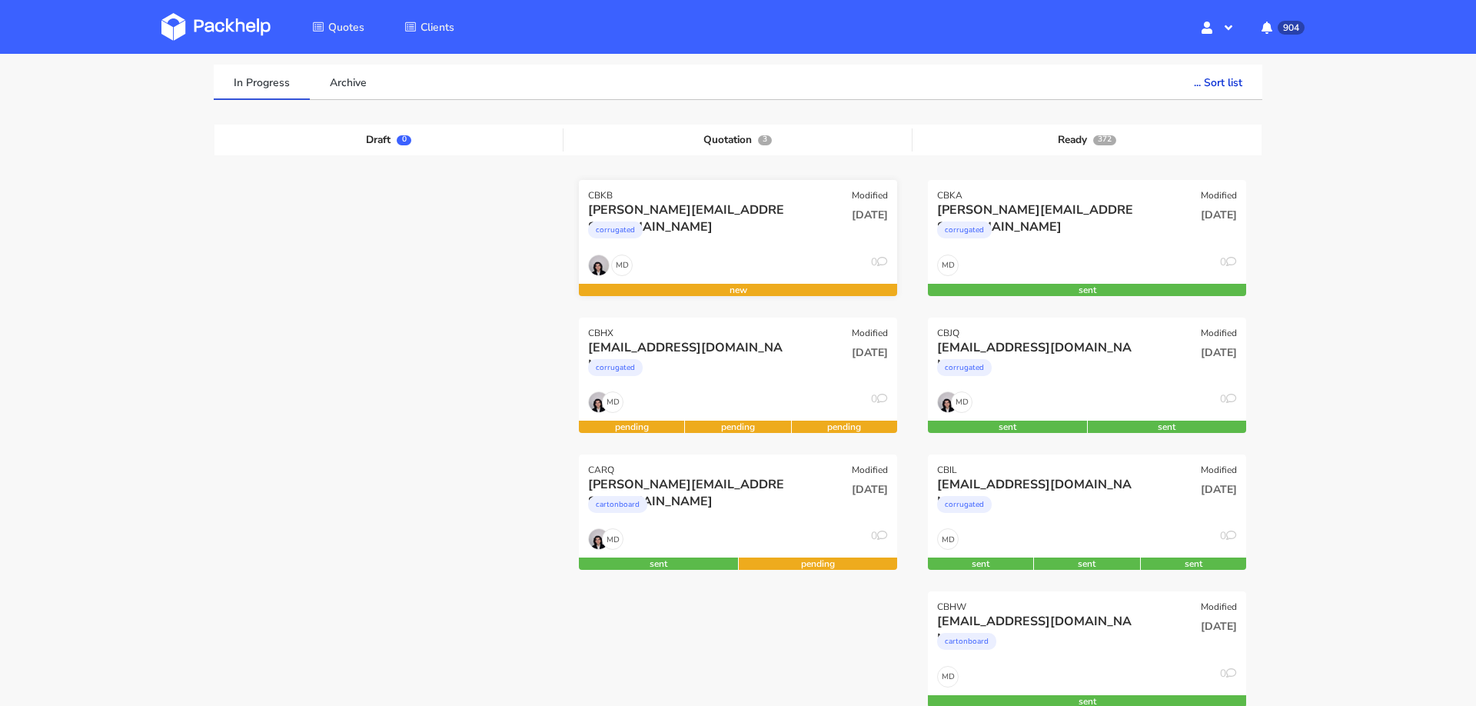
click at [805, 243] on div "[DATE]" at bounding box center [845, 227] width 107 height 52
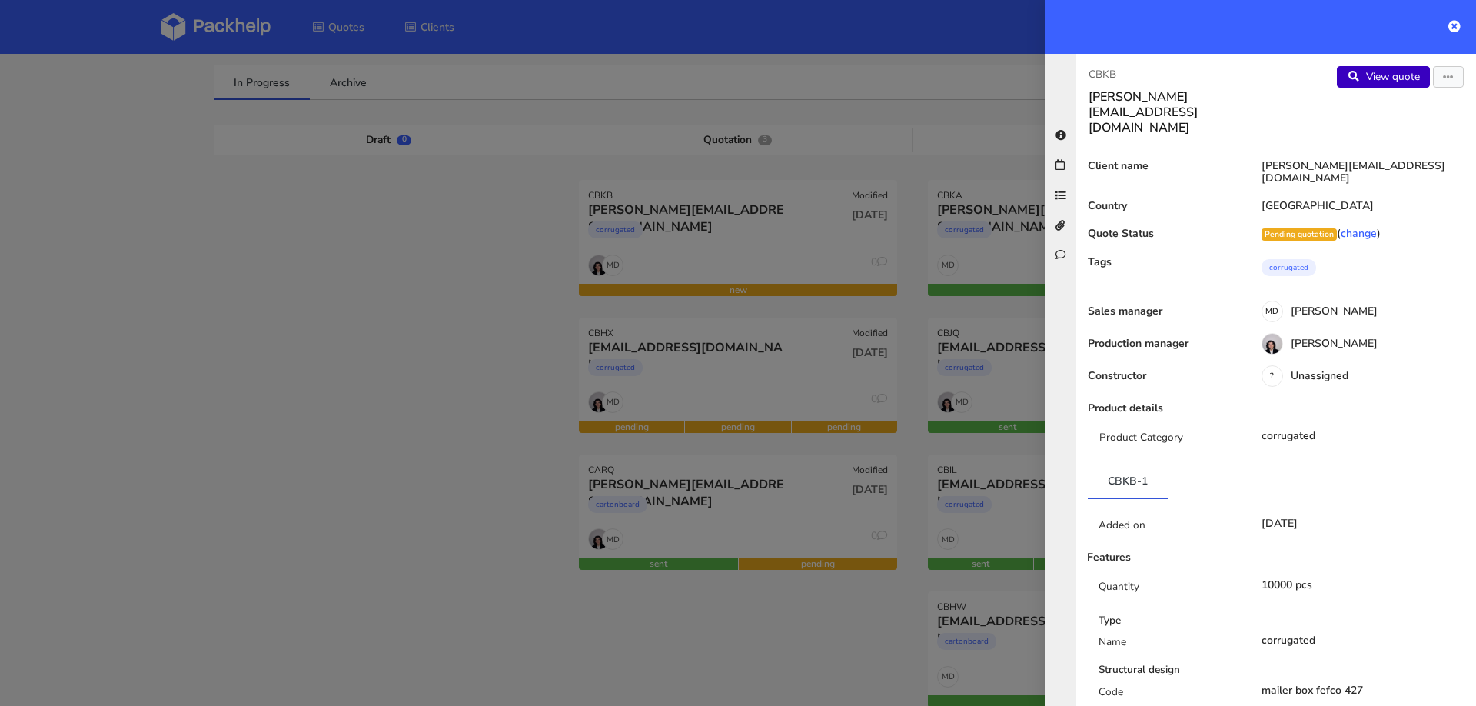
click at [1386, 82] on link "View quote" at bounding box center [1383, 77] width 93 height 22
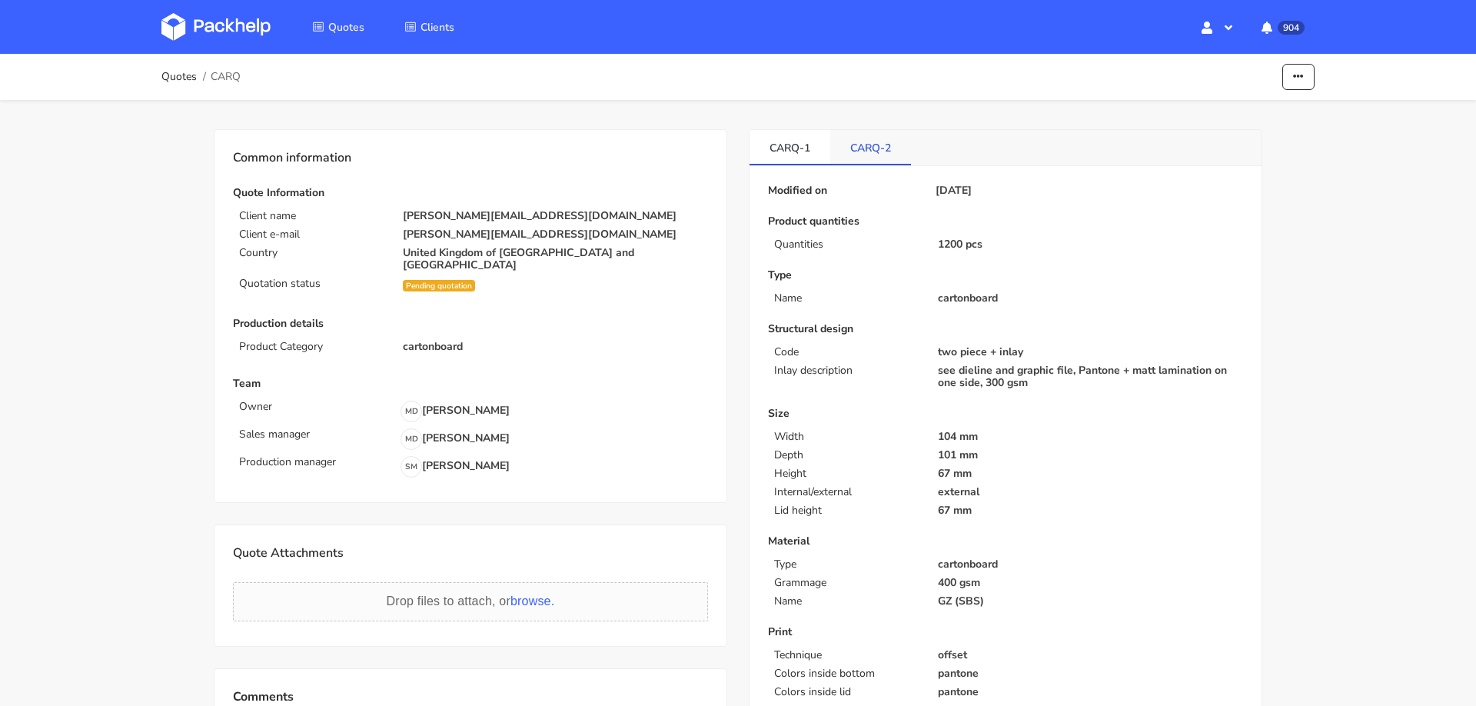
click at [869, 148] on link "CARQ-2" at bounding box center [870, 147] width 81 height 34
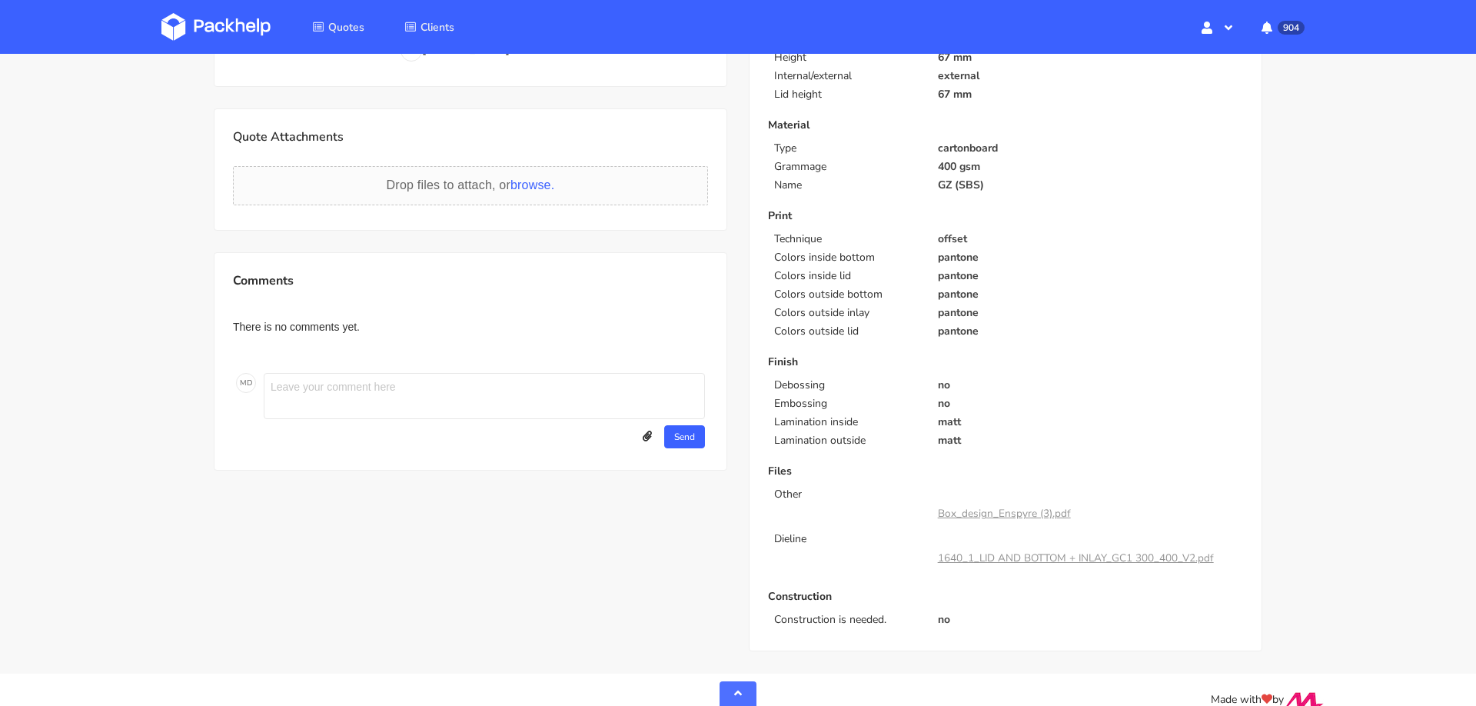
scroll to position [435, 0]
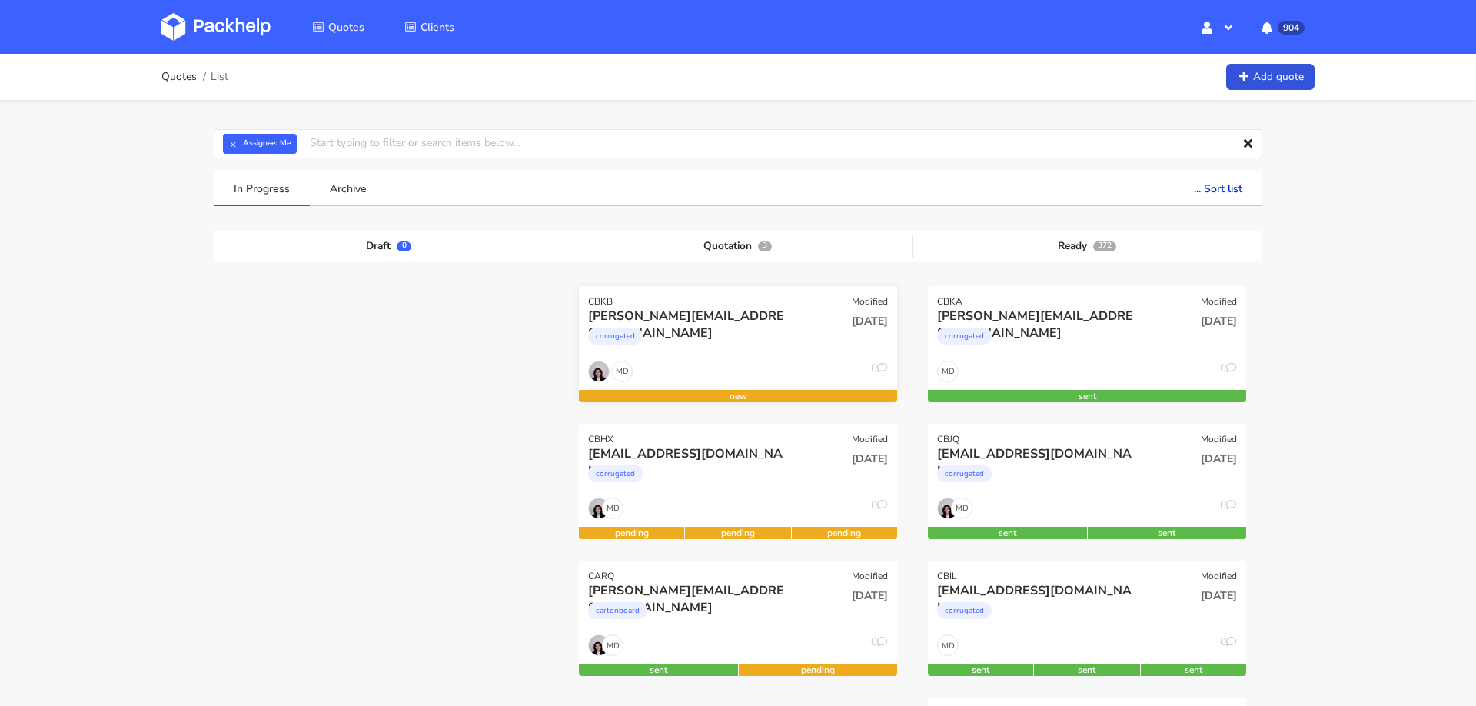
click at [807, 336] on div "[DATE]" at bounding box center [845, 334] width 107 height 52
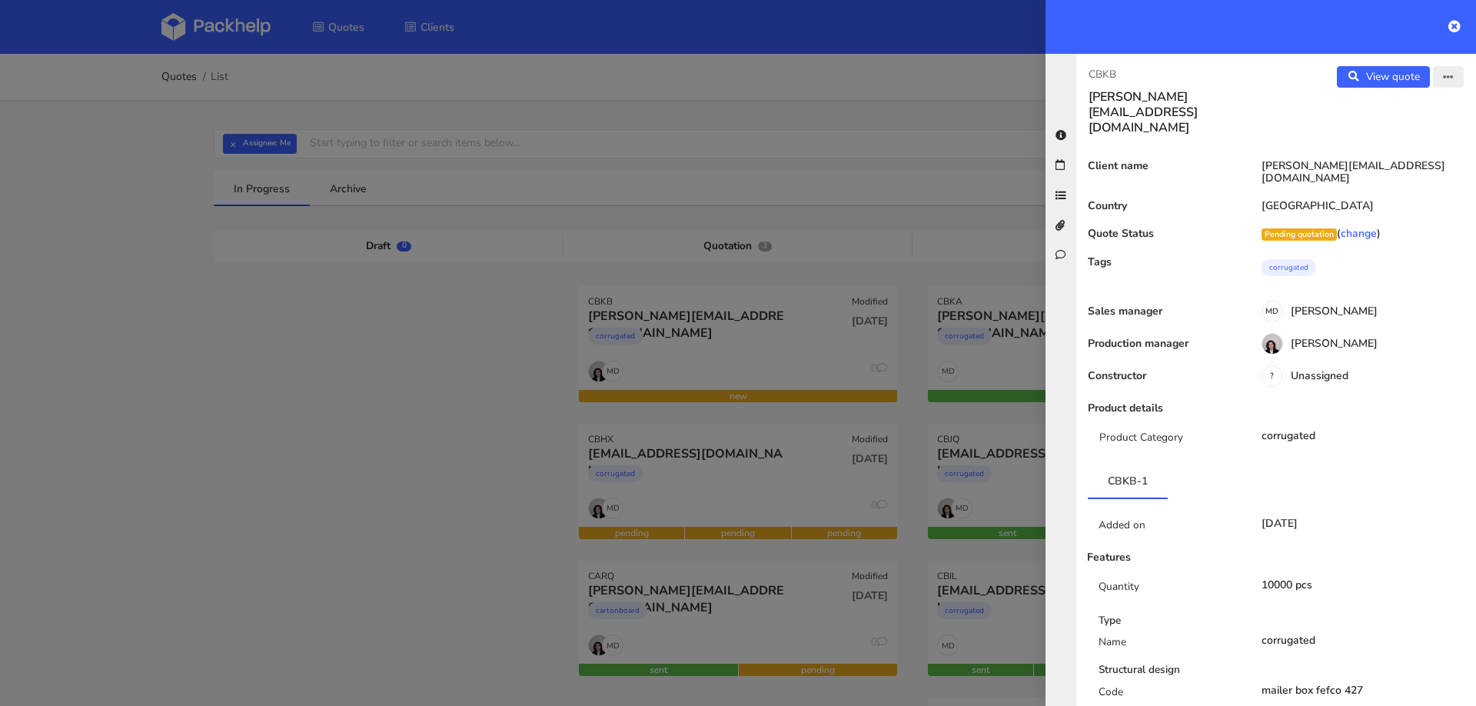
click at [1440, 77] on button "button" at bounding box center [1448, 77] width 31 height 22
drag, startPoint x: 1414, startPoint y: 105, endPoint x: 1379, endPoint y: 116, distance: 37.2
click at [1413, 105] on link "Edit quote" at bounding box center [1397, 107] width 135 height 25
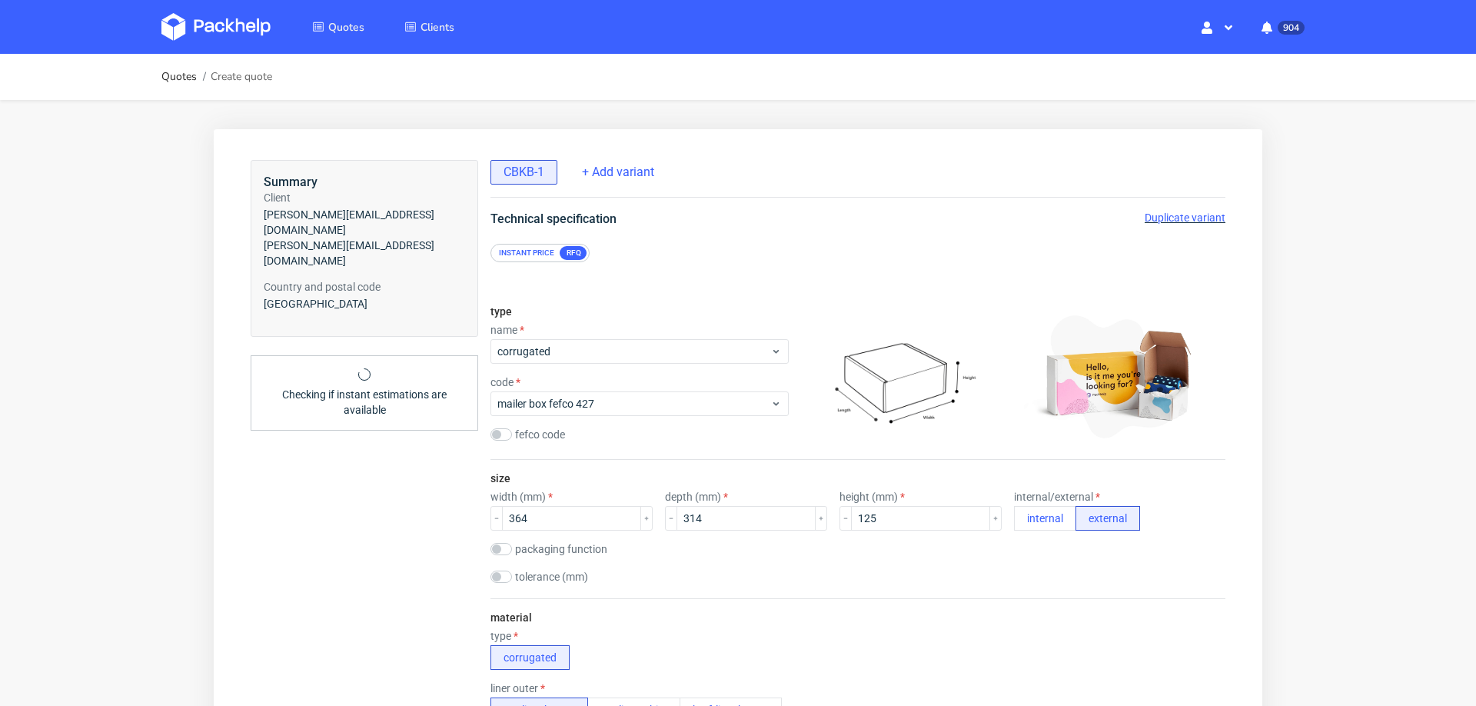
click at [1156, 218] on span "Duplicate variant" at bounding box center [1185, 217] width 81 height 12
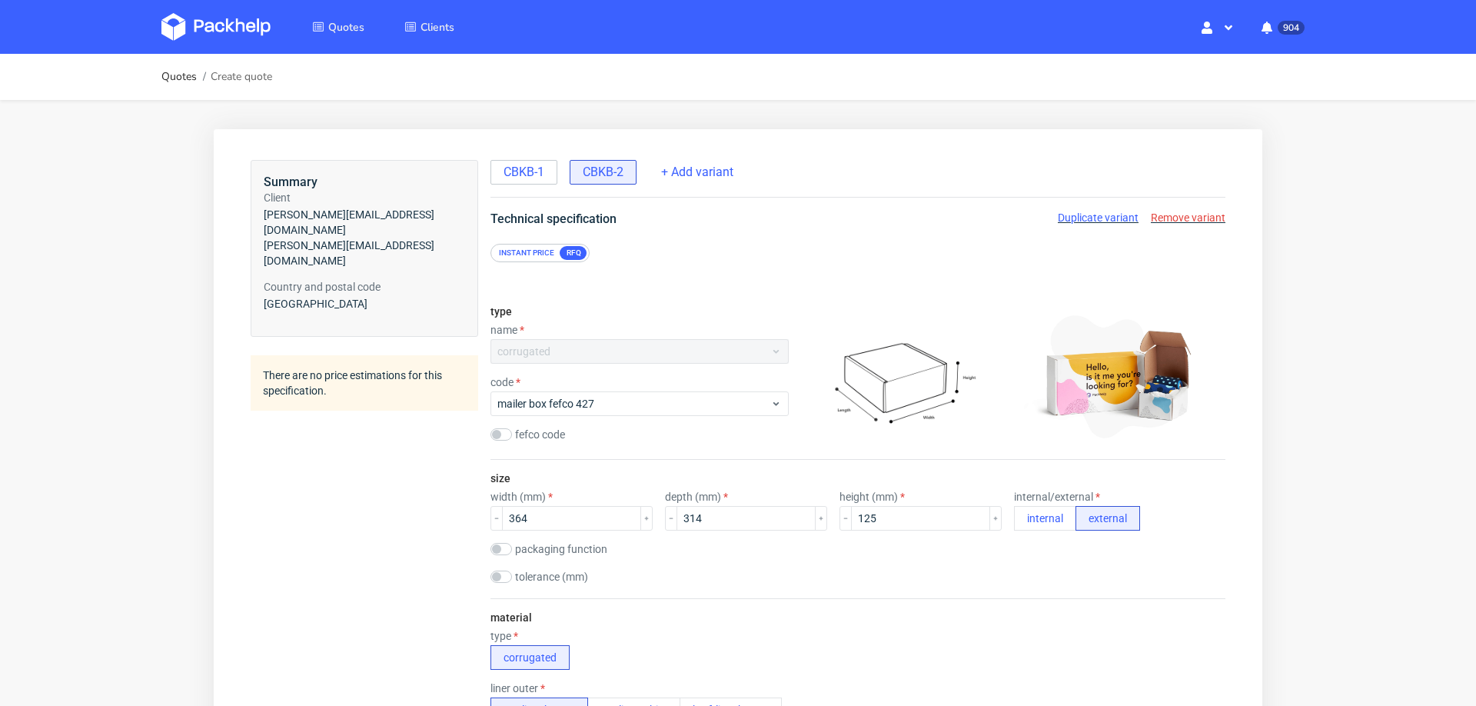
click at [520, 247] on div "Instant price" at bounding box center [527, 253] width 68 height 14
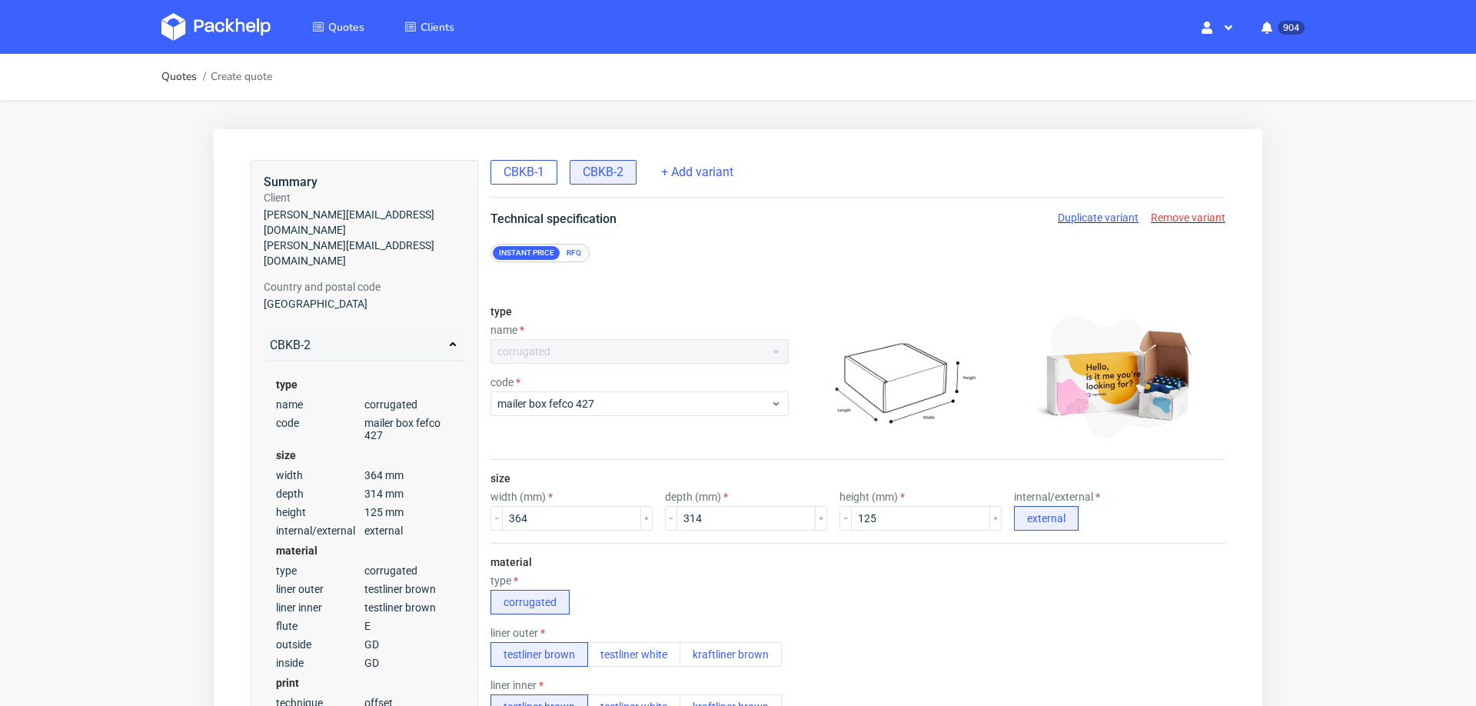
click at [523, 167] on span "CBKB-1" at bounding box center [524, 172] width 41 height 17
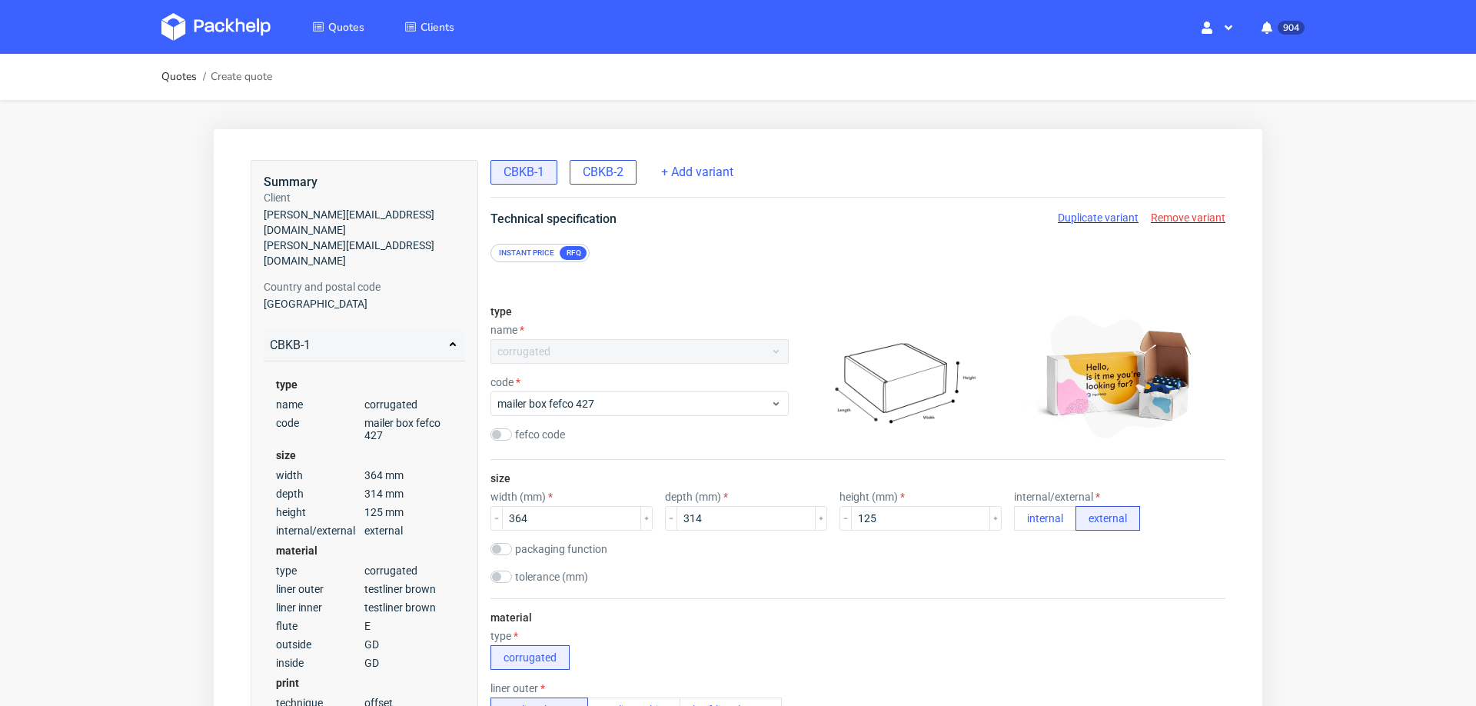
click at [602, 165] on span "CBKB-2" at bounding box center [603, 172] width 41 height 17
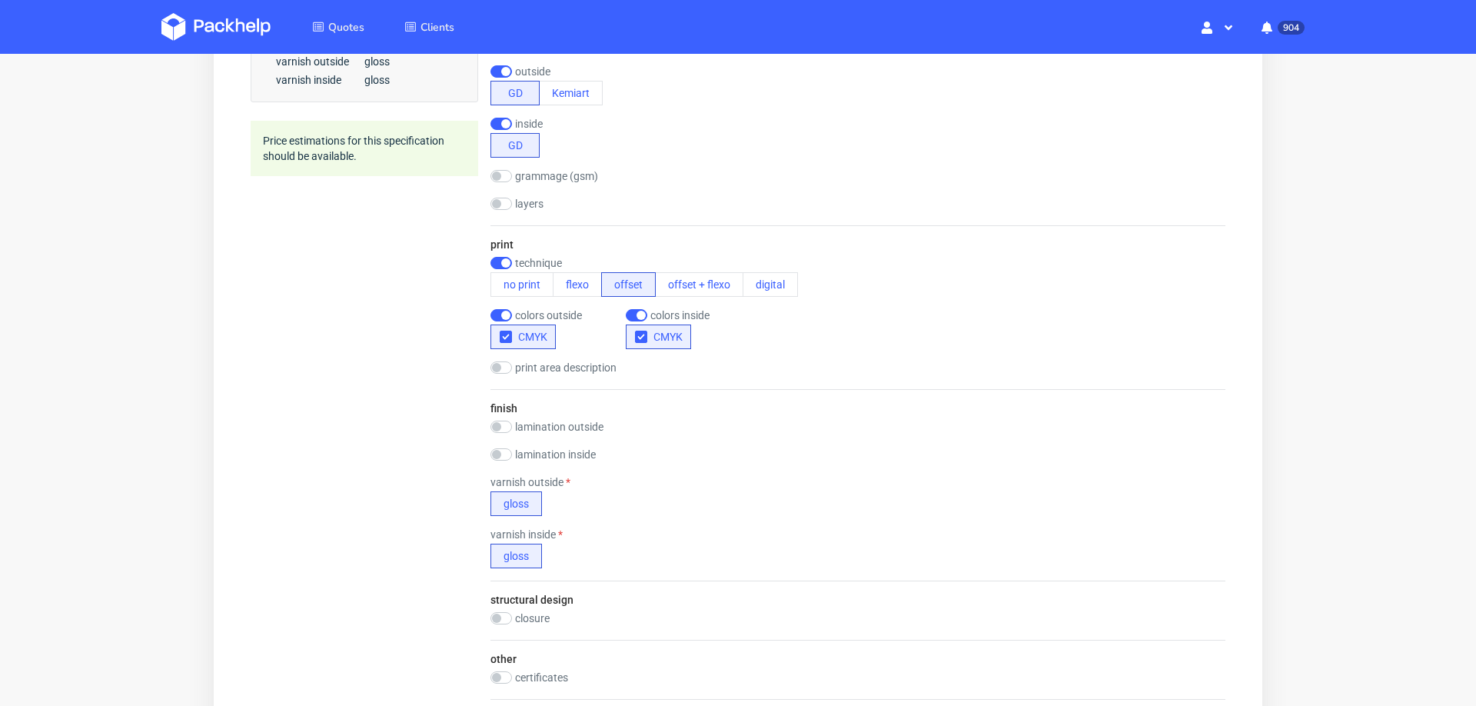
scroll to position [723, 0]
click at [503, 416] on input "checkbox" at bounding box center [502, 422] width 22 height 12
checkbox input "true"
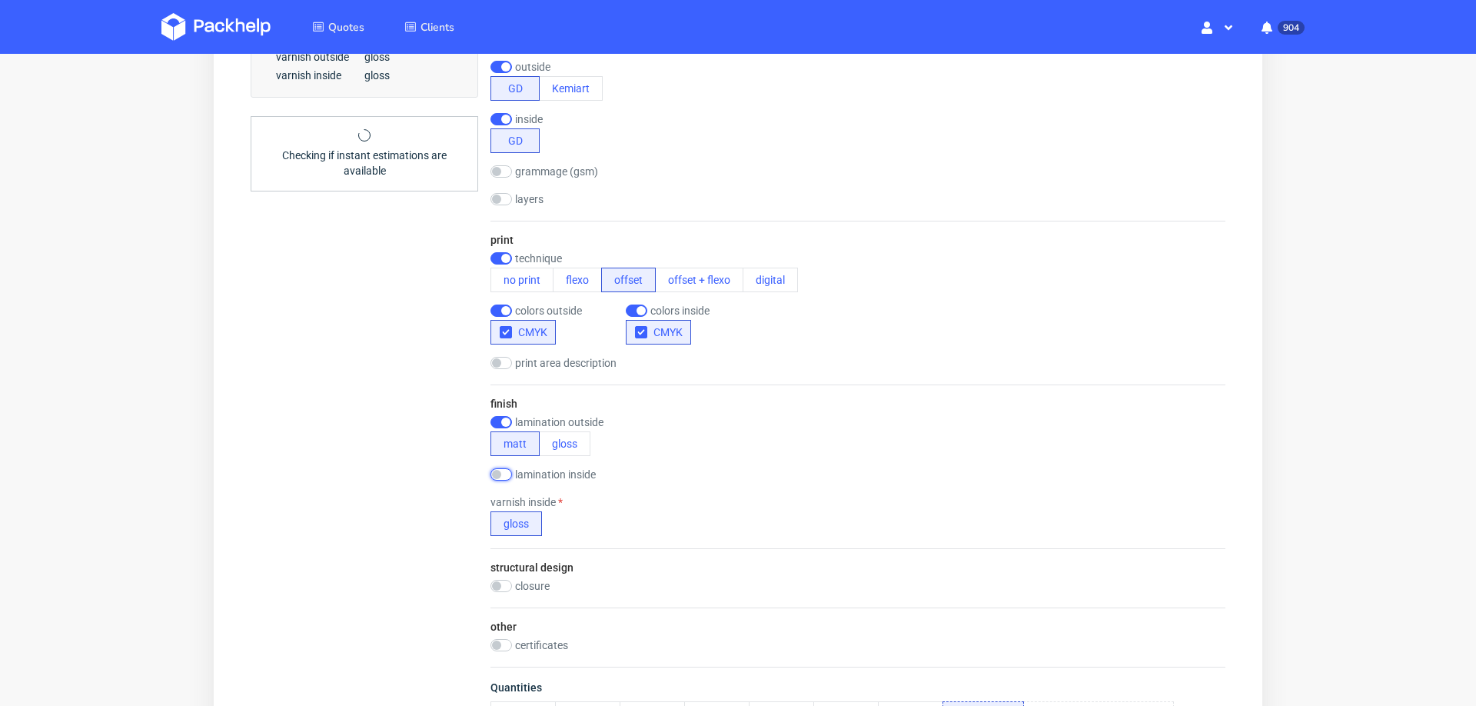
click at [500, 474] on input "checkbox" at bounding box center [502, 474] width 22 height 12
checkbox input "true"
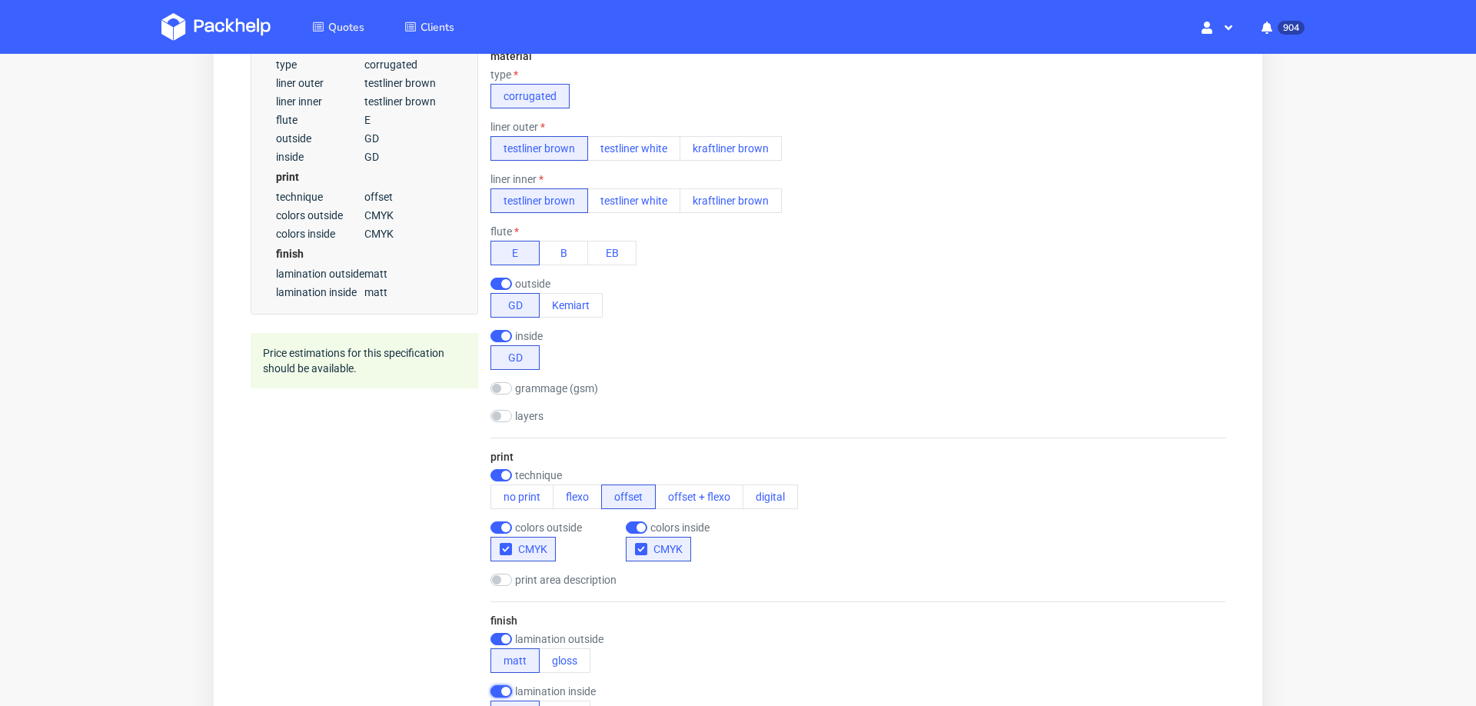
scroll to position [1020, 0]
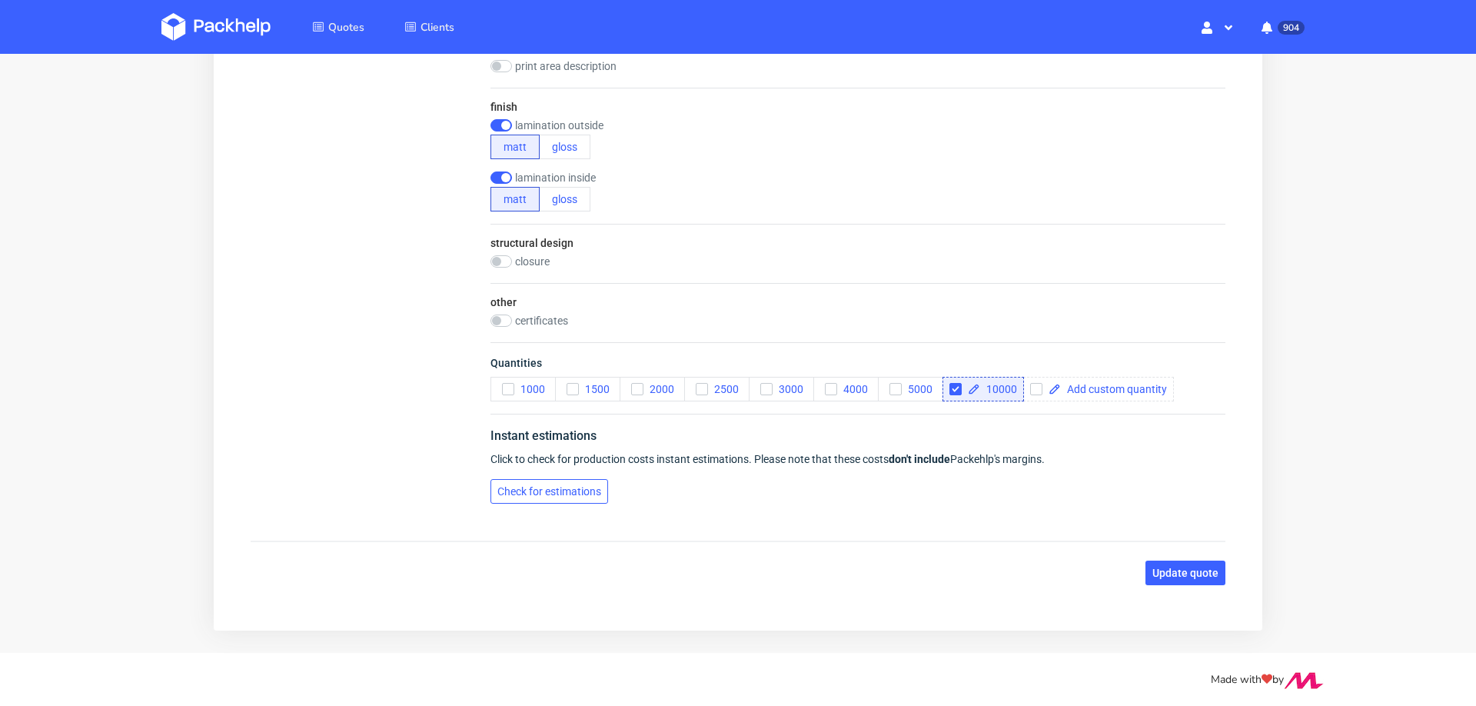
click at [561, 487] on span "Check for estimations" at bounding box center [549, 491] width 104 height 11
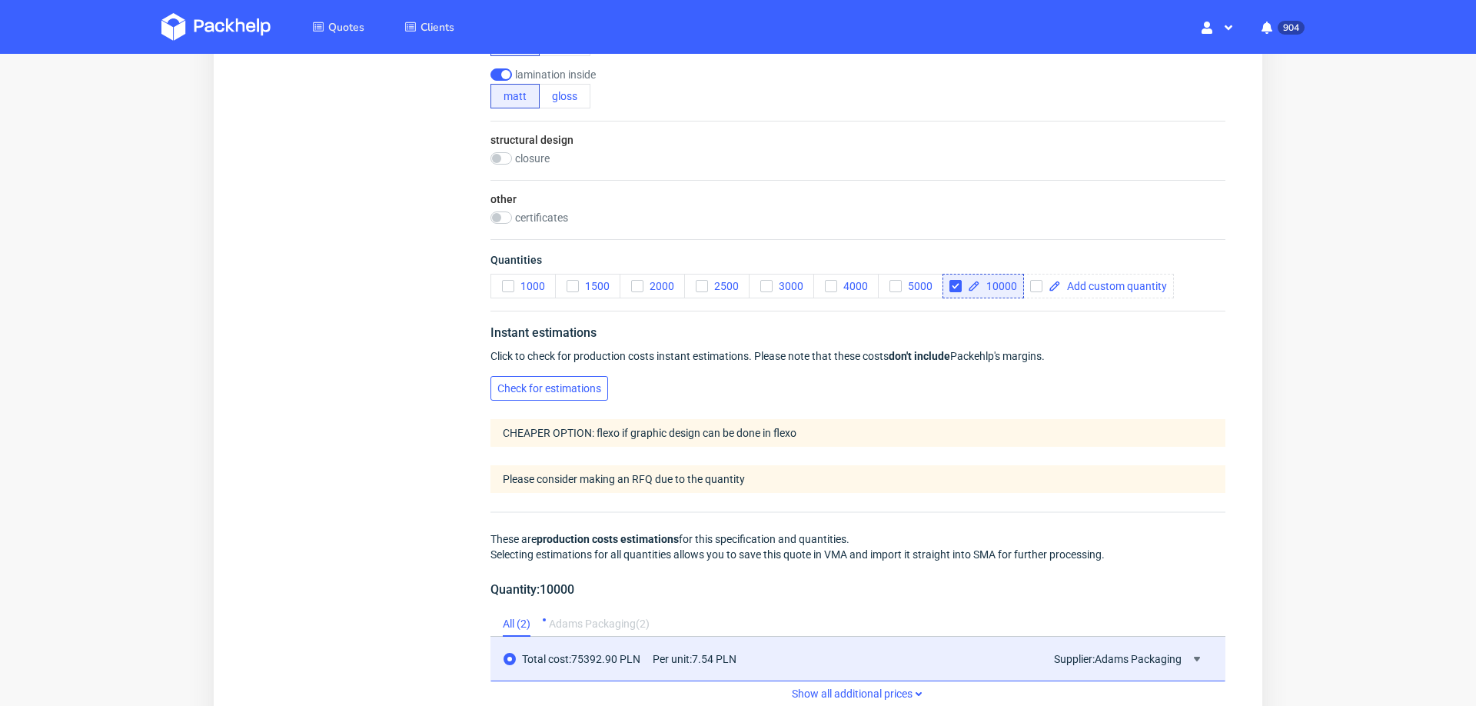
scroll to position [1459, 0]
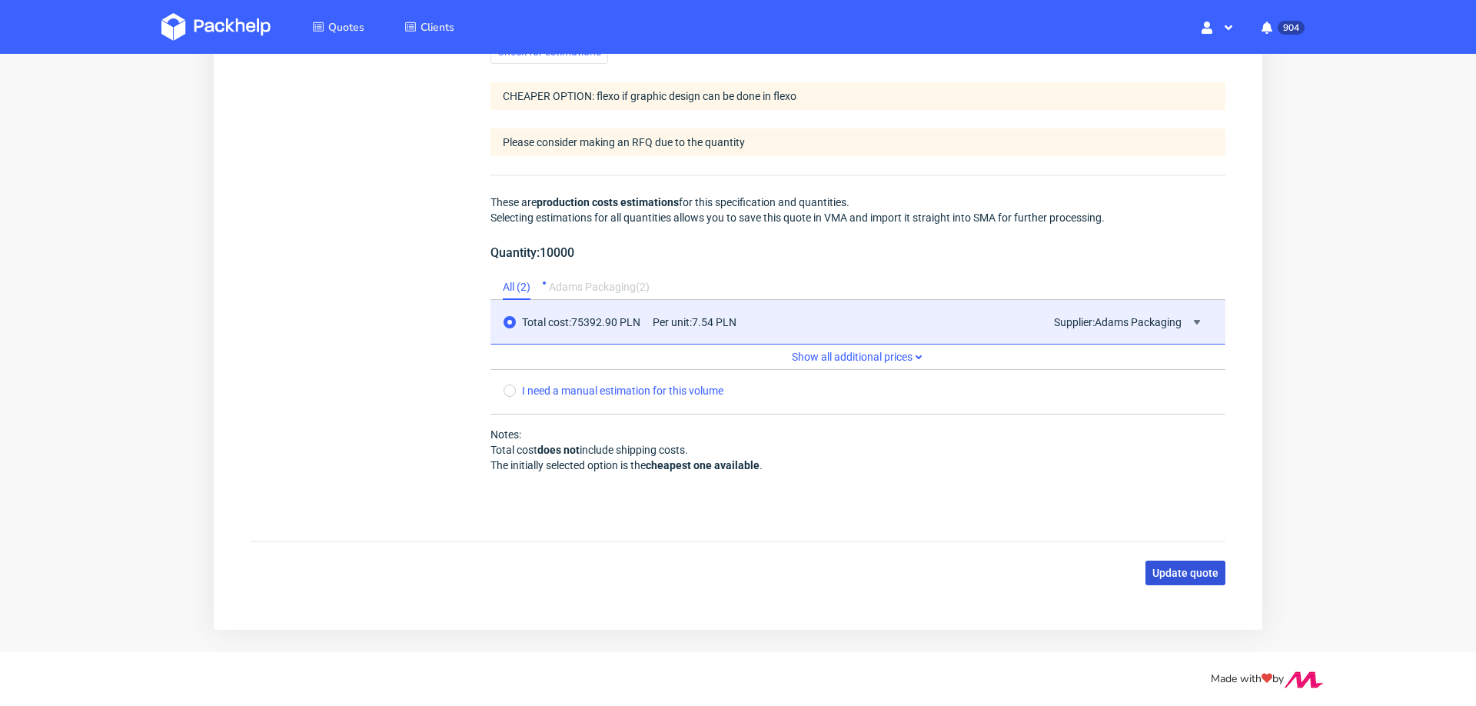
click at [1173, 567] on span "Update quote" at bounding box center [1186, 572] width 66 height 11
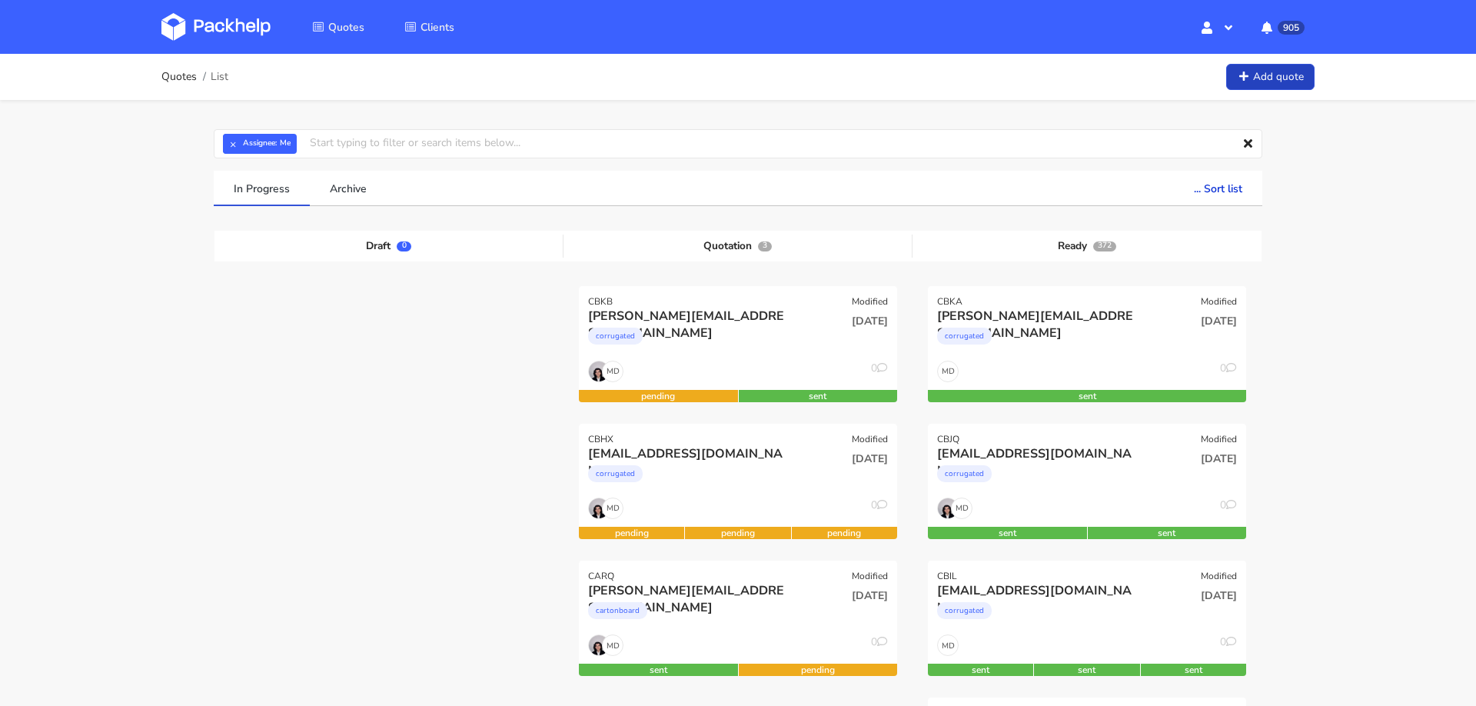
click at [1268, 66] on link "Add quote" at bounding box center [1270, 77] width 88 height 27
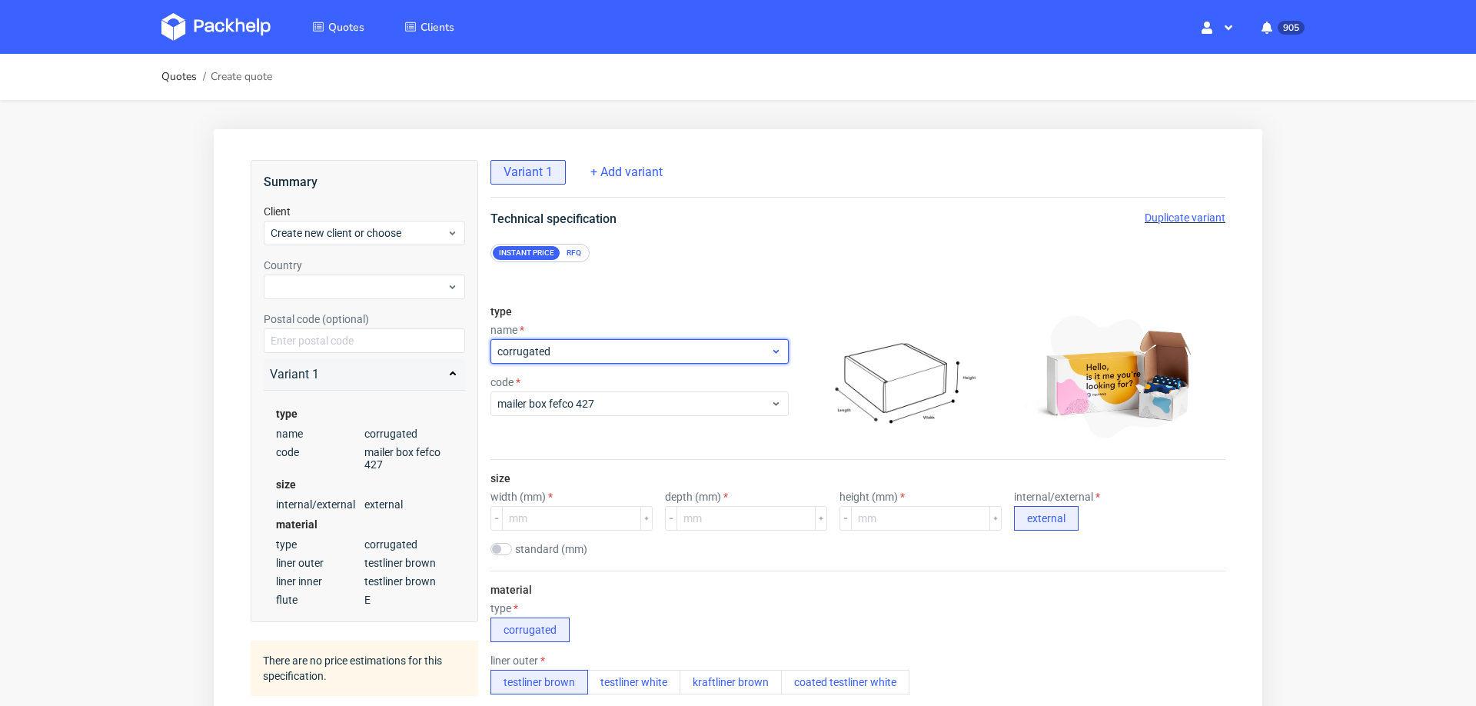
click at [680, 345] on span "corrugated" at bounding box center [633, 351] width 273 height 15
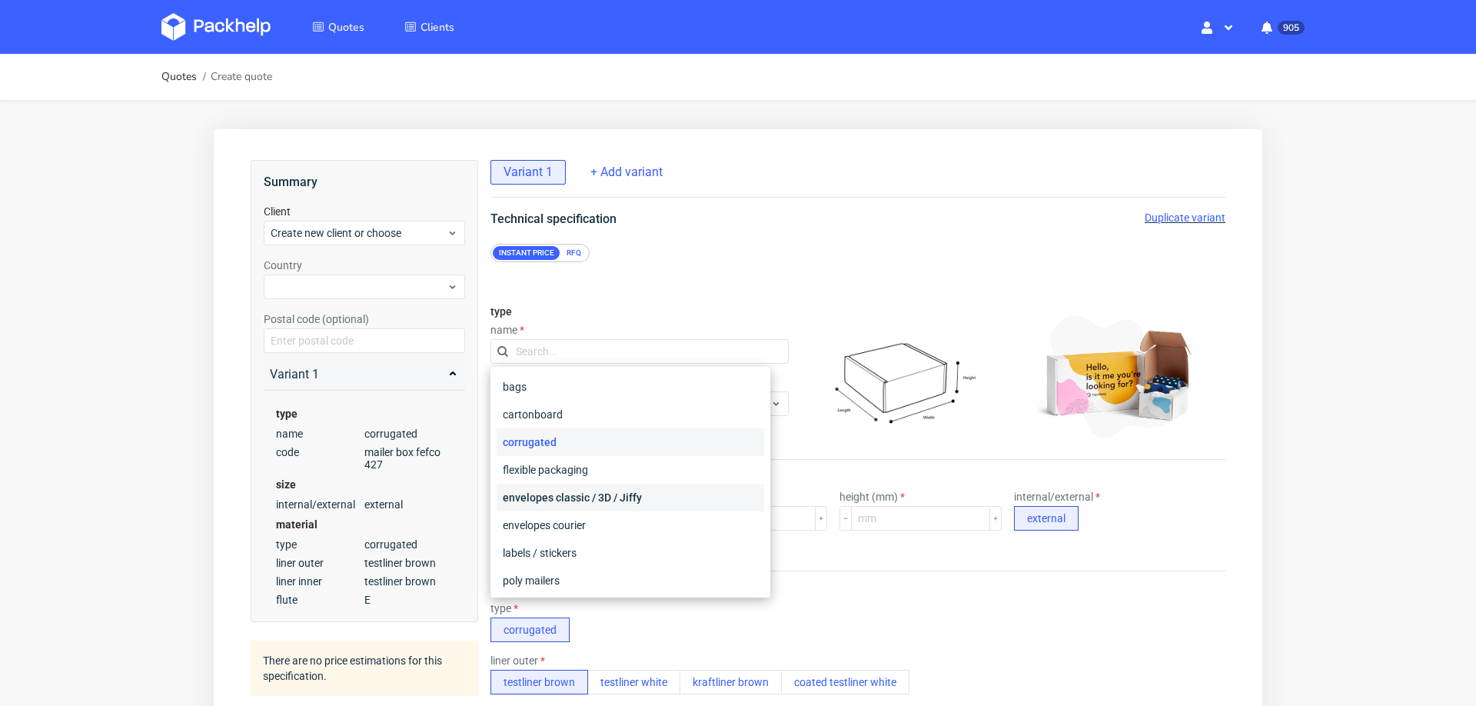
click at [597, 497] on div "envelopes classic / 3D / Jiffy" at bounding box center [631, 498] width 268 height 28
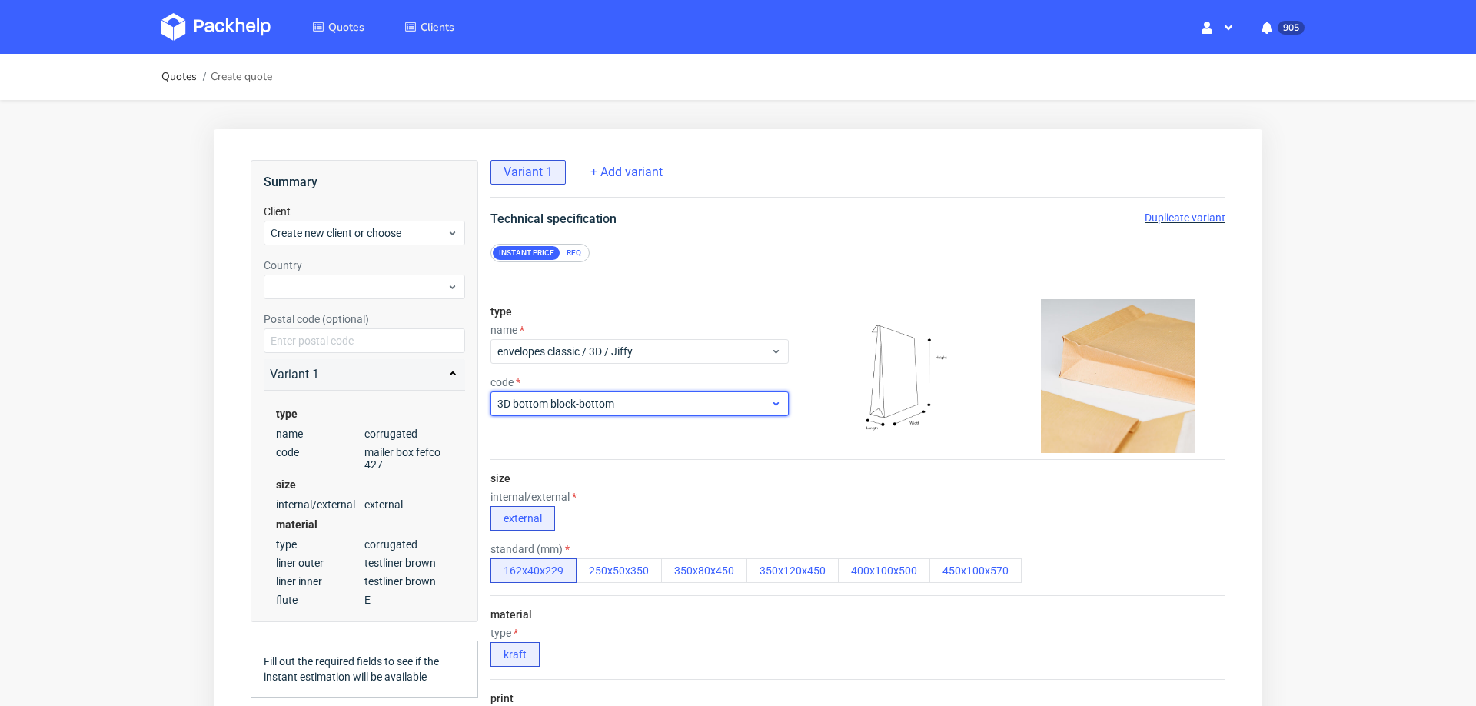
click at [626, 404] on span "3D bottom block-bottom" at bounding box center [633, 403] width 273 height 15
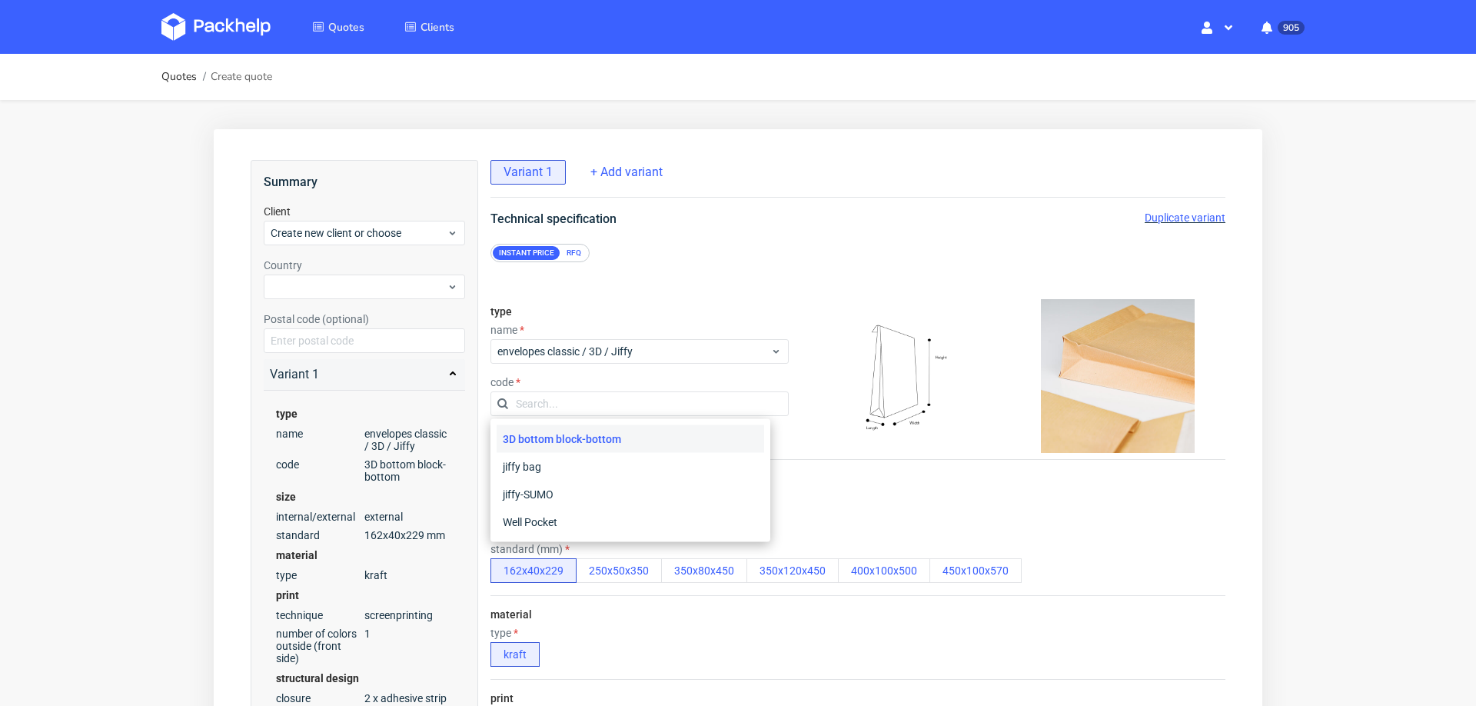
click at [581, 427] on div "3D bottom block-bottom" at bounding box center [631, 439] width 268 height 28
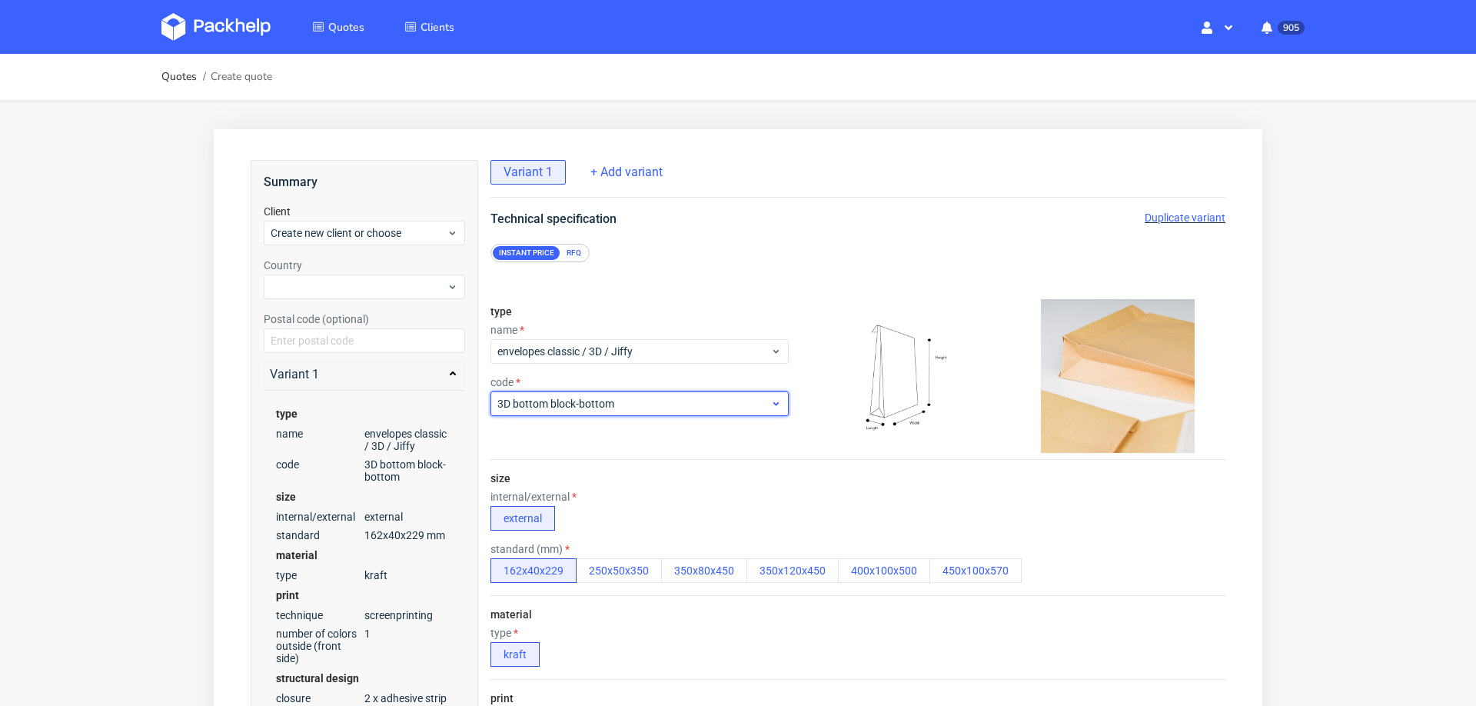
click at [641, 398] on span "3D bottom block-bottom" at bounding box center [633, 403] width 273 height 15
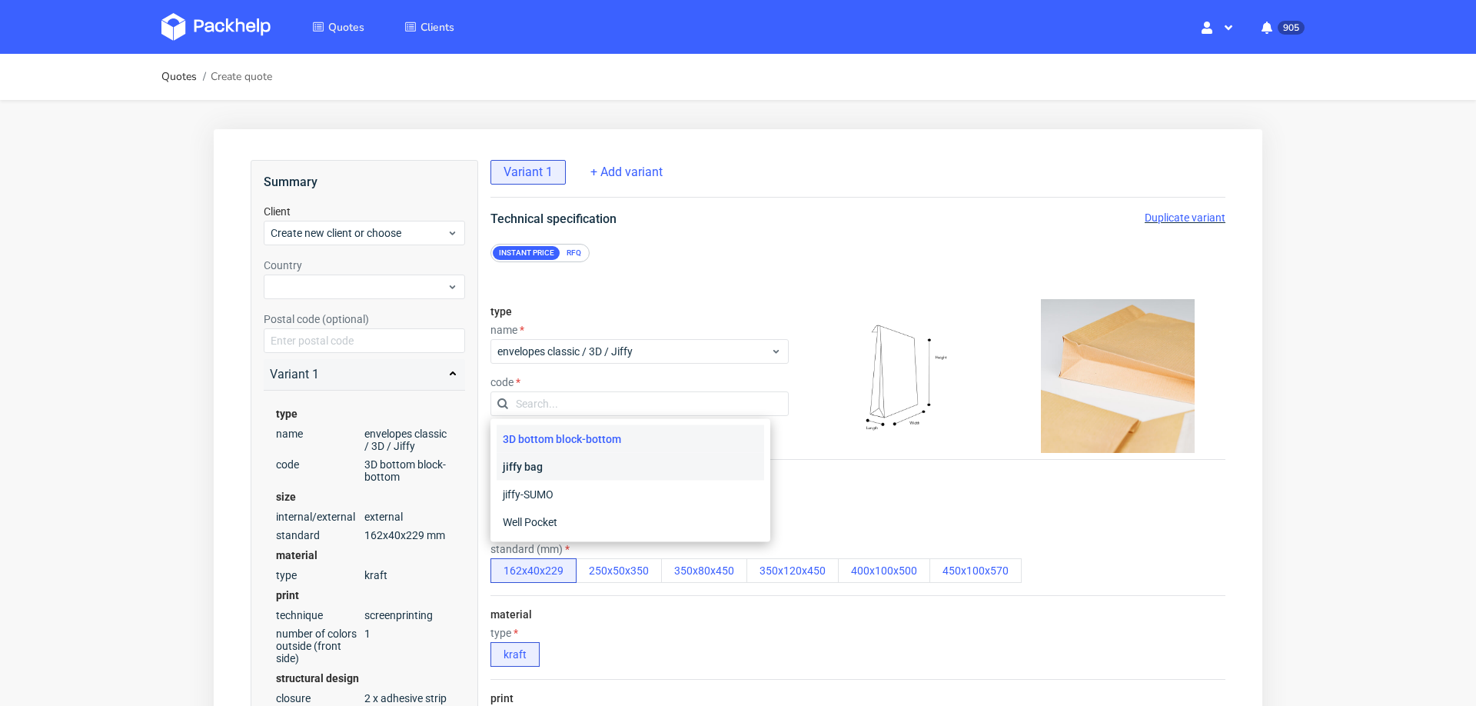
click at [569, 477] on div "jiffy bag" at bounding box center [631, 467] width 268 height 28
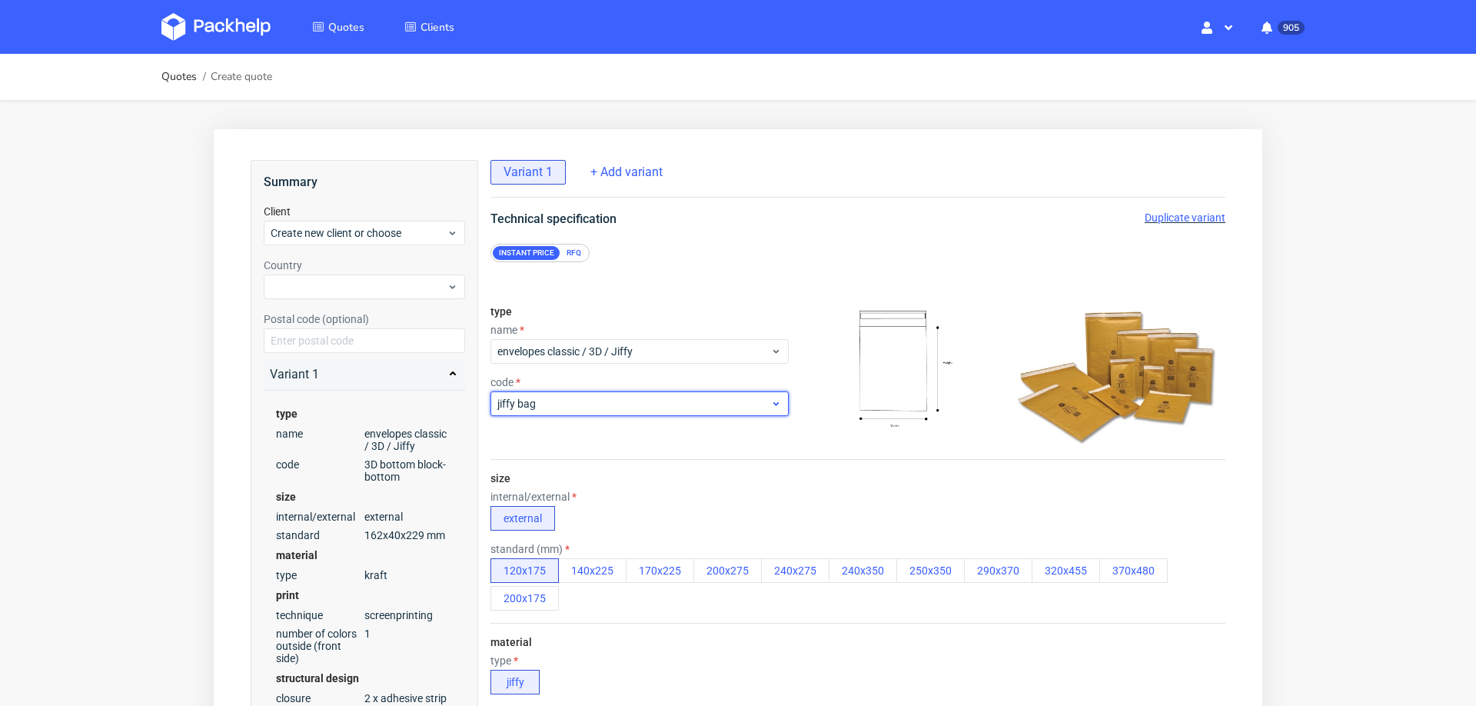
click at [585, 412] on div "jiffy bag" at bounding box center [640, 403] width 298 height 25
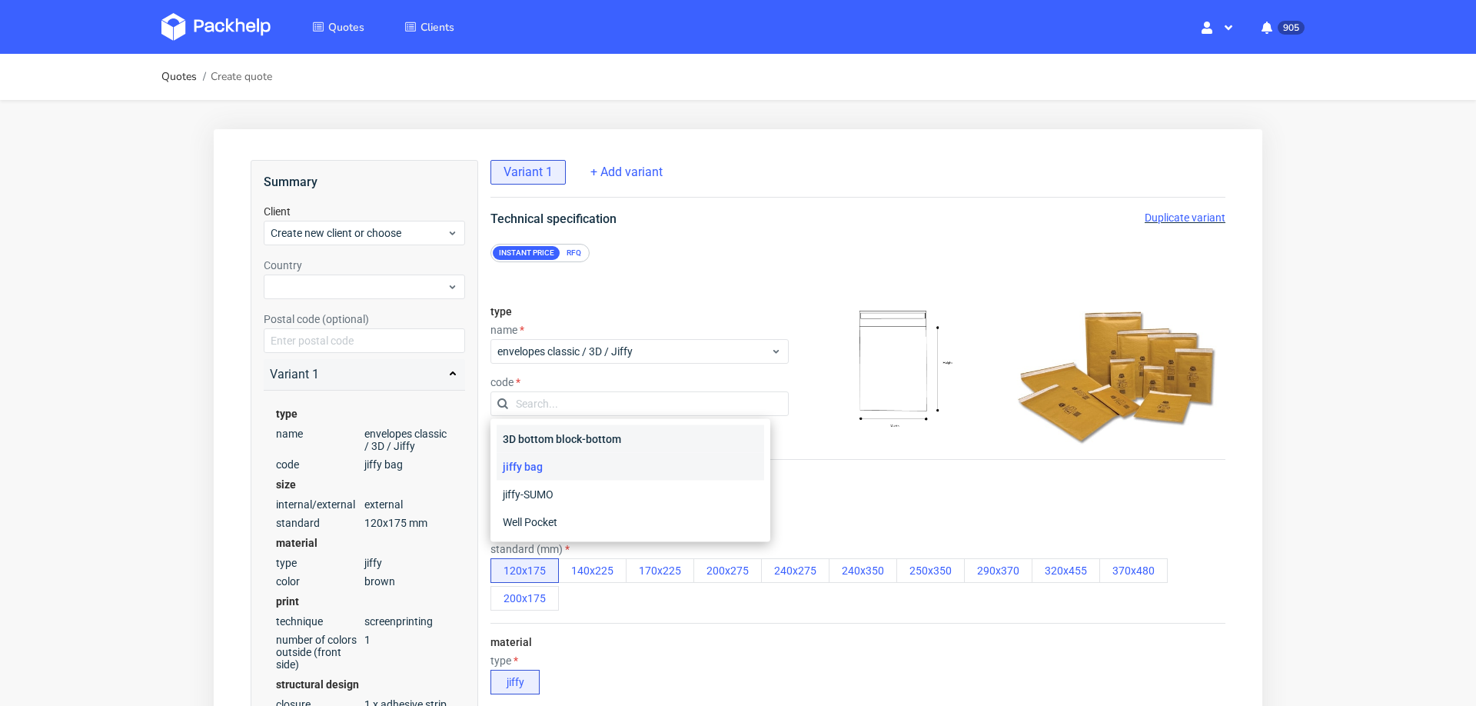
click at [544, 439] on div "3D bottom block-bottom" at bounding box center [631, 439] width 268 height 28
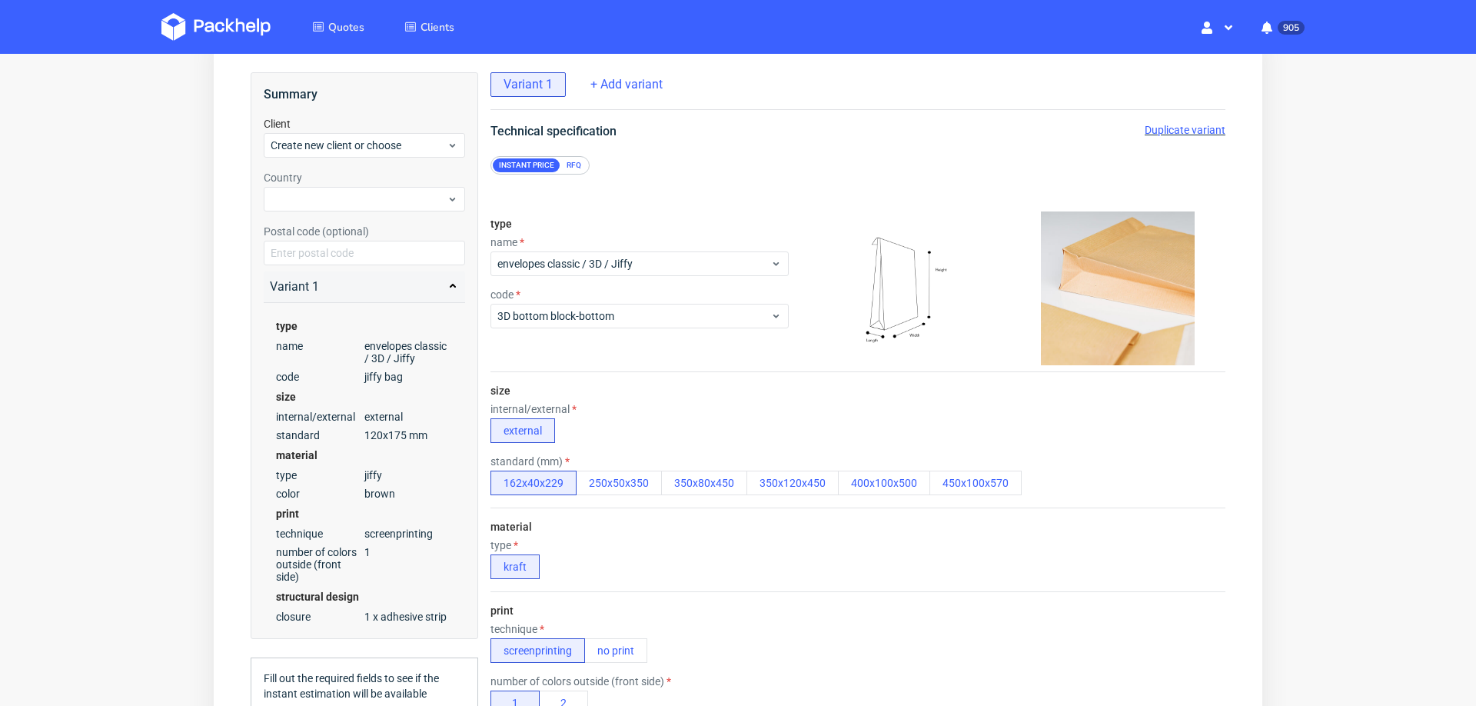
scroll to position [111, 0]
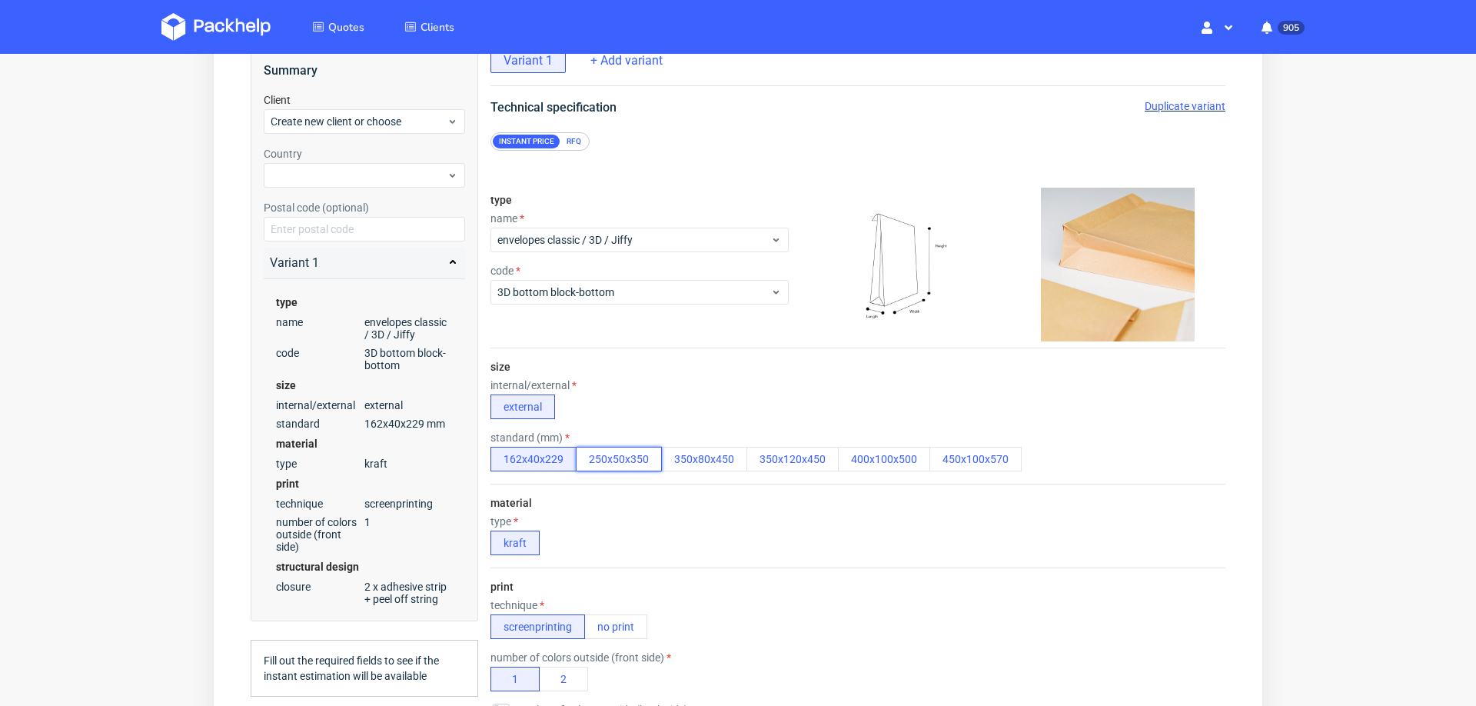
drag, startPoint x: 619, startPoint y: 454, endPoint x: 641, endPoint y: 502, distance: 52.6
click at [618, 454] on button "250x50x350" at bounding box center [619, 459] width 86 height 25
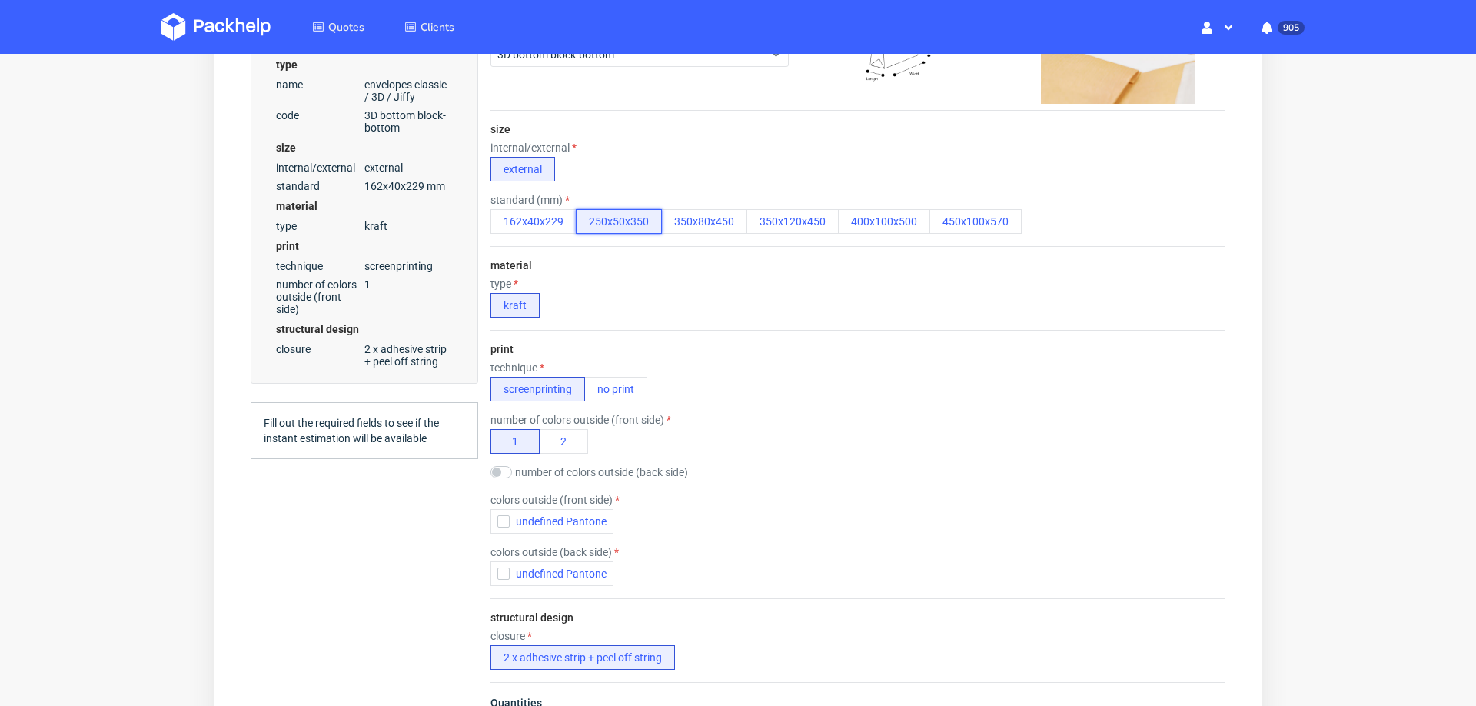
scroll to position [354, 0]
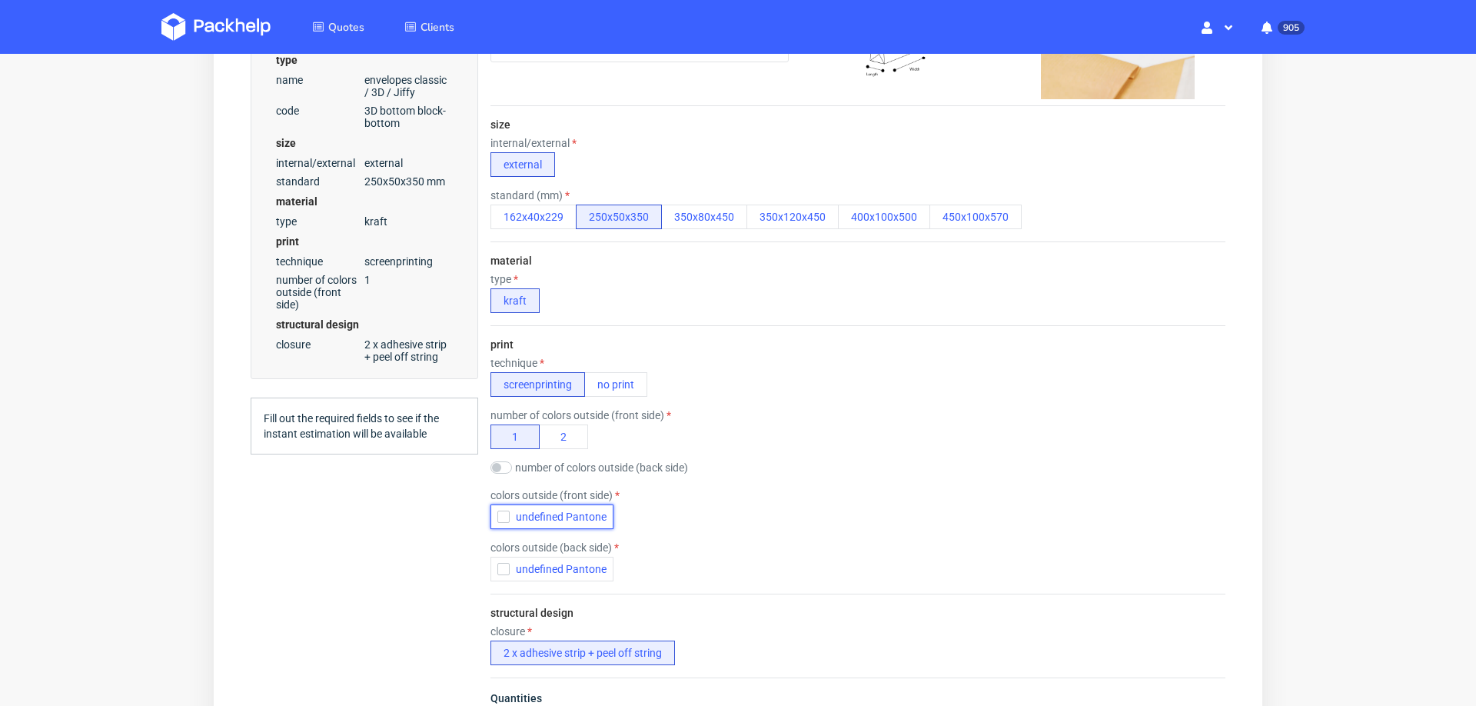
drag, startPoint x: 512, startPoint y: 511, endPoint x: 496, endPoint y: 509, distance: 16.2
click at [510, 511] on span "undefined Pantone" at bounding box center [558, 517] width 97 height 12
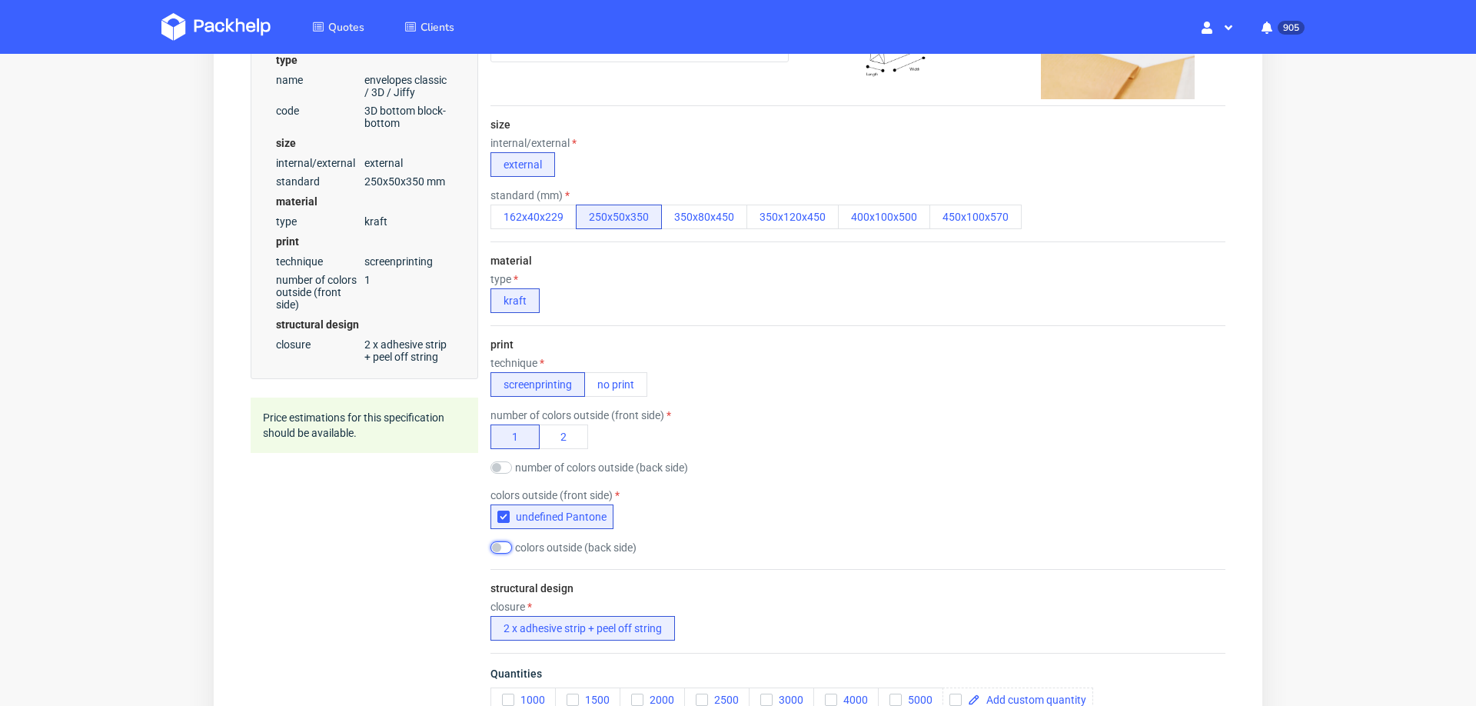
click at [507, 547] on input "checkbox" at bounding box center [502, 547] width 22 height 12
checkbox input "true"
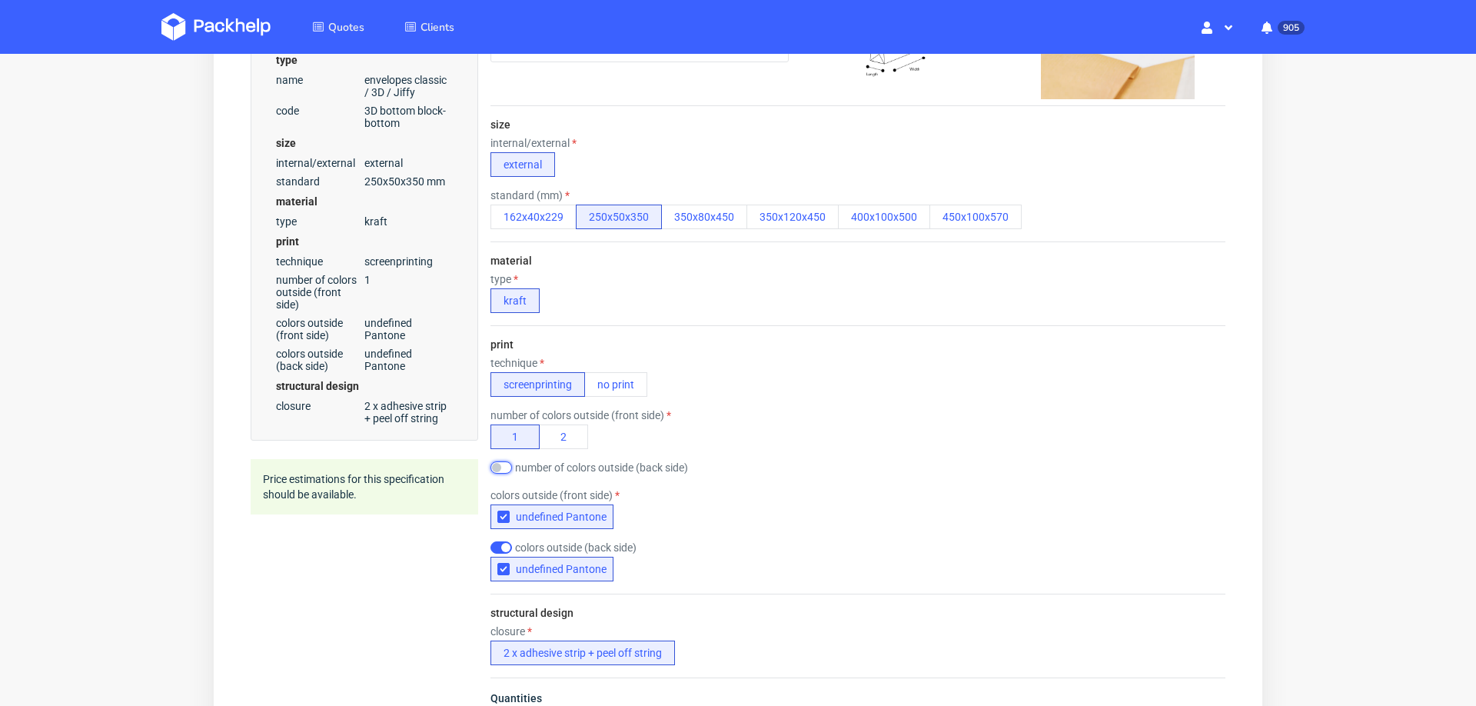
click at [504, 464] on input "checkbox" at bounding box center [502, 467] width 22 height 12
checkbox input "true"
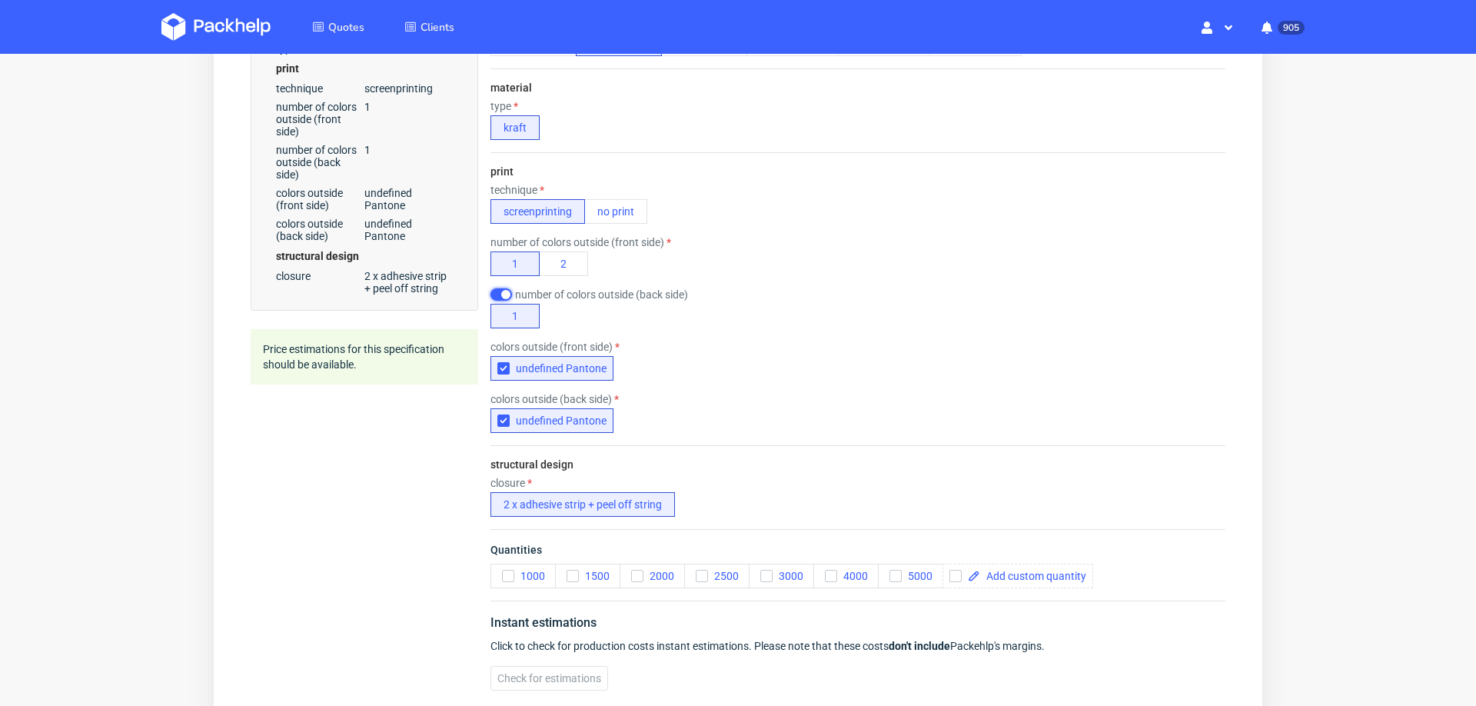
scroll to position [533, 0]
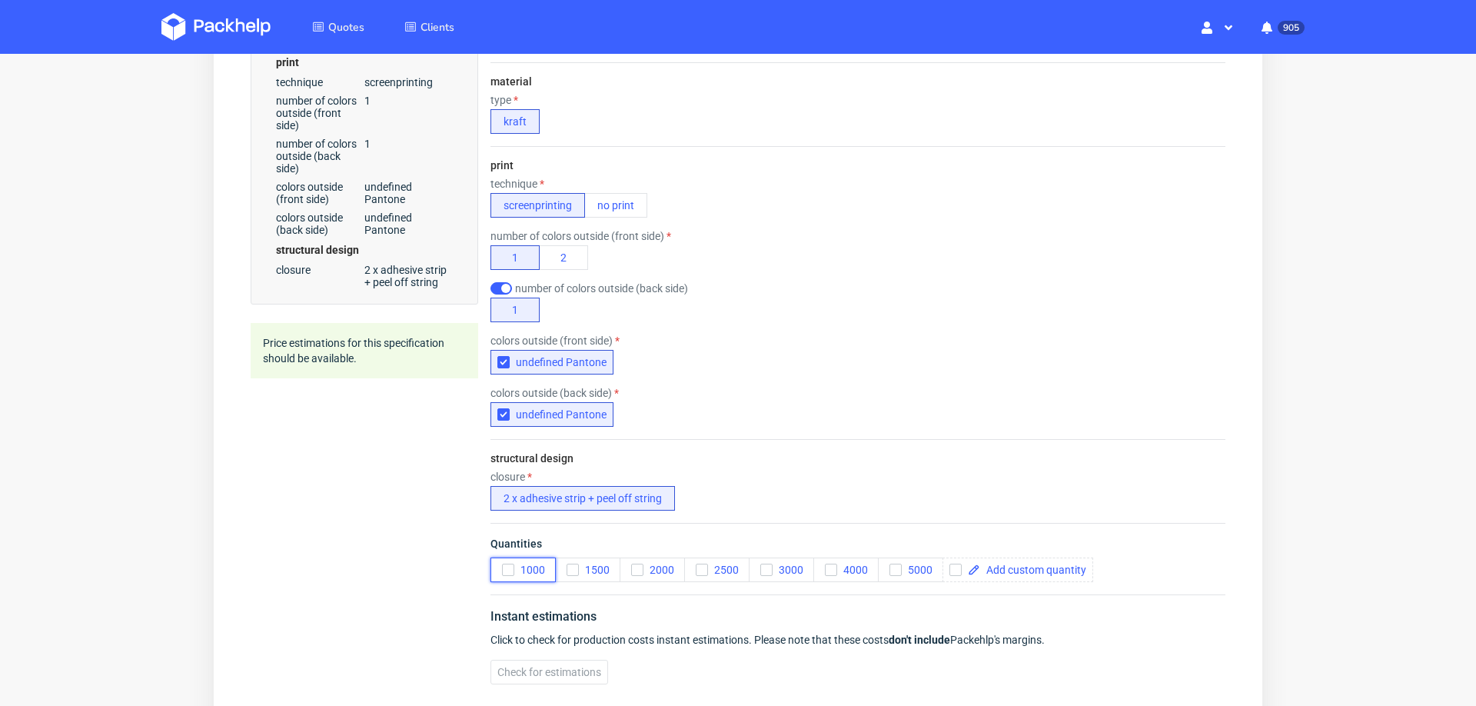
click at [505, 566] on icon "button" at bounding box center [508, 569] width 11 height 11
click at [770, 564] on icon "button" at bounding box center [766, 569] width 11 height 11
click at [897, 564] on icon "button" at bounding box center [895, 569] width 11 height 11
click at [511, 667] on span "Check for estimations" at bounding box center [549, 672] width 104 height 11
click at [522, 667] on span "Check for estimations" at bounding box center [549, 672] width 104 height 11
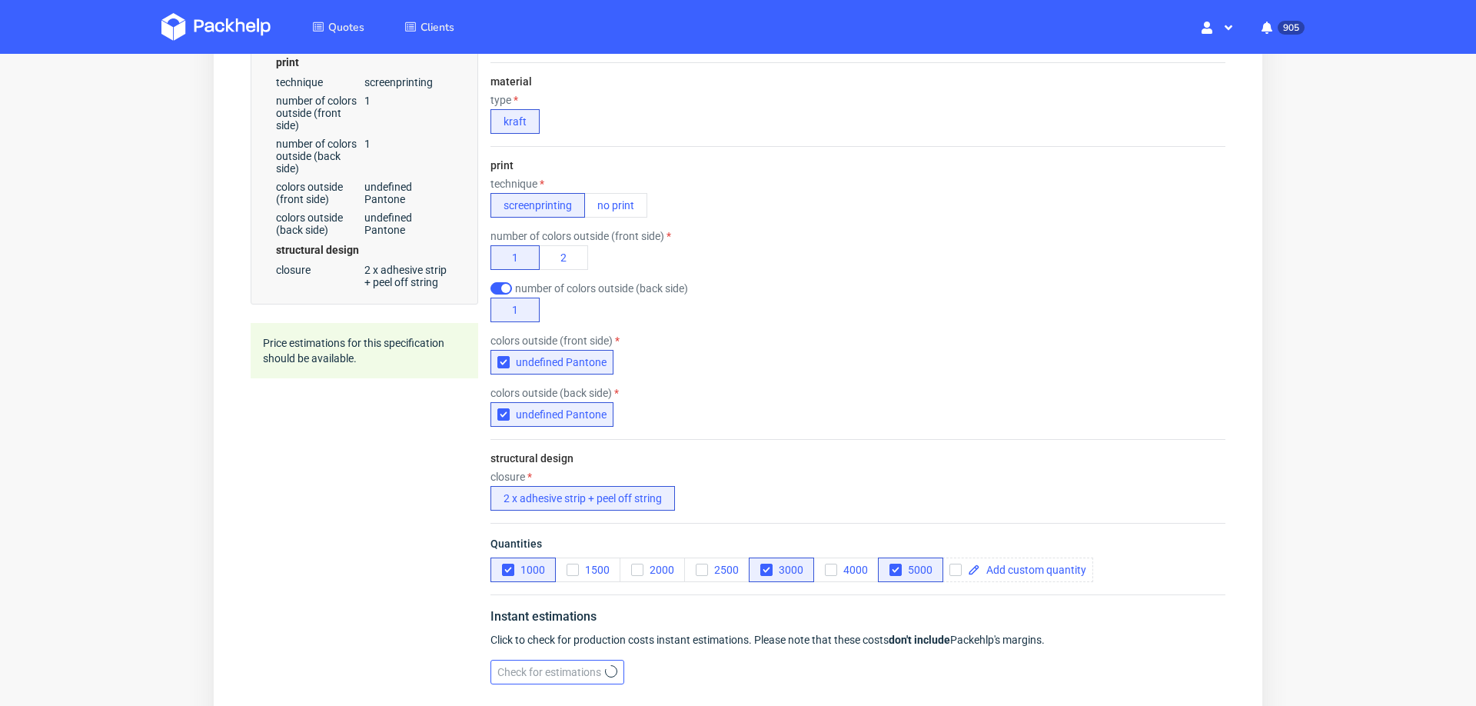
scroll to position [0, 0]
click at [522, 663] on div "Check for estimations" at bounding box center [858, 672] width 735 height 25
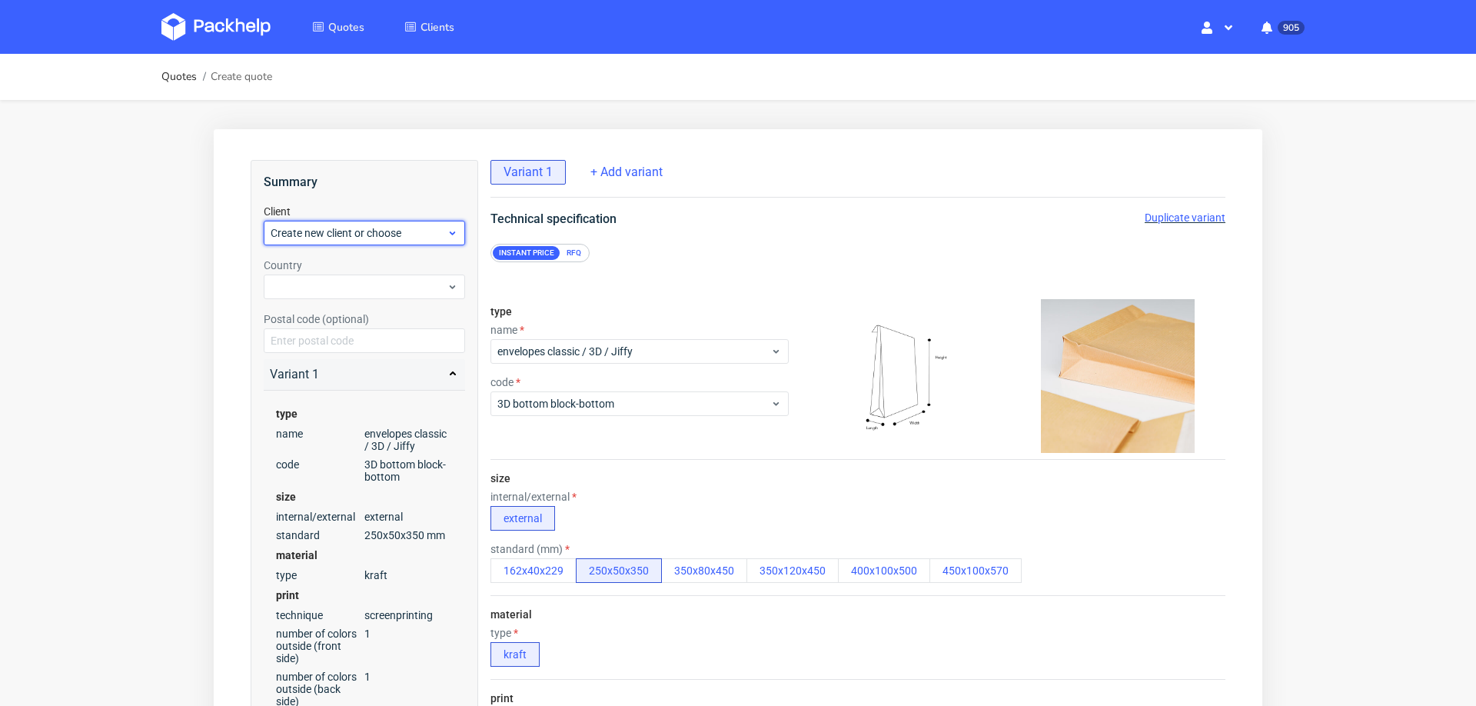
click at [402, 224] on div "Create new client or choose" at bounding box center [364, 233] width 201 height 25
type input "[URL][DOMAIN_NAME]"
paste input "[PERSON_NAME][EMAIL_ADDRESS][DOMAIN_NAME]"
type input "[PERSON_NAME][EMAIL_ADDRESS][DOMAIN_NAME]"
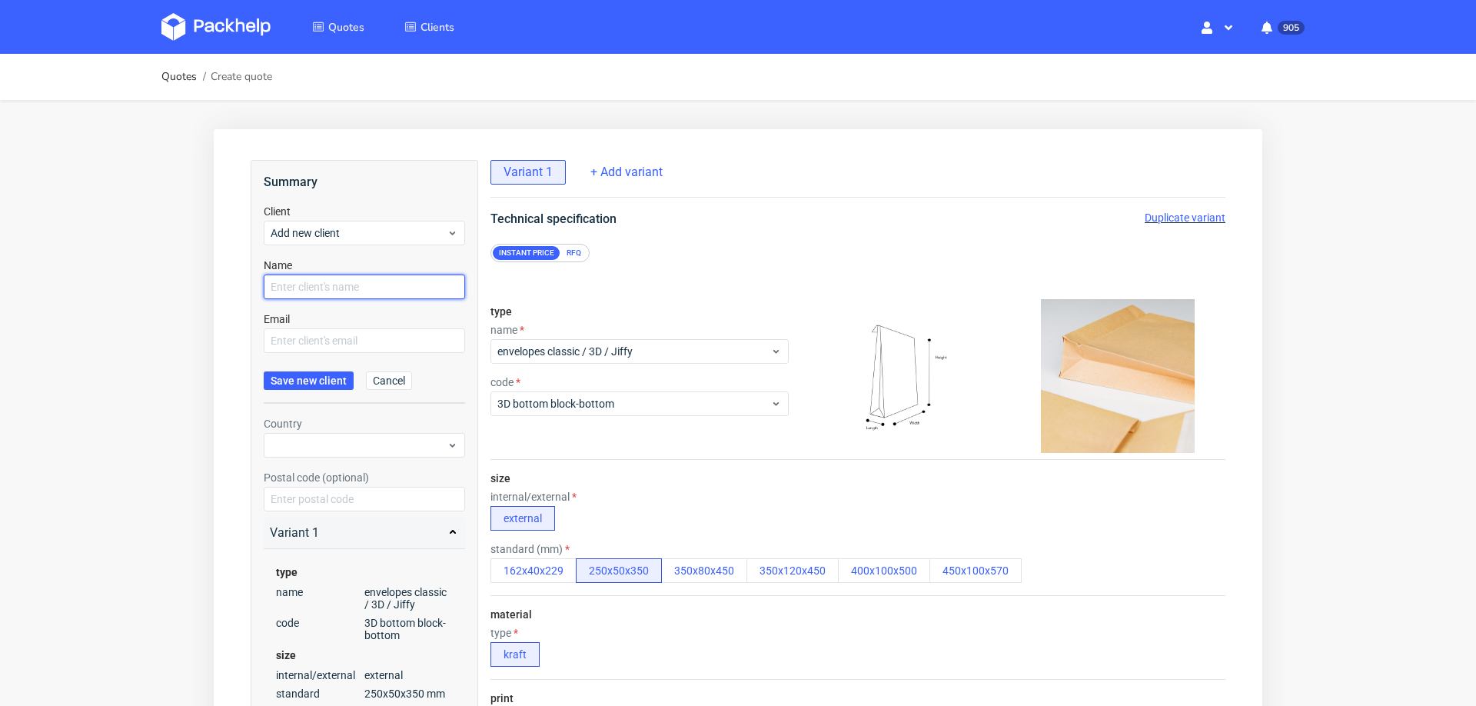
click at [329, 285] on input "text" at bounding box center [364, 287] width 201 height 25
paste input "[PERSON_NAME][EMAIL_ADDRESS][DOMAIN_NAME]"
type input "[PERSON_NAME][EMAIL_ADDRESS][DOMAIN_NAME]"
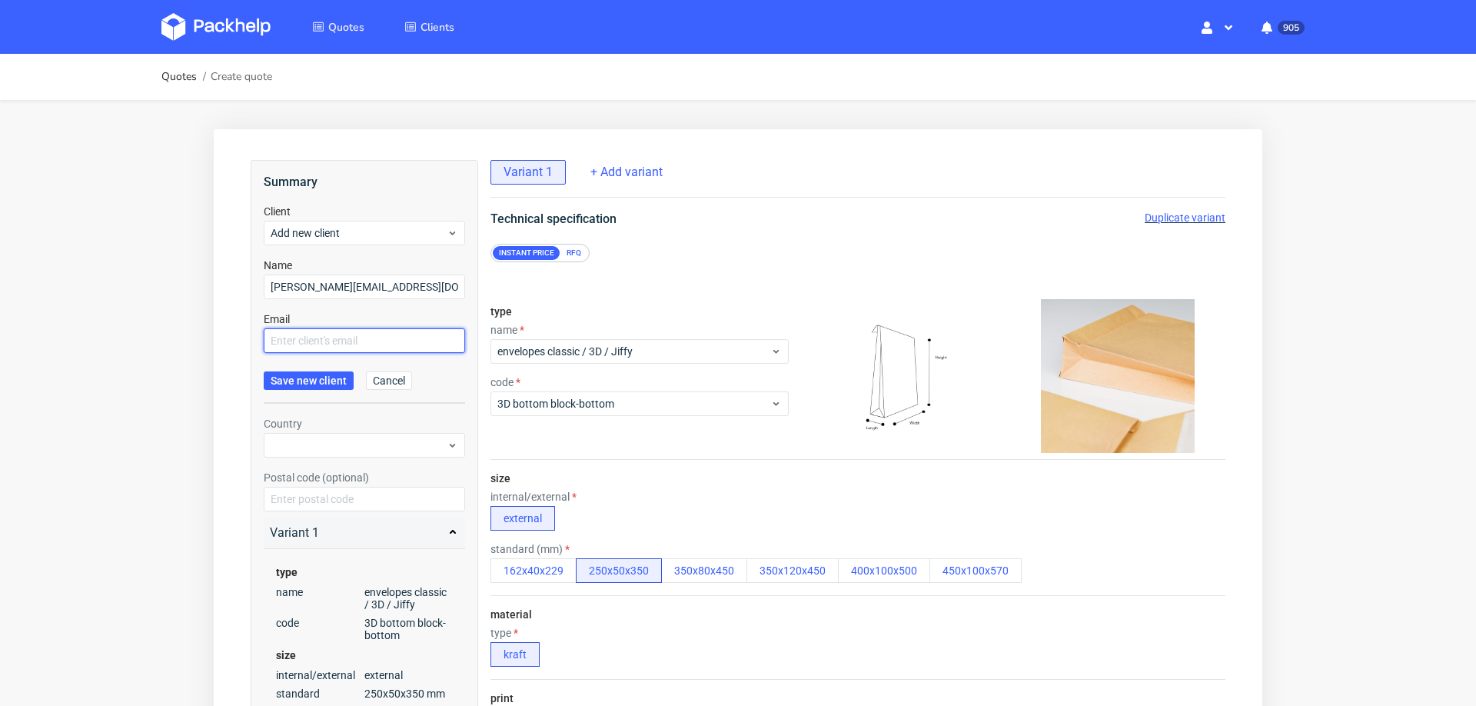
click at [312, 339] on input "text" at bounding box center [364, 340] width 201 height 25
paste input "[PERSON_NAME][EMAIL_ADDRESS][DOMAIN_NAME]"
type input "[PERSON_NAME][EMAIL_ADDRESS][DOMAIN_NAME]"
click at [299, 377] on span "Save new client" at bounding box center [309, 380] width 76 height 11
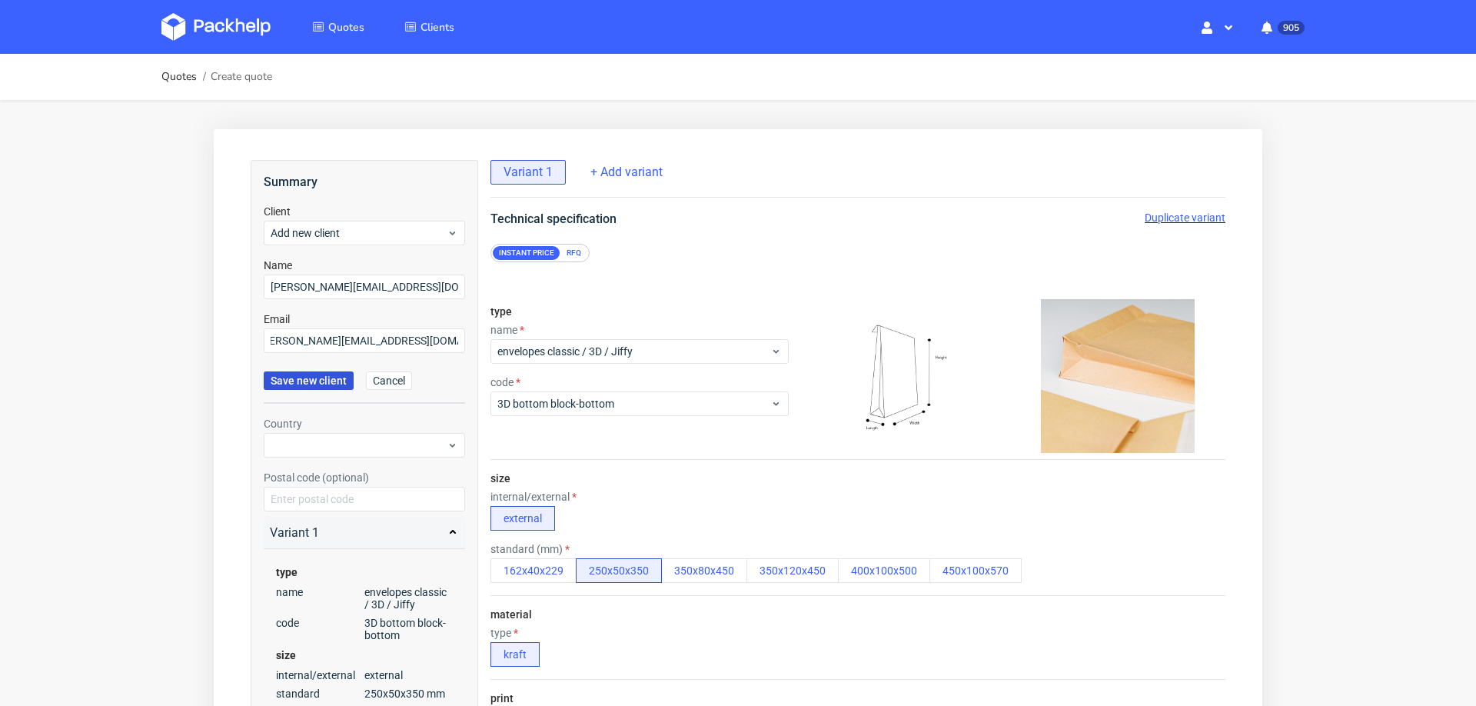
scroll to position [0, 0]
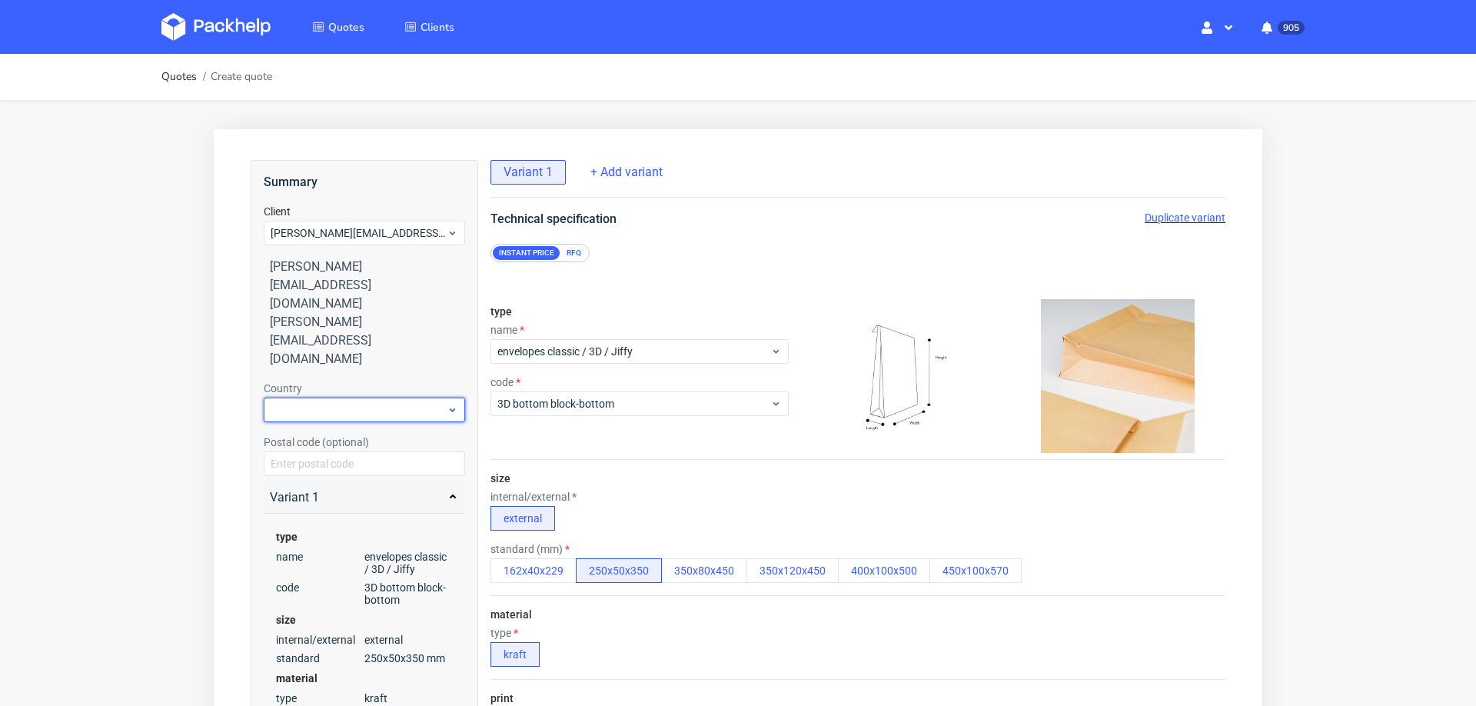
click at [344, 398] on div at bounding box center [364, 410] width 201 height 25
type input "pol"
drag, startPoint x: 347, startPoint y: 403, endPoint x: 368, endPoint y: 400, distance: 21.0
click at [347, 403] on div "[GEOGRAPHIC_DATA]" at bounding box center [365, 400] width 190 height 28
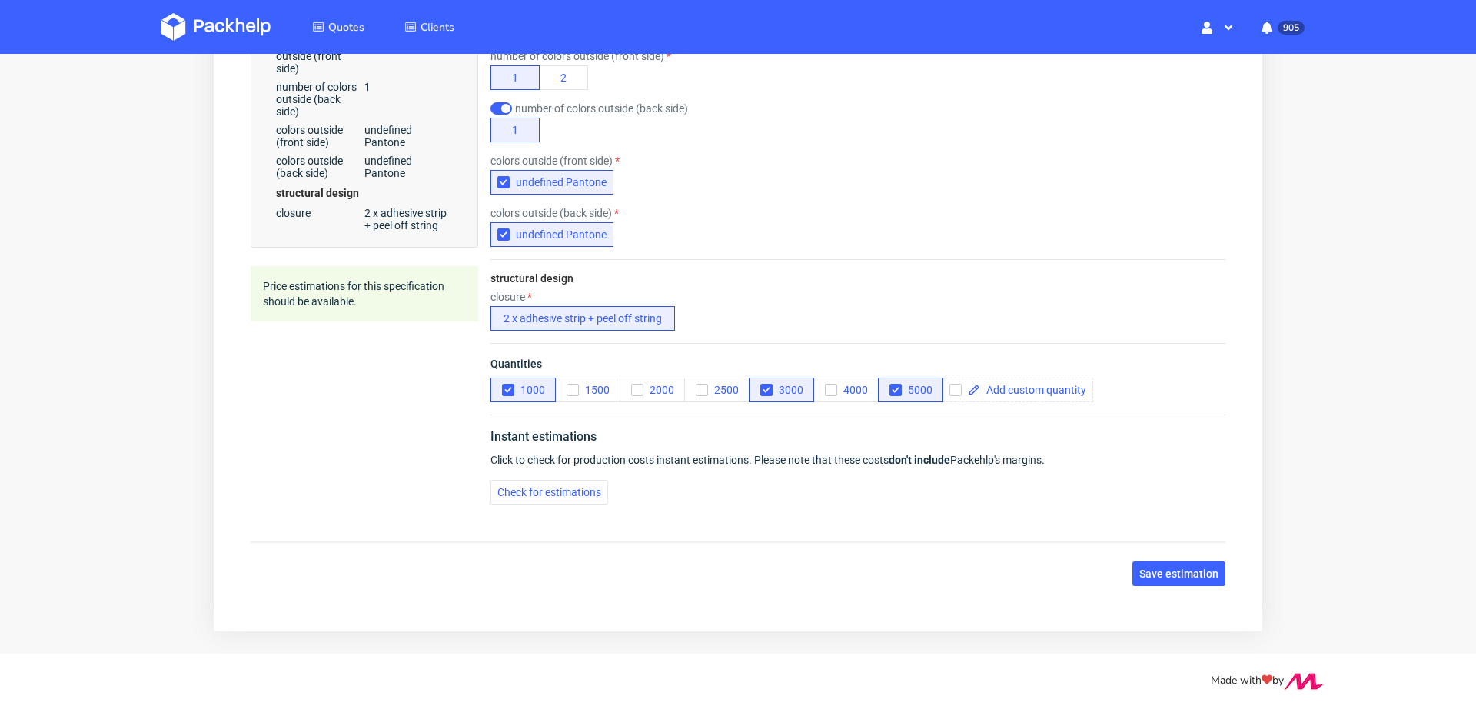
scroll to position [714, 0]
click at [566, 486] on span "Check for estimations" at bounding box center [549, 490] width 104 height 11
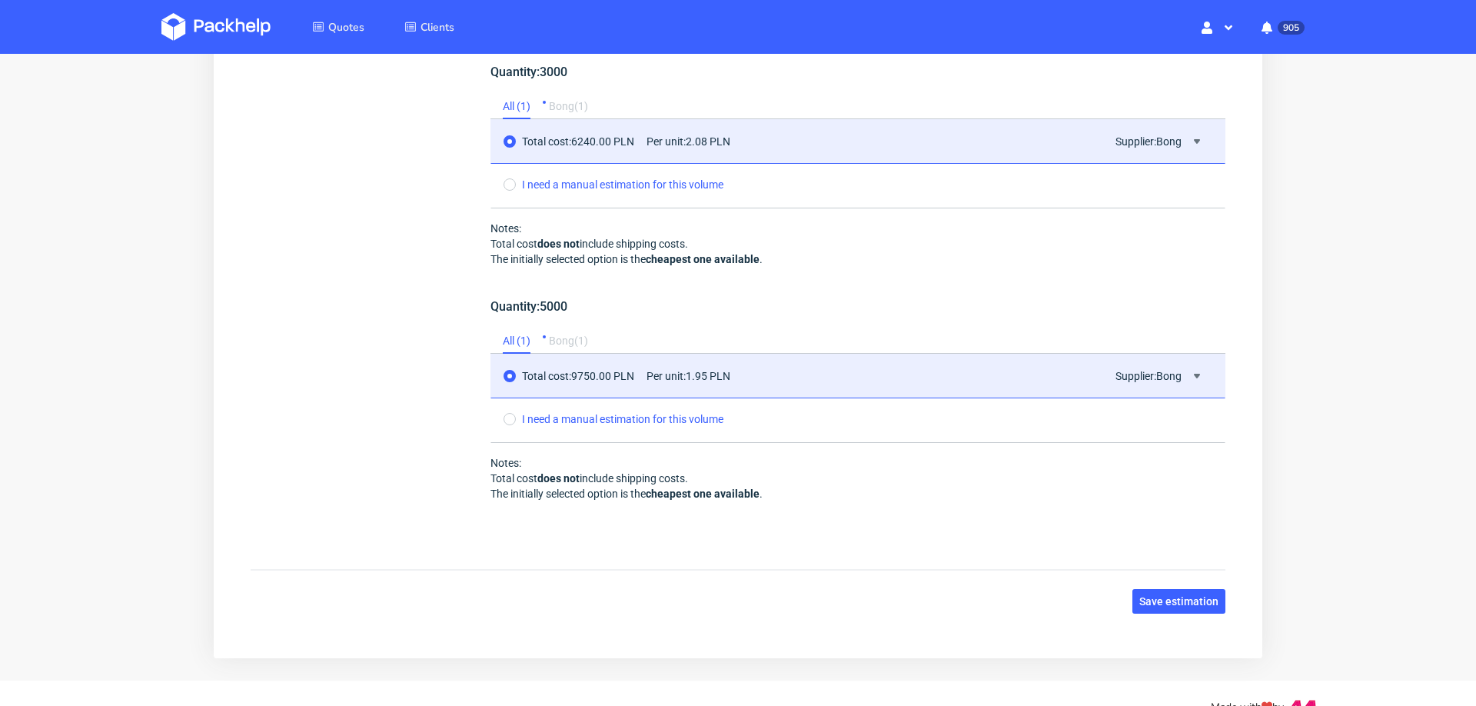
scroll to position [1589, 0]
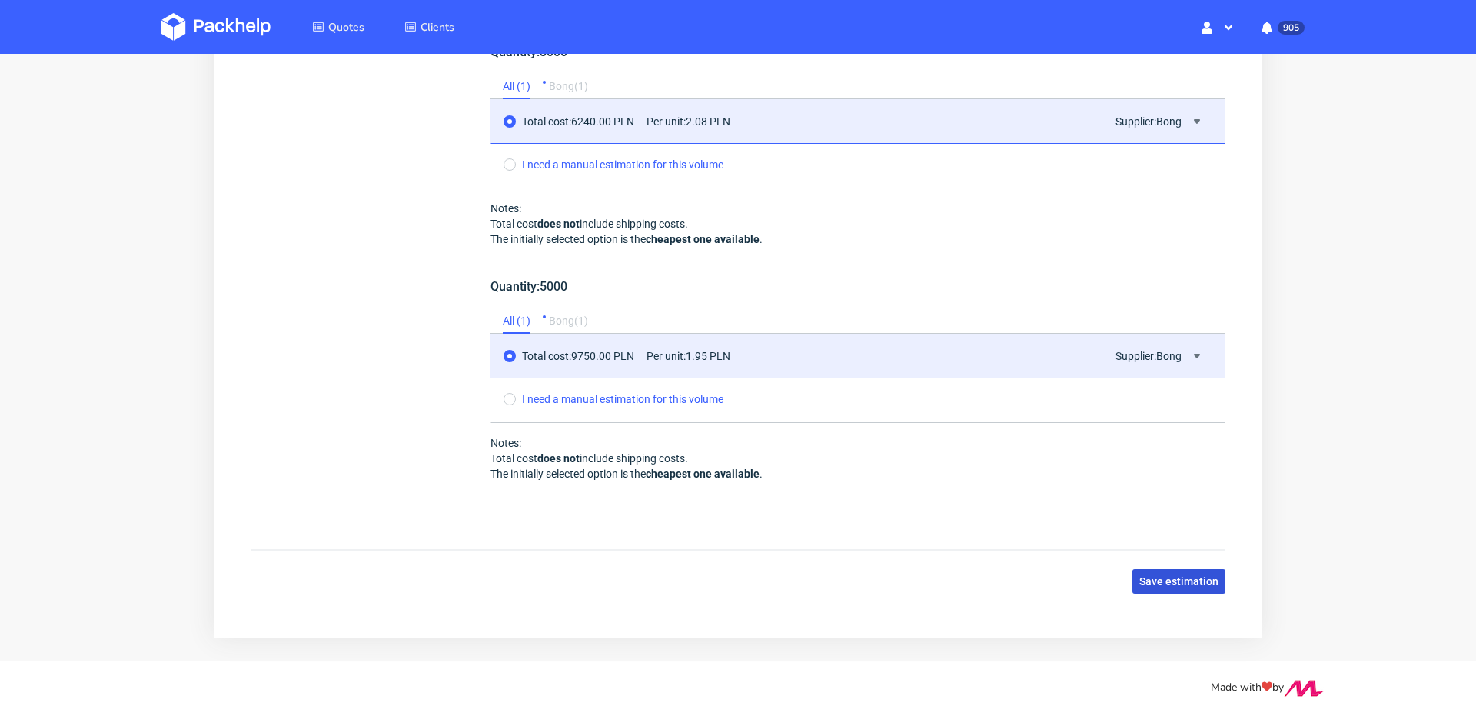
click at [1150, 576] on span "Save estimation" at bounding box center [1179, 581] width 79 height 11
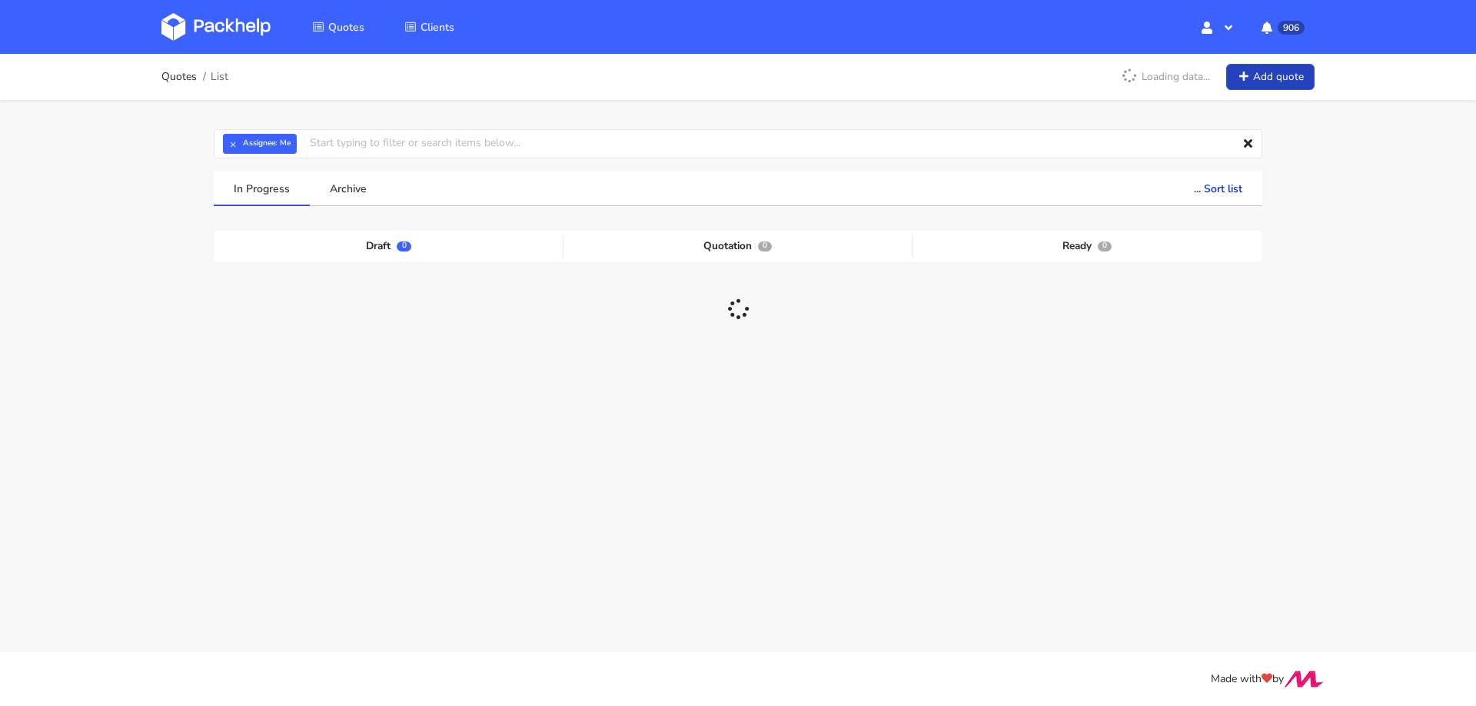
click at [1290, 79] on link "Add quote" at bounding box center [1270, 77] width 88 height 27
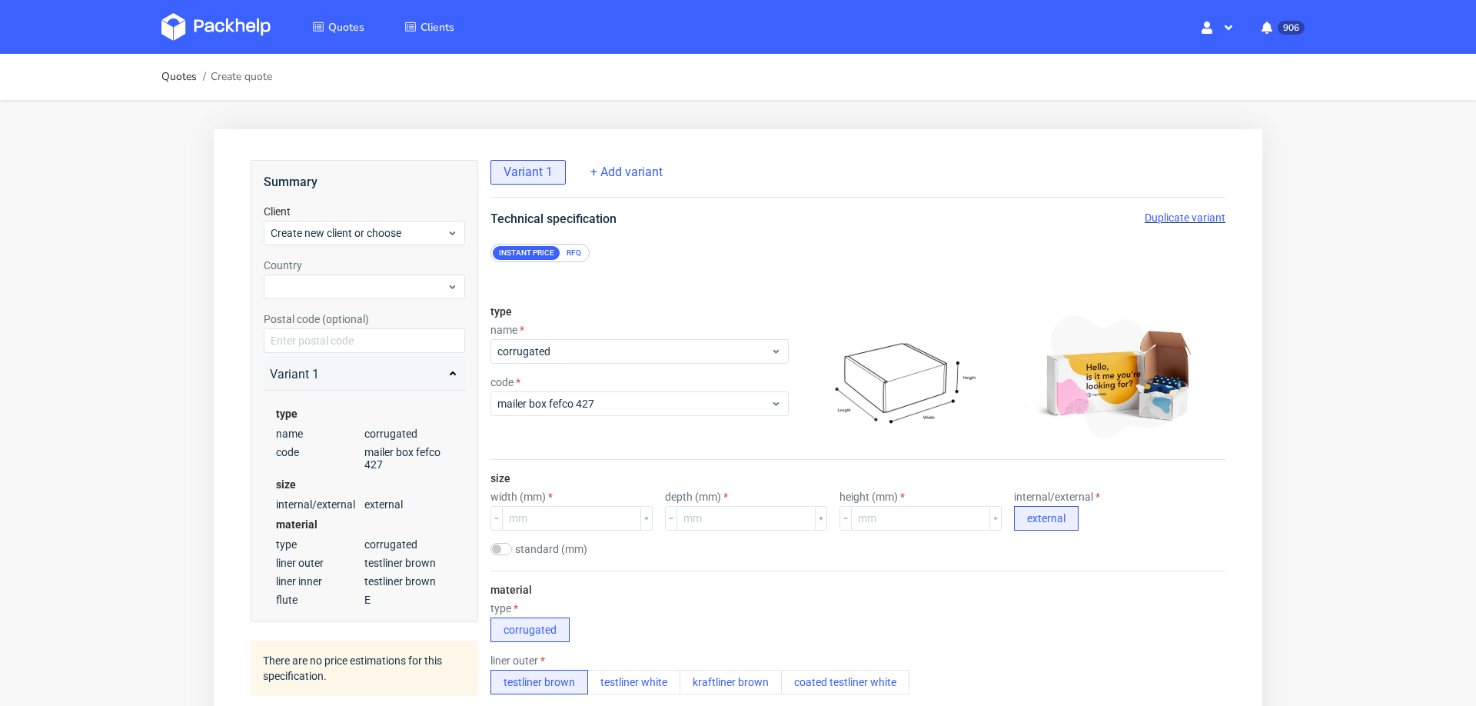
click at [571, 255] on div "RFQ" at bounding box center [574, 253] width 27 height 14
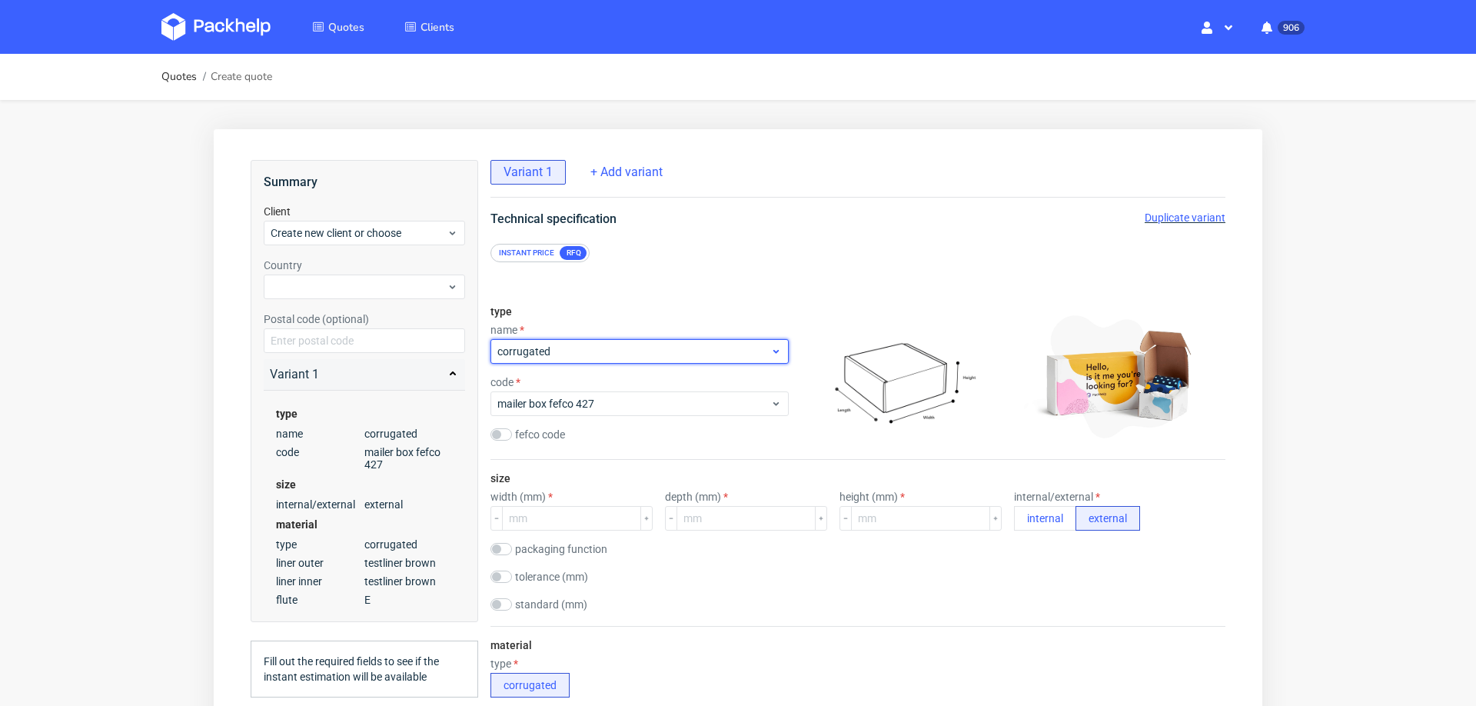
click at [538, 358] on span "corrugated" at bounding box center [633, 351] width 273 height 15
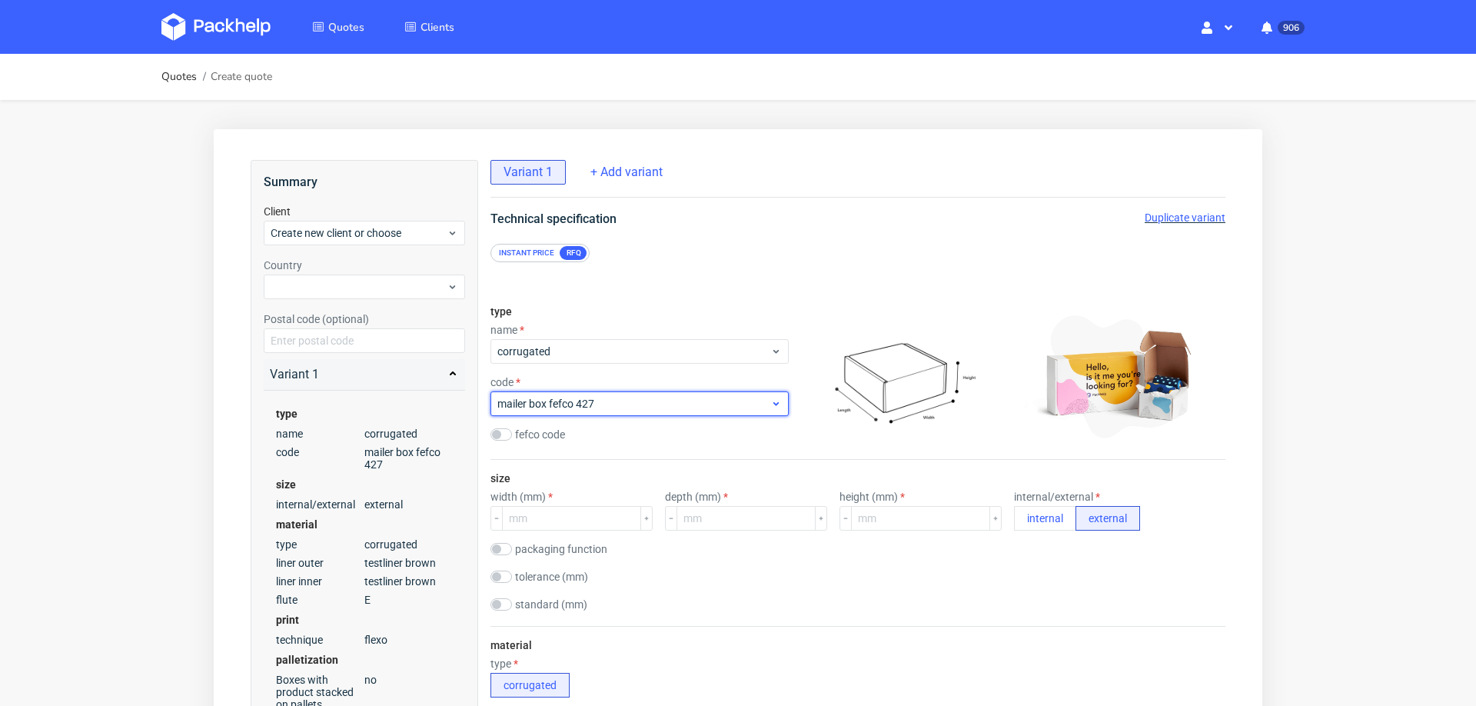
click at [641, 411] on div "mailer box fefco 427" at bounding box center [640, 403] width 298 height 25
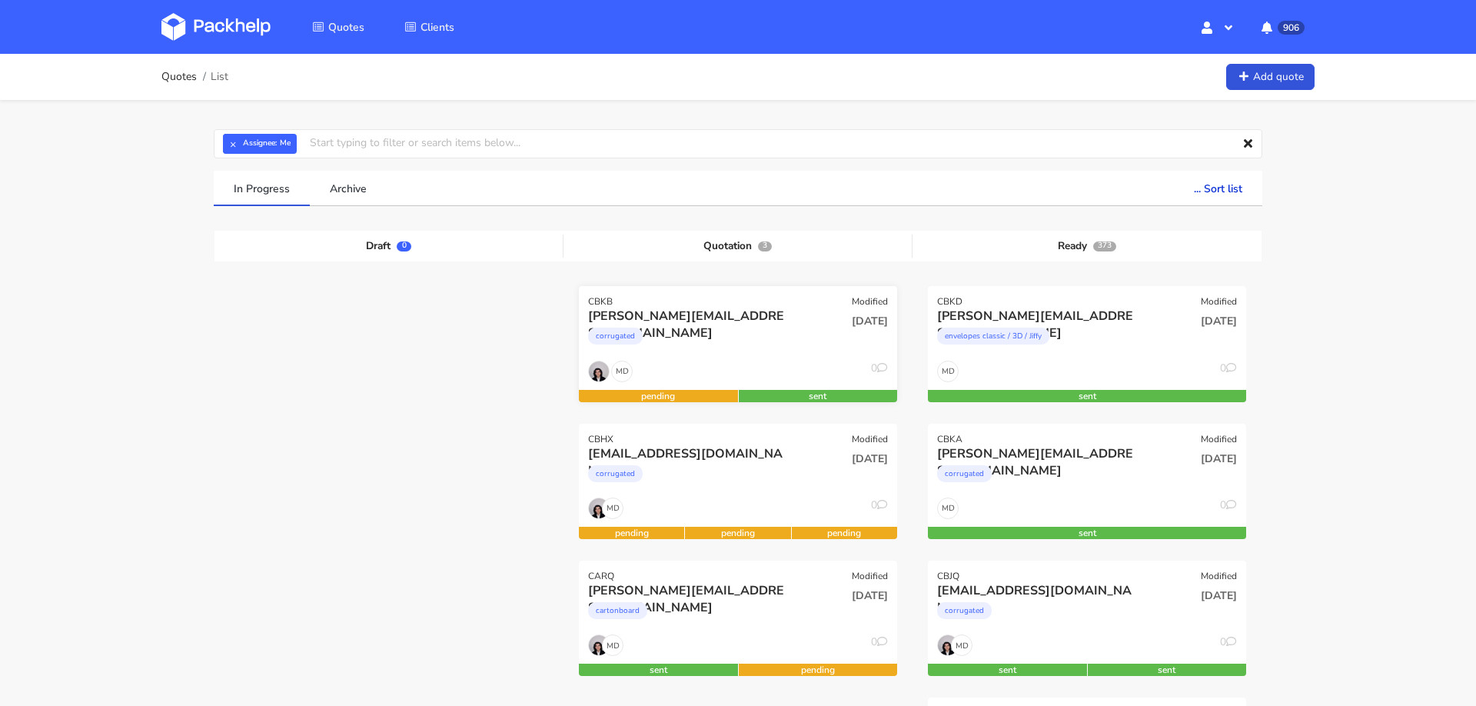
click at [691, 348] on div "corrugated" at bounding box center [690, 339] width 204 height 31
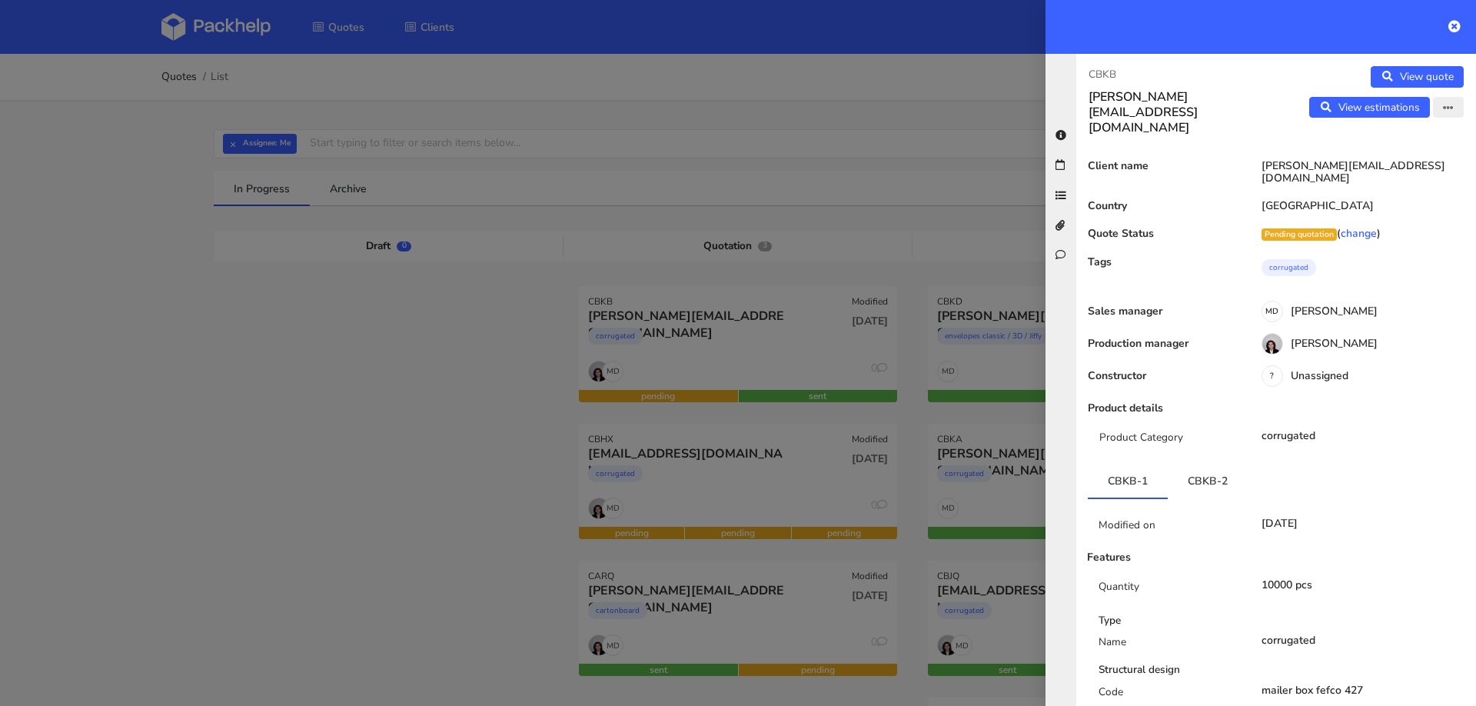
click at [1443, 101] on button "button" at bounding box center [1448, 108] width 31 height 22
click at [288, 588] on div at bounding box center [738, 353] width 1476 height 706
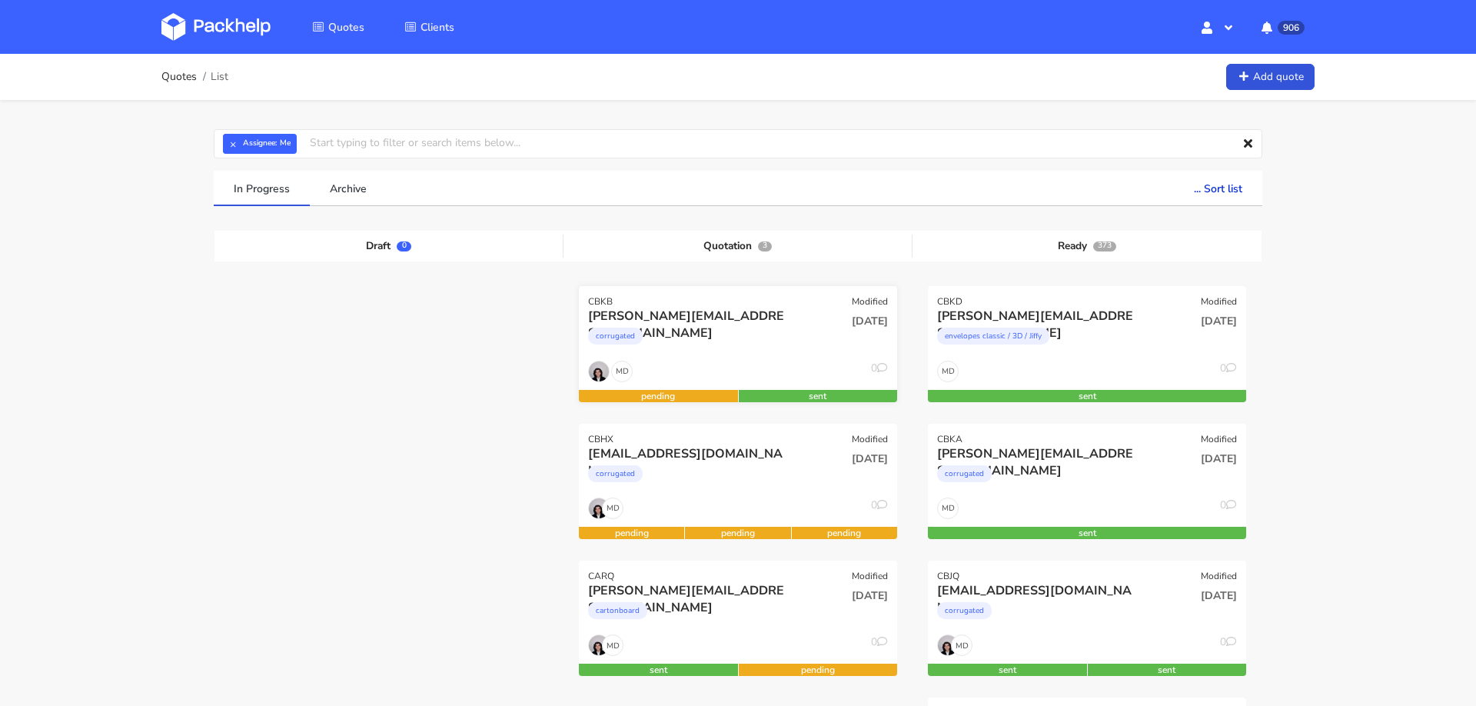
drag, startPoint x: 755, startPoint y: 304, endPoint x: 770, endPoint y: 298, distance: 16.2
click at [755, 304] on div "CBKB Modified" at bounding box center [738, 297] width 318 height 22
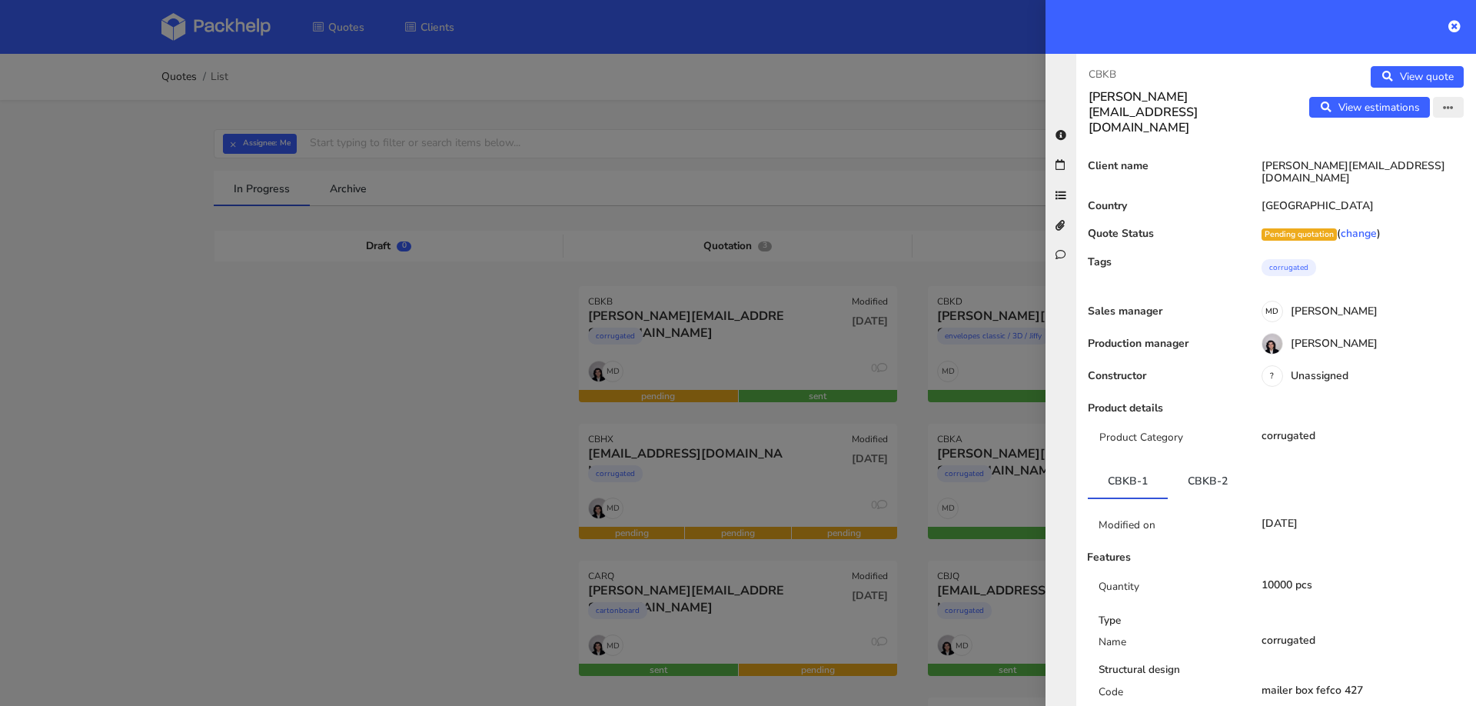
click at [1442, 106] on button "button" at bounding box center [1448, 108] width 31 height 22
click at [1378, 140] on link "Edit quote" at bounding box center [1397, 138] width 135 height 25
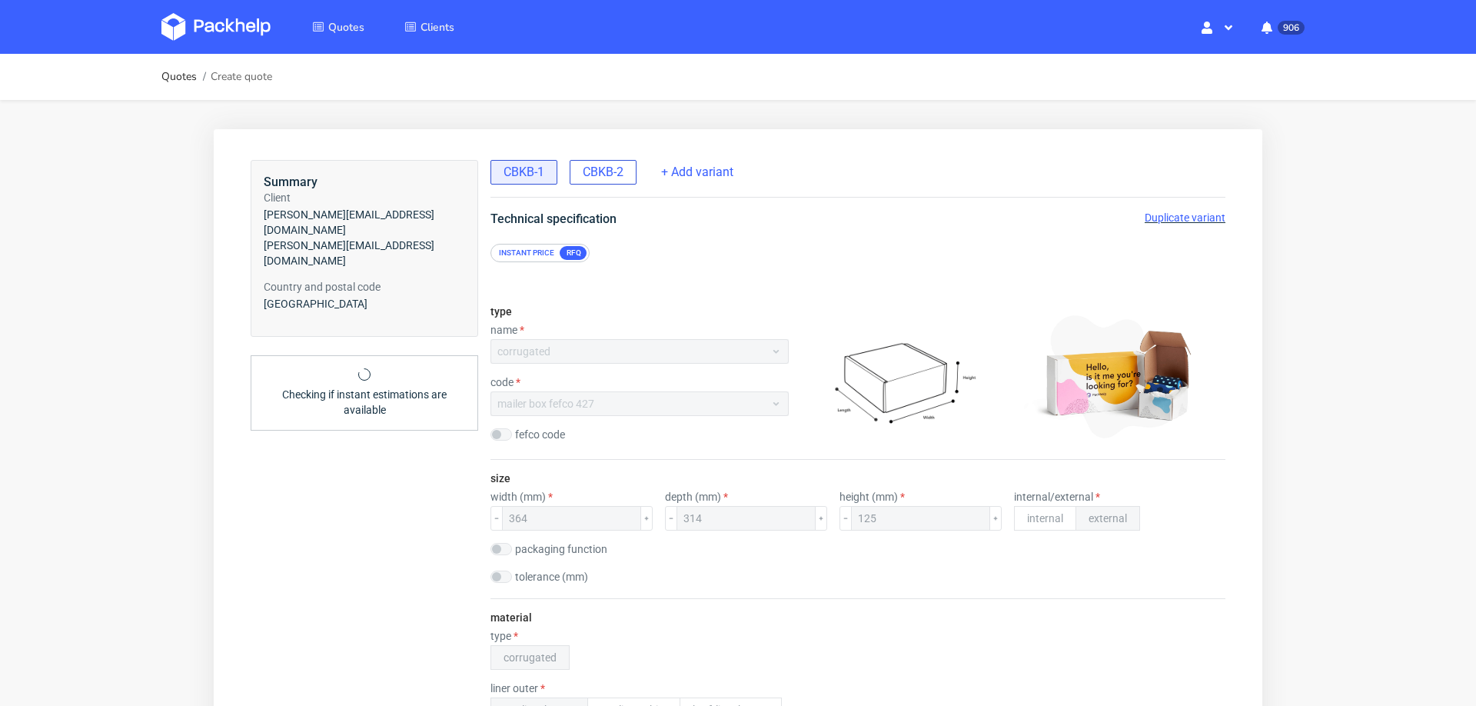
click at [597, 176] on span "CBKB-2" at bounding box center [603, 172] width 41 height 17
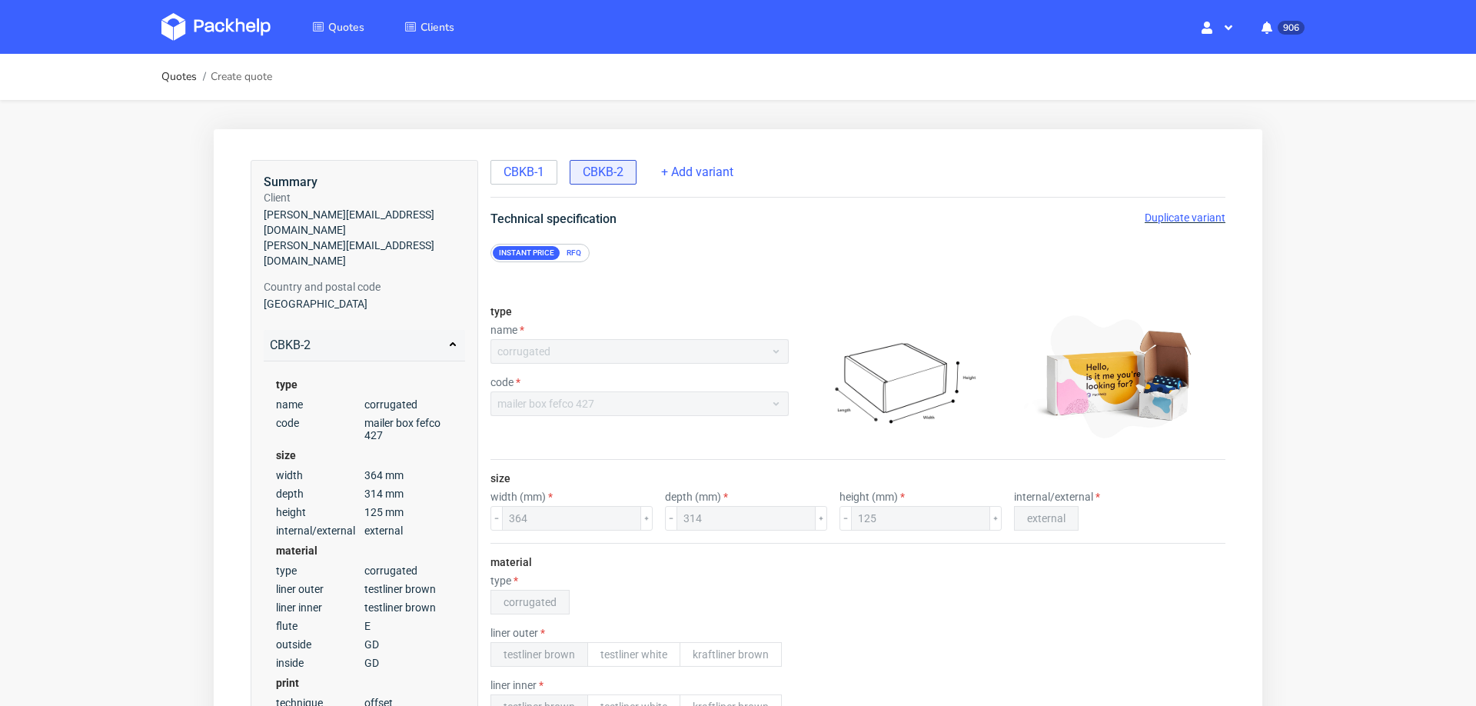
scroll to position [6, 0]
click at [1183, 211] on span "Duplicate variant" at bounding box center [1185, 217] width 81 height 12
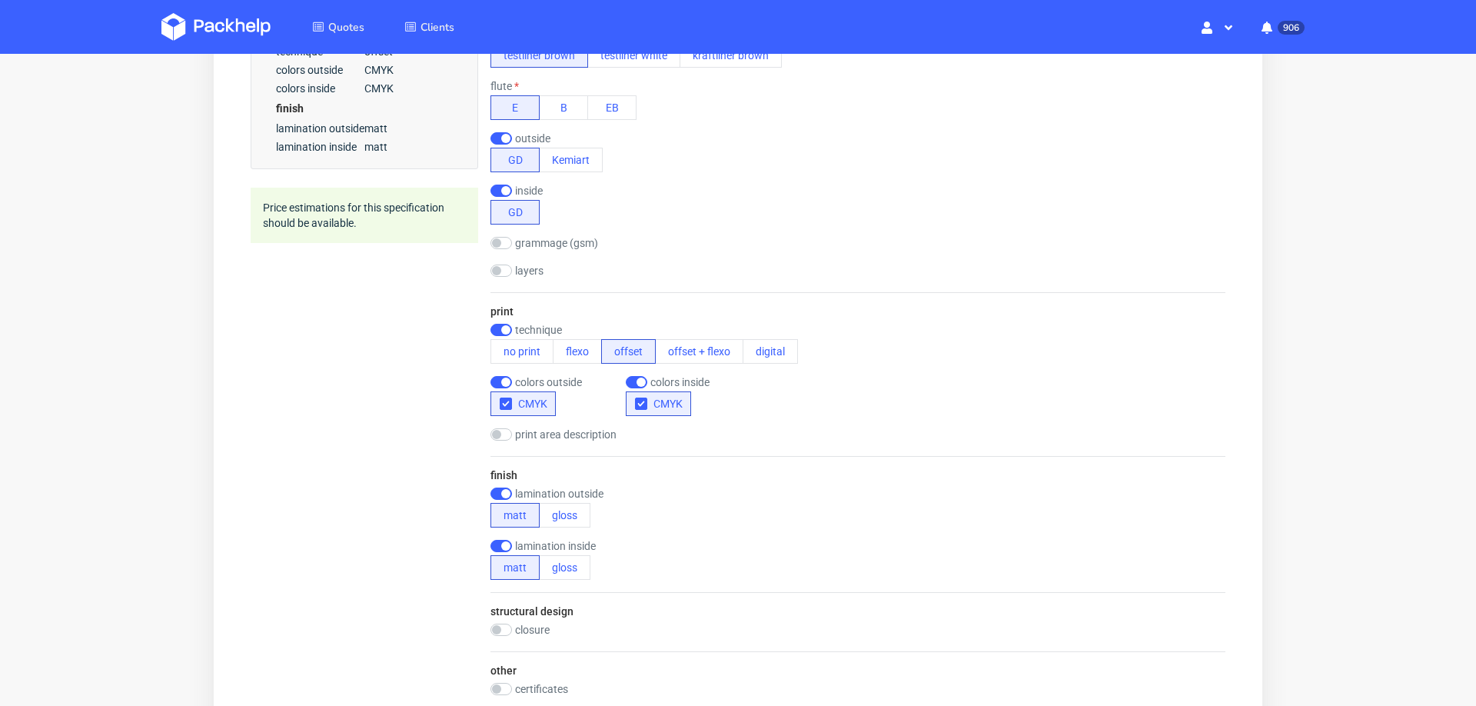
scroll to position [0, 0]
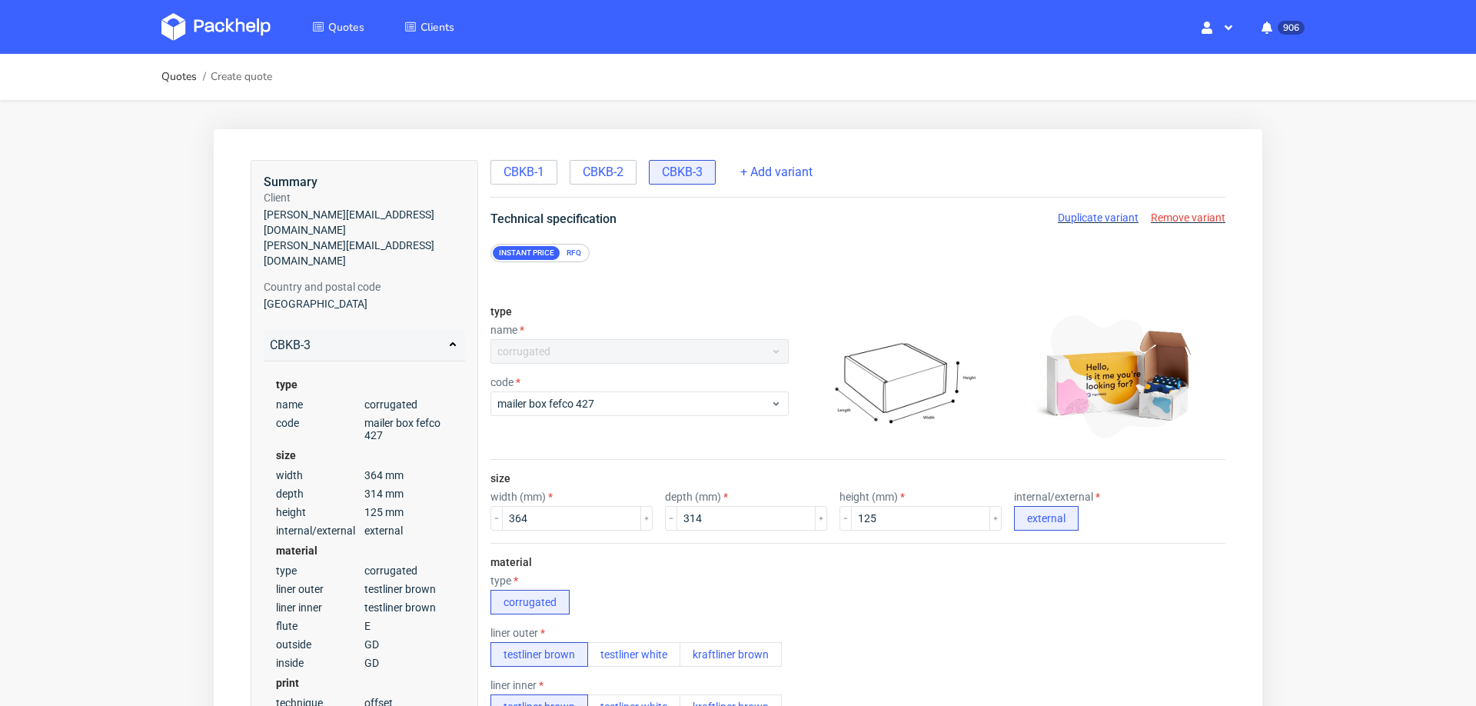
click at [571, 251] on div "RFQ" at bounding box center [574, 253] width 27 height 14
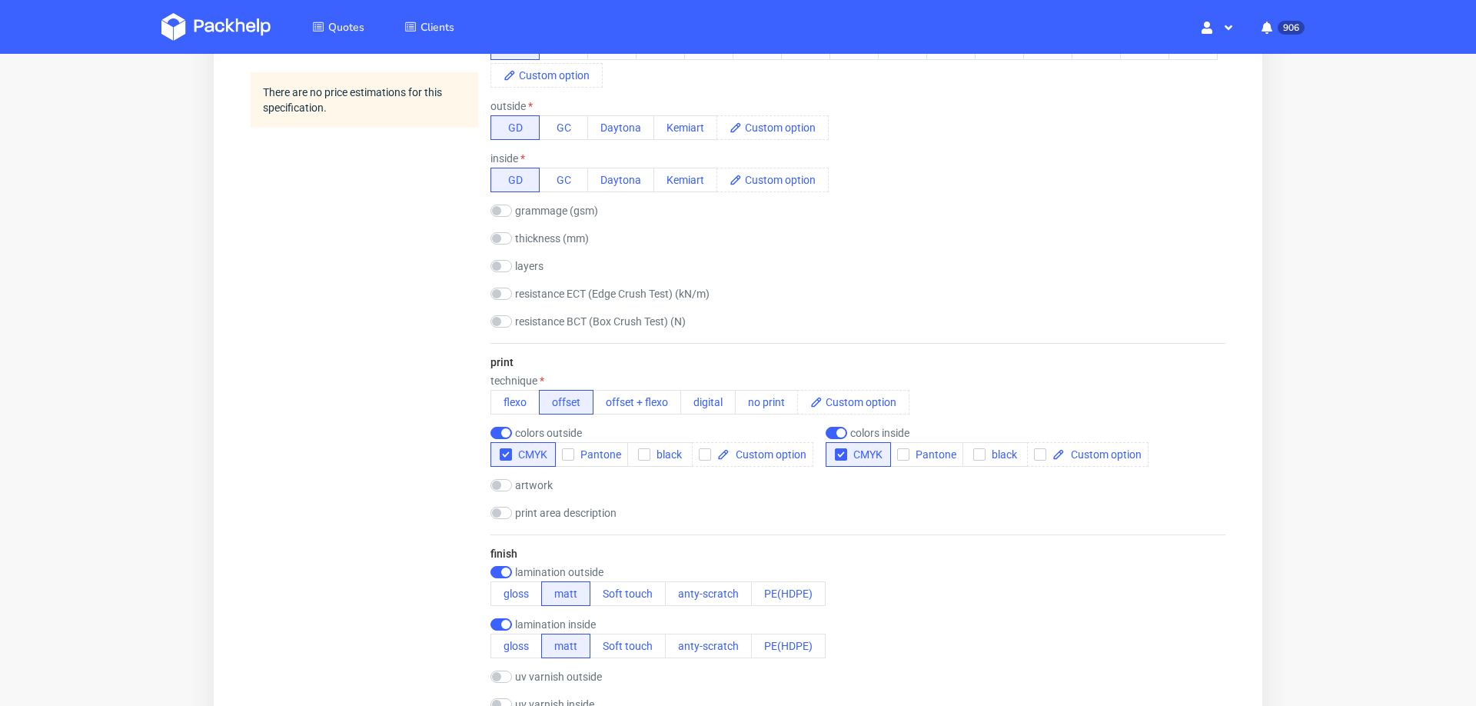
scroll to position [768, 0]
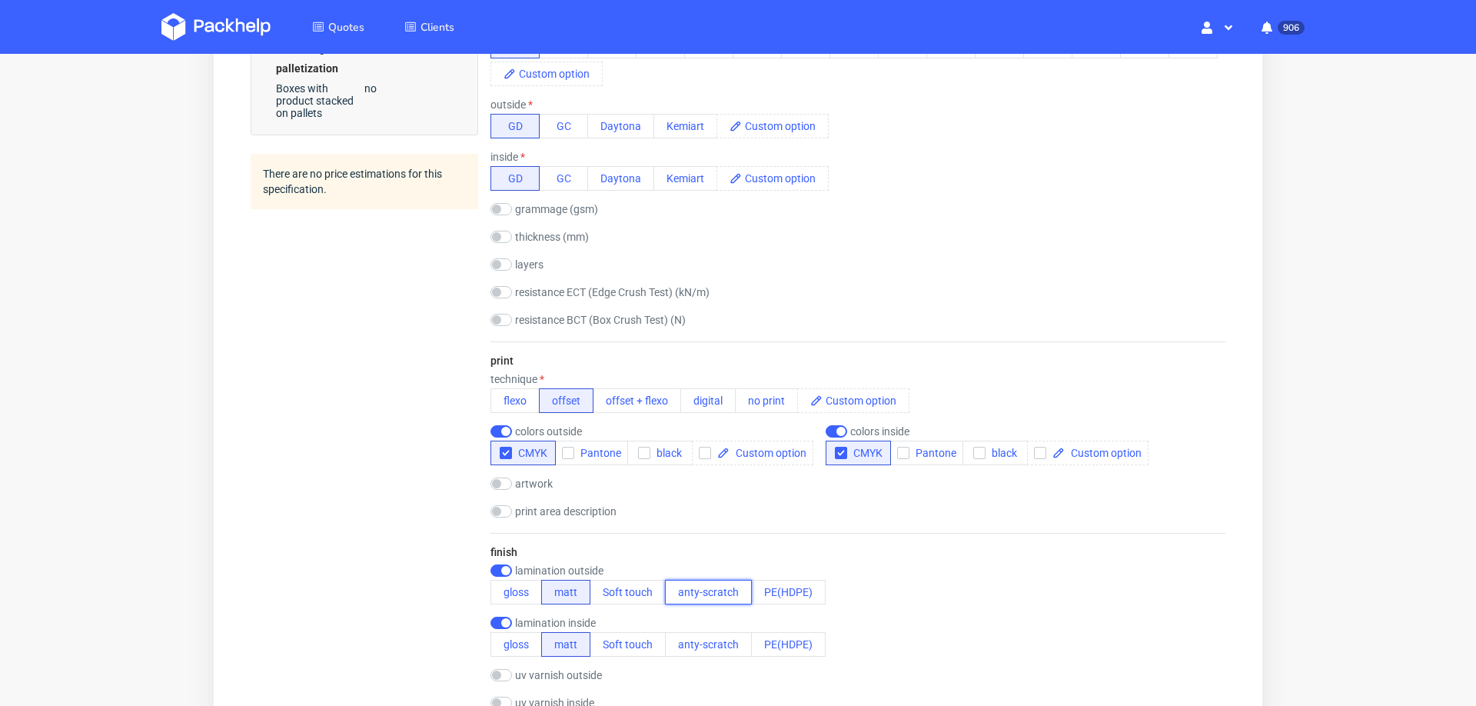
click at [705, 584] on button "anty-scratch" at bounding box center [708, 592] width 87 height 25
click at [714, 642] on button "anty-scratch" at bounding box center [708, 644] width 87 height 25
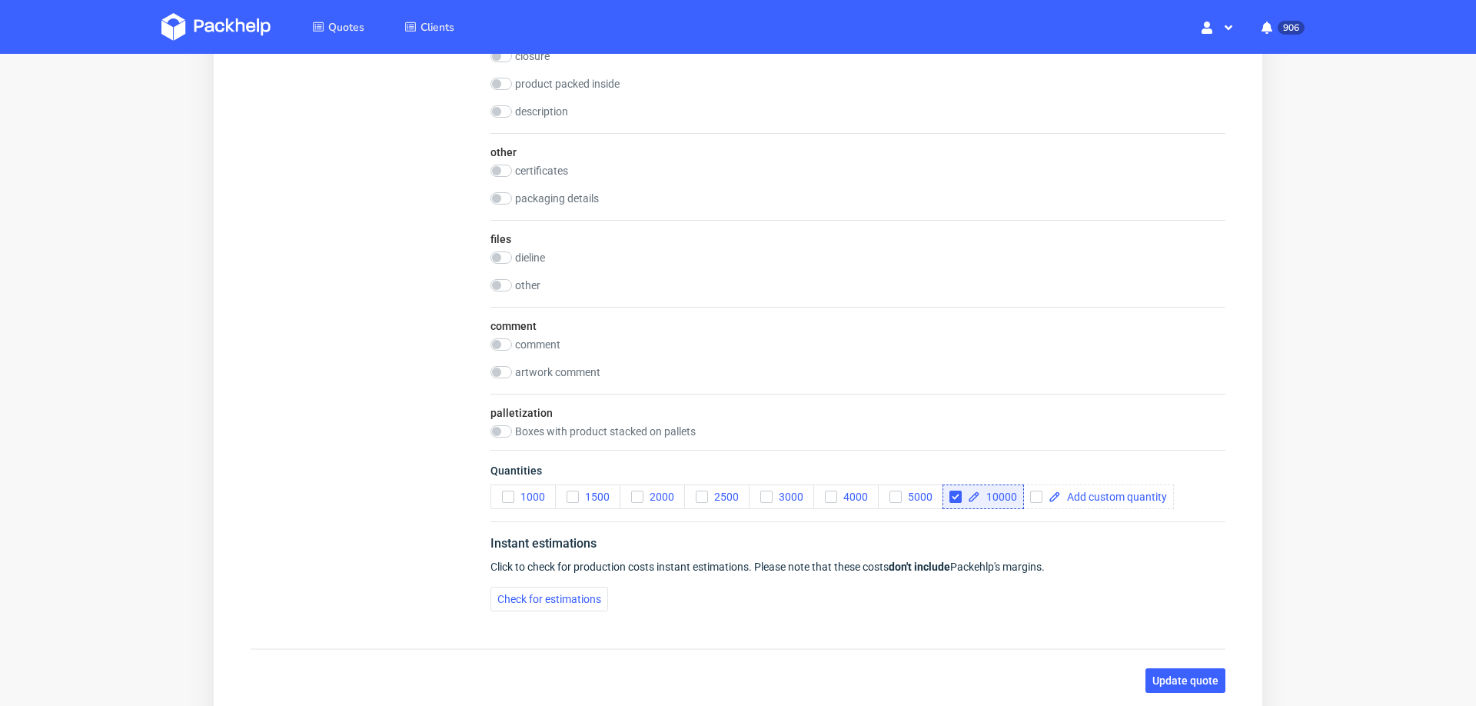
scroll to position [1758, 0]
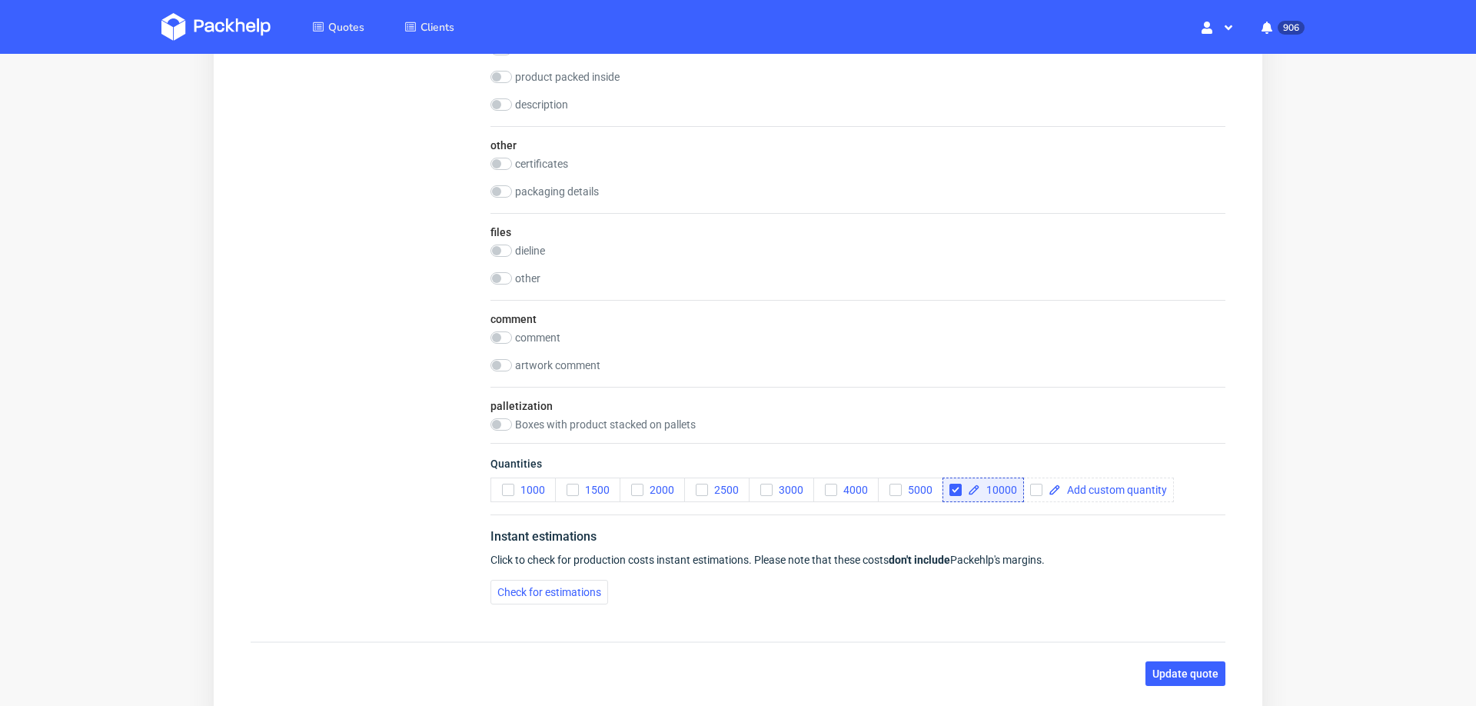
click at [591, 600] on div "Instant estimations Click to check for production costs instant estimations. Pl…" at bounding box center [858, 565] width 735 height 102
click at [587, 587] on span "Check for estimations" at bounding box center [549, 592] width 104 height 11
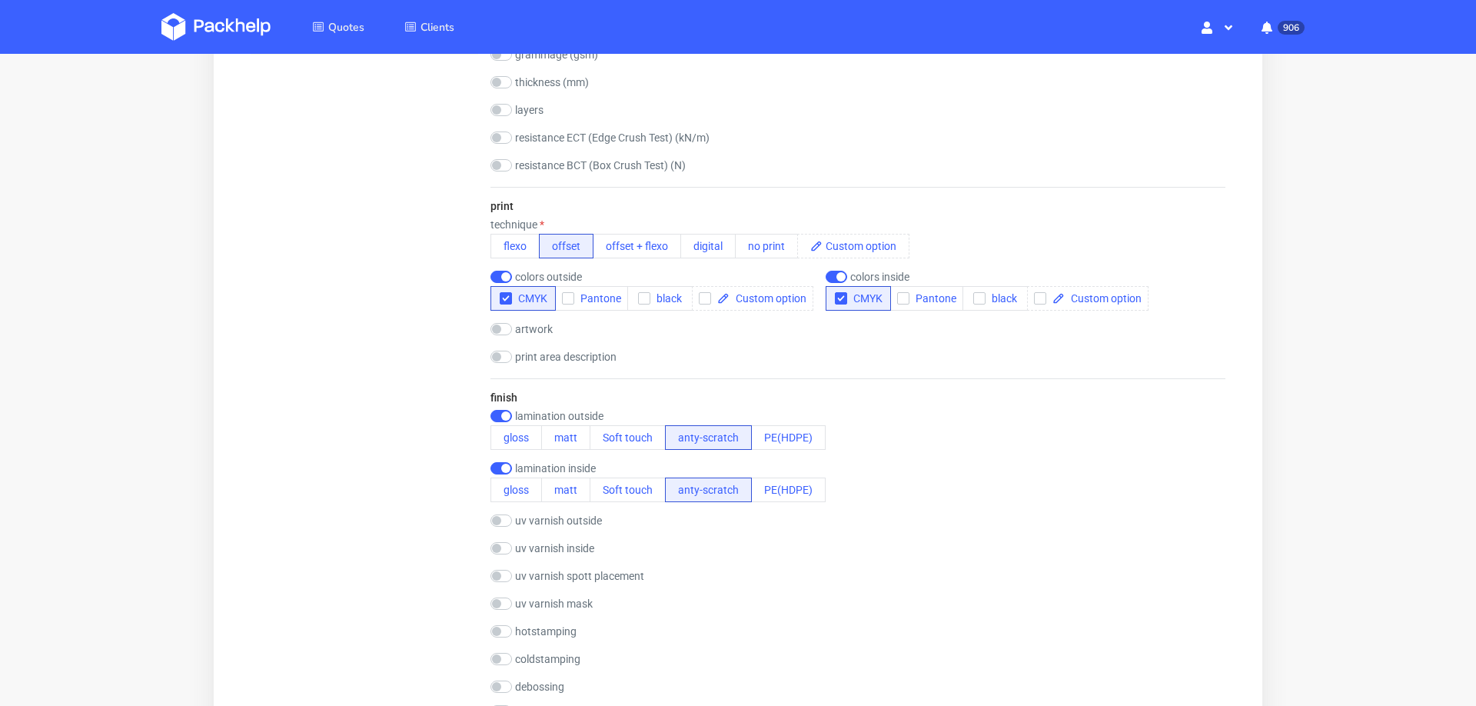
scroll to position [1905, 0]
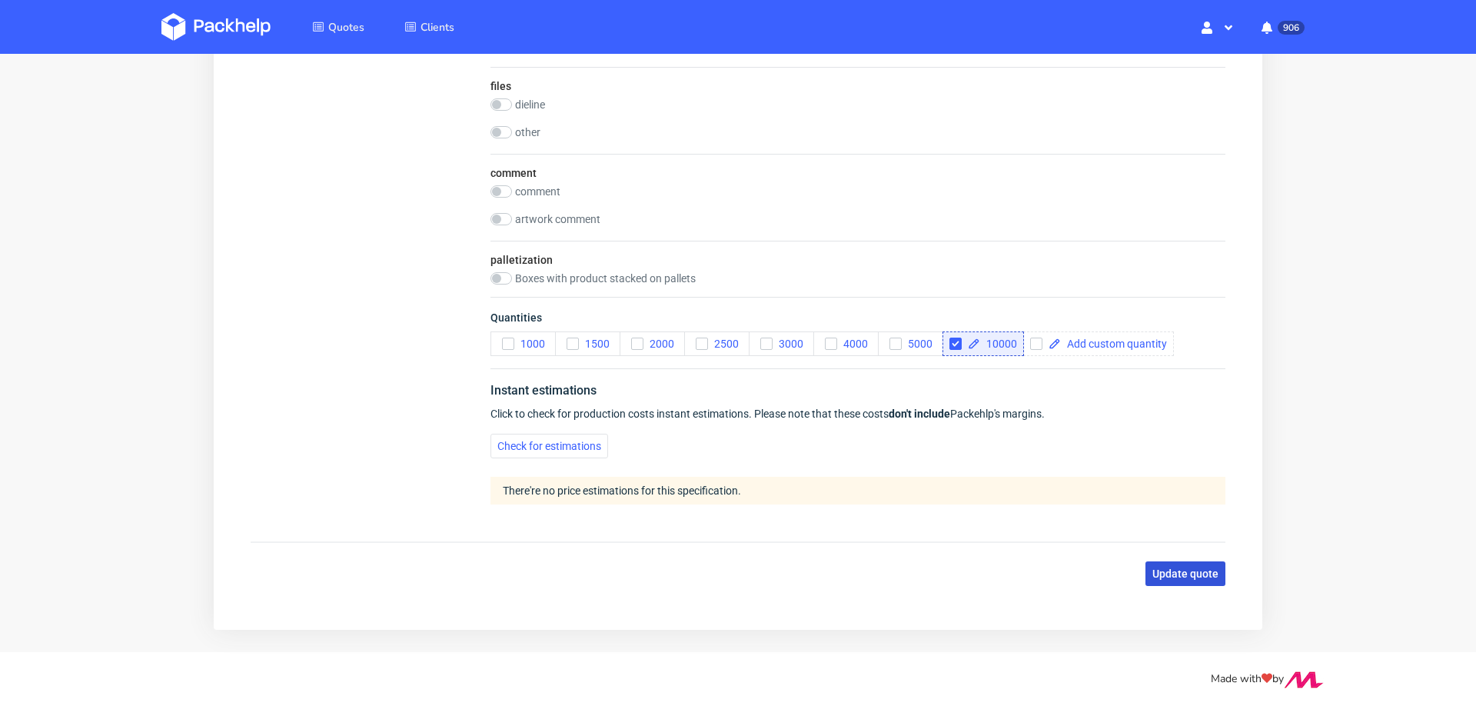
click at [1177, 572] on button "Update quote" at bounding box center [1186, 573] width 80 height 25
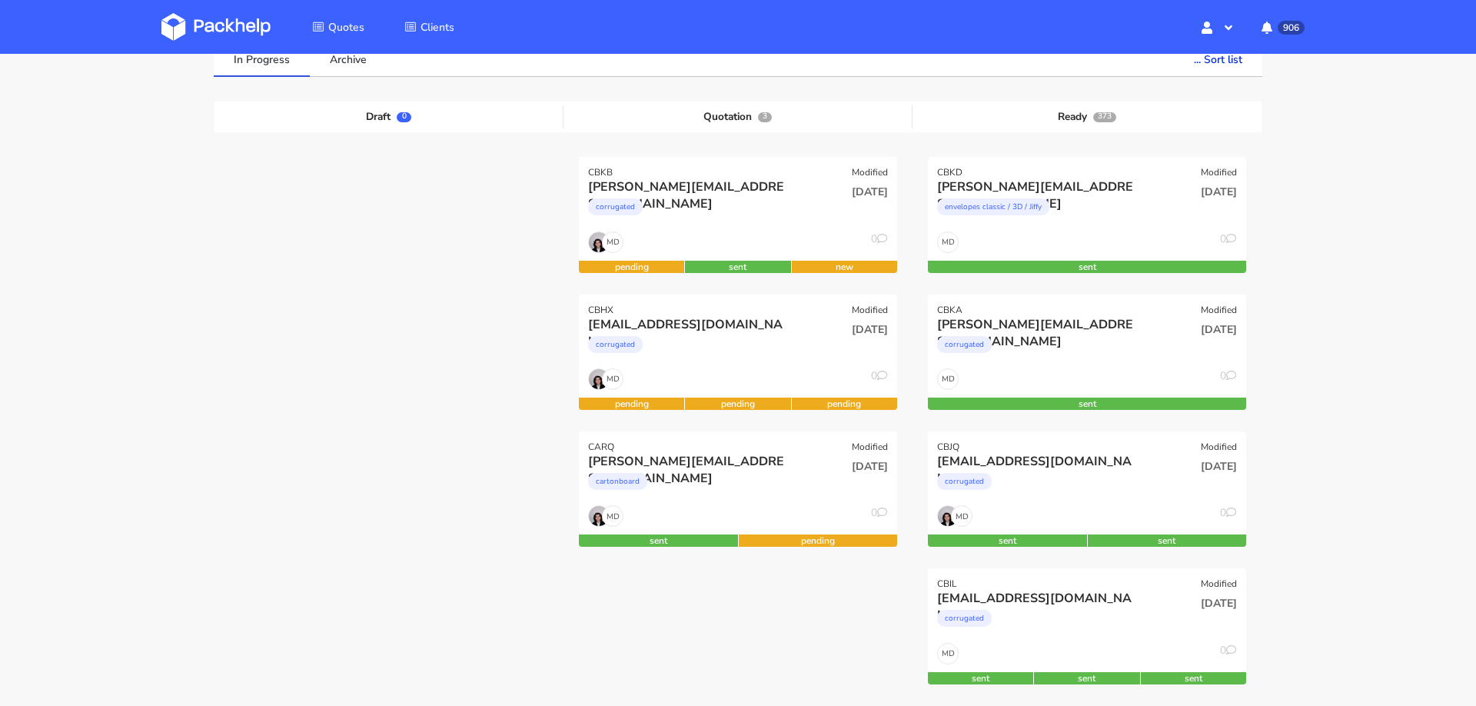
scroll to position [132, 0]
